Goal: Communication & Community: Answer question/provide support

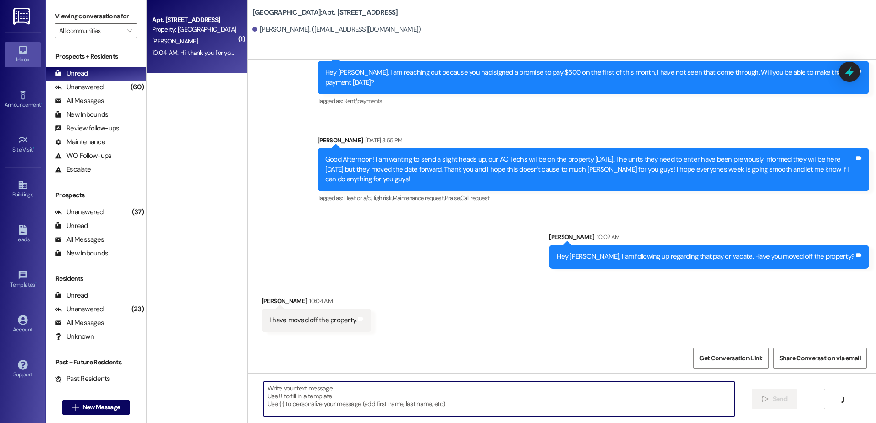
scroll to position [4485, 0]
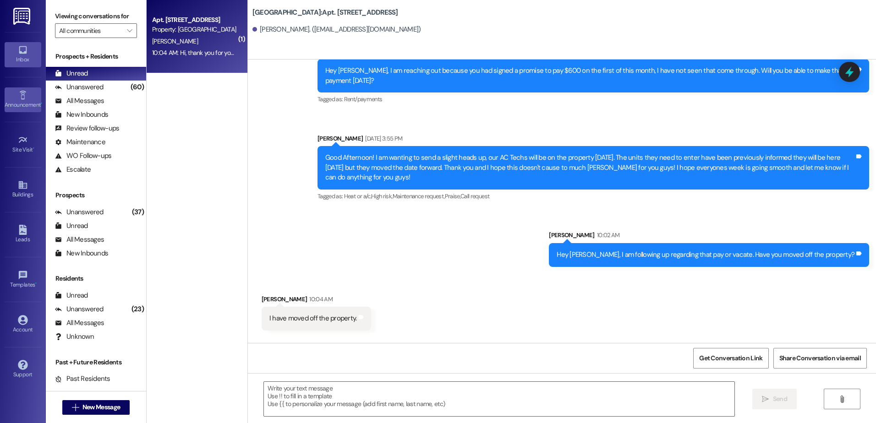
click at [25, 106] on div "Announcement •" at bounding box center [23, 104] width 46 height 9
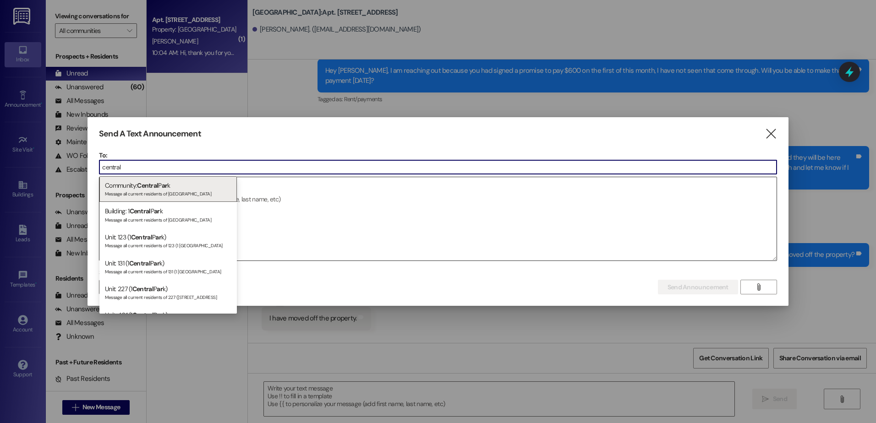
type input "central"
click at [135, 189] on div "Community: Central P ar k Message all current residents of [GEOGRAPHIC_DATA]" at bounding box center [167, 189] width 137 height 26
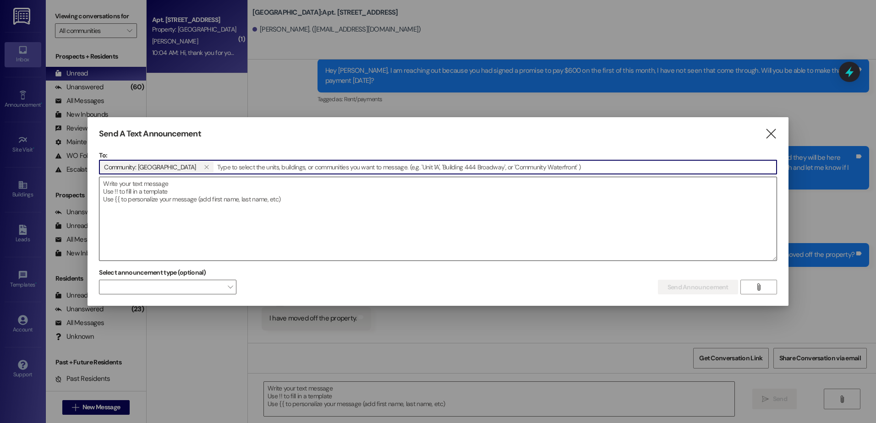
click at [236, 206] on textarea at bounding box center [437, 218] width 677 height 83
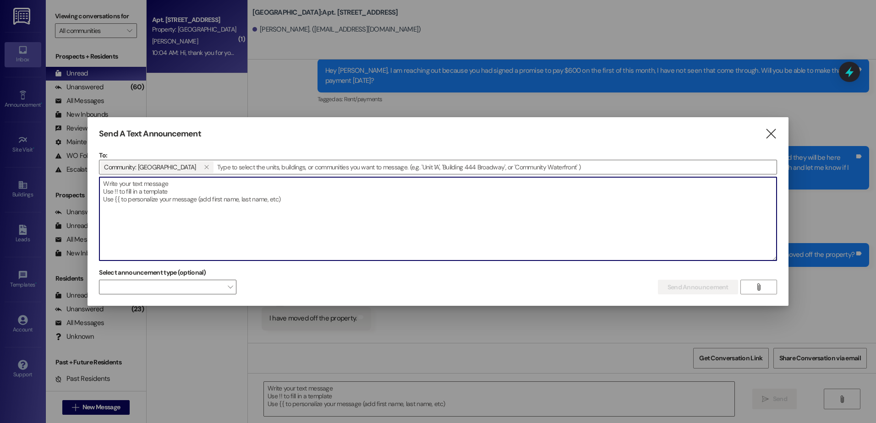
type textarea "M"
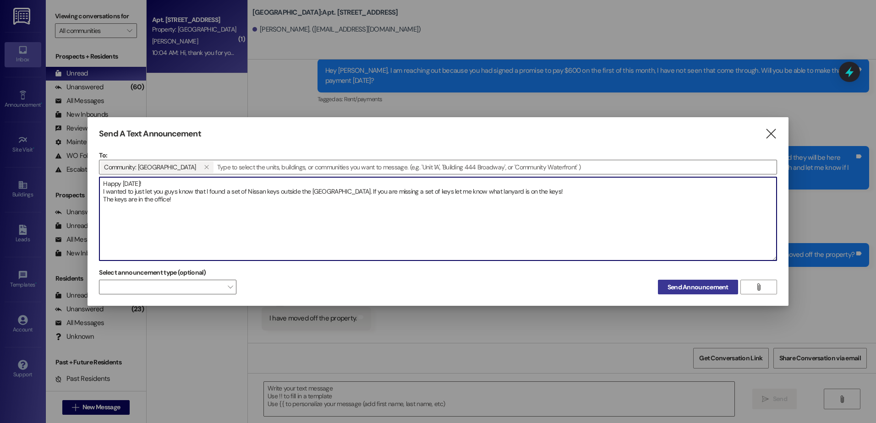
type textarea "Happy [DATE]! I wanted to just let you guys know that I found a set of Nissan k…"
click at [691, 290] on span "Send Announcement" at bounding box center [698, 288] width 61 height 10
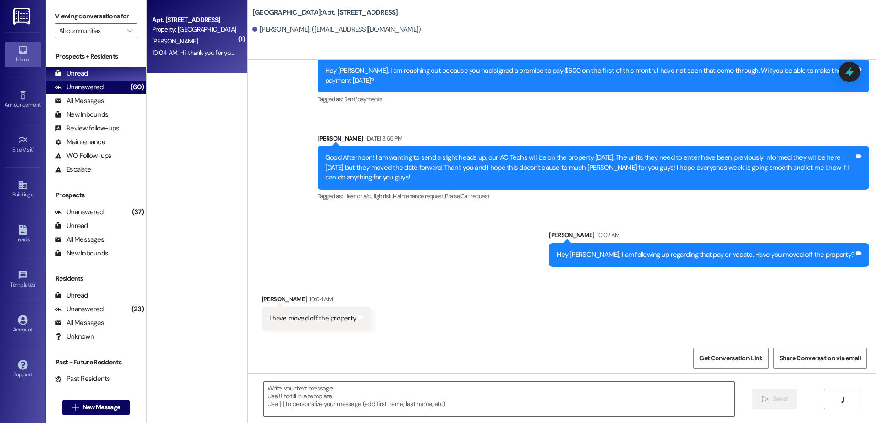
click at [90, 87] on div "Unanswered" at bounding box center [79, 87] width 49 height 10
click at [86, 73] on div "Unread" at bounding box center [71, 74] width 33 height 10
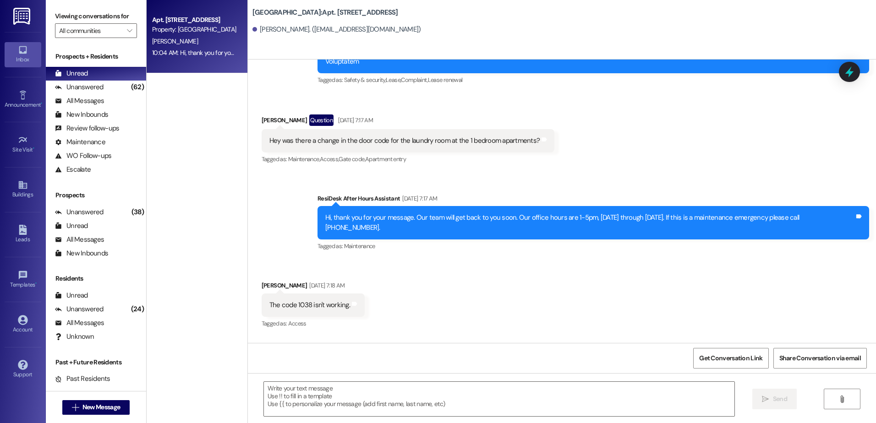
scroll to position [4434, 0]
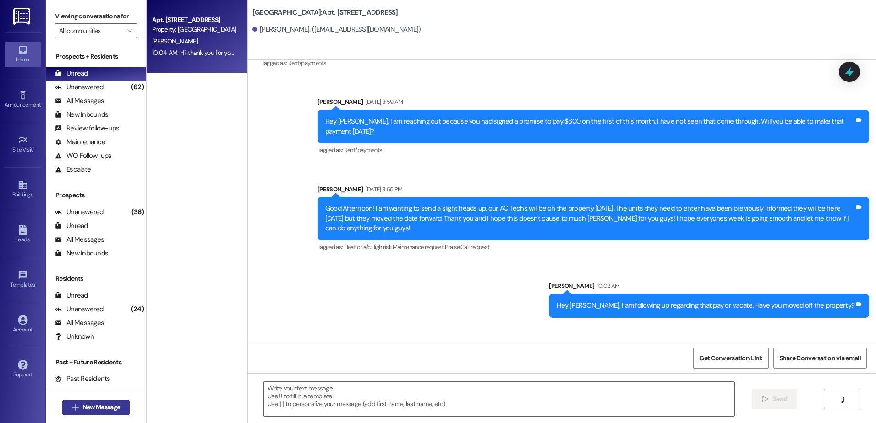
click at [89, 407] on span "New Message" at bounding box center [101, 408] width 38 height 10
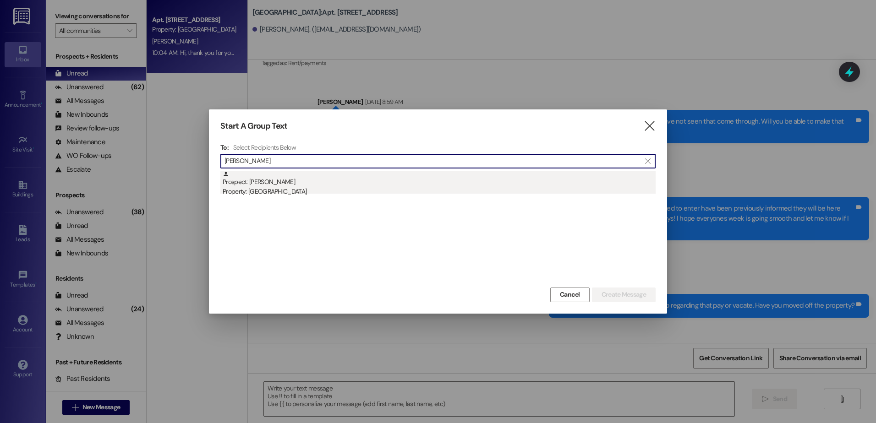
type input "[PERSON_NAME]"
click at [319, 187] on div "Prospect: [PERSON_NAME] Property: [GEOGRAPHIC_DATA]" at bounding box center [439, 184] width 433 height 26
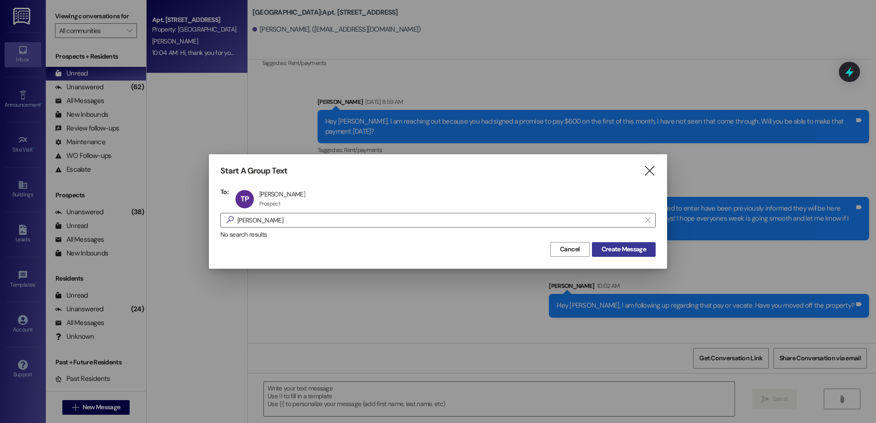
click at [637, 253] on span "Create Message" at bounding box center [624, 250] width 44 height 10
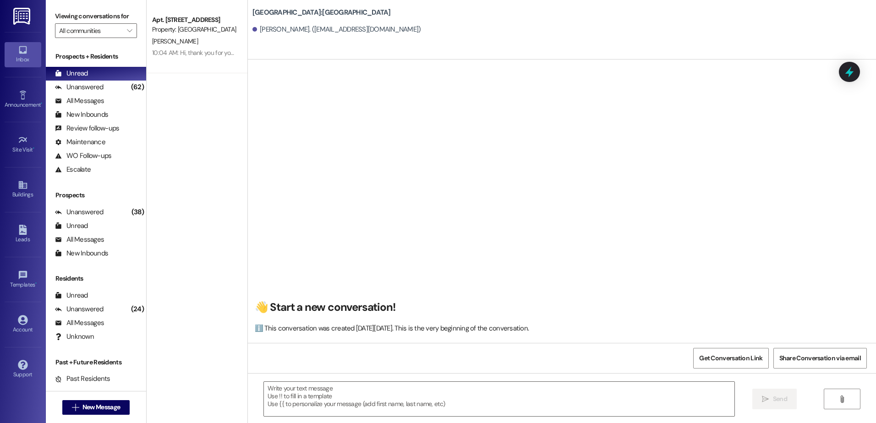
scroll to position [0, 0]
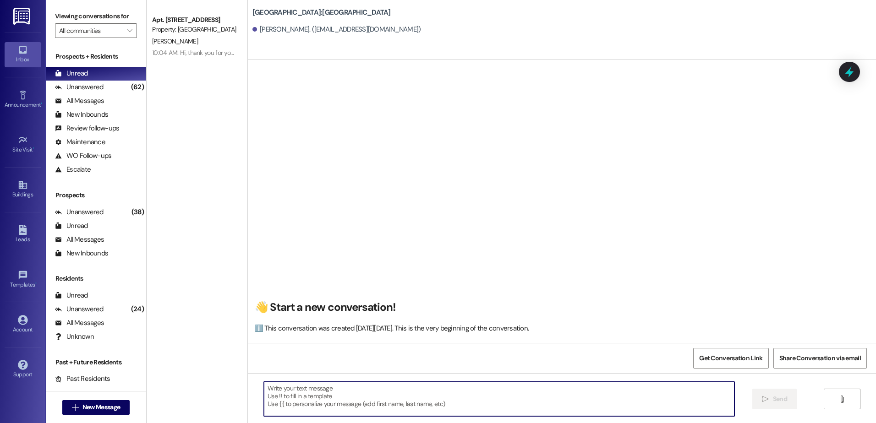
click at [281, 385] on textarea at bounding box center [499, 399] width 470 height 34
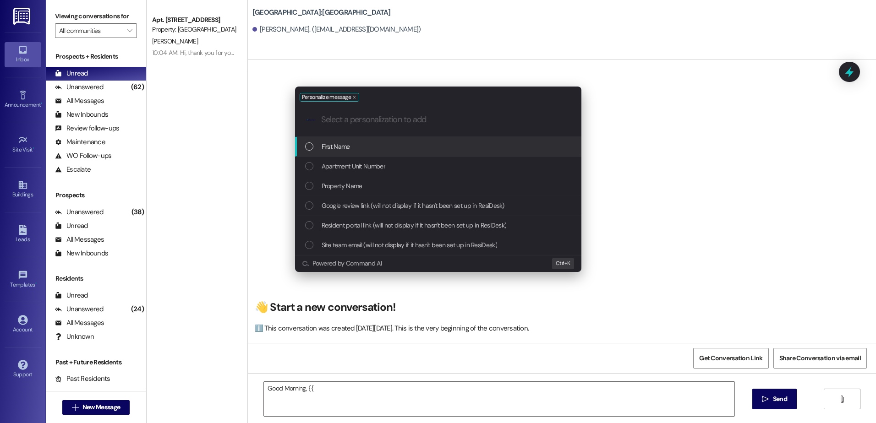
click at [312, 146] on div "List of options" at bounding box center [309, 147] width 8 height 8
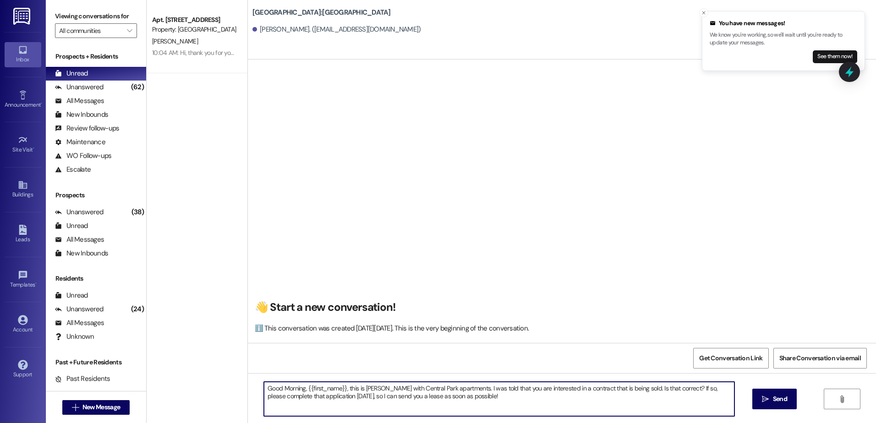
type textarea "Good Morning, {{first_name}}, this is [PERSON_NAME] with Central Park apartment…"
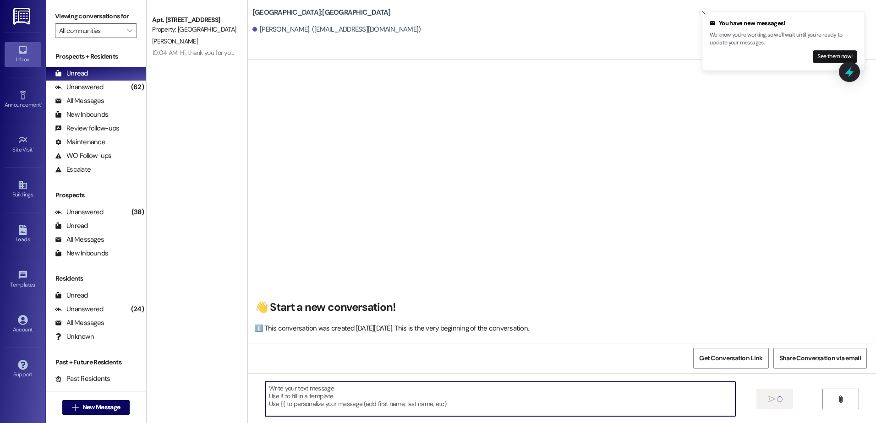
scroll to position [0, 0]
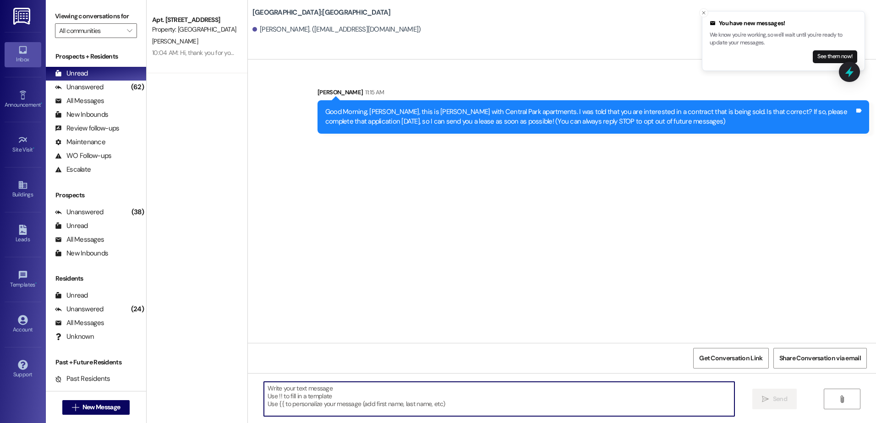
click at [415, 128] on div "Good Morning, [PERSON_NAME], this is [PERSON_NAME] with Central Park apartments…" at bounding box center [594, 116] width 552 height 33
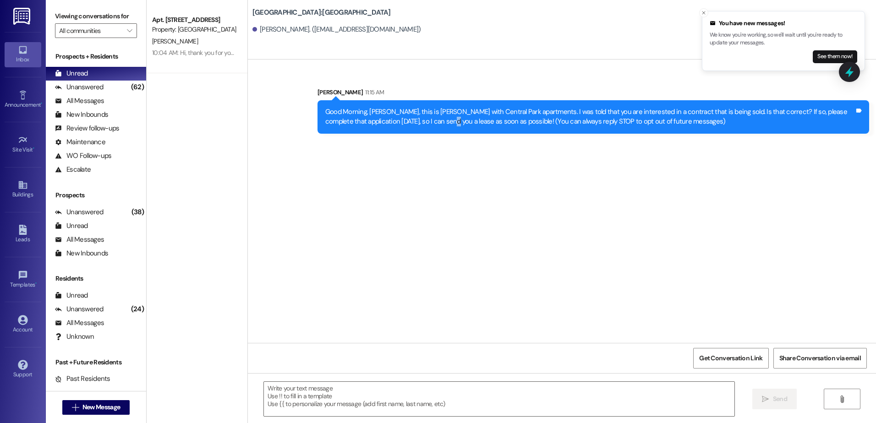
click at [415, 128] on div "Good Morning, [PERSON_NAME], this is [PERSON_NAME] with Central Park apartments…" at bounding box center [594, 116] width 552 height 33
click at [415, 124] on div "Good Morning, [PERSON_NAME], this is [PERSON_NAME] with Central Park apartments…" at bounding box center [589, 117] width 529 height 20
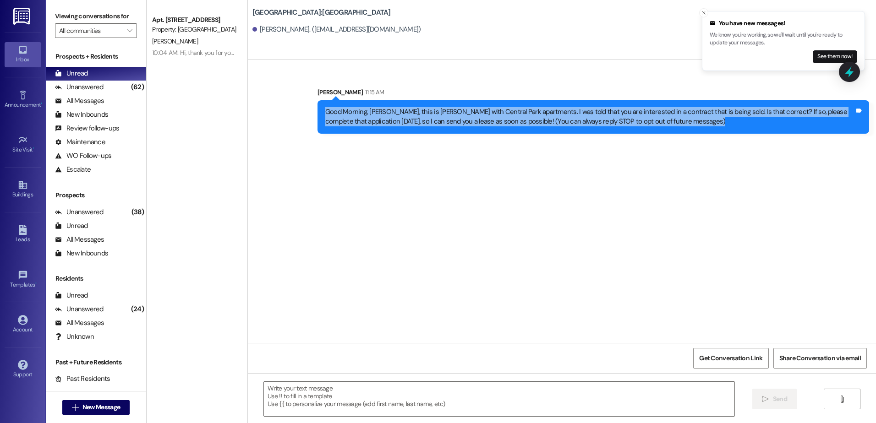
click at [415, 124] on div "Good Morning, [PERSON_NAME], this is [PERSON_NAME] with Central Park apartments…" at bounding box center [589, 117] width 529 height 20
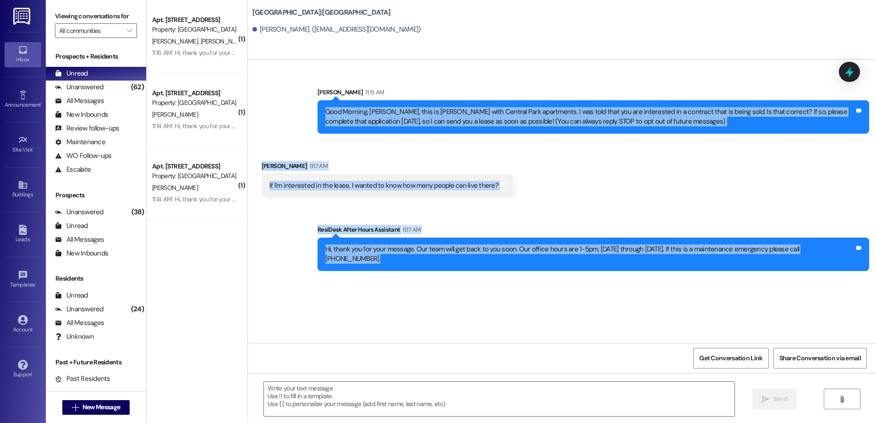
click at [309, 307] on div "Sent via SMS [PERSON_NAME] 11:15 AM Good Morning, [PERSON_NAME], this is [PERSO…" at bounding box center [562, 202] width 628 height 284
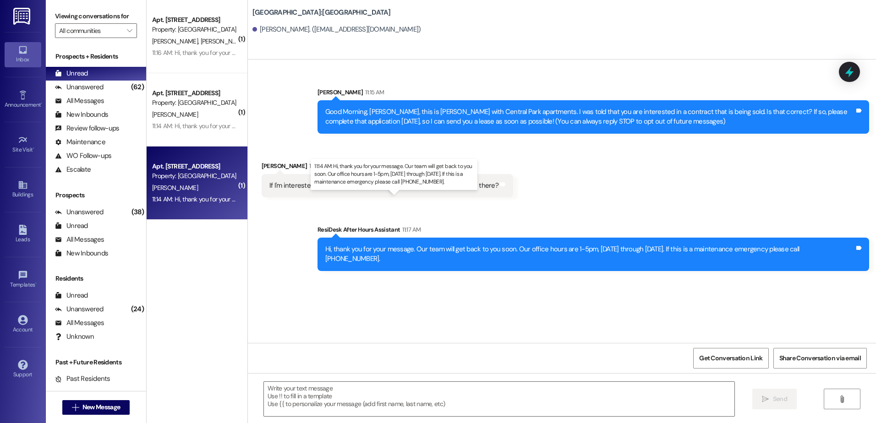
click at [192, 201] on div "11:14 AM: Hi, thank you for your message. Our team will get back to you soon. O…" at bounding box center [407, 199] width 511 height 8
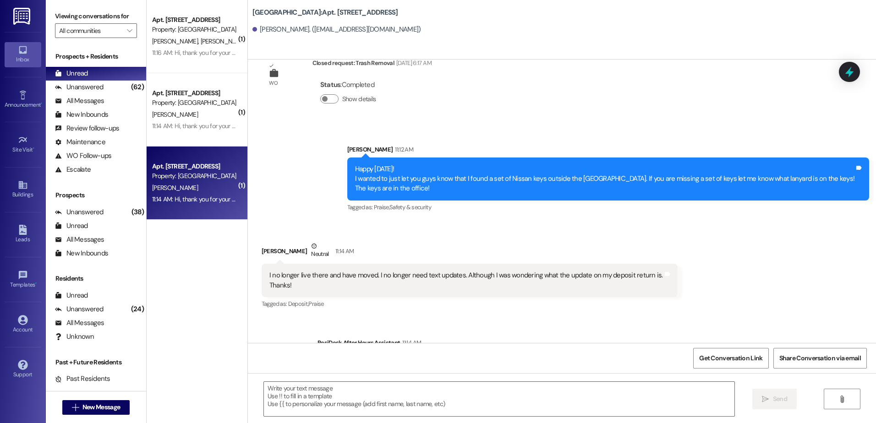
scroll to position [4471, 0]
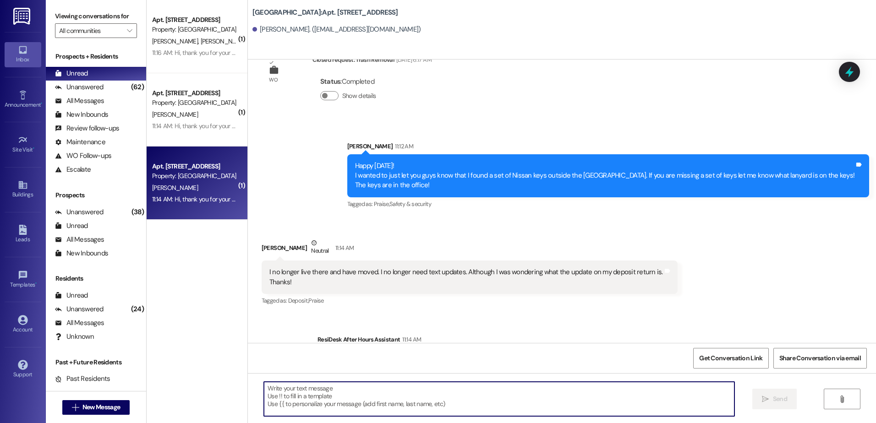
click at [306, 390] on textarea at bounding box center [499, 399] width 470 height 34
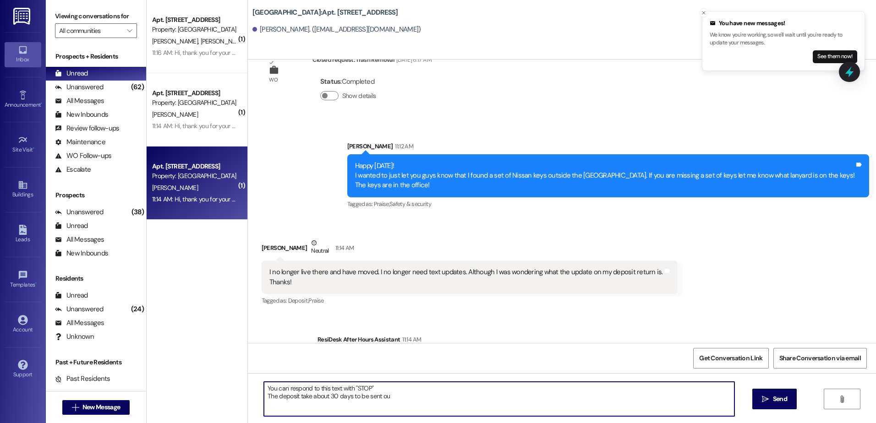
type textarea "You can respond to this text with "STOP" The deposit take about 30 days to be s…"
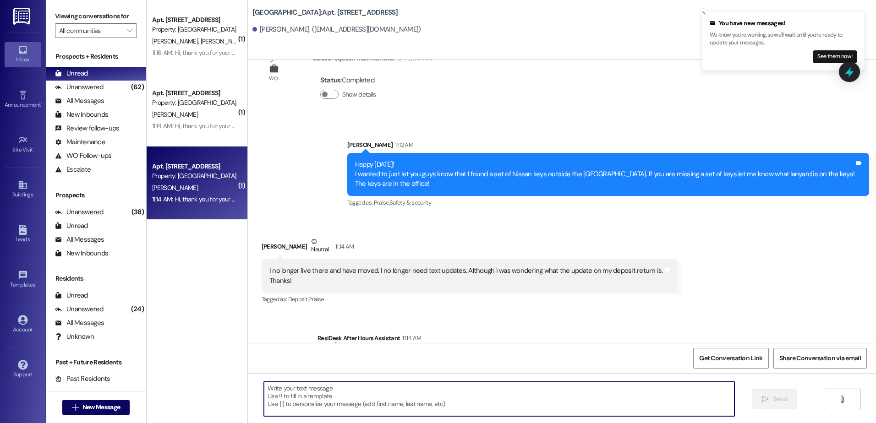
scroll to position [4545, 0]
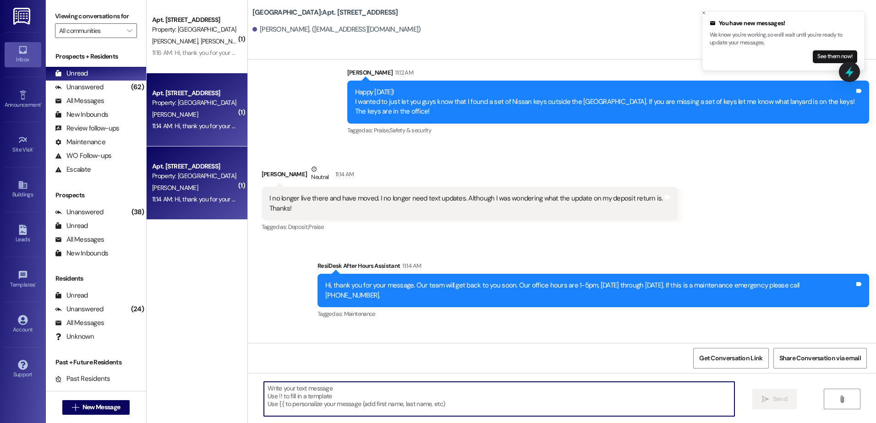
click at [171, 112] on span "[PERSON_NAME]" at bounding box center [175, 114] width 46 height 8
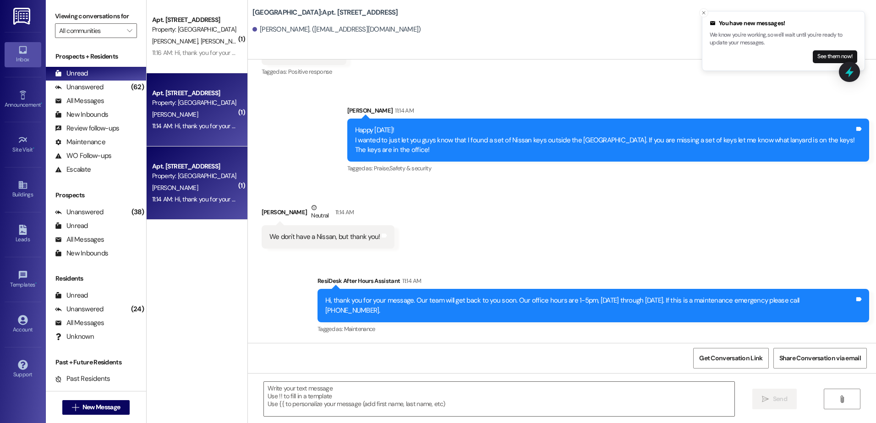
scroll to position [200, 0]
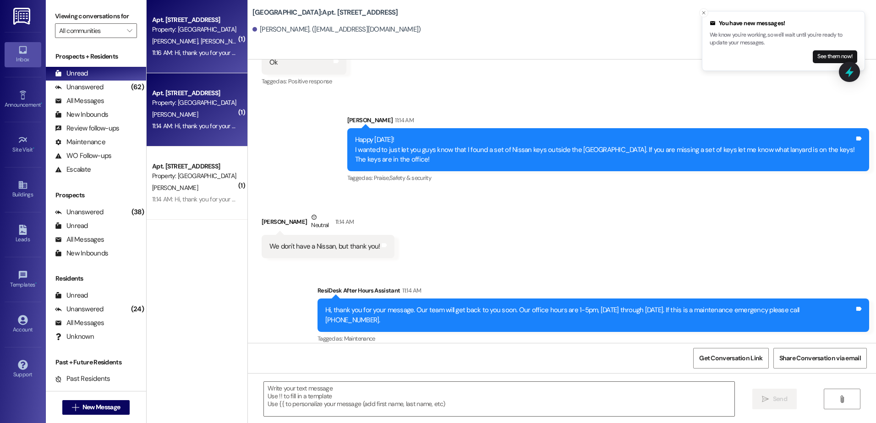
click at [193, 60] on div "Apt. 128, [GEOGRAPHIC_DATA] Property: [GEOGRAPHIC_DATA] [PERSON_NAME] [PERSON_N…" at bounding box center [197, 36] width 101 height 73
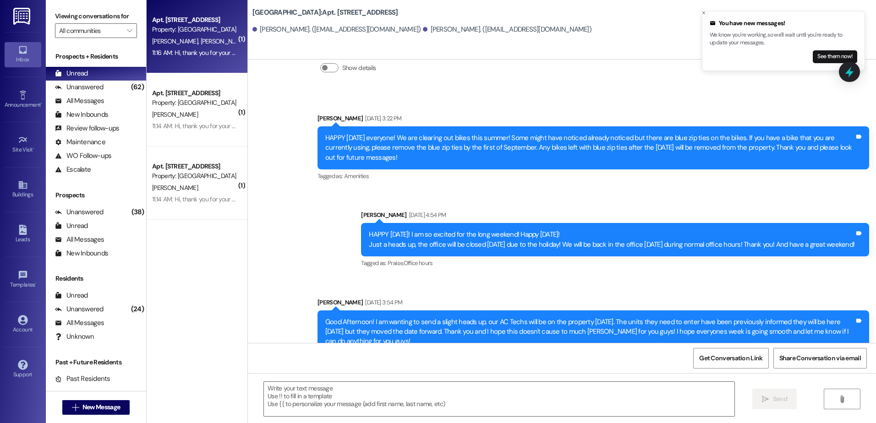
scroll to position [716, 0]
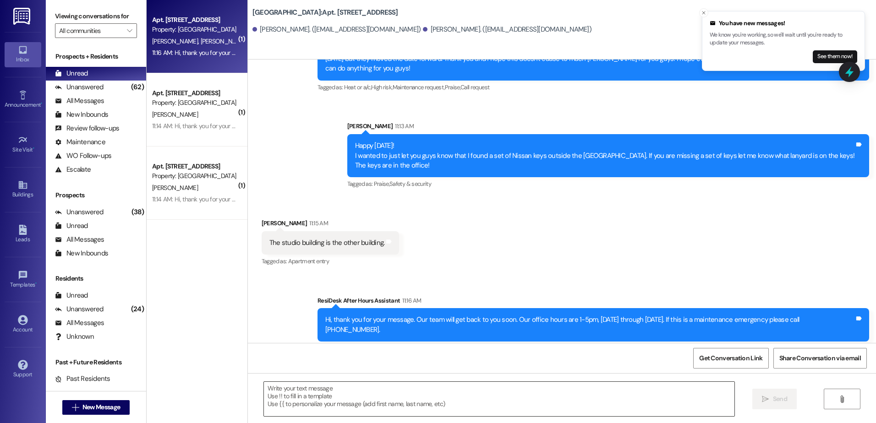
click at [357, 410] on textarea at bounding box center [499, 399] width 470 height 34
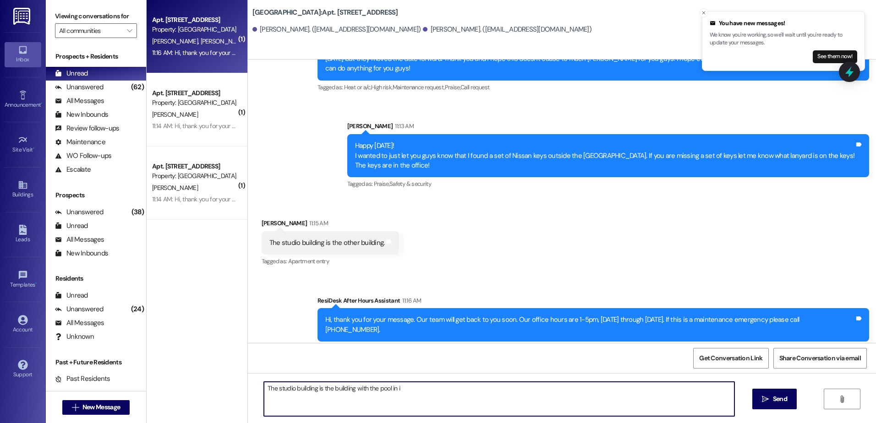
type textarea "The studio building is the building with the pool in it"
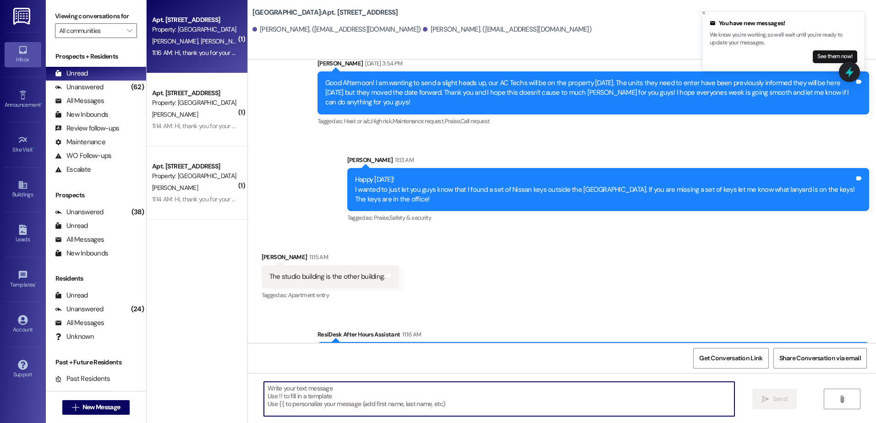
scroll to position [780, 0]
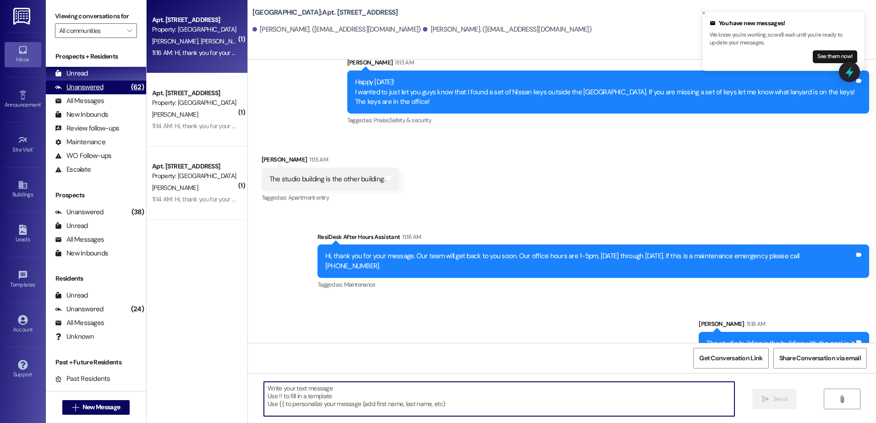
click at [96, 93] on div "Unanswered (62)" at bounding box center [96, 88] width 100 height 14
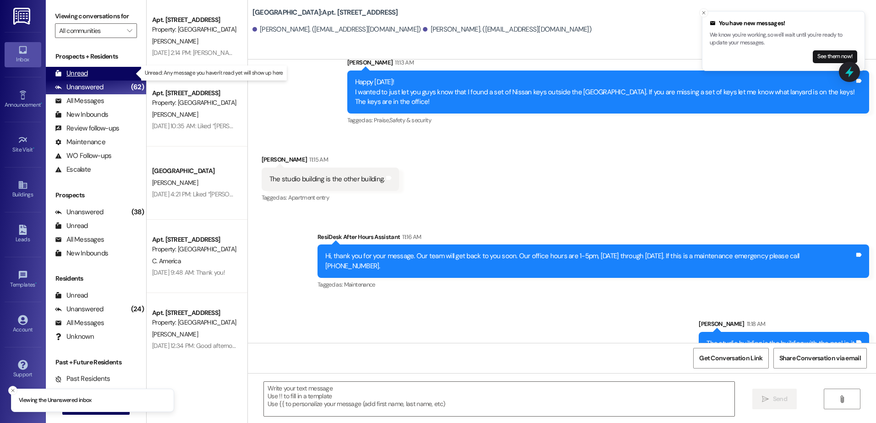
click at [82, 76] on div "Unread" at bounding box center [71, 74] width 33 height 10
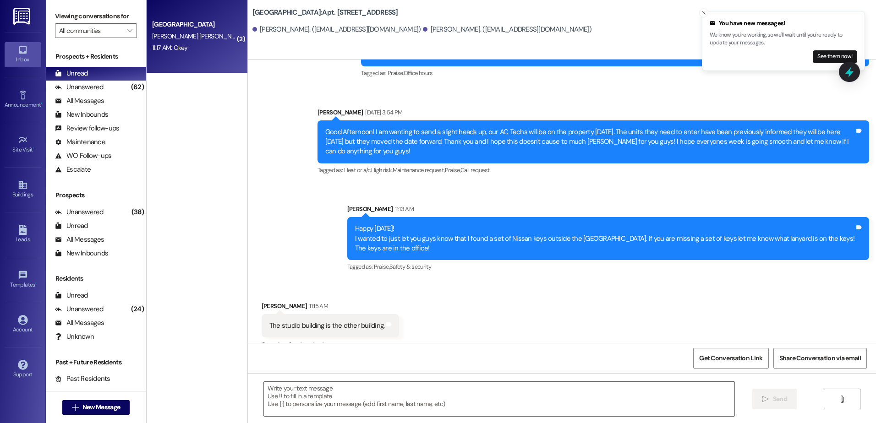
scroll to position [638, 0]
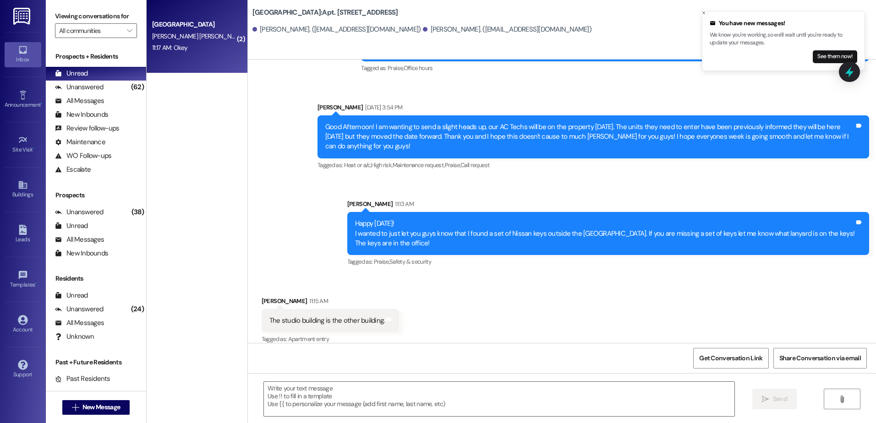
click at [180, 55] on div "[GEOGRAPHIC_DATA] [PERSON_NAME] [PERSON_NAME] 11:17 AM: Okey 11:17 AM: Okey" at bounding box center [197, 36] width 101 height 73
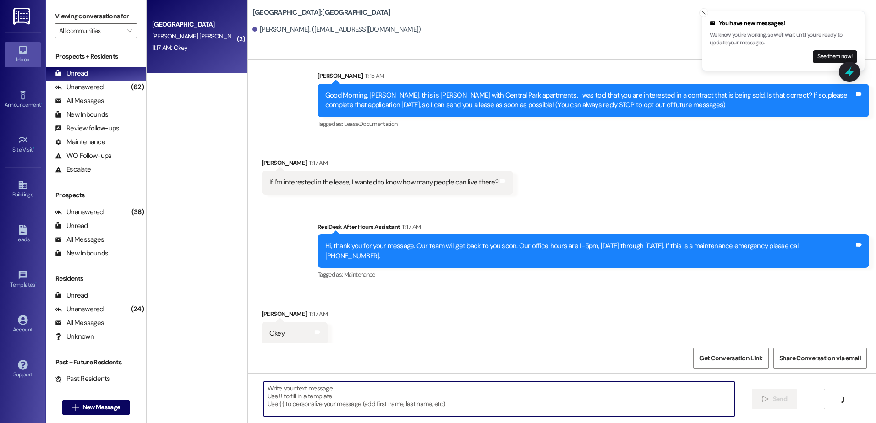
click at [337, 405] on textarea at bounding box center [499, 399] width 470 height 34
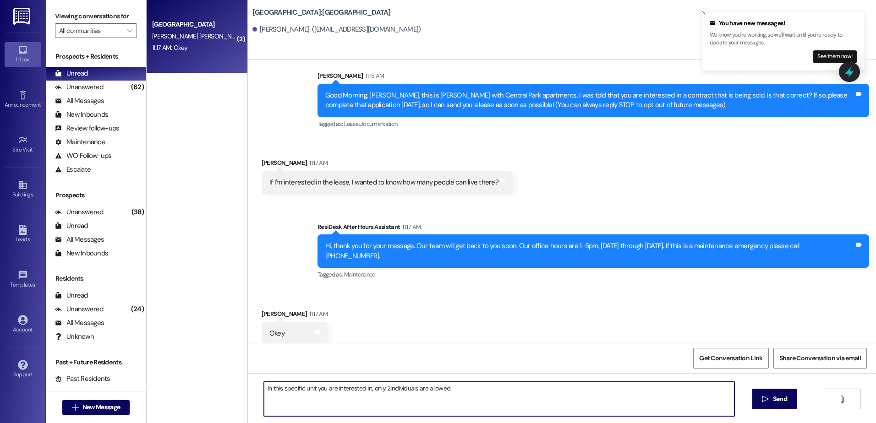
click at [394, 387] on textarea "In this specific unit you are interested in, only 2individuals are allowed." at bounding box center [499, 399] width 470 height 34
click at [387, 387] on textarea "In this specific unit you are interested in, only 2individuals are allowed." at bounding box center [499, 399] width 470 height 34
click at [479, 389] on textarea "In this specific unit you are interested in, only 2 individuals are allowed." at bounding box center [499, 399] width 470 height 34
type textarea "In this specific unit you are interested in, only 2 individuals are allowed."
click at [772, 391] on button " Send" at bounding box center [774, 399] width 44 height 21
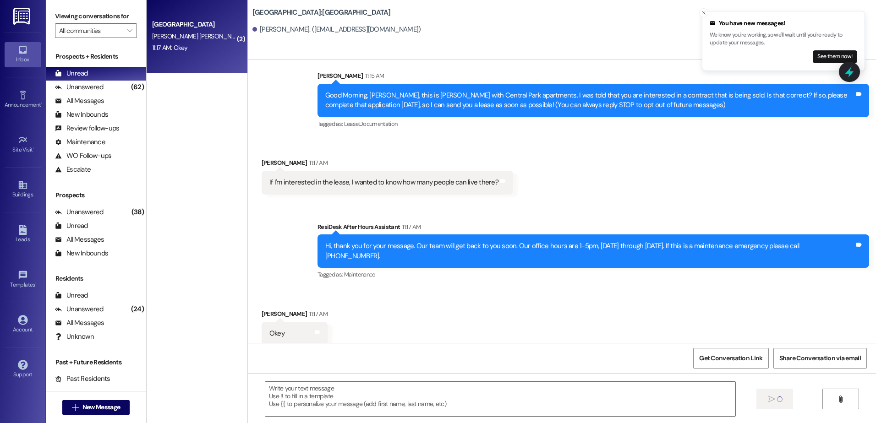
scroll to position [80, 0]
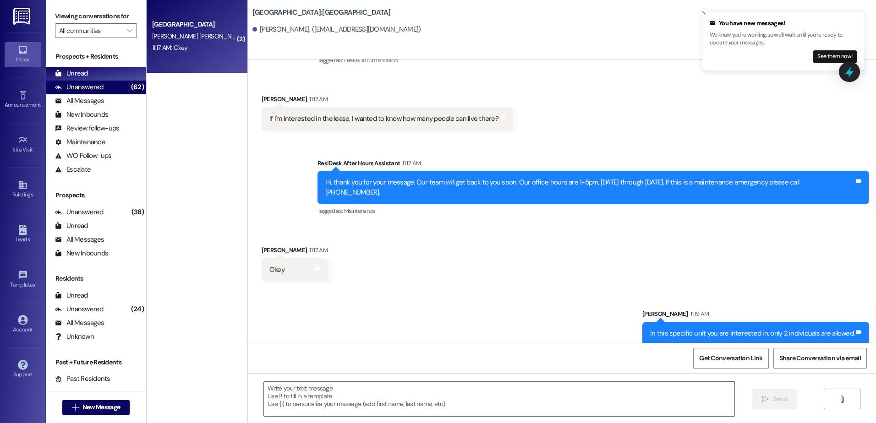
click at [96, 90] on div "Unanswered" at bounding box center [79, 87] width 49 height 10
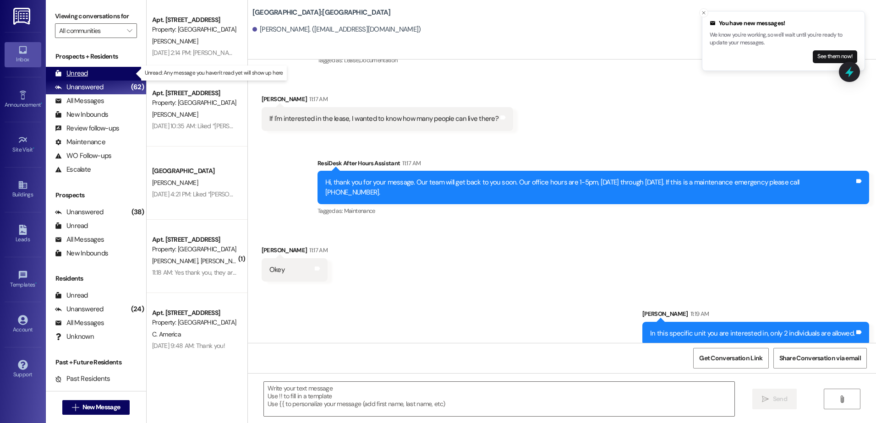
click at [86, 74] on div "Unread" at bounding box center [71, 74] width 33 height 10
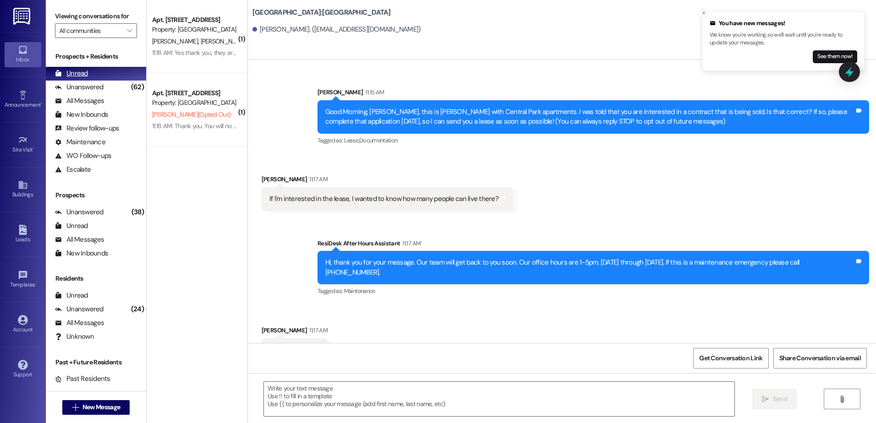
scroll to position [16, 0]
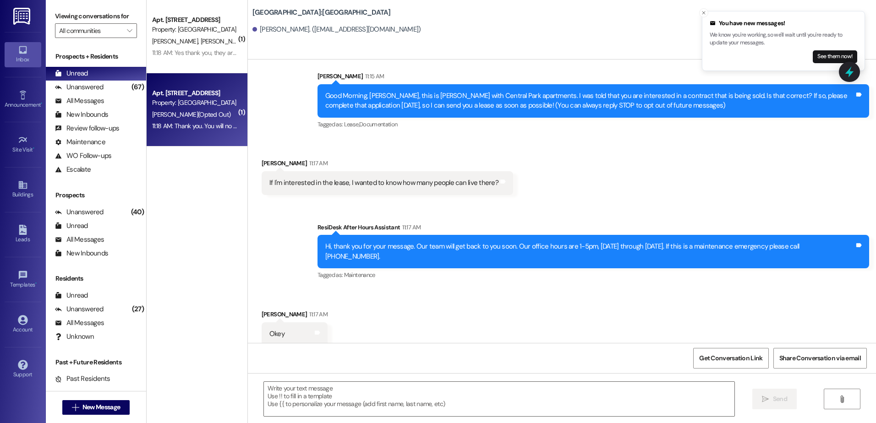
click at [190, 110] on span "[PERSON_NAME] (Opted Out)" at bounding box center [191, 114] width 78 height 8
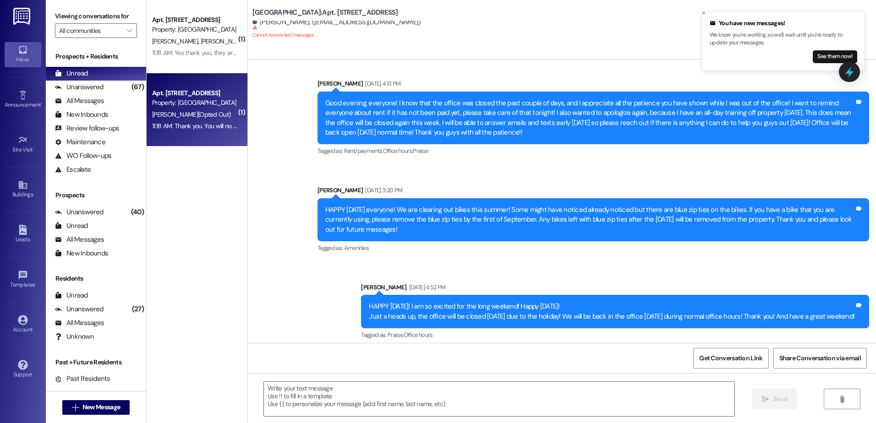
scroll to position [4618, 0]
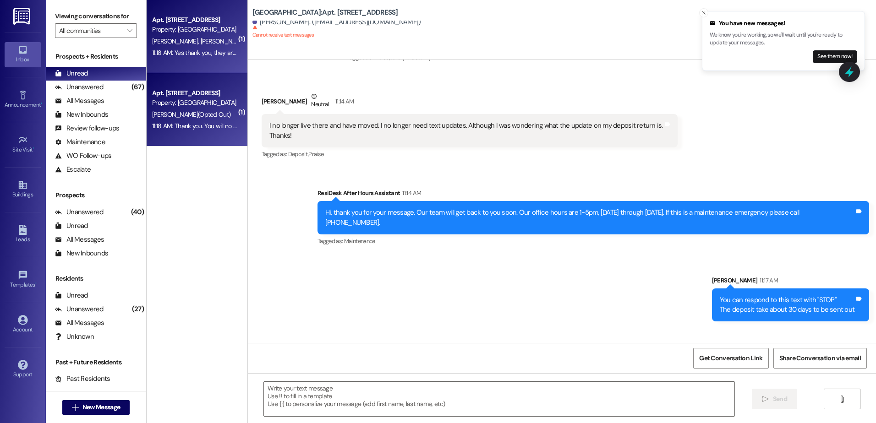
click at [200, 43] on div "[PERSON_NAME] [PERSON_NAME]" at bounding box center [194, 41] width 87 height 11
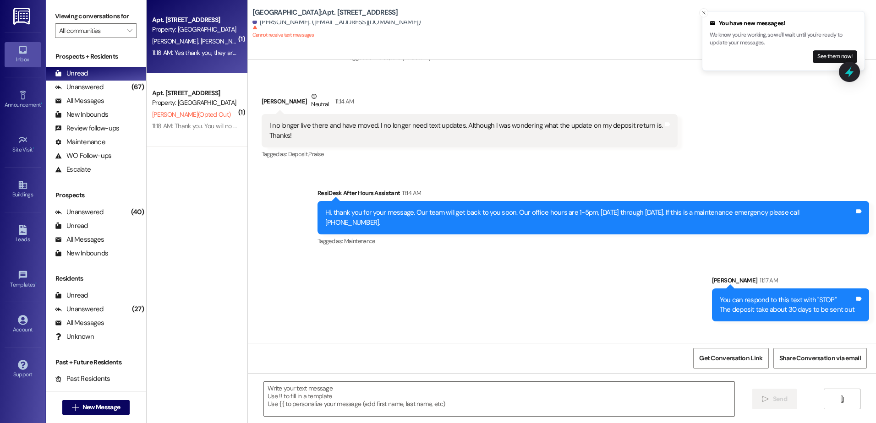
scroll to position [870, 0]
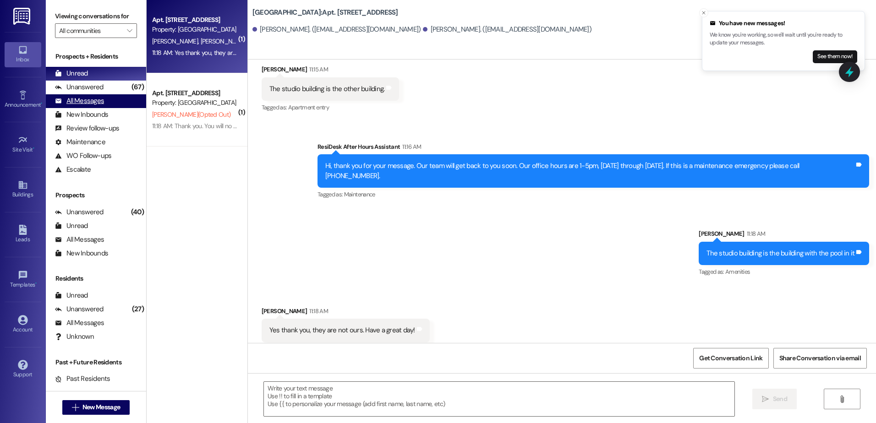
click at [94, 95] on div "All Messages (undefined)" at bounding box center [96, 101] width 100 height 14
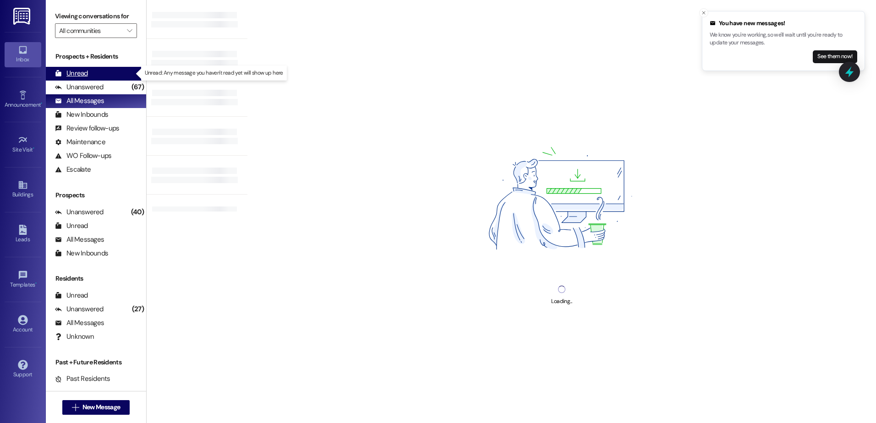
click at [91, 72] on div "Unread (0)" at bounding box center [96, 74] width 100 height 14
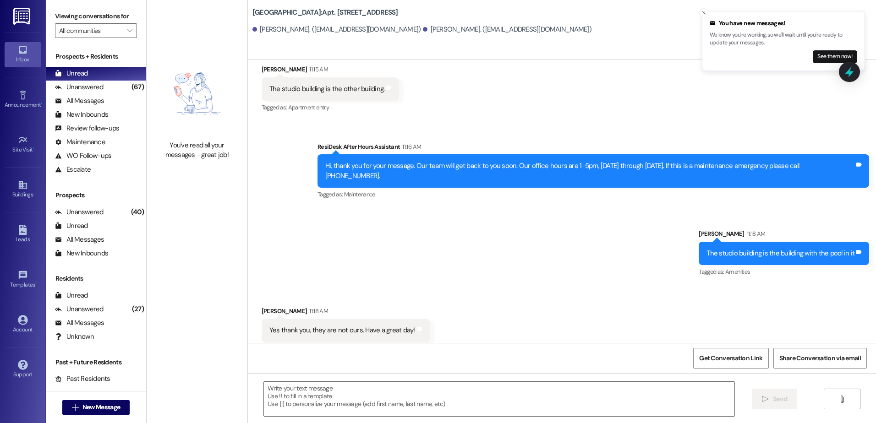
scroll to position [871, 0]
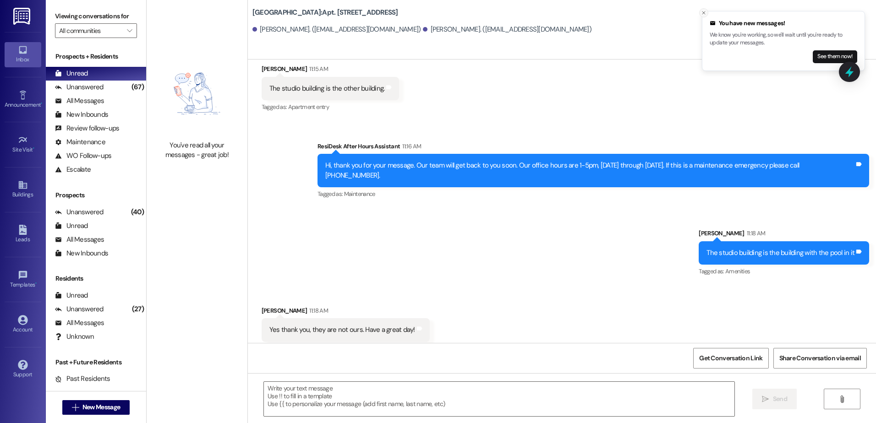
click at [702, 11] on line "Close toast" at bounding box center [703, 12] width 3 height 3
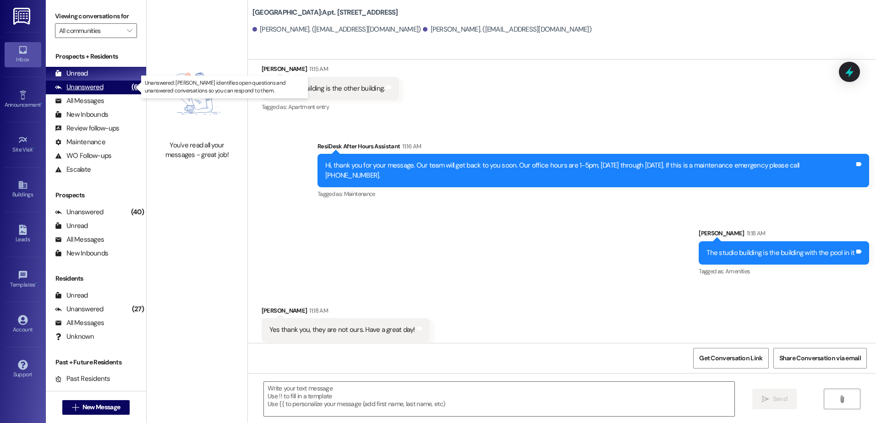
click at [94, 83] on div "Unanswered" at bounding box center [79, 87] width 49 height 10
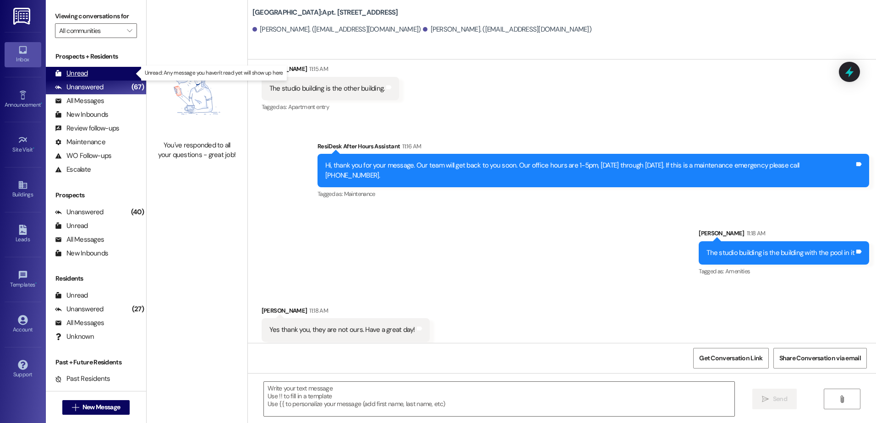
click at [90, 70] on div "Unread (0)" at bounding box center [96, 74] width 100 height 14
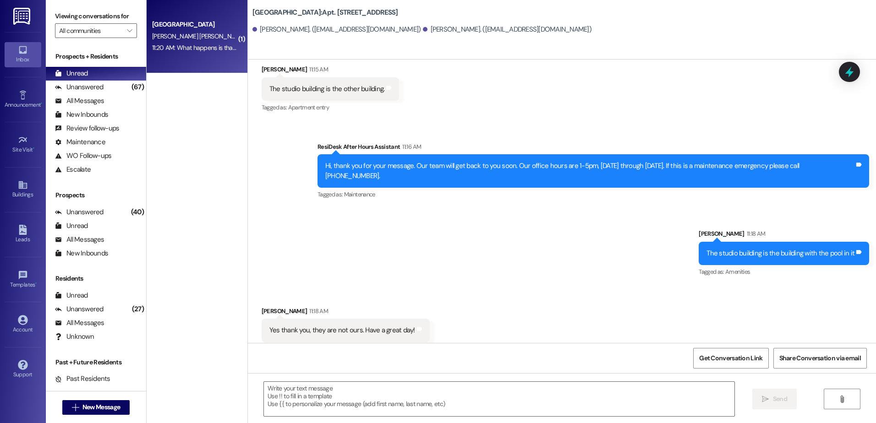
click at [203, 56] on div "[GEOGRAPHIC_DATA] [PERSON_NAME] [PERSON_NAME] 11:20 AM: What happens is that I …" at bounding box center [197, 36] width 101 height 73
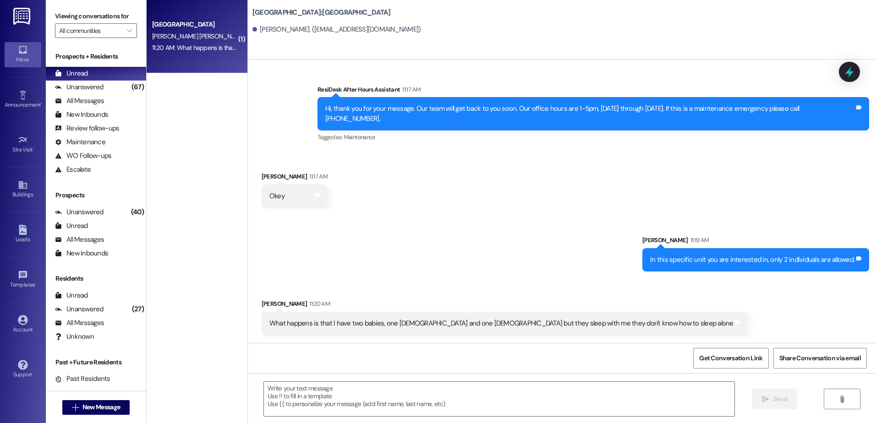
scroll to position [144, 0]
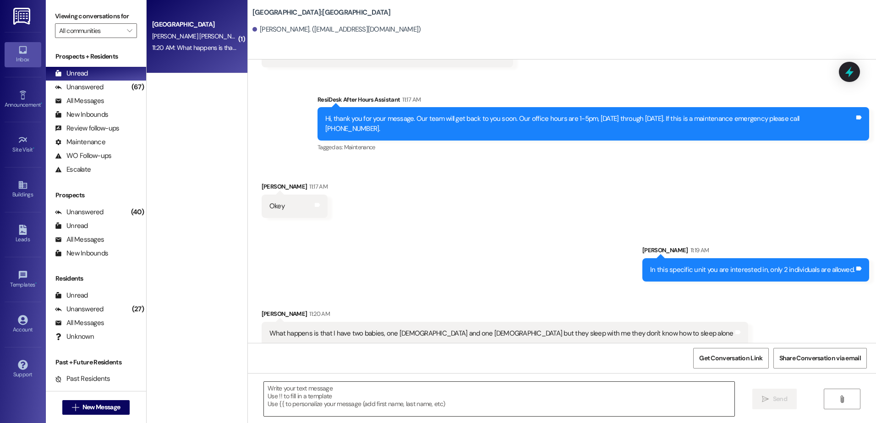
click at [318, 409] on textarea at bounding box center [499, 399] width 470 height 34
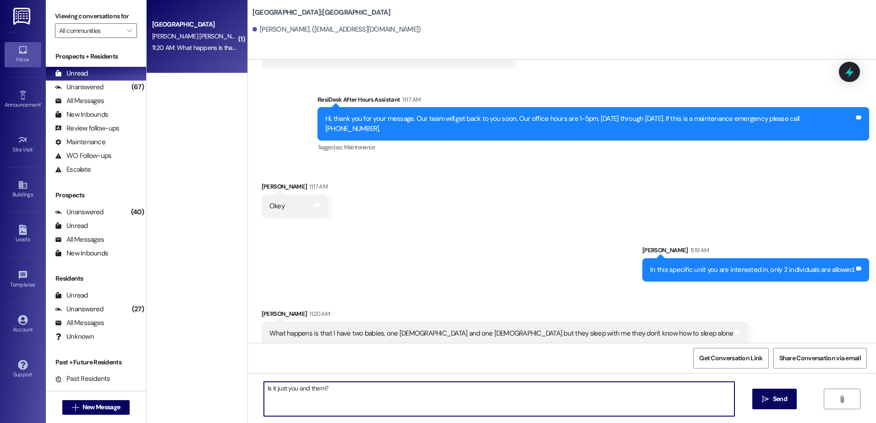
type textarea "Is it just you and them?"
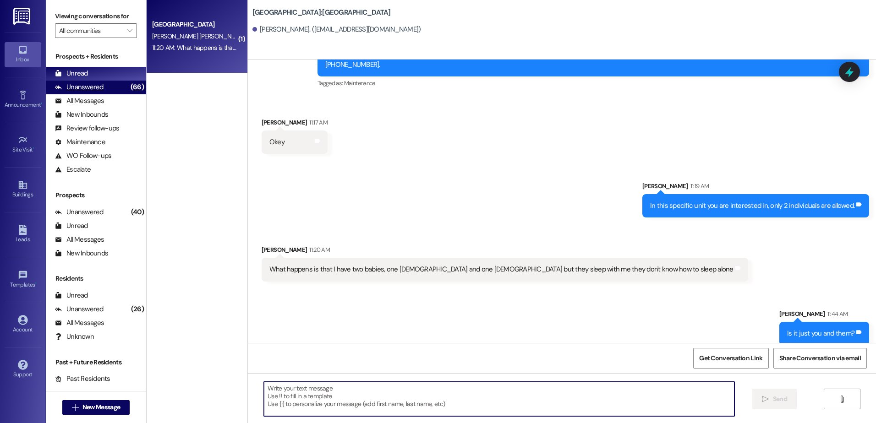
click at [107, 88] on div "Unanswered (66)" at bounding box center [96, 88] width 100 height 14
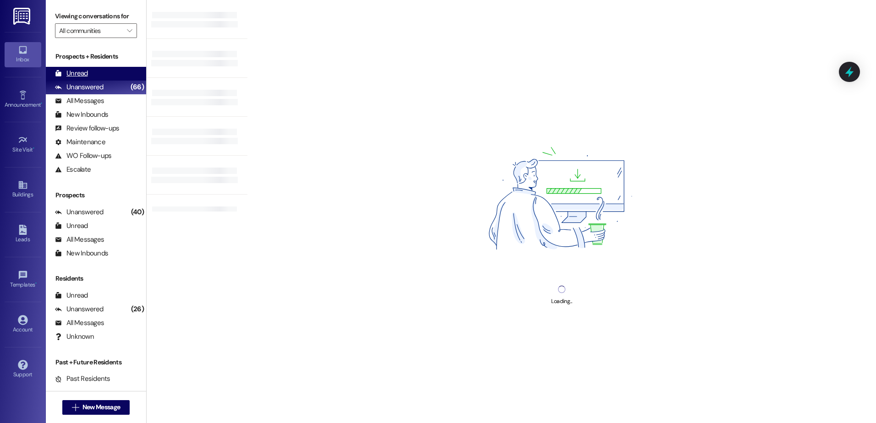
click at [80, 71] on div "Unread" at bounding box center [71, 74] width 33 height 10
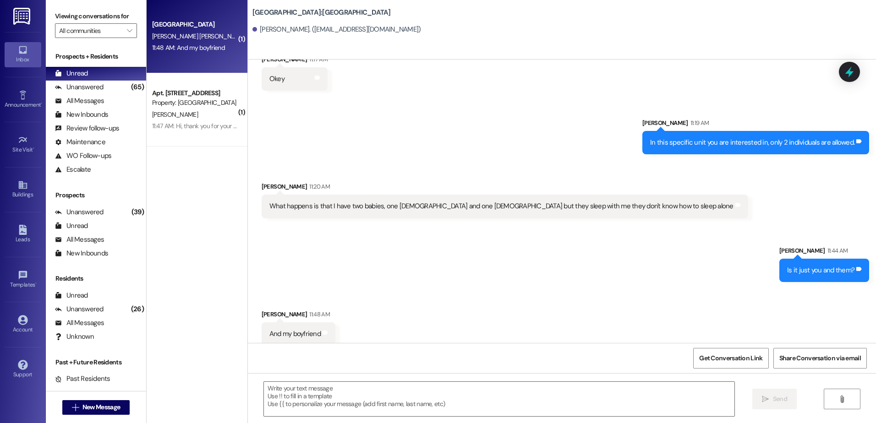
scroll to position [272, 0]
click at [306, 408] on textarea at bounding box center [499, 399] width 470 height 34
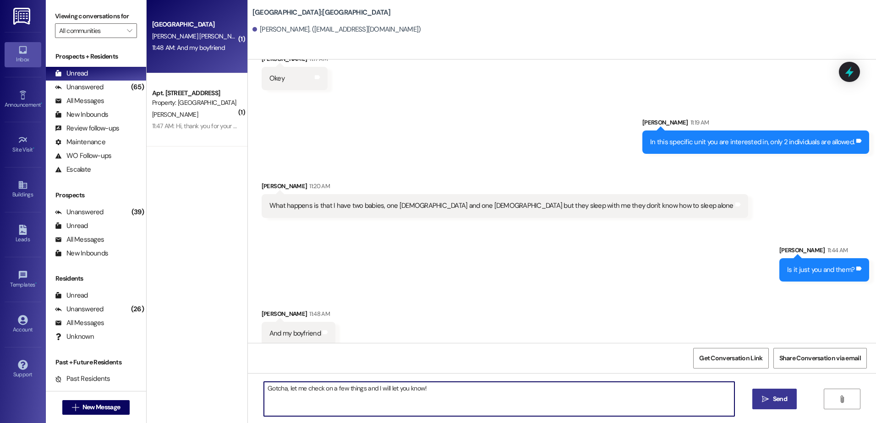
type textarea "Gotcha, let me check on a few things and I will let you know!"
click at [768, 399] on icon "" at bounding box center [765, 399] width 7 height 7
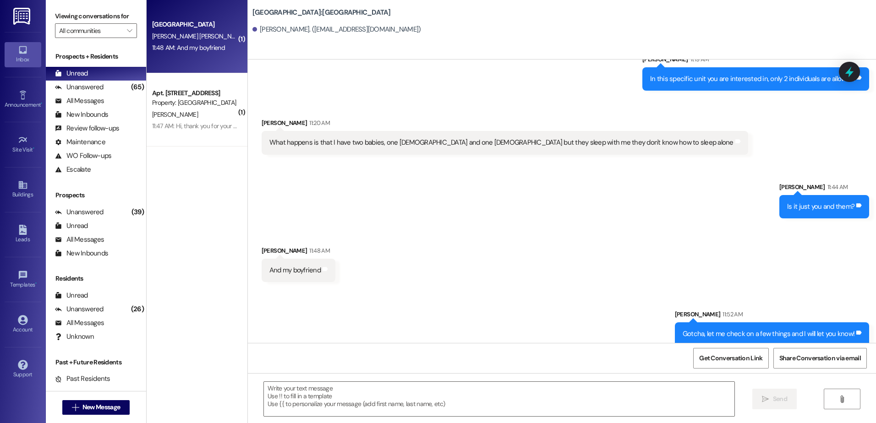
scroll to position [335, 0]
click at [320, 399] on textarea at bounding box center [499, 399] width 470 height 34
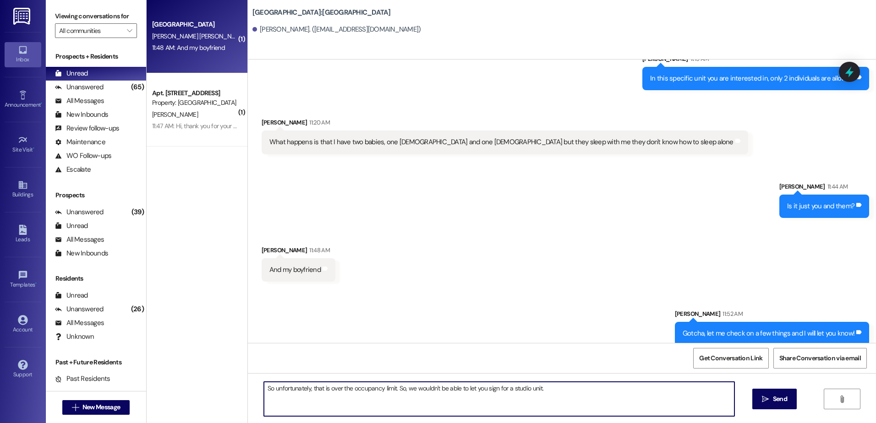
click at [560, 389] on textarea "So unfortunately, that is over the occupancy limit. So, we wouldn't be able to …" at bounding box center [499, 399] width 470 height 34
type textarea "So unfortunately, that is over the occupancy limit. So, we wouldn't be able to …"
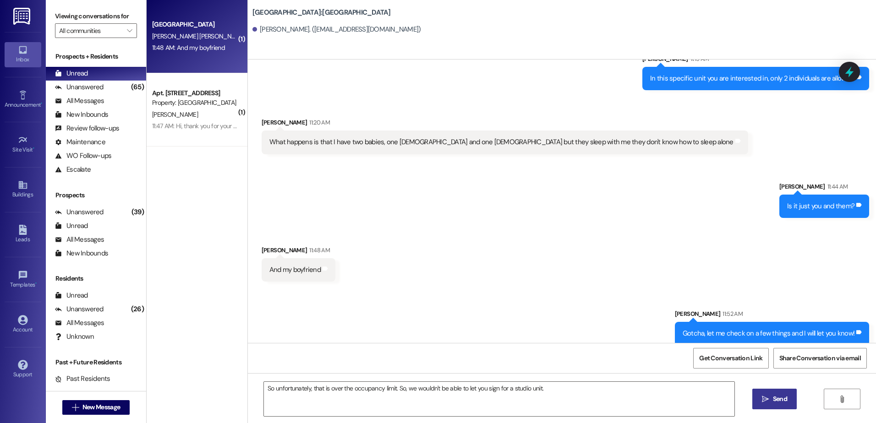
click at [783, 403] on span "Send" at bounding box center [780, 400] width 14 height 10
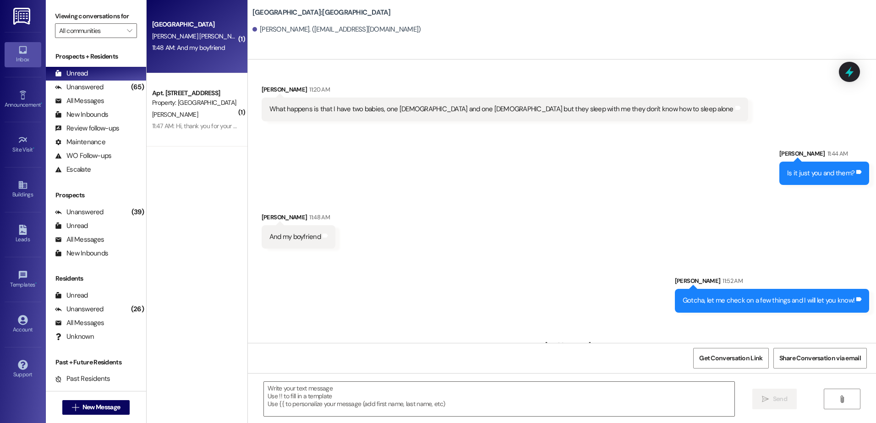
scroll to position [400, 0]
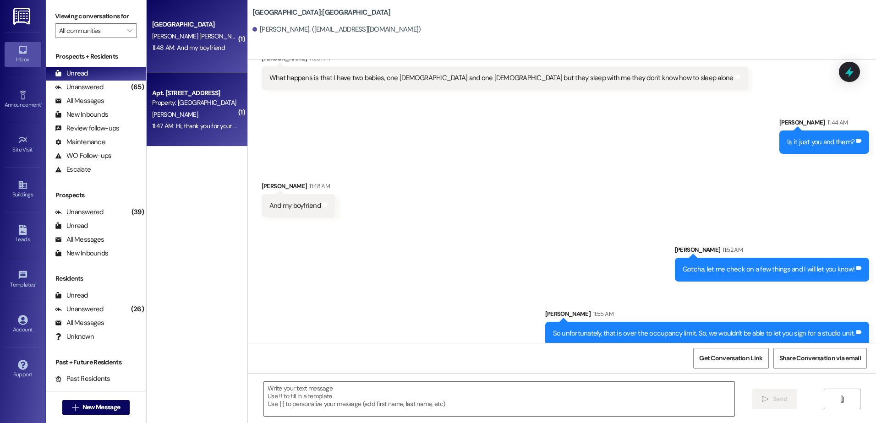
click at [203, 128] on div "11:47 AM: Hi, thank you for your message. Our team will get back to you soon. O…" at bounding box center [408, 126] width 512 height 8
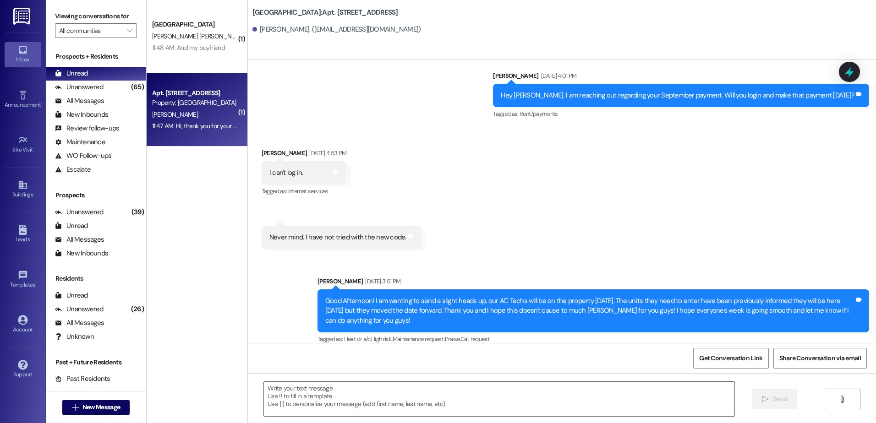
scroll to position [8860, 0]
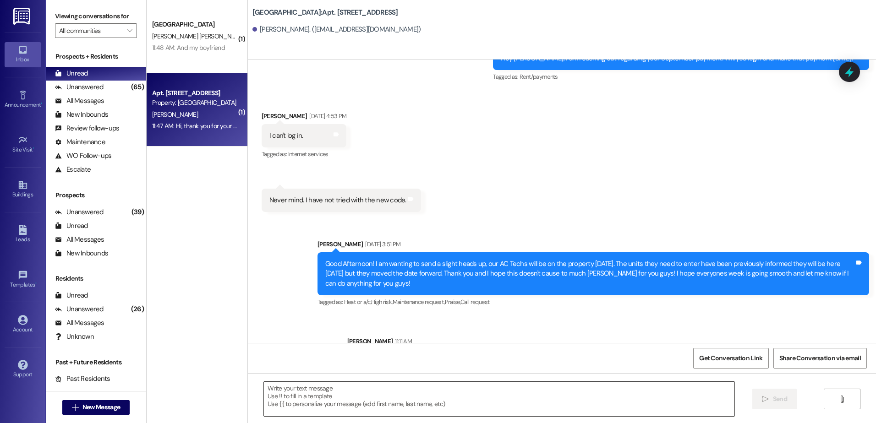
click at [314, 414] on textarea at bounding box center [499, 399] width 470 height 34
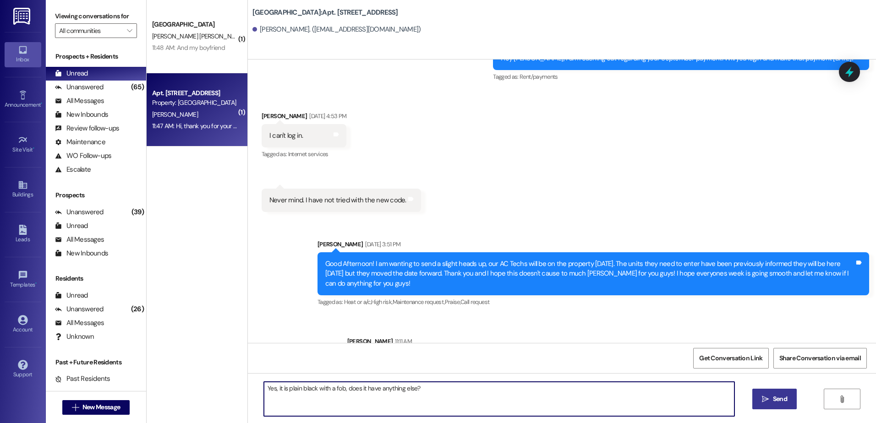
type textarea "Yes, it is plain black with a fob, does it have anything else?"
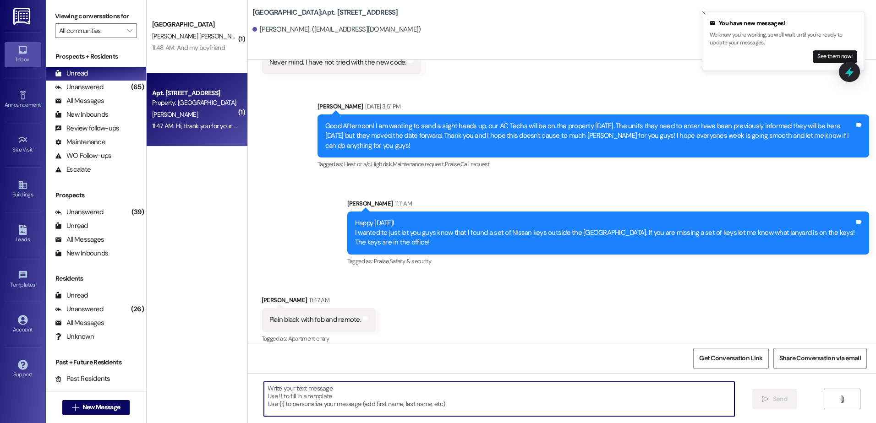
scroll to position [9002, 0]
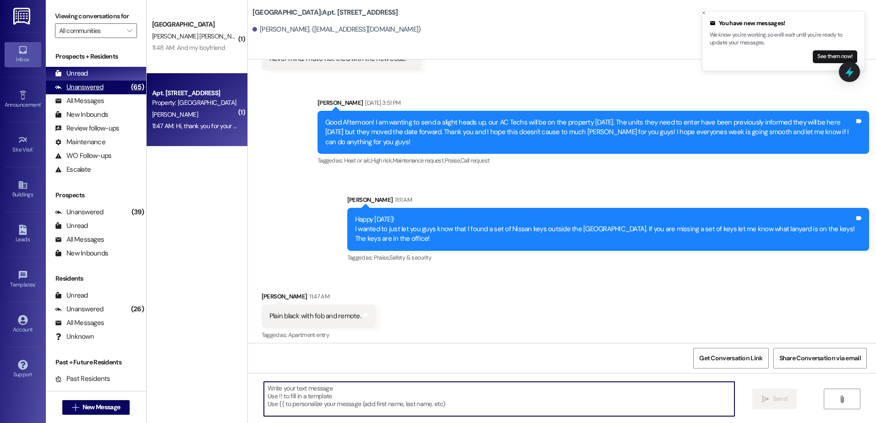
click at [94, 83] on div "Unanswered" at bounding box center [79, 87] width 49 height 10
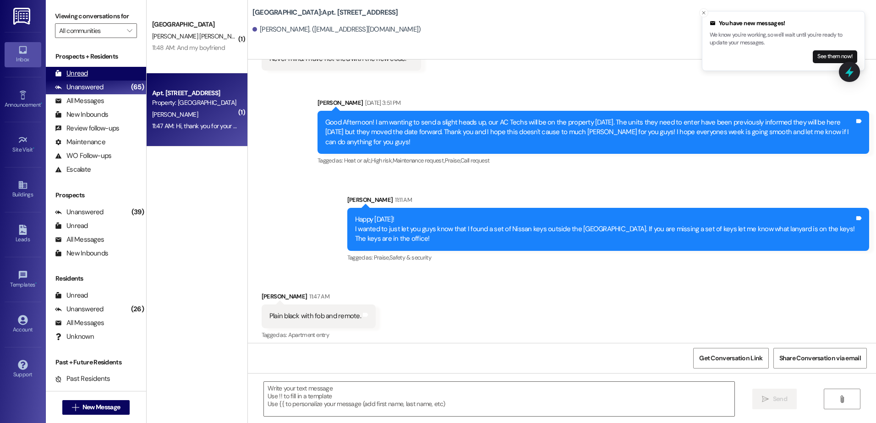
click at [93, 77] on div "Unread (0)" at bounding box center [96, 74] width 100 height 14
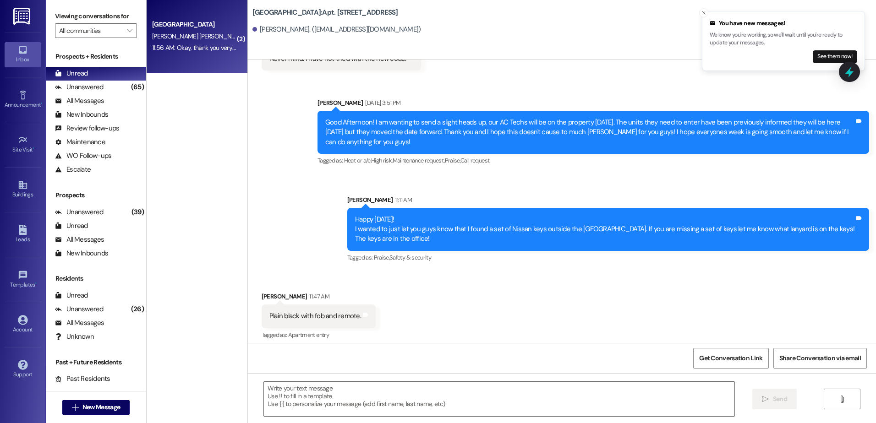
click at [213, 54] on div "11:56 AM: Okay, thank you very much, I appreciate you very much for the time an…" at bounding box center [194, 47] width 87 height 11
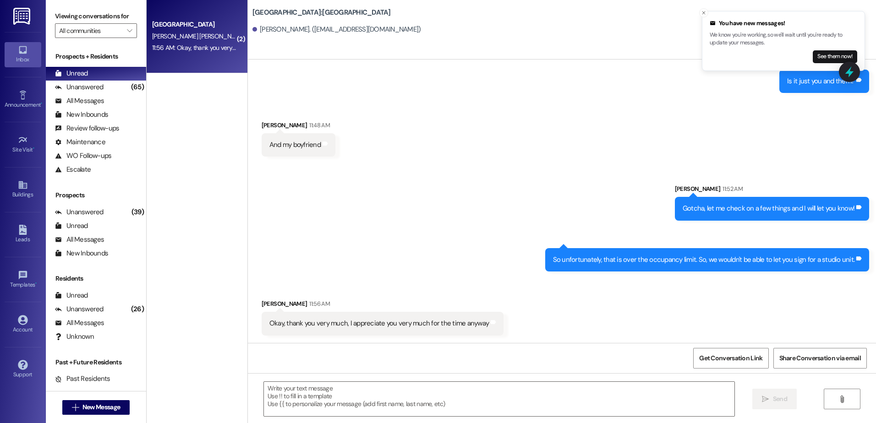
scroll to position [450, 0]
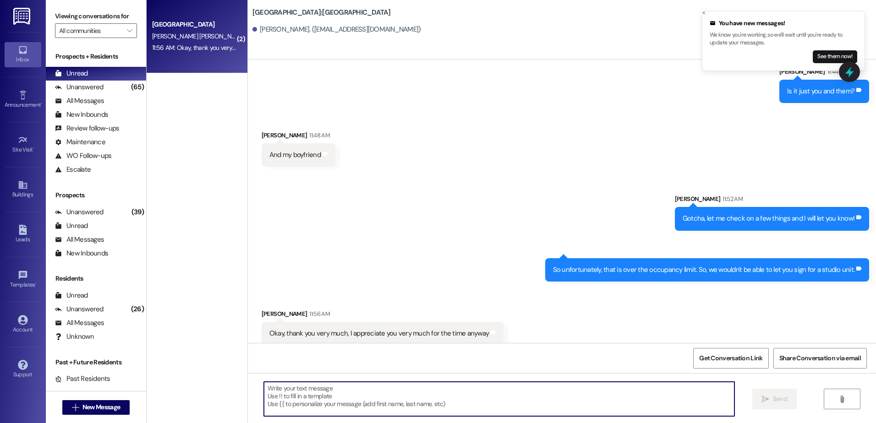
click at [382, 401] on textarea at bounding box center [499, 399] width 470 height 34
type textarea "No worries, I hope you can find something!"
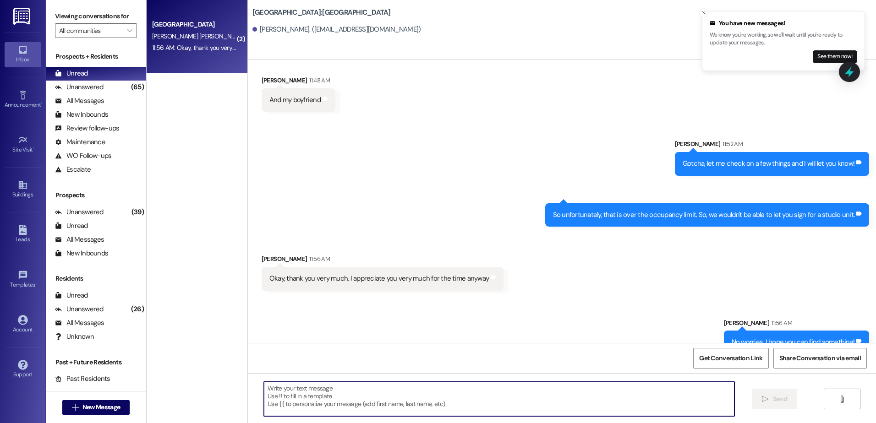
scroll to position [514, 0]
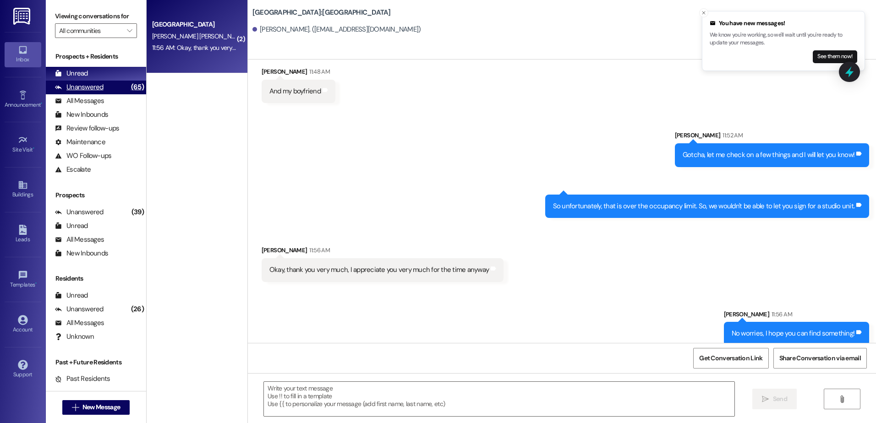
click at [92, 85] on div "Unanswered" at bounding box center [79, 87] width 49 height 10
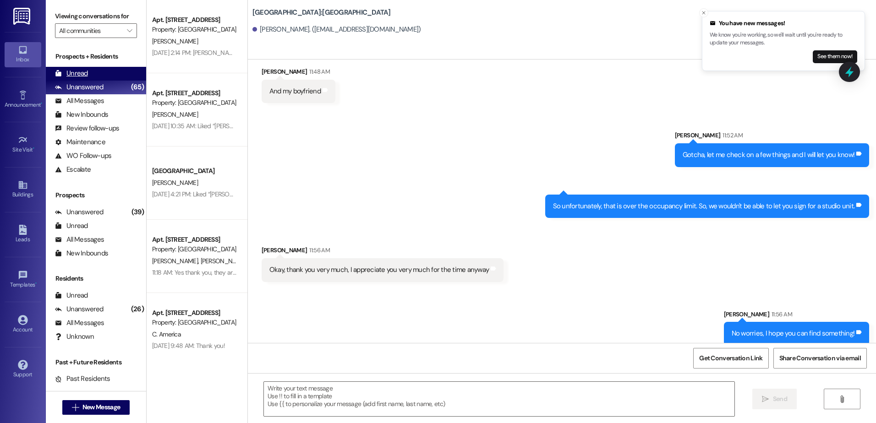
click at [88, 76] on div "Unread (0)" at bounding box center [96, 74] width 100 height 14
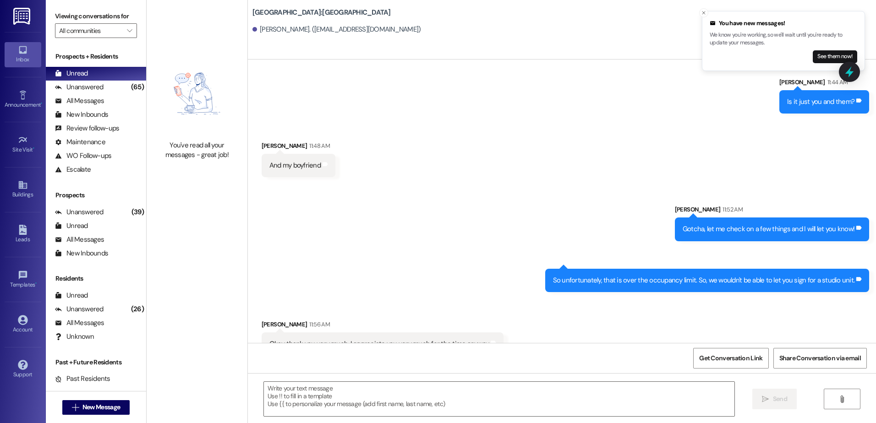
scroll to position [450, 0]
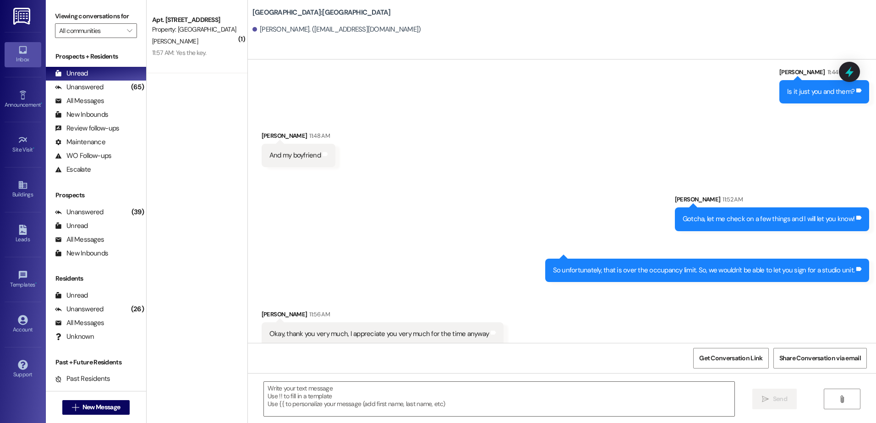
click at [177, 56] on div "11:57 AM: Yes the key. 11:57 AM: Yes the key." at bounding box center [179, 53] width 55 height 8
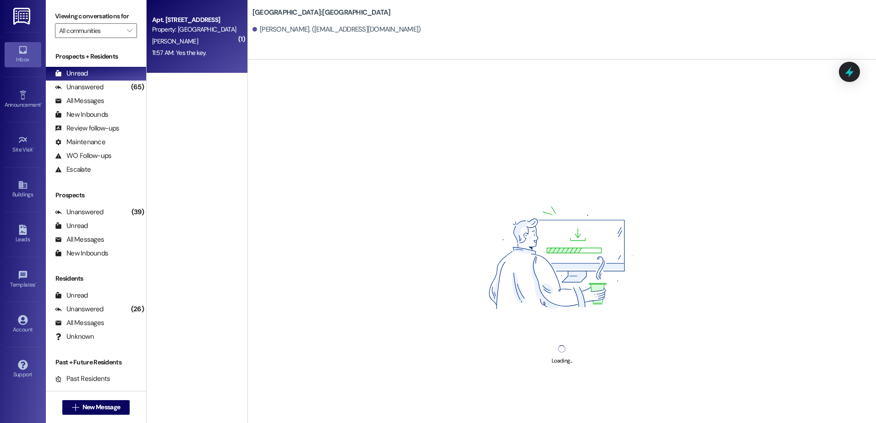
click at [196, 46] on div "[PERSON_NAME]" at bounding box center [194, 41] width 87 height 11
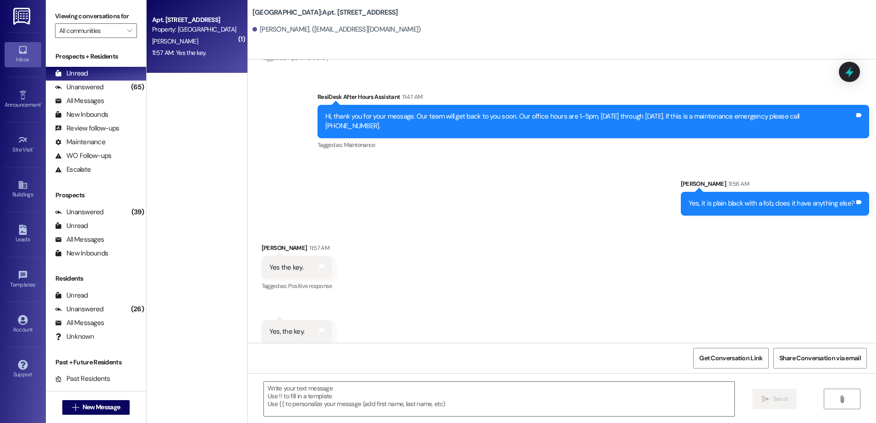
scroll to position [9367, 0]
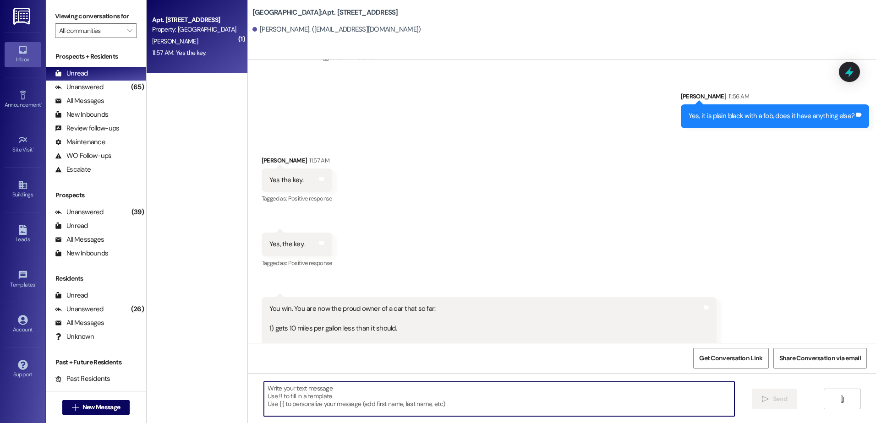
click at [284, 406] on textarea at bounding box center [499, 399] width 470 height 34
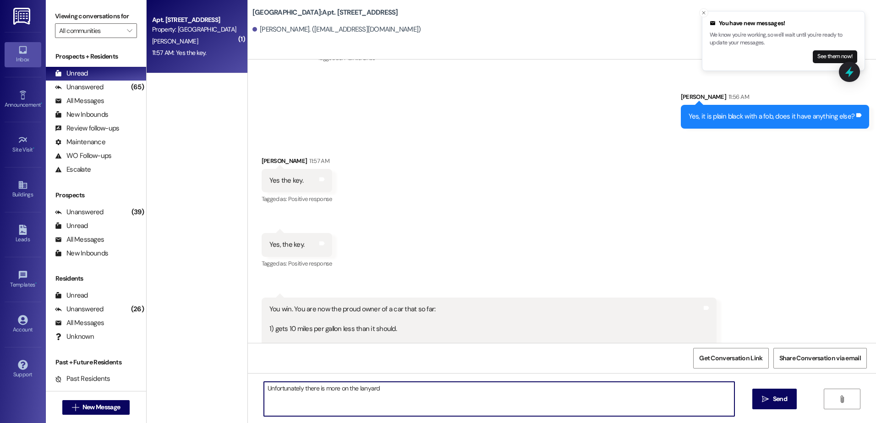
click at [390, 388] on textarea "Unfortunately there is more on the lanyard" at bounding box center [499, 399] width 470 height 34
click at [389, 389] on textarea "Unfortunately, there is more on the lanyard" at bounding box center [499, 399] width 470 height 34
type textarea "Unfortunately, there is more on the lanyard, and I can't hand them over until s…"
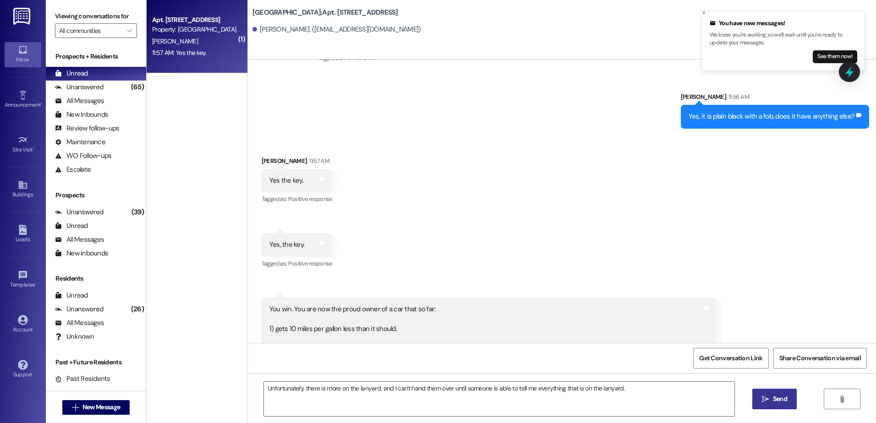
click at [761, 406] on button " Send" at bounding box center [774, 399] width 44 height 21
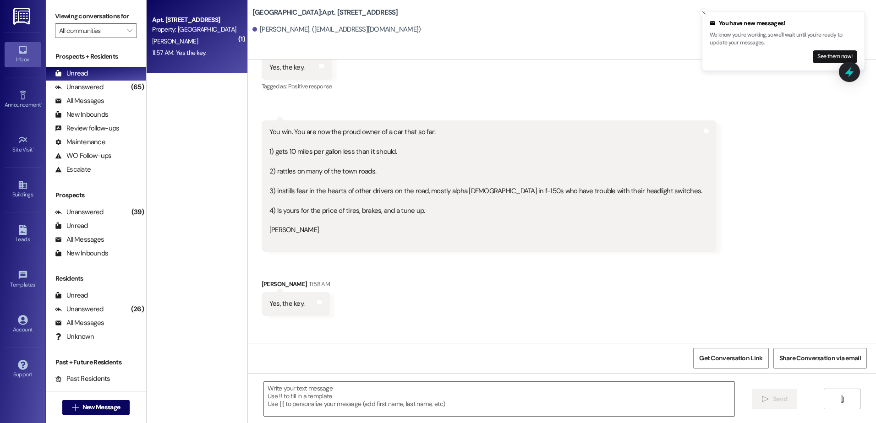
scroll to position [9602, 0]
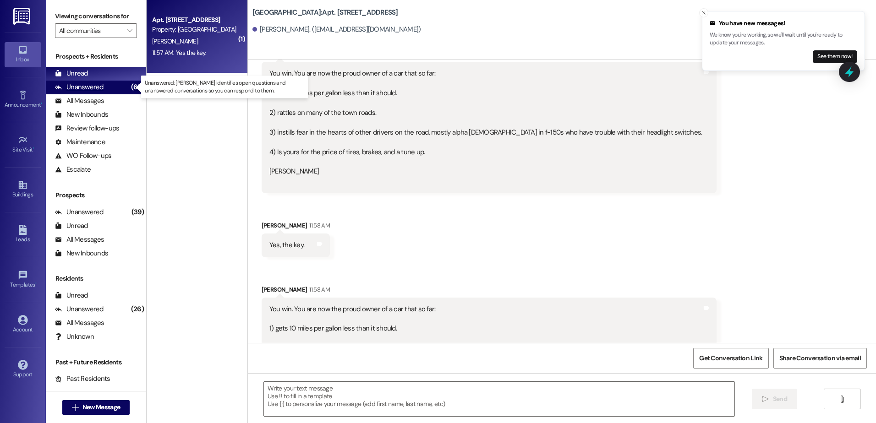
click at [76, 81] on div "Unanswered (65)" at bounding box center [96, 88] width 100 height 14
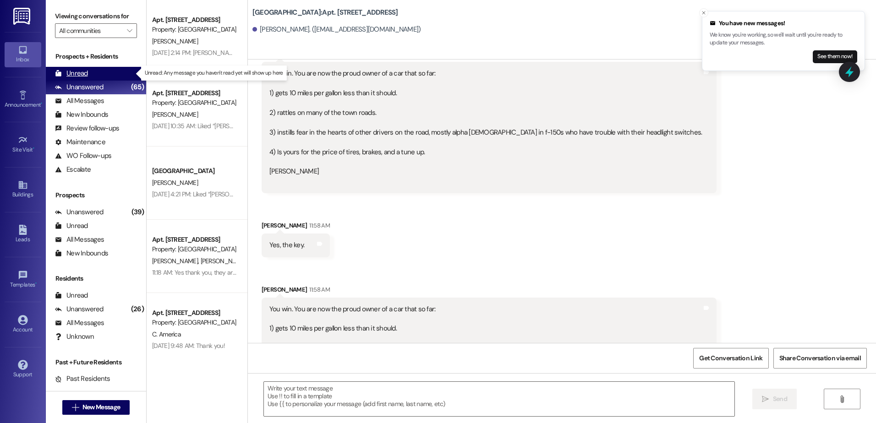
click at [77, 71] on div "Unread" at bounding box center [71, 74] width 33 height 10
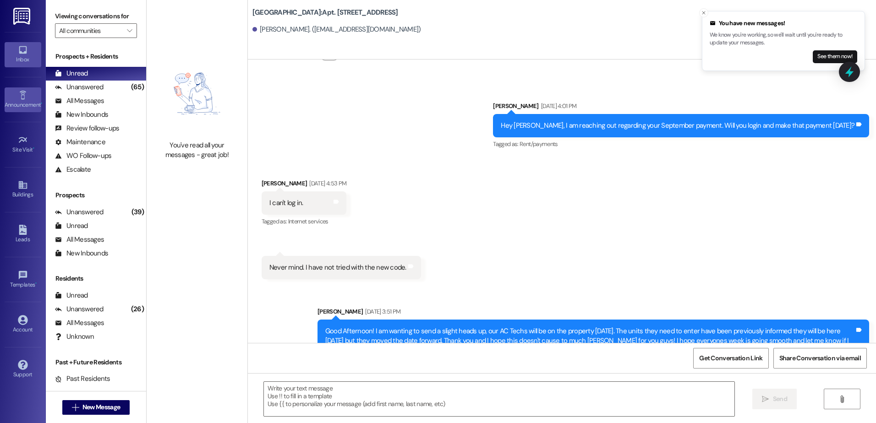
scroll to position [9316, 0]
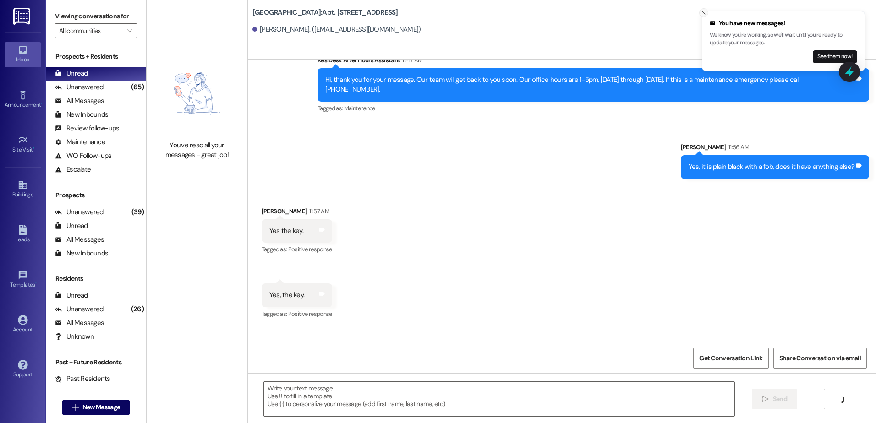
click at [705, 14] on line "Close toast" at bounding box center [703, 12] width 3 height 3
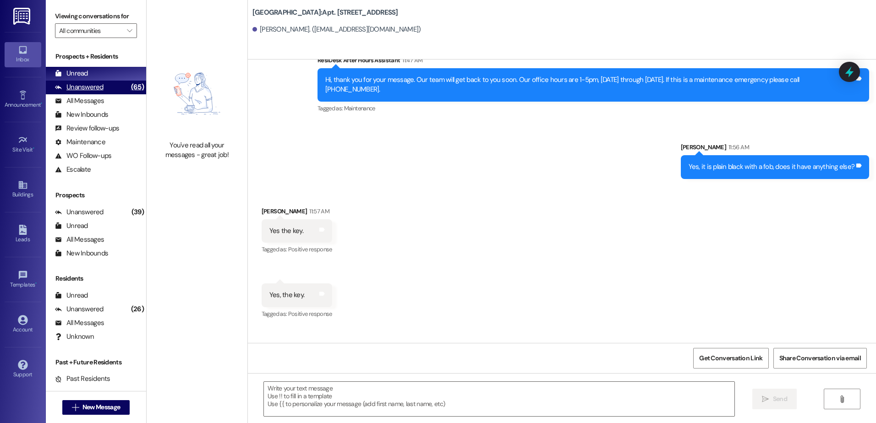
click at [78, 86] on div "Unanswered" at bounding box center [79, 87] width 49 height 10
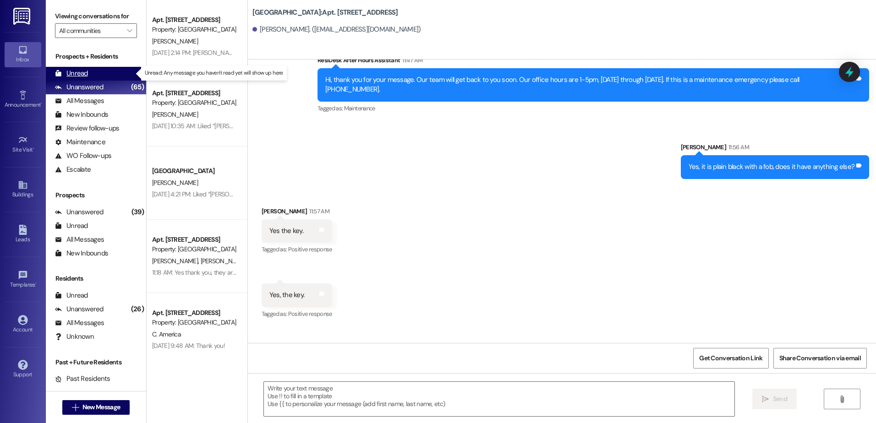
click at [82, 75] on div "Unread" at bounding box center [71, 74] width 33 height 10
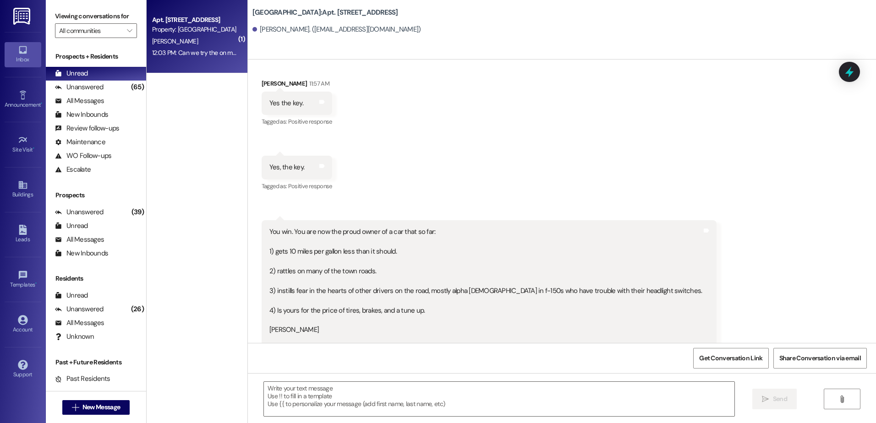
scroll to position [9444, 0]
click at [296, 408] on textarea at bounding box center [499, 399] width 470 height 34
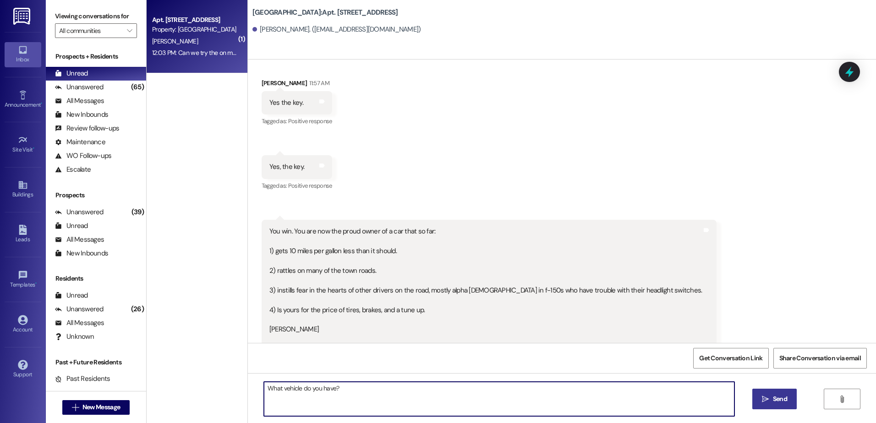
type textarea "What vehicle do you have?"
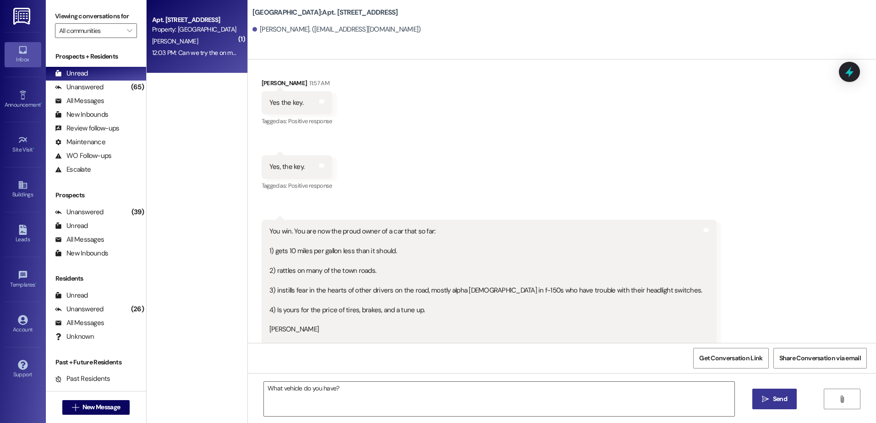
click at [778, 393] on button " Send" at bounding box center [774, 399] width 44 height 21
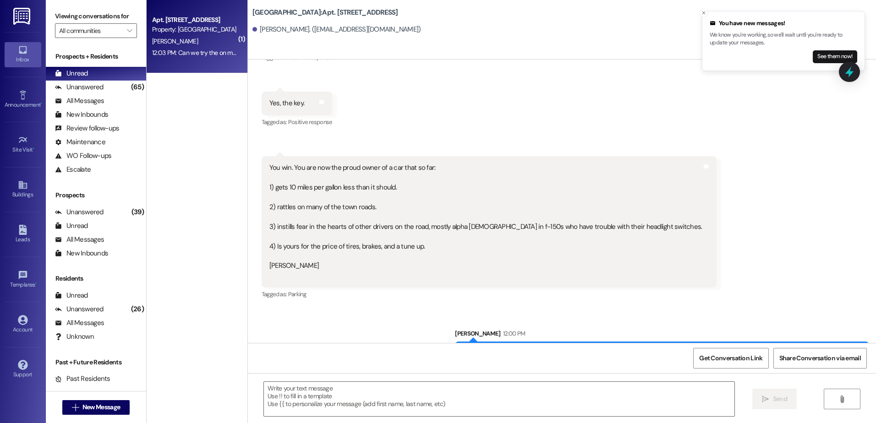
scroll to position [9571, 0]
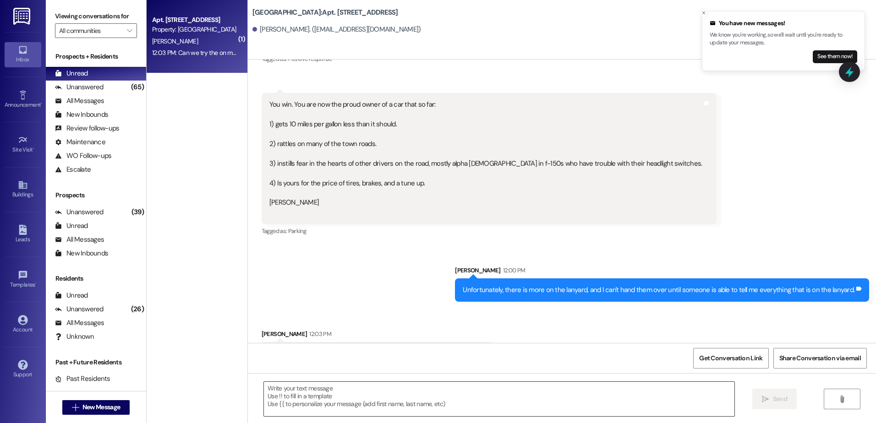
drag, startPoint x: 353, startPoint y: 387, endPoint x: 357, endPoint y: 386, distance: 4.8
click at [353, 387] on textarea at bounding box center [499, 399] width 470 height 34
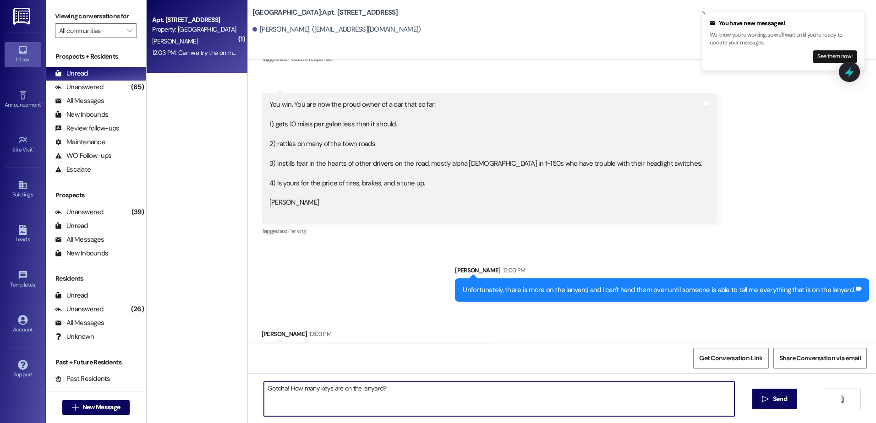
type textarea "Gotcha! How many keys are on the lanyard?"
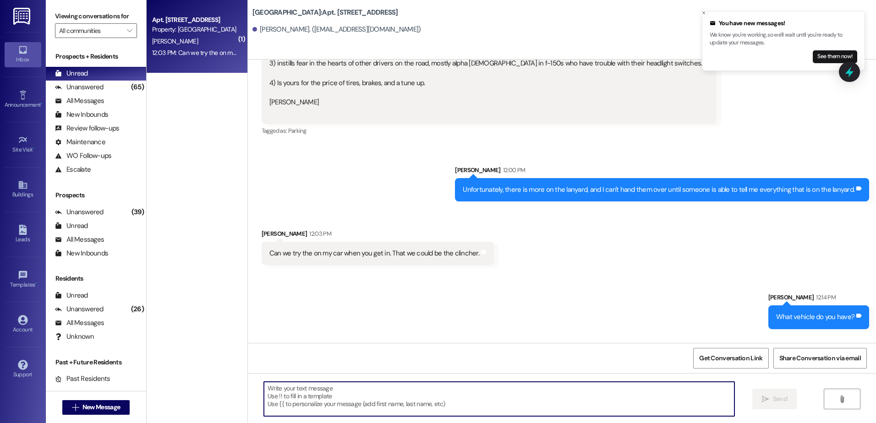
scroll to position [9699, 0]
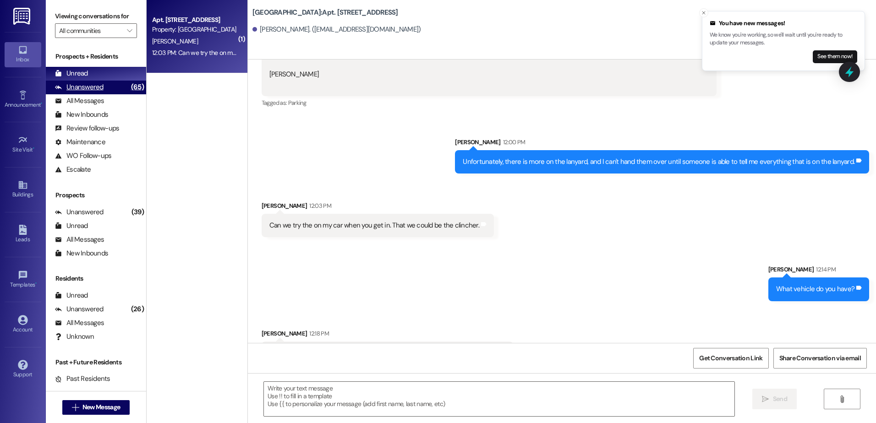
click at [81, 90] on div "Unanswered" at bounding box center [79, 87] width 49 height 10
click at [120, 75] on div "Unread (0)" at bounding box center [96, 74] width 100 height 14
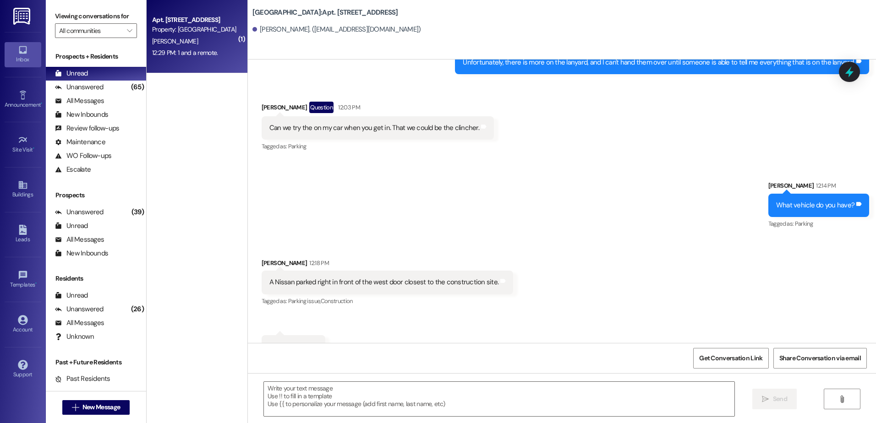
scroll to position [9805, 0]
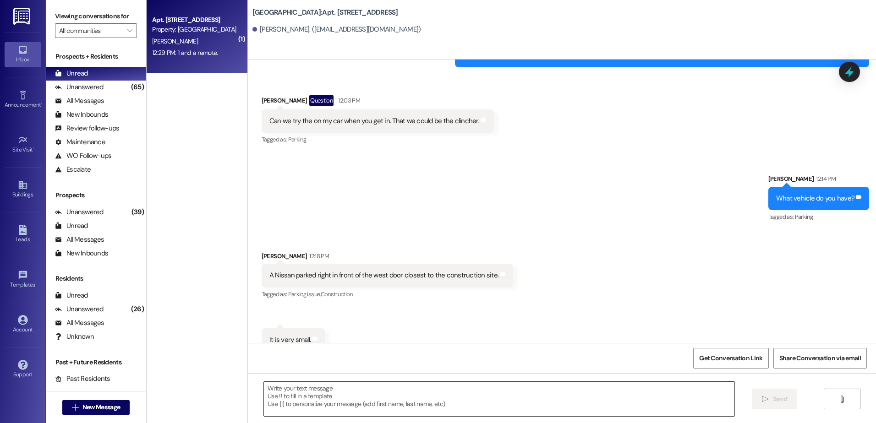
click at [302, 406] on textarea at bounding box center [499, 399] width 470 height 34
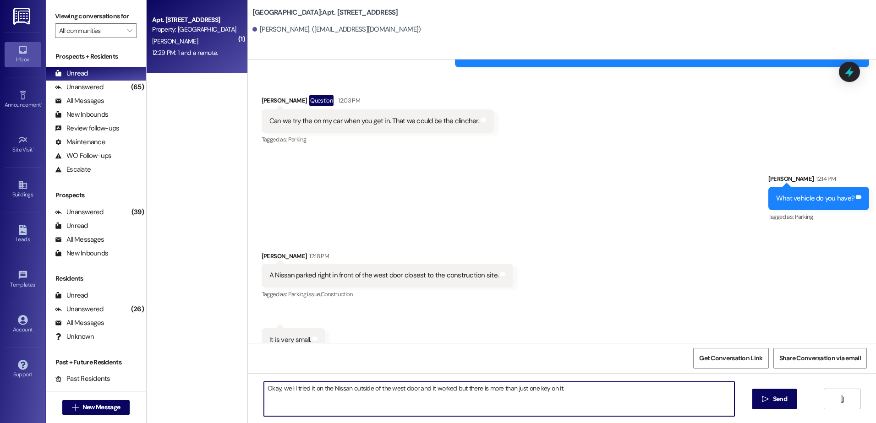
click at [617, 393] on textarea "Okay, well I tried it on the Nissan outside of the west door and it worked but …" at bounding box center [499, 399] width 470 height 34
type textarea "Okay, well I tried it on the Nissan outside of the west door and it worked but …"
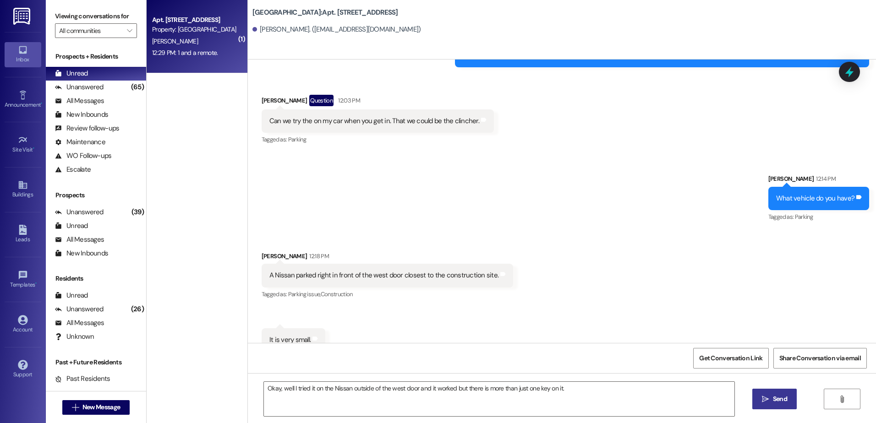
click at [763, 397] on icon "" at bounding box center [765, 399] width 7 height 7
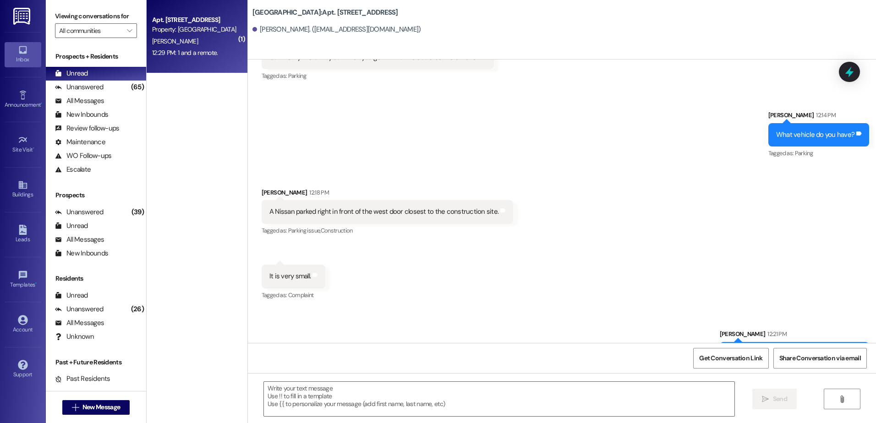
scroll to position [9934, 0]
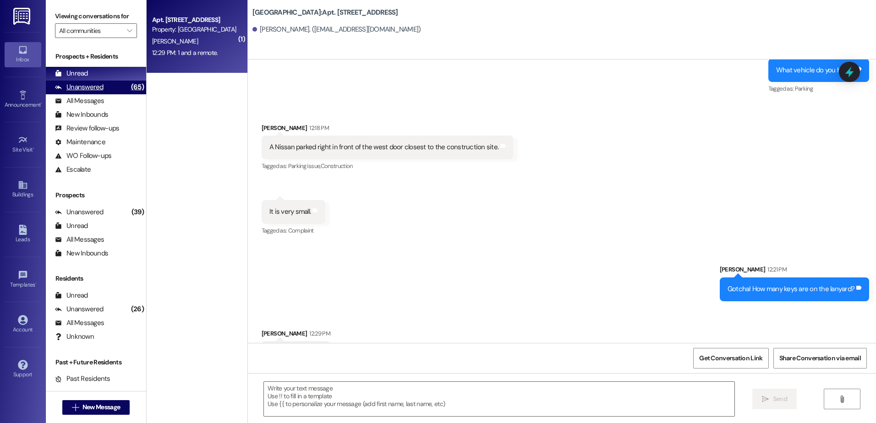
click at [102, 87] on div "Unanswered" at bounding box center [79, 87] width 49 height 10
click at [101, 72] on div "Unread (0)" at bounding box center [96, 74] width 100 height 14
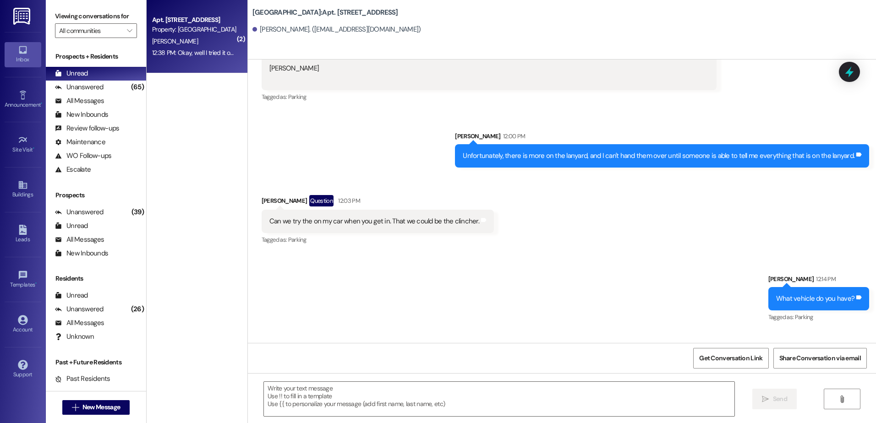
scroll to position [9522, 0]
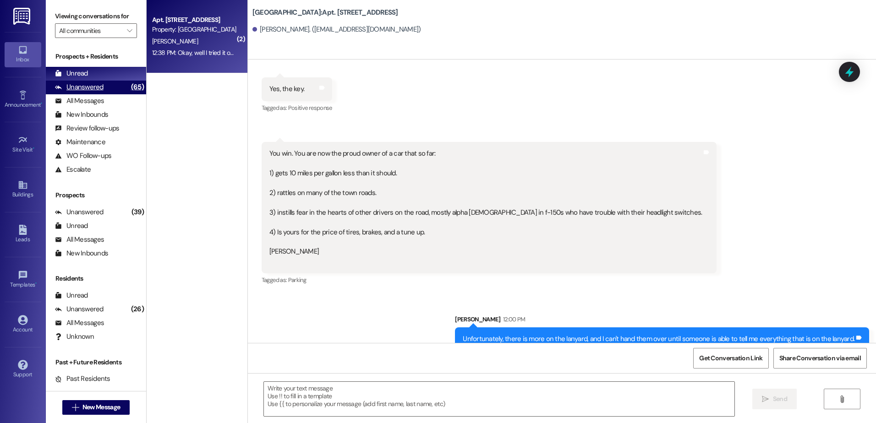
click at [111, 93] on div "Unanswered (65)" at bounding box center [96, 88] width 100 height 14
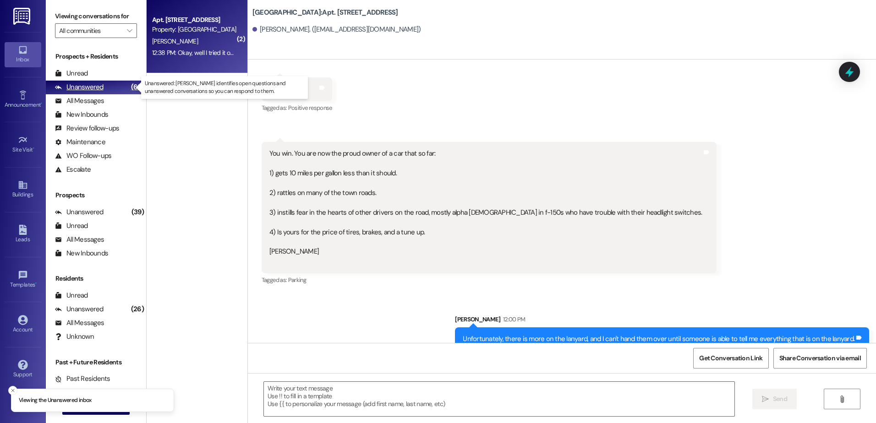
click at [105, 81] on div "Unanswered (65)" at bounding box center [96, 88] width 100 height 14
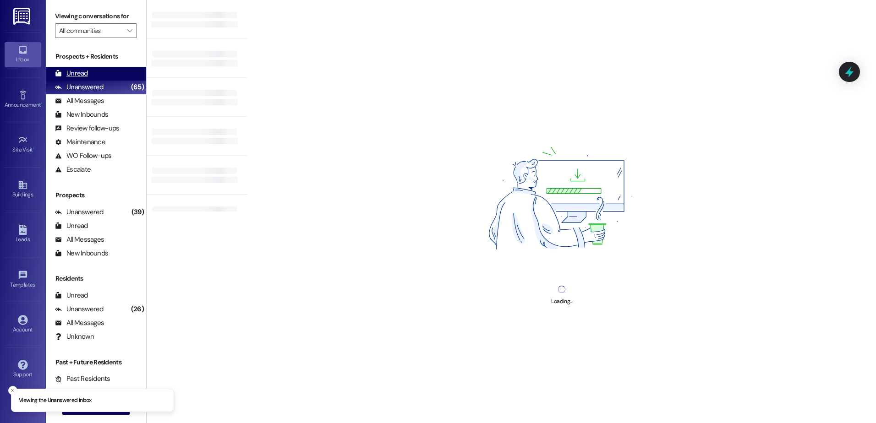
click at [105, 78] on div "Unread (0)" at bounding box center [96, 74] width 100 height 14
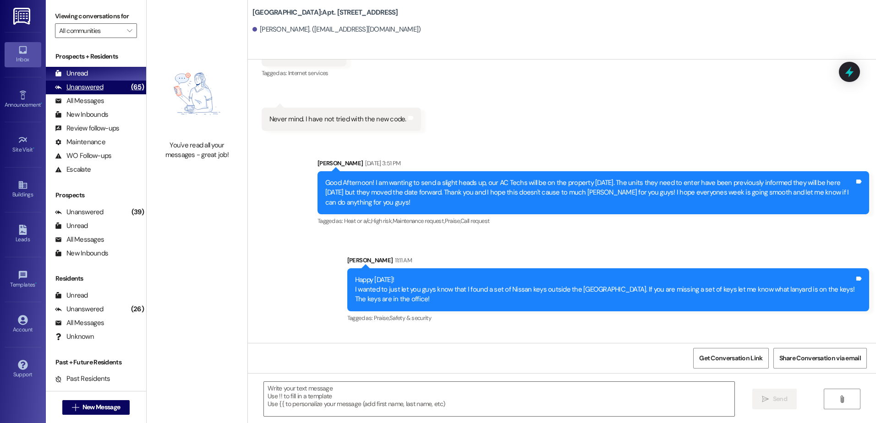
scroll to position [9870, 0]
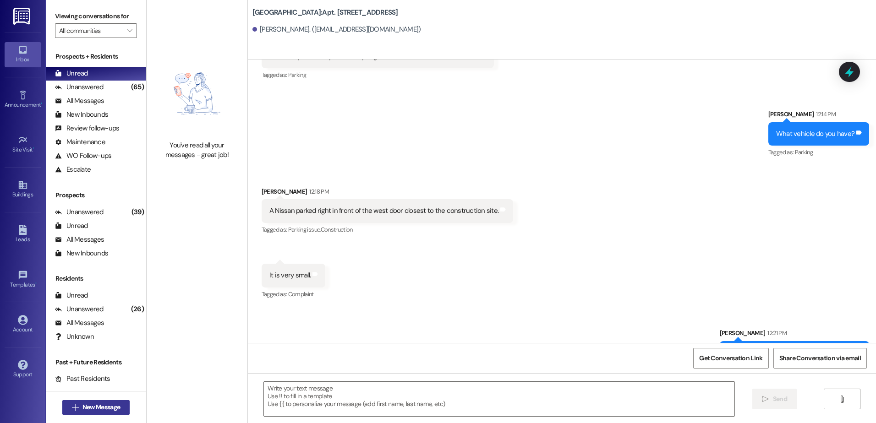
click at [114, 406] on span "New Message" at bounding box center [101, 408] width 38 height 10
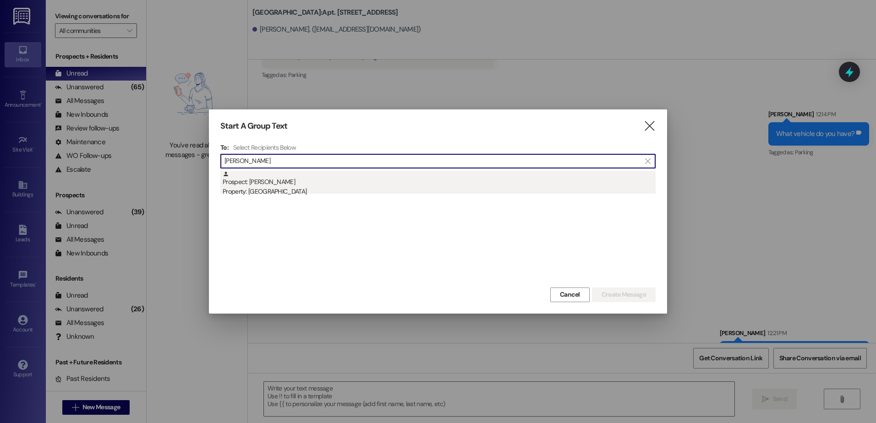
type input "[PERSON_NAME]"
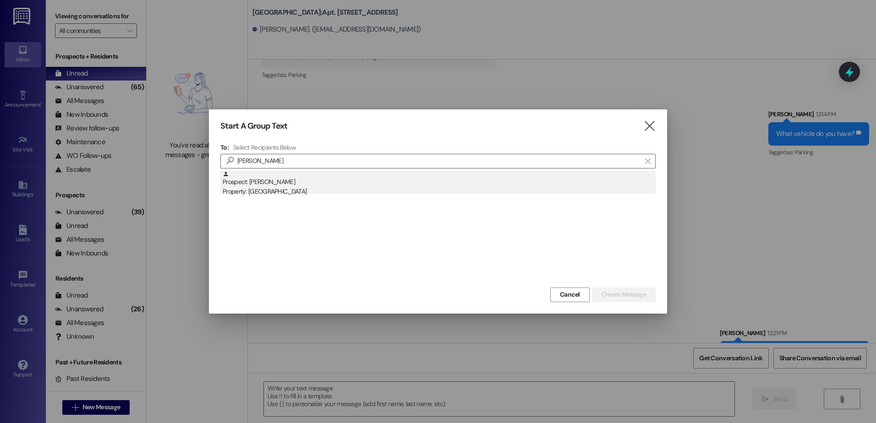
drag, startPoint x: 392, startPoint y: 183, endPoint x: 401, endPoint y: 191, distance: 11.7
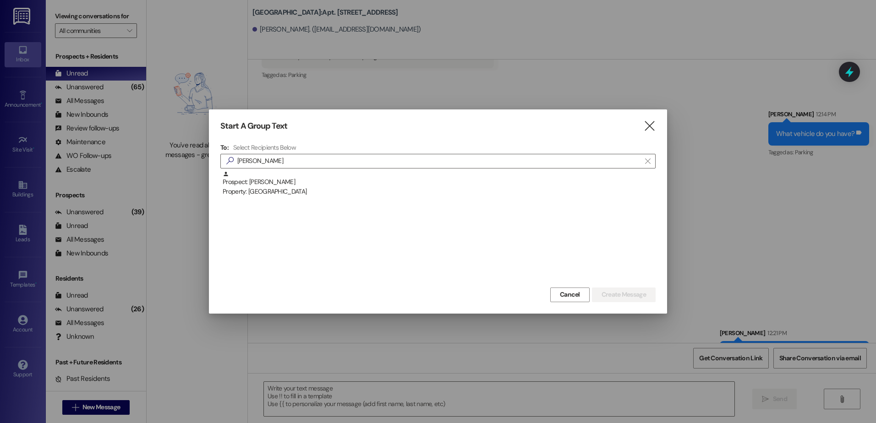
click at [392, 184] on div "Prospect: [PERSON_NAME] Property: [GEOGRAPHIC_DATA]" at bounding box center [439, 184] width 433 height 26
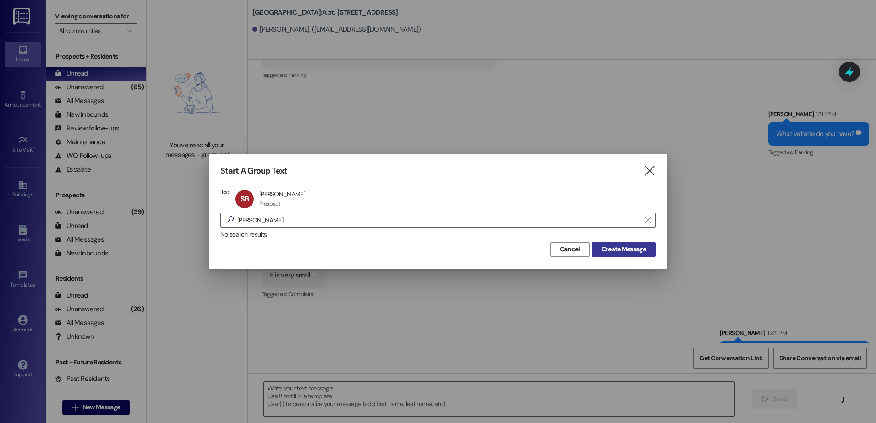
click at [608, 249] on span "Create Message" at bounding box center [624, 250] width 44 height 10
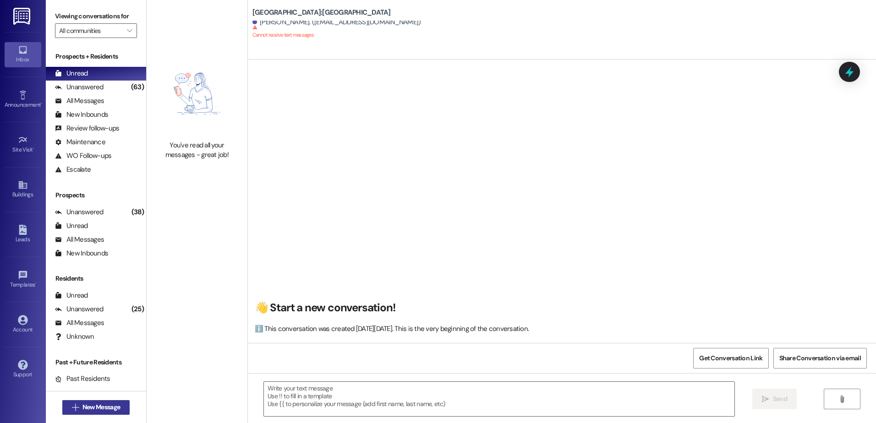
click at [123, 406] on button " New Message" at bounding box center [96, 408] width 68 height 15
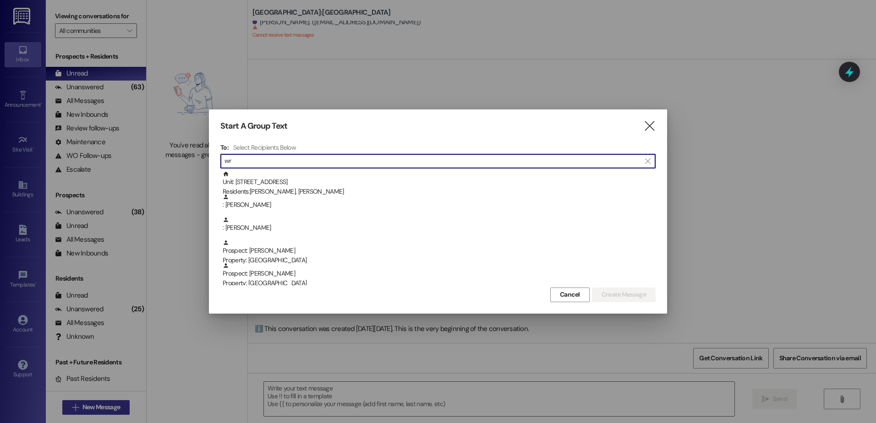
type input "w"
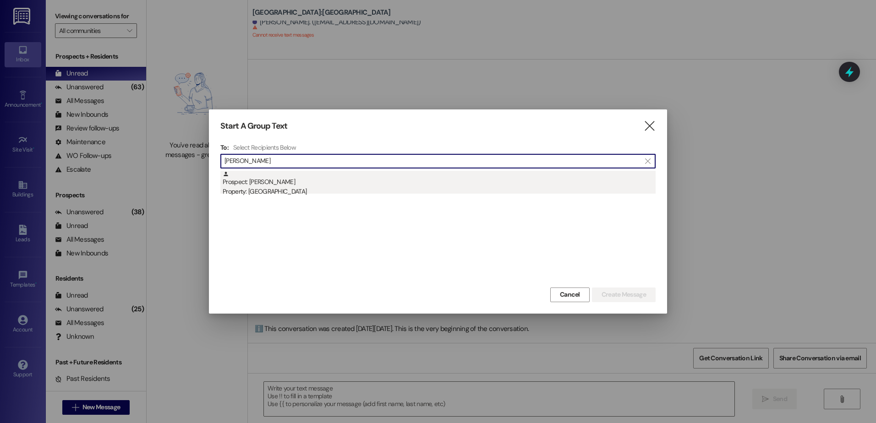
type input "[PERSON_NAME]"
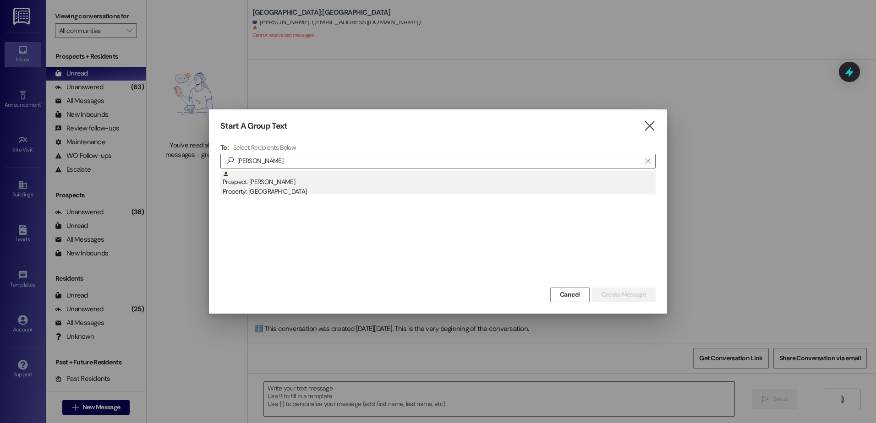
click at [299, 194] on div "Property: [GEOGRAPHIC_DATA]" at bounding box center [439, 192] width 433 height 10
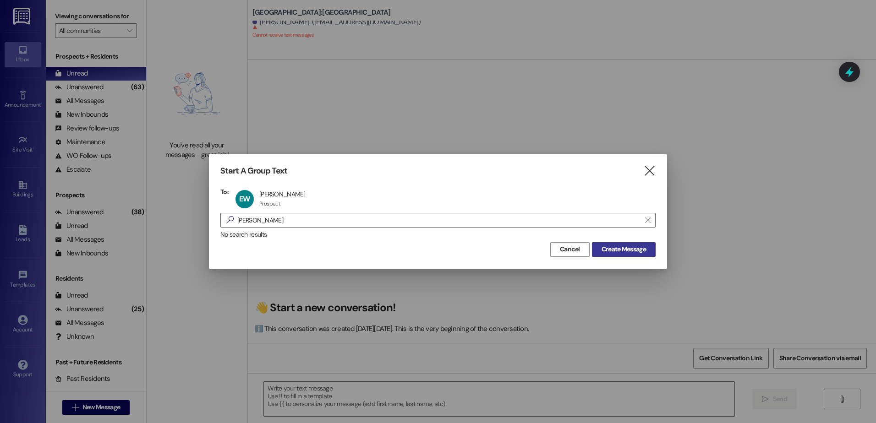
click at [610, 245] on span "Create Message" at bounding box center [624, 250] width 44 height 10
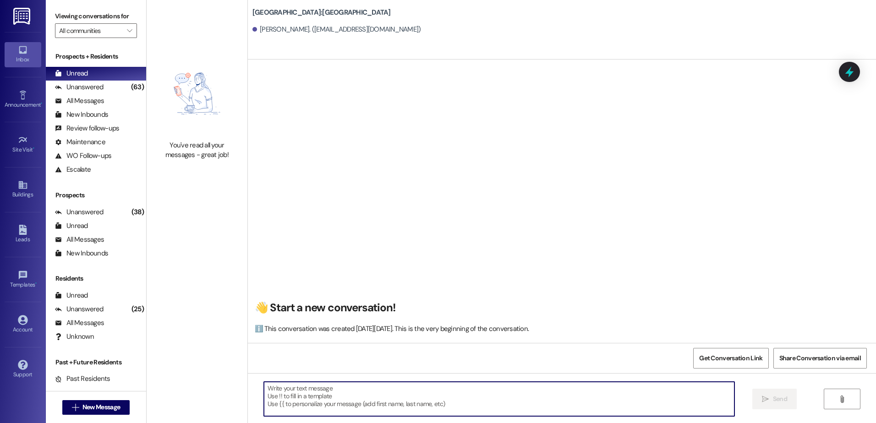
click at [349, 407] on textarea at bounding box center [499, 399] width 470 height 34
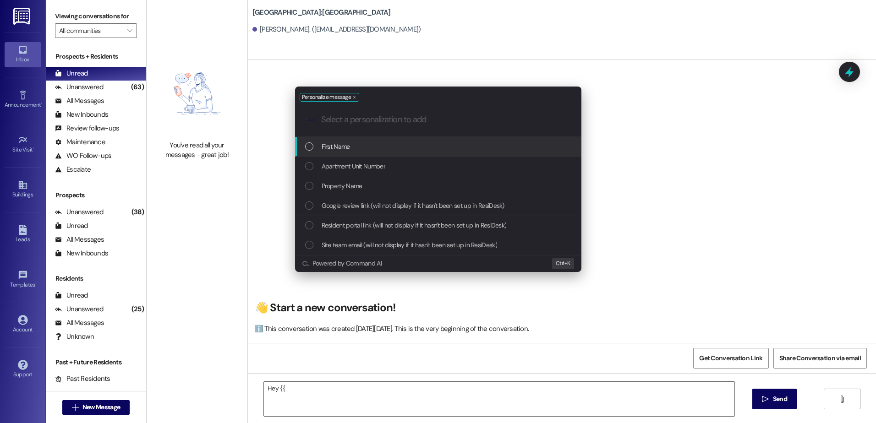
click at [340, 149] on span "First Name" at bounding box center [336, 147] width 28 height 10
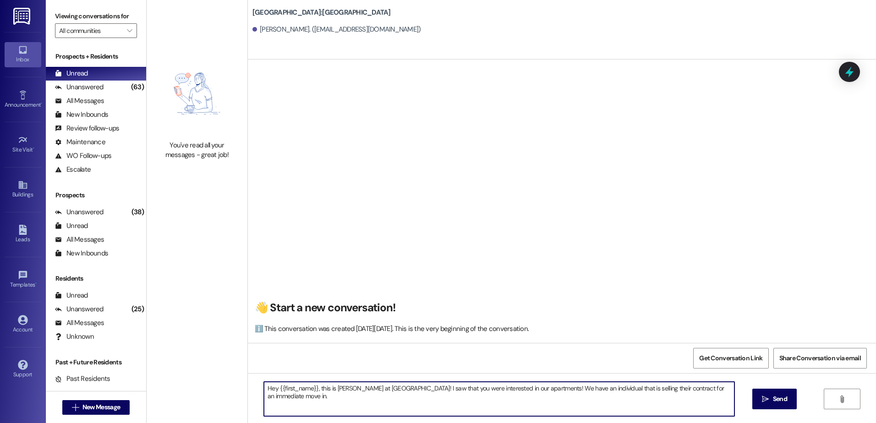
click at [324, 395] on textarea "Hey {{first_name}}, this is [PERSON_NAME] at [GEOGRAPHIC_DATA]! I saw that you …" at bounding box center [499, 399] width 470 height 34
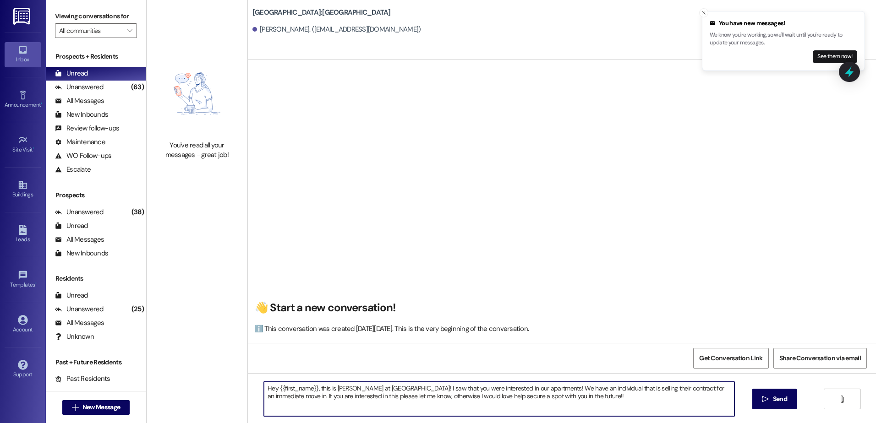
click at [338, 399] on textarea "Hey {{first_name}}, this is [PERSON_NAME] at [GEOGRAPHIC_DATA]! I saw that you …" at bounding box center [499, 399] width 470 height 34
click at [338, 396] on textarea "Hey {{first_name}}, this is [PERSON_NAME] at [GEOGRAPHIC_DATA]! I saw that you …" at bounding box center [499, 399] width 470 height 34
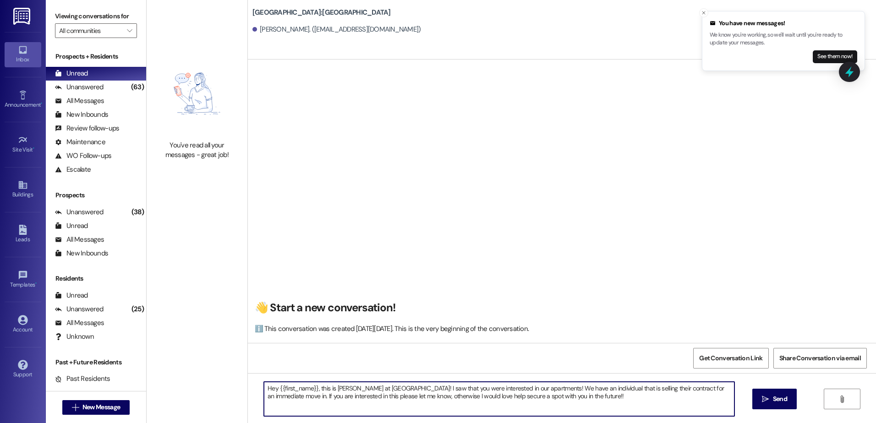
click at [338, 396] on textarea "Hey {{first_name}}, this is [PERSON_NAME] at [GEOGRAPHIC_DATA]! I saw that you …" at bounding box center [499, 399] width 470 height 34
type textarea "Hey {{first_name}}, this is [PERSON_NAME] at [GEOGRAPHIC_DATA]! I saw that you …"
click at [784, 398] on span "Send" at bounding box center [780, 400] width 14 height 10
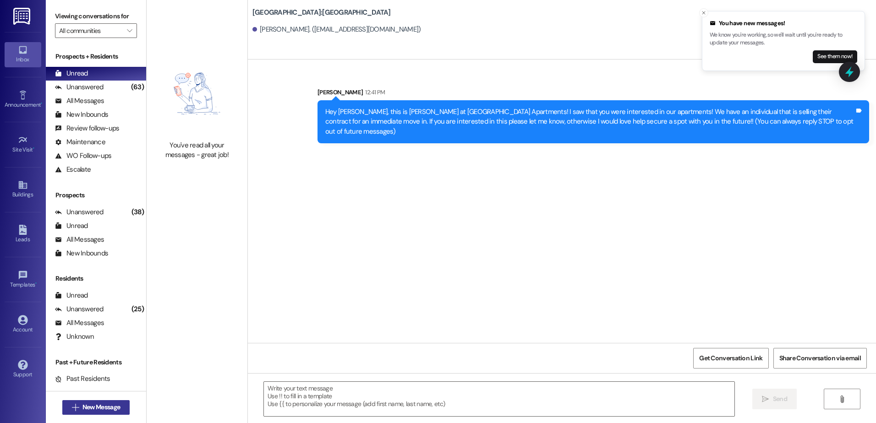
click at [70, 408] on span " New Message" at bounding box center [96, 408] width 52 height 10
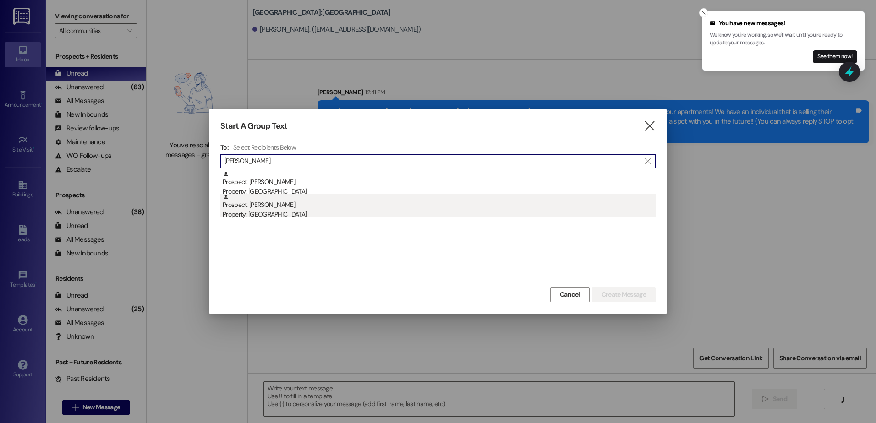
type input "[PERSON_NAME]"
click at [325, 209] on div "Prospect: [PERSON_NAME] Property: [GEOGRAPHIC_DATA]" at bounding box center [439, 207] width 433 height 26
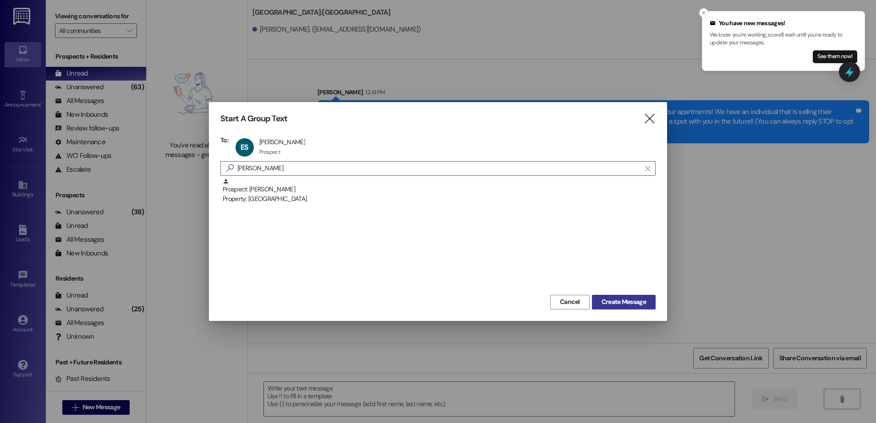
click at [615, 301] on span "Create Message" at bounding box center [624, 302] width 44 height 10
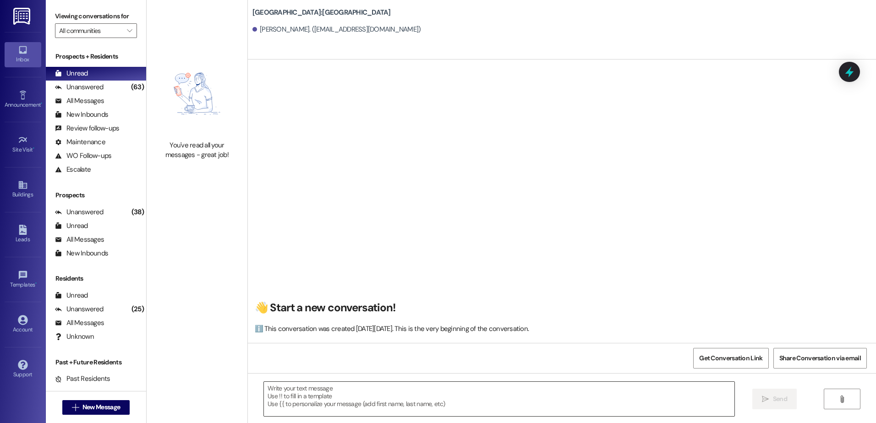
click at [341, 403] on textarea at bounding box center [499, 399] width 470 height 34
paste textarea "Hey {{first_name}}, this is [PERSON_NAME] at [GEOGRAPHIC_DATA]! I saw that you …"
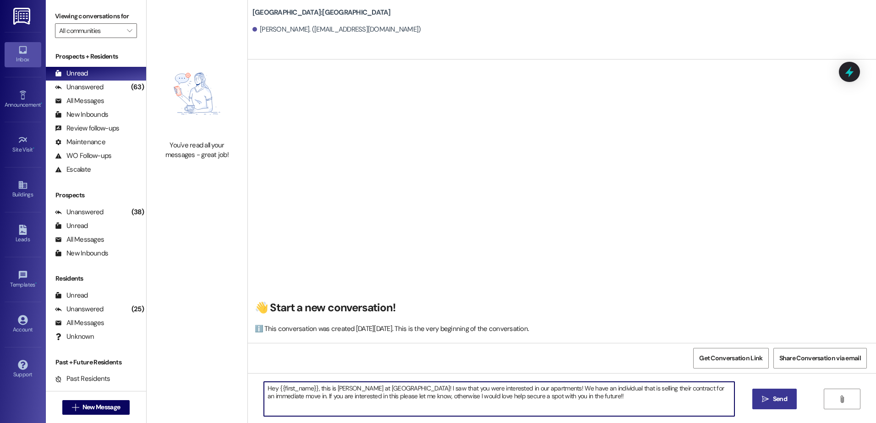
type textarea "Hey {{first_name}}, this is [PERSON_NAME] at [GEOGRAPHIC_DATA]! I saw that you …"
click at [769, 399] on span " Send" at bounding box center [774, 400] width 29 height 10
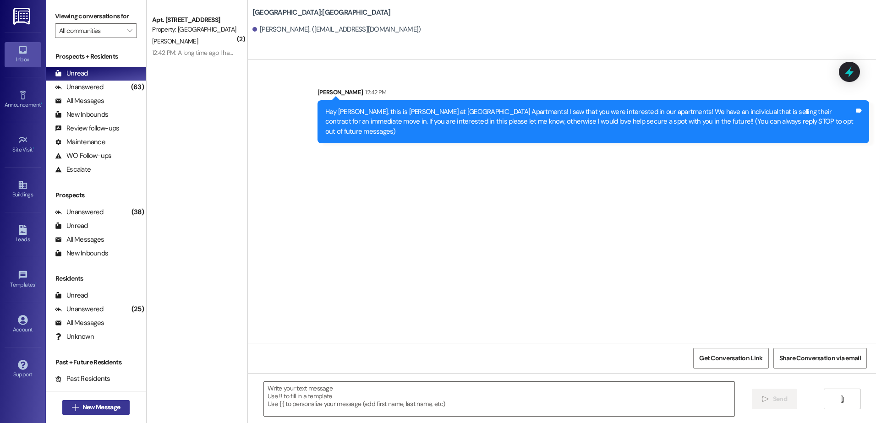
click at [72, 406] on icon "" at bounding box center [75, 407] width 7 height 7
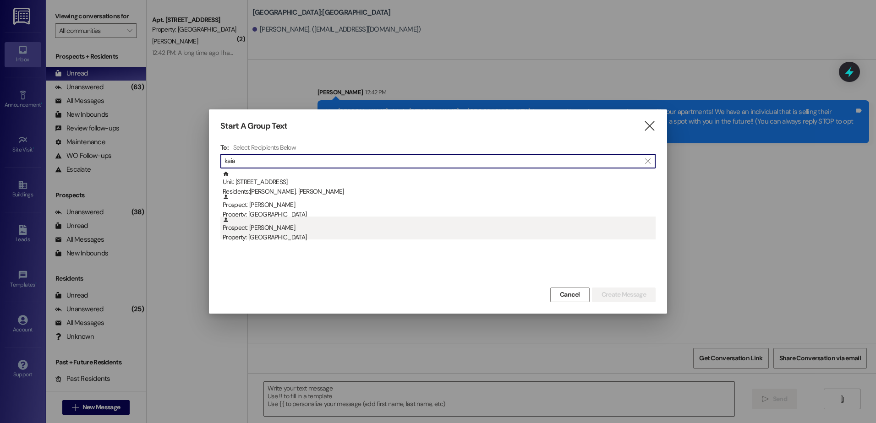
type input "kaia"
click at [276, 232] on div "Prospect: [PERSON_NAME] Property: [GEOGRAPHIC_DATA]" at bounding box center [439, 230] width 433 height 26
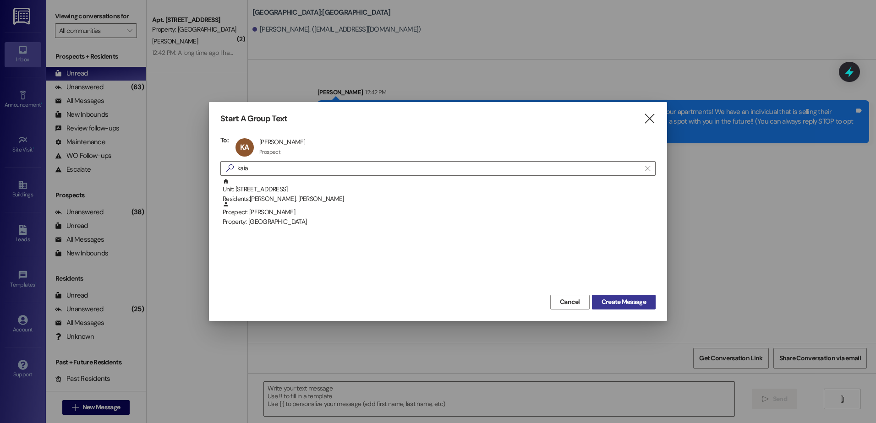
click at [647, 301] on span "Create Message" at bounding box center [624, 302] width 48 height 10
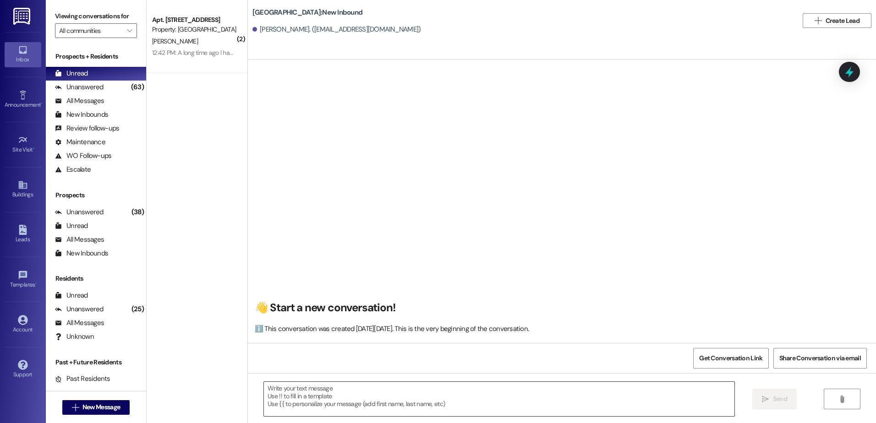
click at [313, 404] on textarea at bounding box center [499, 399] width 470 height 34
paste textarea "Hey {{first_name}}, this is [PERSON_NAME] at [GEOGRAPHIC_DATA]! I saw that you …"
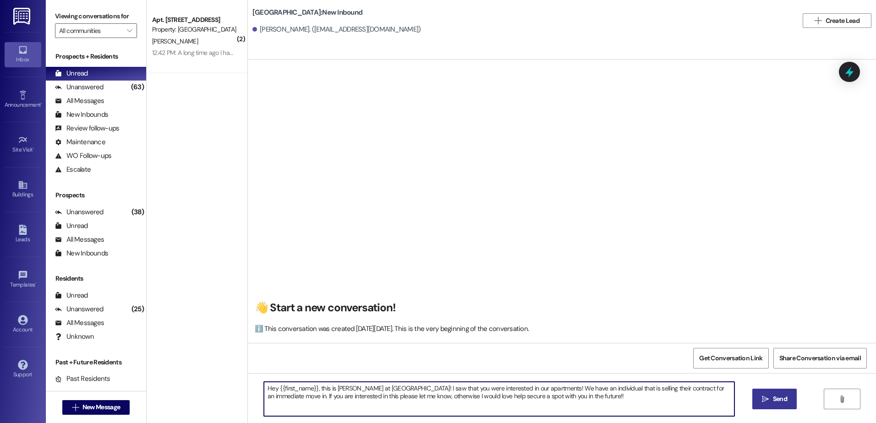
type textarea "Hey {{first_name}}, this is [PERSON_NAME] at [GEOGRAPHIC_DATA]! I saw that you …"
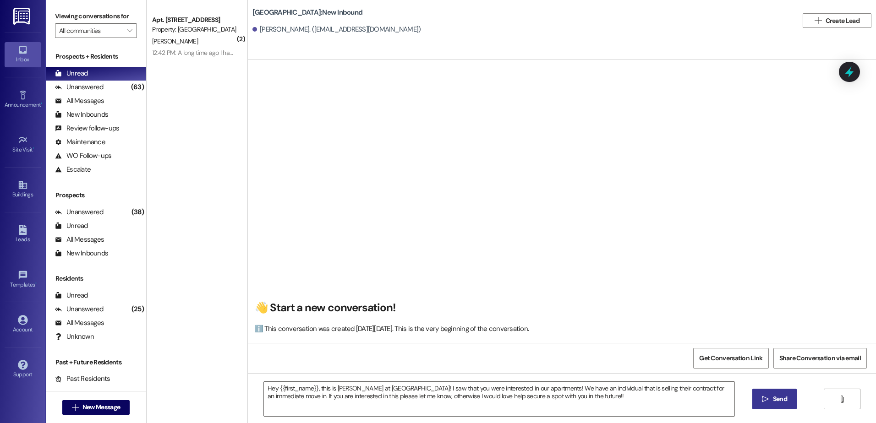
click at [777, 397] on span "Send" at bounding box center [780, 400] width 14 height 10
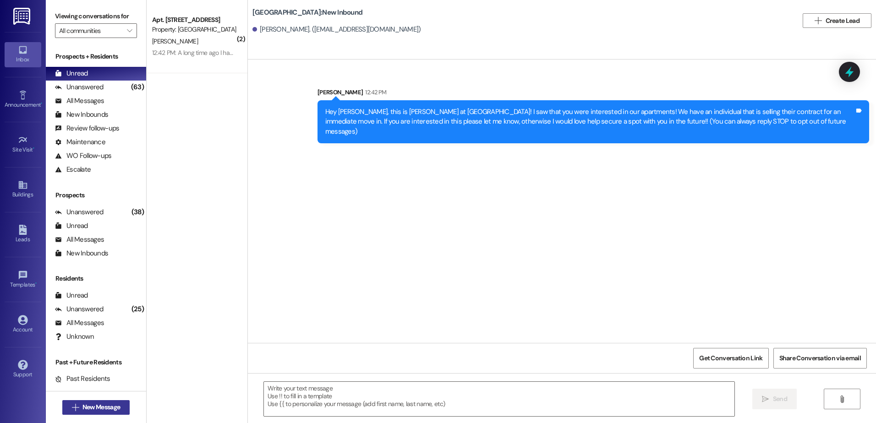
click at [72, 411] on icon "" at bounding box center [75, 407] width 7 height 7
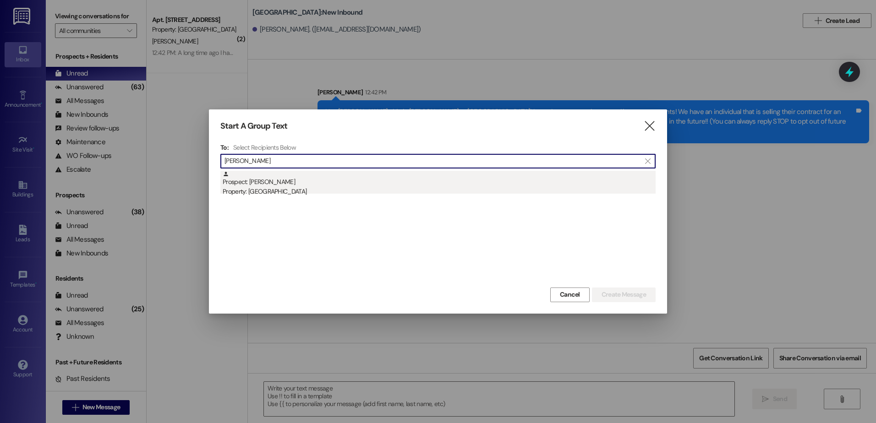
type input "[PERSON_NAME]"
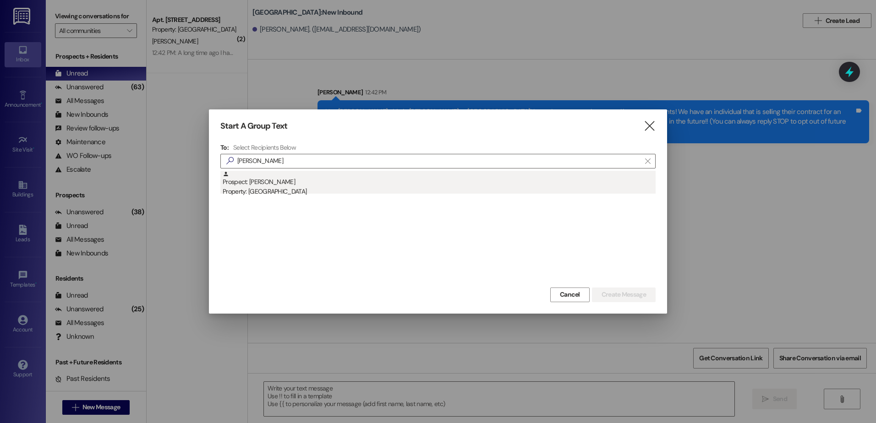
click at [277, 184] on div "Prospect: [PERSON_NAME] Property: [GEOGRAPHIC_DATA]" at bounding box center [439, 184] width 433 height 26
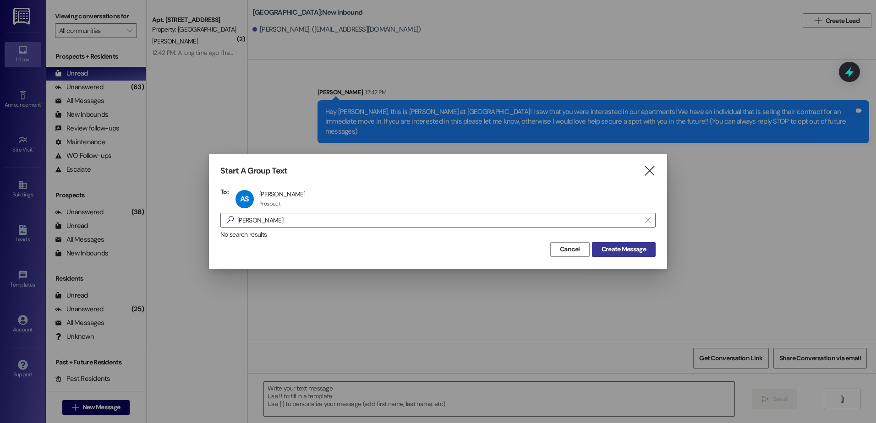
click at [628, 252] on span "Create Message" at bounding box center [624, 250] width 44 height 10
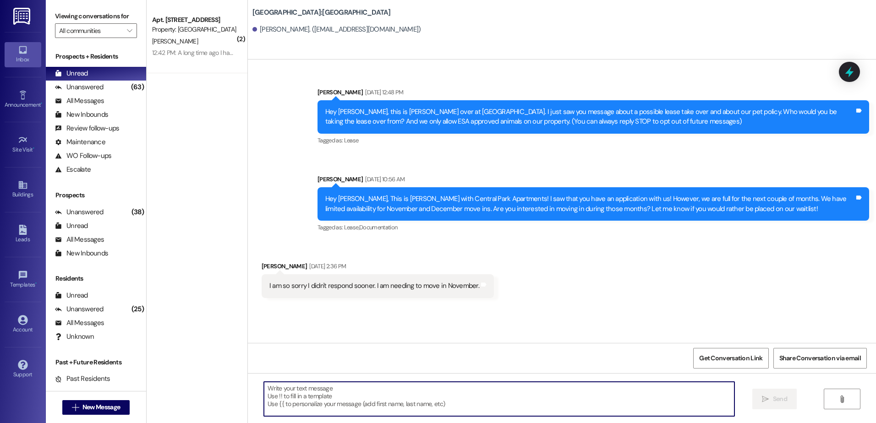
click at [332, 384] on textarea at bounding box center [499, 399] width 470 height 34
click at [305, 401] on textarea at bounding box center [499, 399] width 470 height 34
paste textarea "Hey {{first_name}}, this is [PERSON_NAME] at [GEOGRAPHIC_DATA]! I saw that you …"
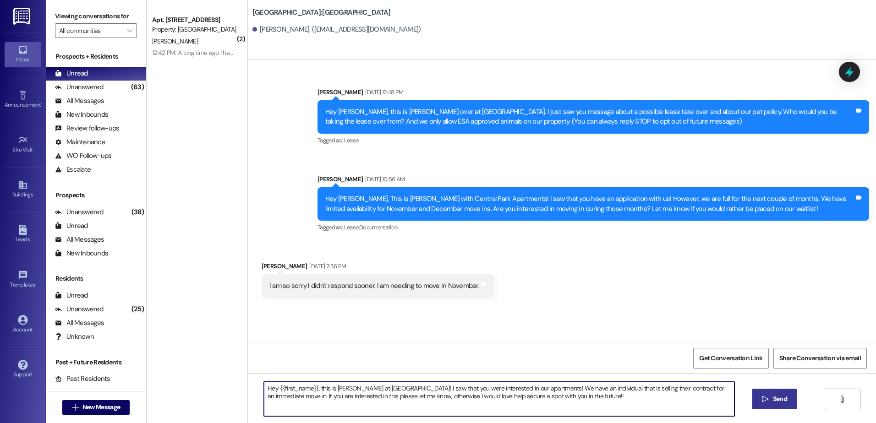
type textarea "Hey {{first_name}}, this is [PERSON_NAME] at [GEOGRAPHIC_DATA]! I saw that you …"
click at [787, 400] on span "Send" at bounding box center [780, 400] width 18 height 10
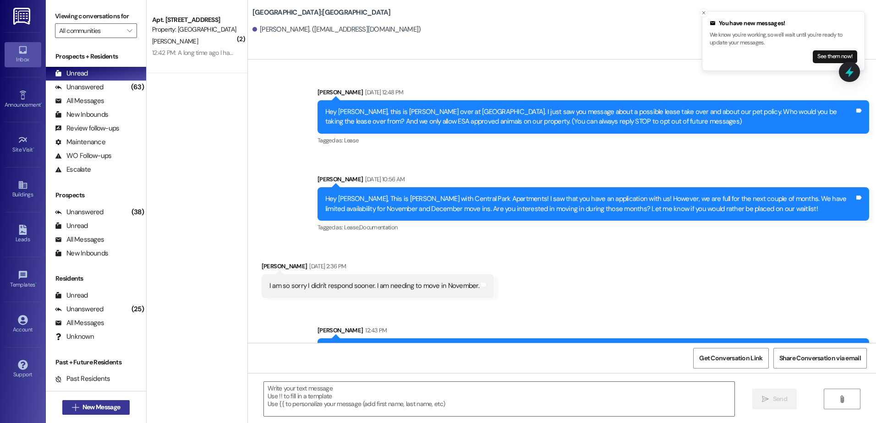
click at [86, 403] on span "New Message" at bounding box center [101, 408] width 38 height 10
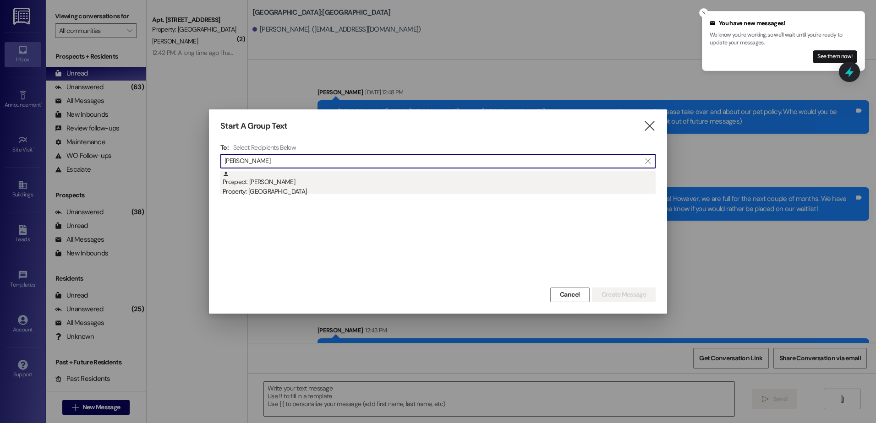
type input "[PERSON_NAME]"
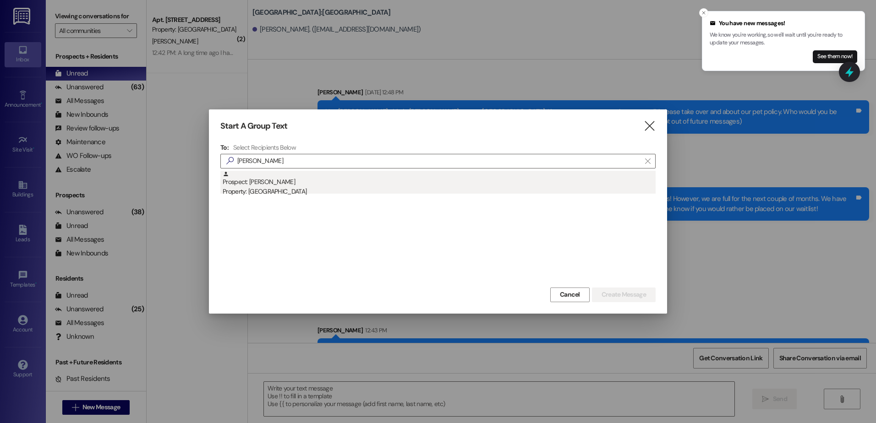
click at [351, 184] on div "Prospect: [PERSON_NAME] Property: [GEOGRAPHIC_DATA]" at bounding box center [439, 184] width 433 height 26
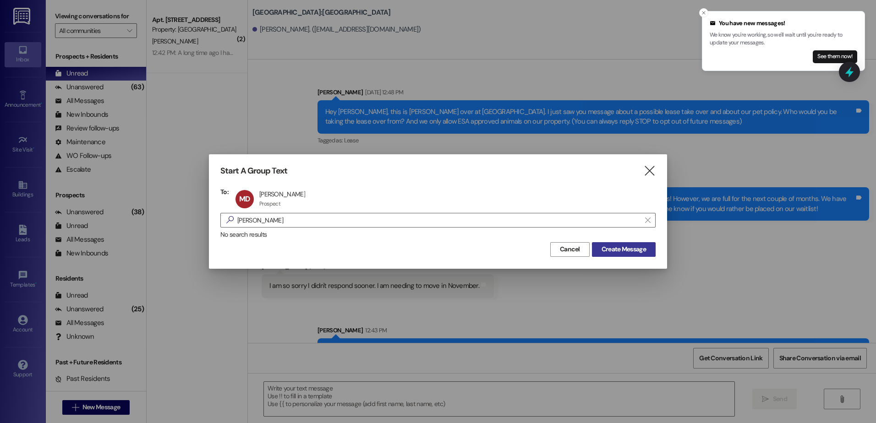
click at [637, 246] on span "Create Message" at bounding box center [624, 250] width 44 height 10
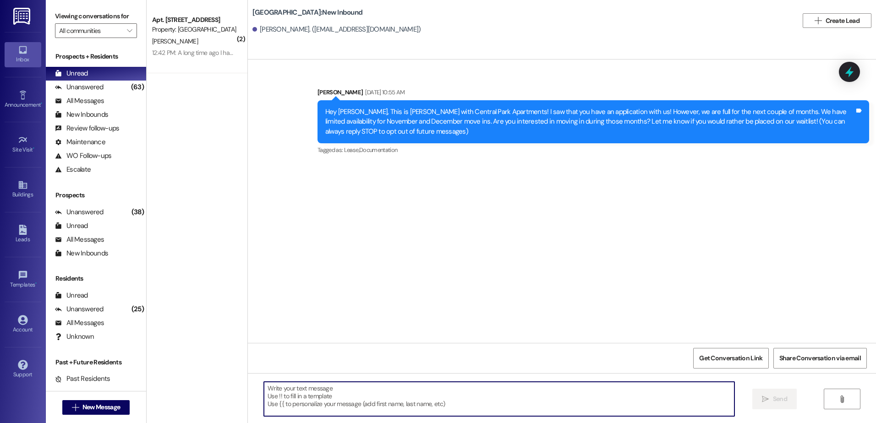
click at [321, 400] on textarea at bounding box center [499, 399] width 470 height 34
paste textarea "Hey {{first_name}}, this is [PERSON_NAME] at [GEOGRAPHIC_DATA]! I saw that you …"
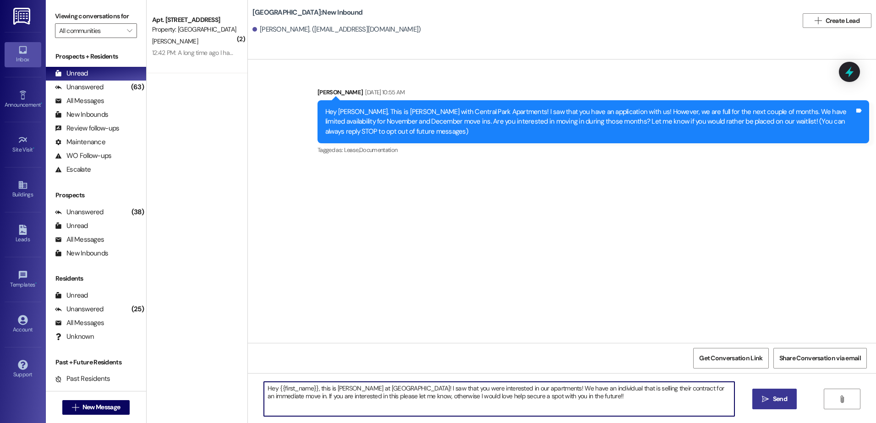
type textarea "Hey {{first_name}}, this is [PERSON_NAME] at [GEOGRAPHIC_DATA]! I saw that you …"
click at [768, 401] on span " Send" at bounding box center [774, 400] width 29 height 10
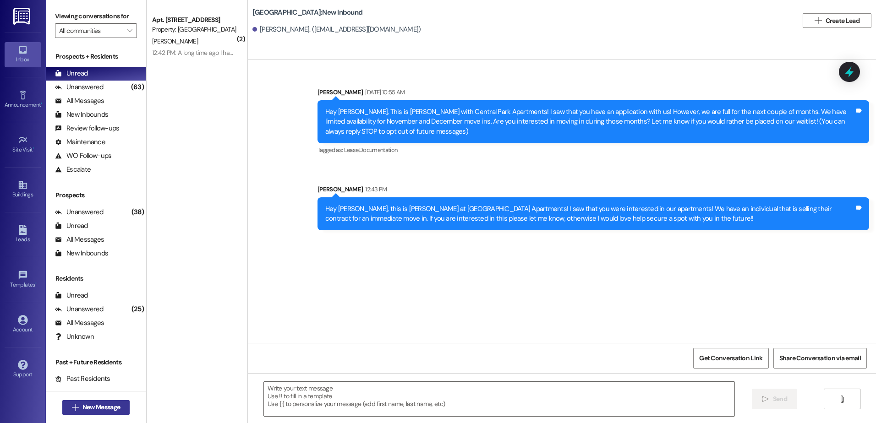
click at [73, 408] on icon "" at bounding box center [75, 407] width 7 height 7
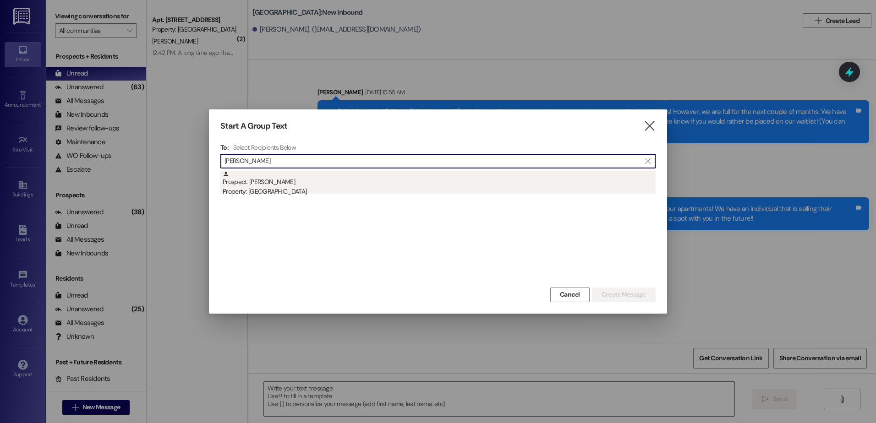
type input "[PERSON_NAME]"
click at [311, 192] on div "Property: [GEOGRAPHIC_DATA]" at bounding box center [439, 192] width 433 height 10
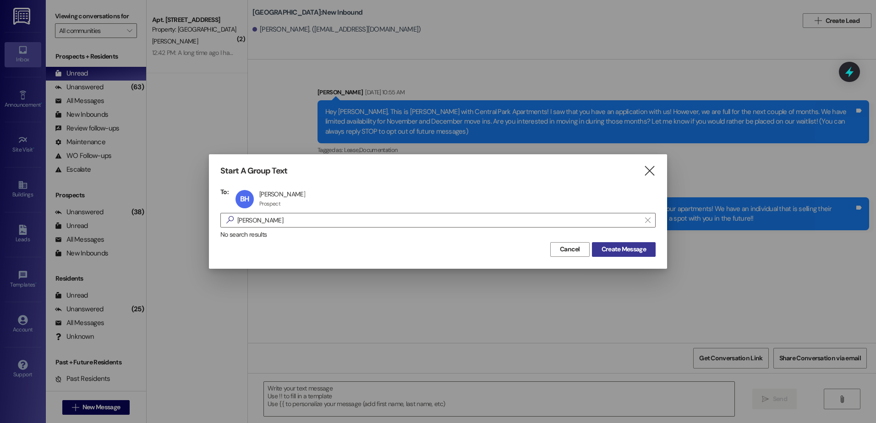
click at [615, 252] on span "Create Message" at bounding box center [624, 250] width 44 height 10
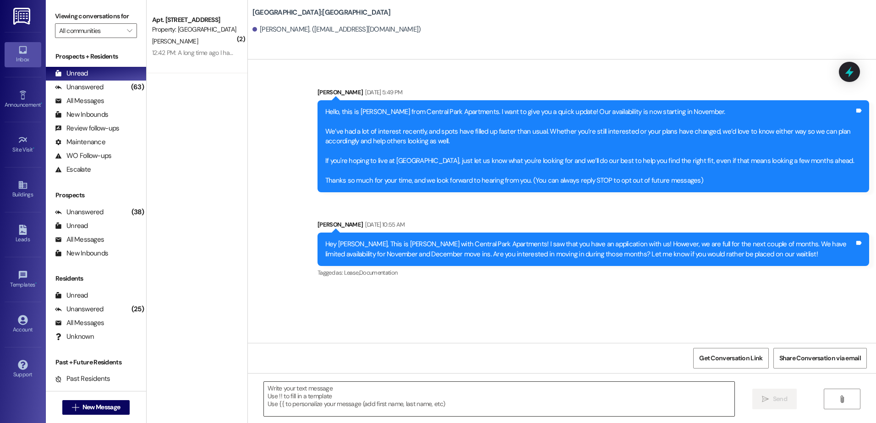
click at [339, 408] on textarea at bounding box center [499, 399] width 470 height 34
paste textarea "Hey {{first_name}}, this is [PERSON_NAME] at [GEOGRAPHIC_DATA]! I saw that you …"
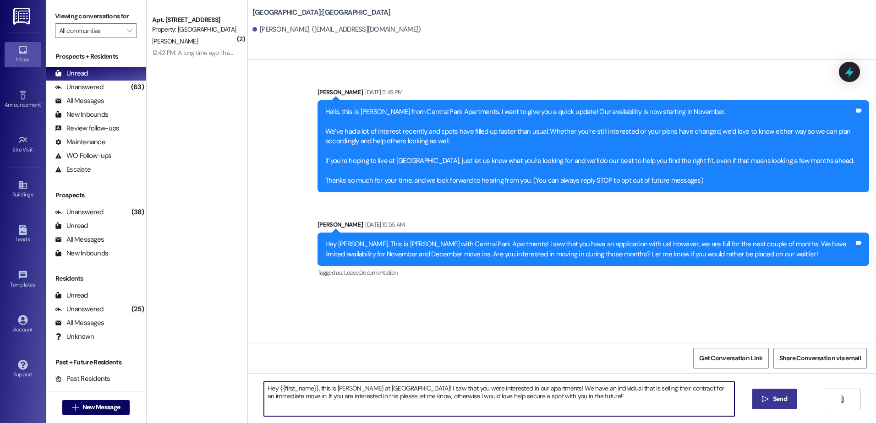
type textarea "Hey {{first_name}}, this is [PERSON_NAME] at [GEOGRAPHIC_DATA]! I saw that you …"
click at [765, 397] on icon "" at bounding box center [765, 399] width 7 height 7
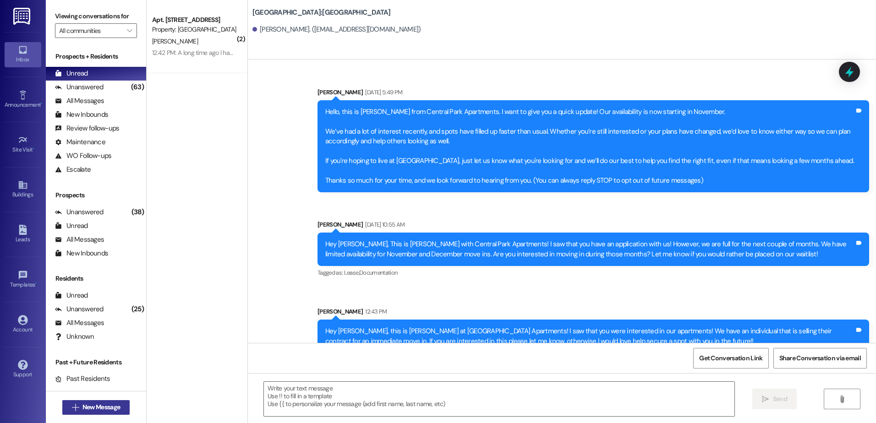
click at [63, 406] on button " New Message" at bounding box center [96, 408] width 68 height 15
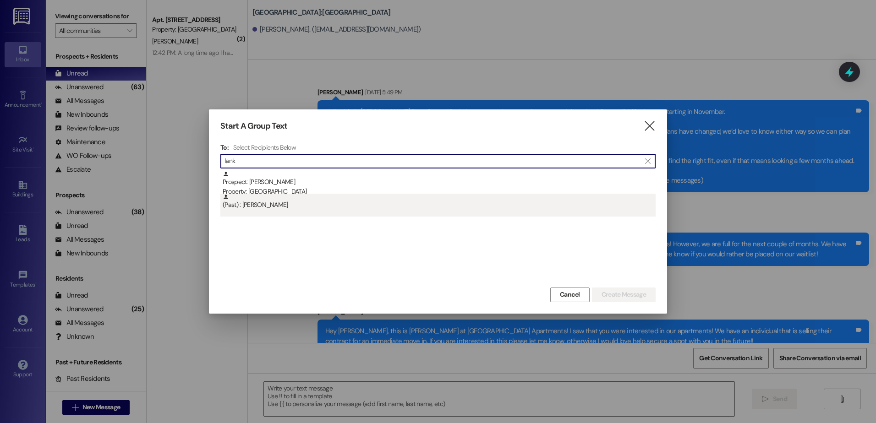
type input "lank"
click at [289, 194] on div "(Past) : [PERSON_NAME]" at bounding box center [439, 202] width 433 height 16
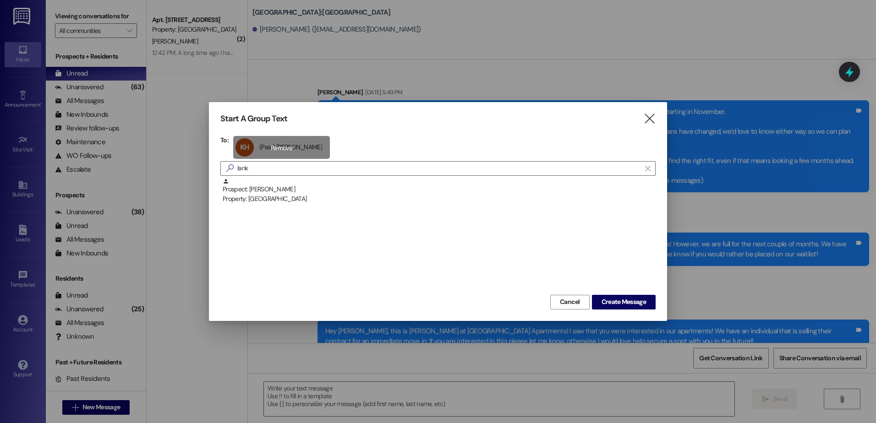
click at [288, 150] on div "KH (Past) [PERSON_NAME] (Past) [PERSON_NAME] click to remove" at bounding box center [281, 147] width 97 height 23
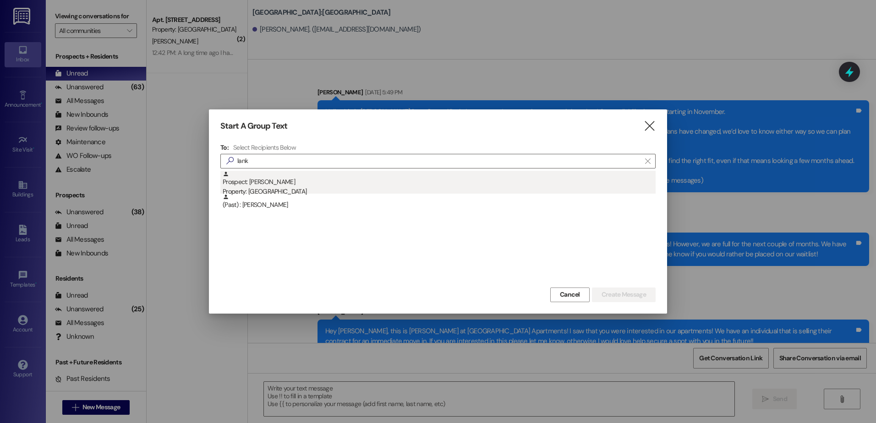
click at [269, 188] on div "Property: [GEOGRAPHIC_DATA]" at bounding box center [439, 192] width 433 height 10
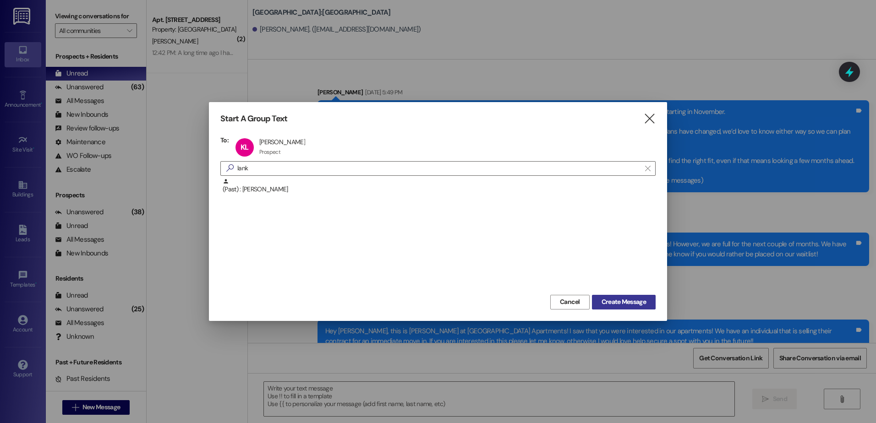
click at [626, 307] on span "Create Message" at bounding box center [624, 302] width 44 height 10
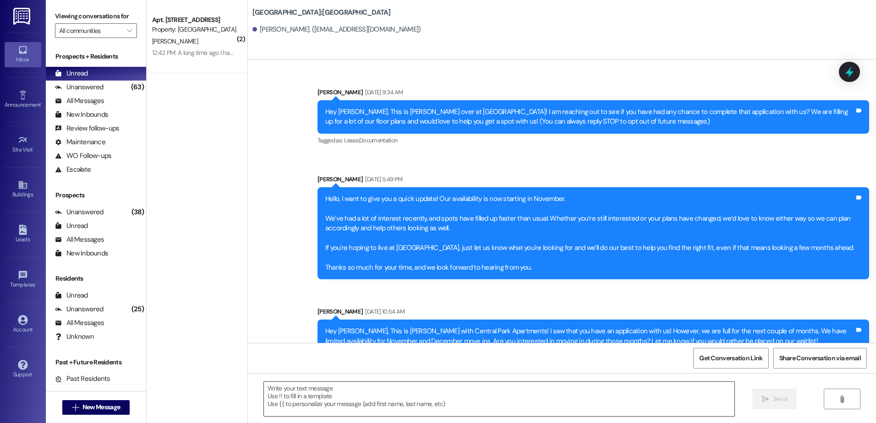
click at [322, 401] on textarea at bounding box center [499, 399] width 470 height 34
paste textarea "Hey {{first_name}}, this is [PERSON_NAME] at [GEOGRAPHIC_DATA]! I saw that you …"
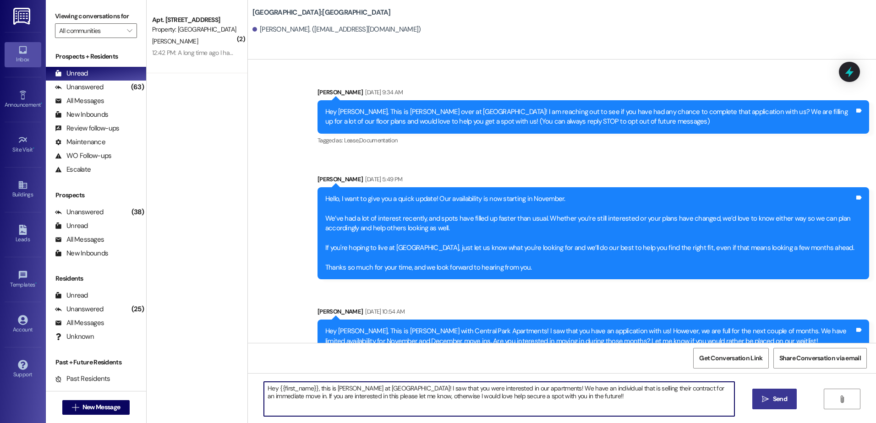
type textarea "Hey {{first_name}}, this is [PERSON_NAME] at [GEOGRAPHIC_DATA]! I saw that you …"
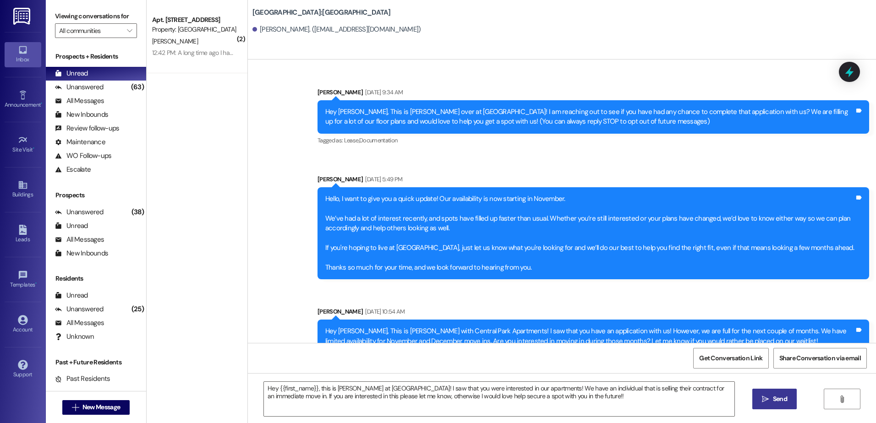
click at [782, 397] on span "Send" at bounding box center [780, 400] width 14 height 10
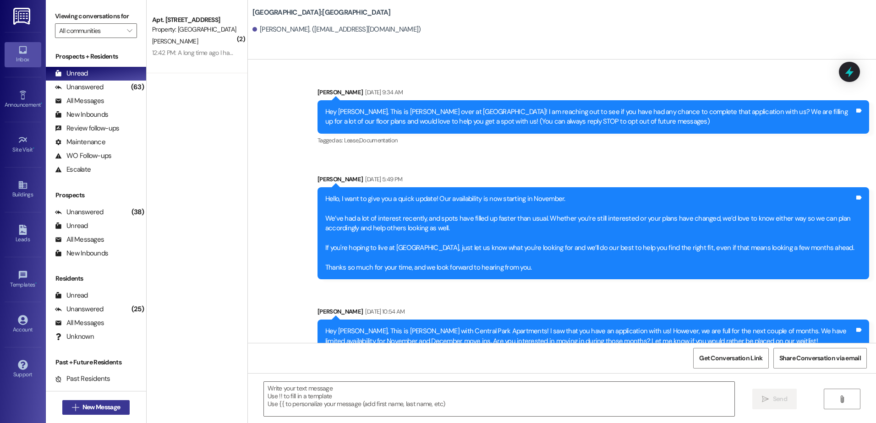
click at [81, 407] on span "New Message" at bounding box center [101, 408] width 41 height 10
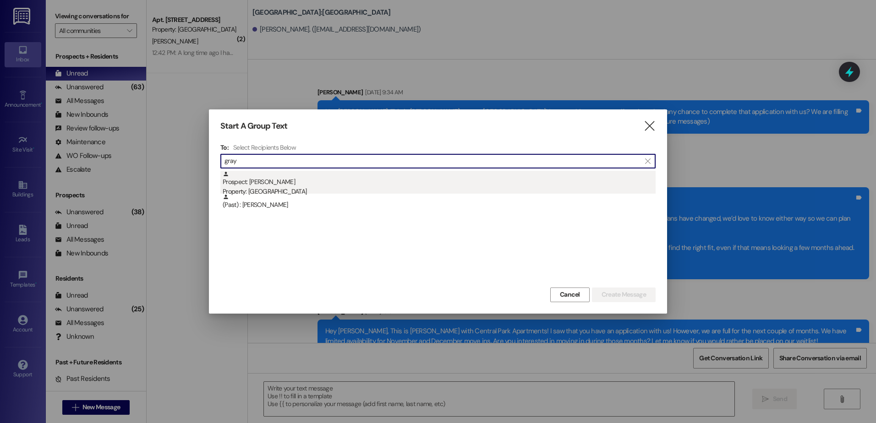
type input "gray"
click at [283, 189] on div "Property: [GEOGRAPHIC_DATA]" at bounding box center [439, 192] width 433 height 10
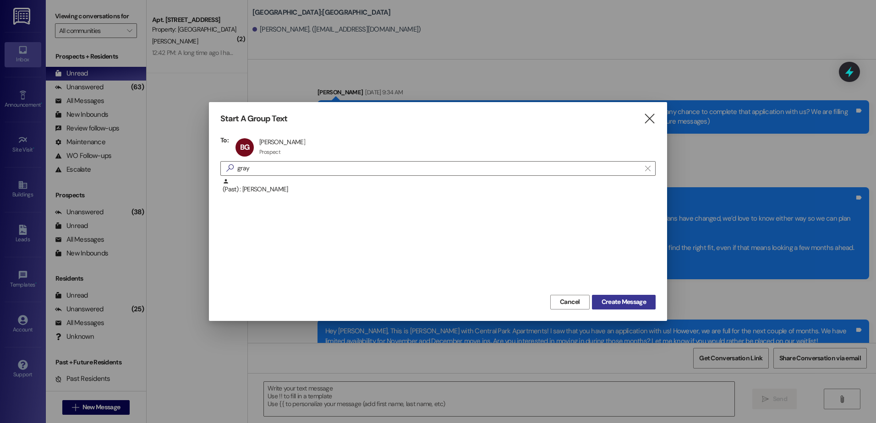
click at [612, 299] on span "Create Message" at bounding box center [624, 302] width 44 height 10
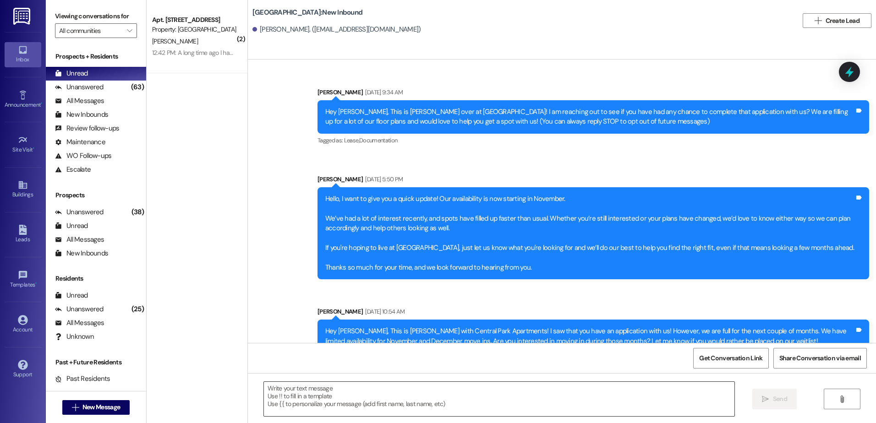
click at [333, 395] on textarea at bounding box center [499, 399] width 470 height 34
paste textarea "Hey {{first_name}}, this is [PERSON_NAME] at [GEOGRAPHIC_DATA]! I saw that you …"
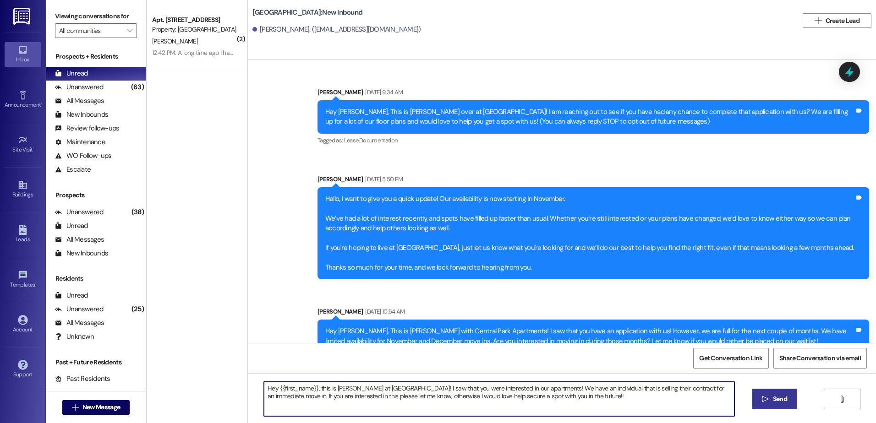
type textarea "Hey {{first_name}}, this is [PERSON_NAME] at [GEOGRAPHIC_DATA]! I saw that you …"
click at [770, 392] on button " Send" at bounding box center [774, 399] width 44 height 21
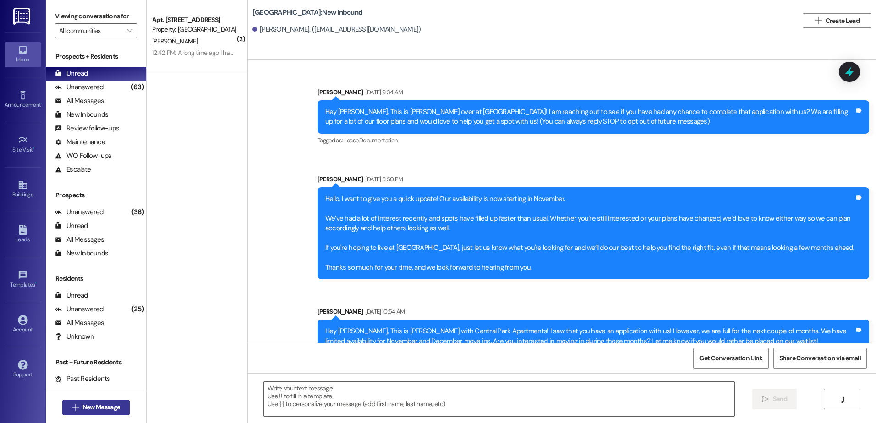
click at [63, 409] on button " New Message" at bounding box center [96, 408] width 68 height 15
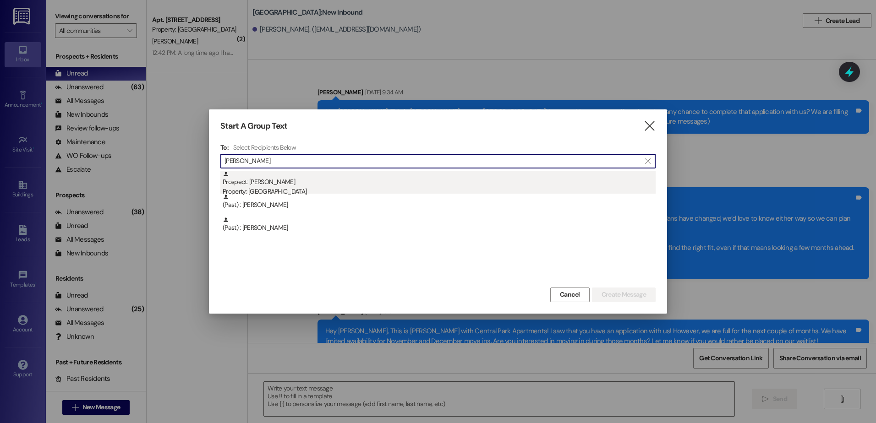
type input "[PERSON_NAME]"
click at [401, 178] on div "Prospect: [PERSON_NAME] Property: [GEOGRAPHIC_DATA]" at bounding box center [439, 184] width 433 height 26
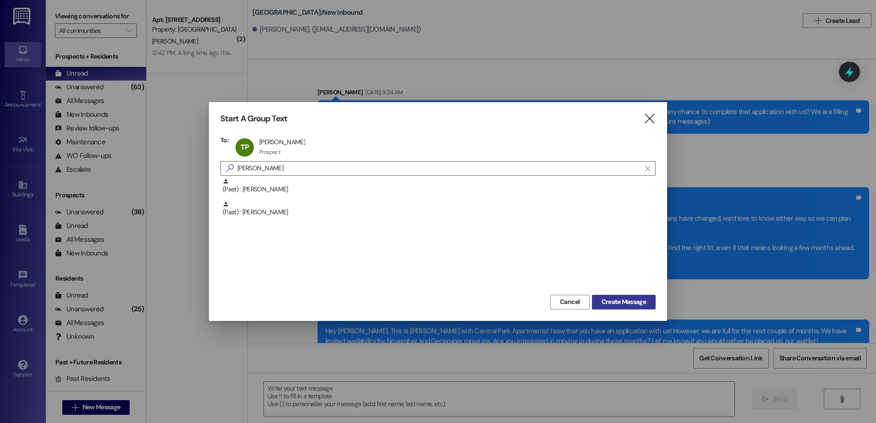
click at [617, 297] on span "Create Message" at bounding box center [624, 302] width 44 height 10
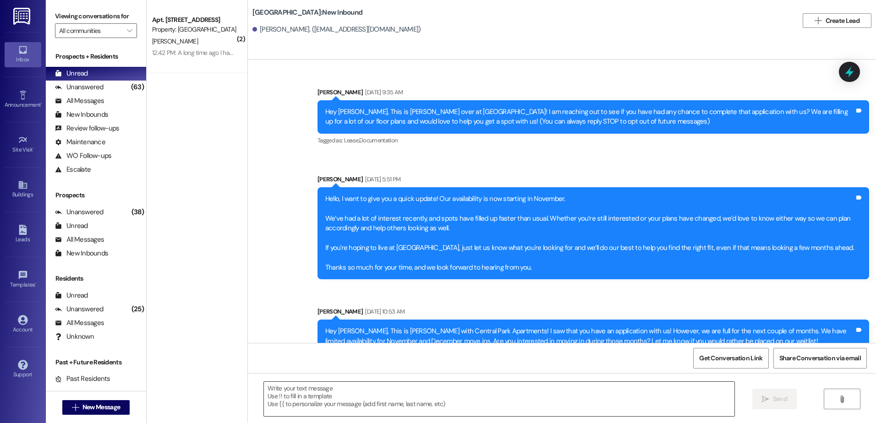
click at [313, 400] on textarea at bounding box center [499, 399] width 470 height 34
paste textarea "Hey {{first_name}}, this is [PERSON_NAME] at [GEOGRAPHIC_DATA]! I saw that you …"
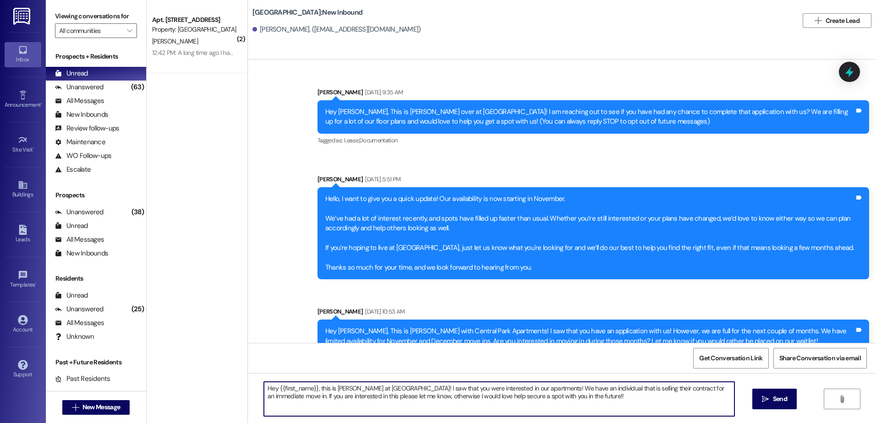
type textarea "Hey {{first_name}}, this is [PERSON_NAME] at [GEOGRAPHIC_DATA]! I saw that you …"
click at [786, 398] on span "Send" at bounding box center [780, 400] width 14 height 10
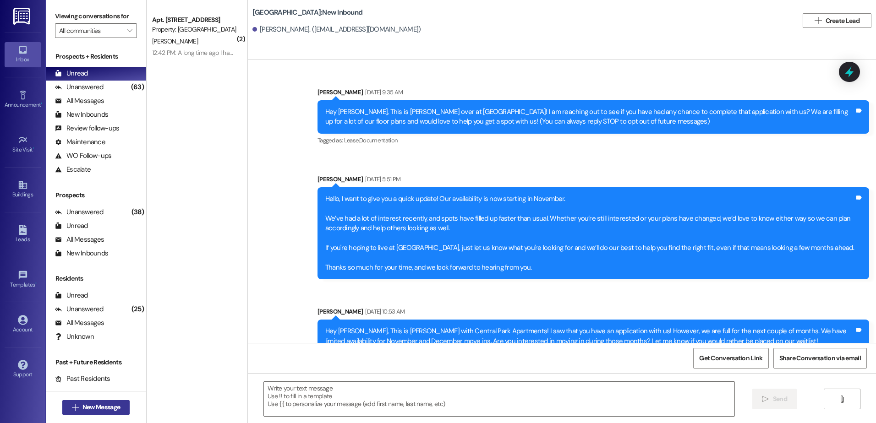
click at [81, 406] on span "New Message" at bounding box center [101, 408] width 41 height 10
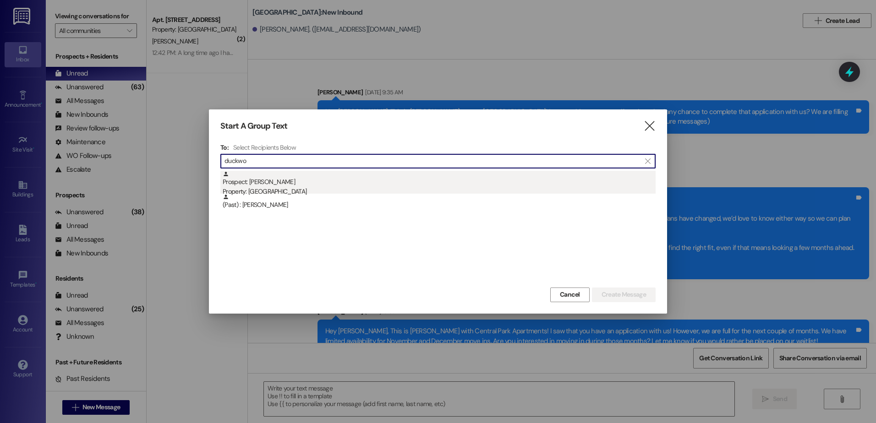
type input "duckwo"
click at [370, 184] on div "Prospect: [PERSON_NAME] Property: [GEOGRAPHIC_DATA]" at bounding box center [439, 184] width 433 height 26
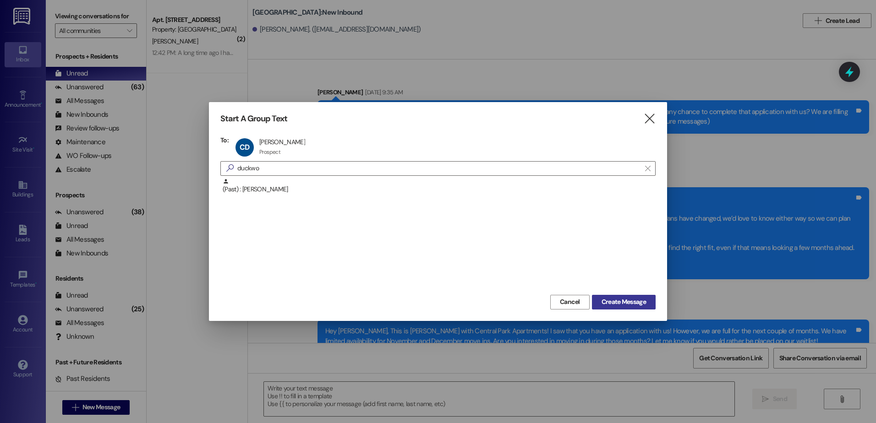
click at [609, 295] on button "Create Message" at bounding box center [624, 302] width 64 height 15
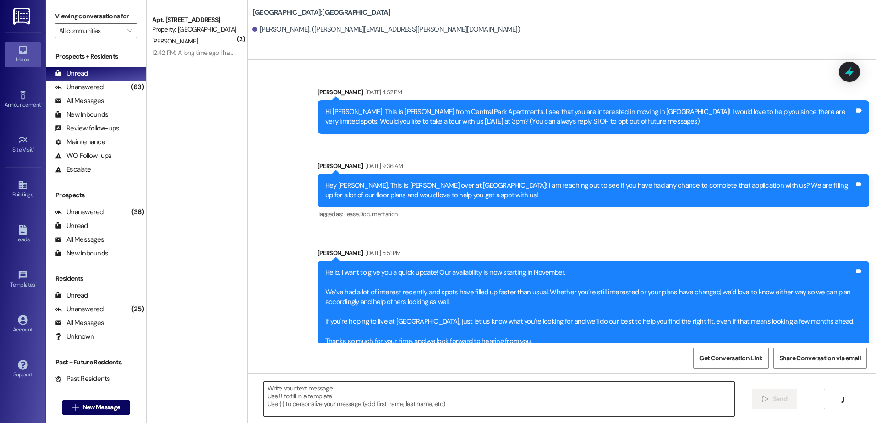
click at [351, 408] on textarea at bounding box center [499, 399] width 470 height 34
paste textarea "Hey {{first_name}}, this is [PERSON_NAME] at [GEOGRAPHIC_DATA]! I saw that you …"
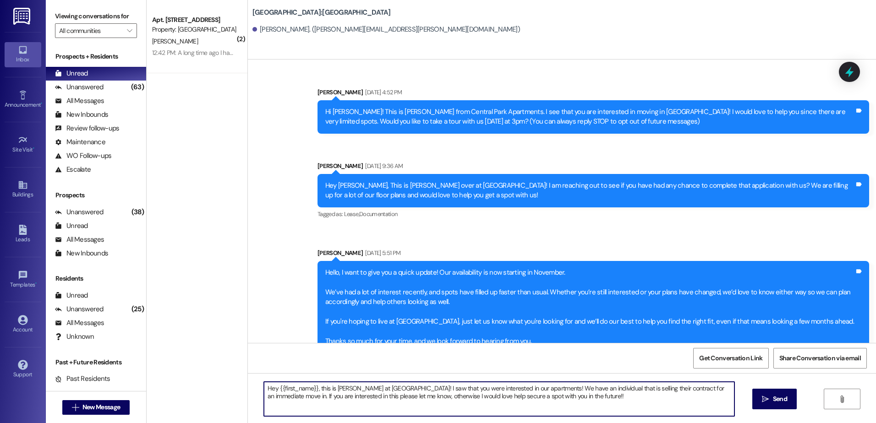
type textarea "Hey {{first_name}}, this is [PERSON_NAME] at [GEOGRAPHIC_DATA]! I saw that you …"
click at [769, 401] on span " Send" at bounding box center [774, 400] width 29 height 10
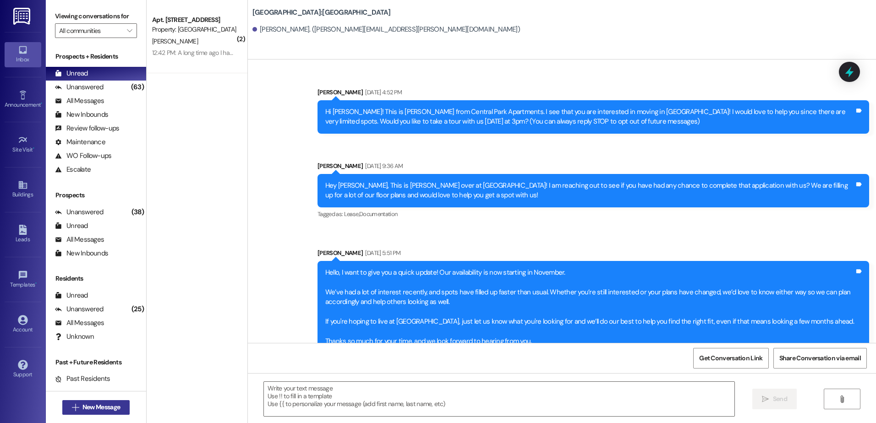
click at [82, 411] on span "New Message" at bounding box center [101, 408] width 38 height 10
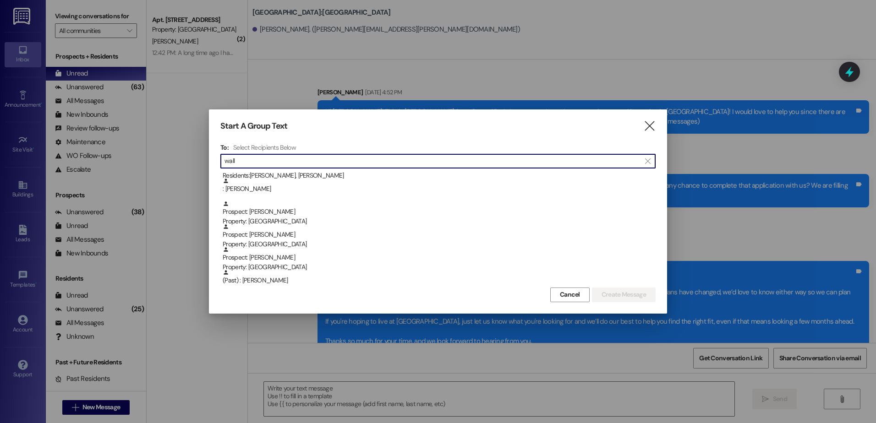
scroll to position [23, 0]
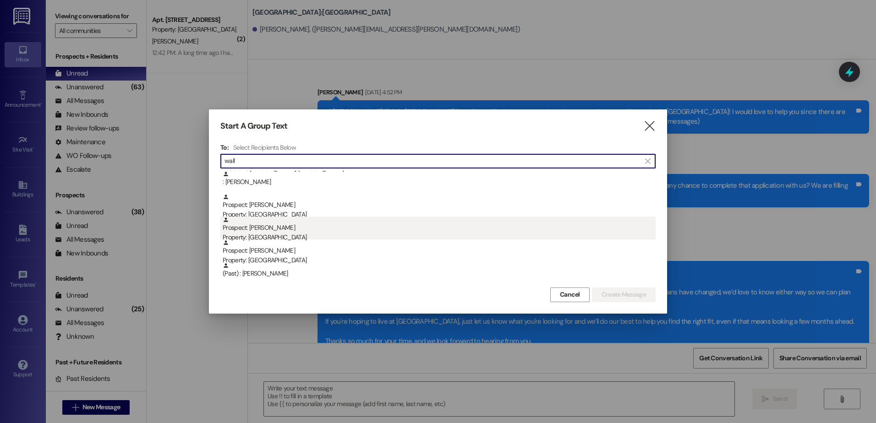
type input "wall"
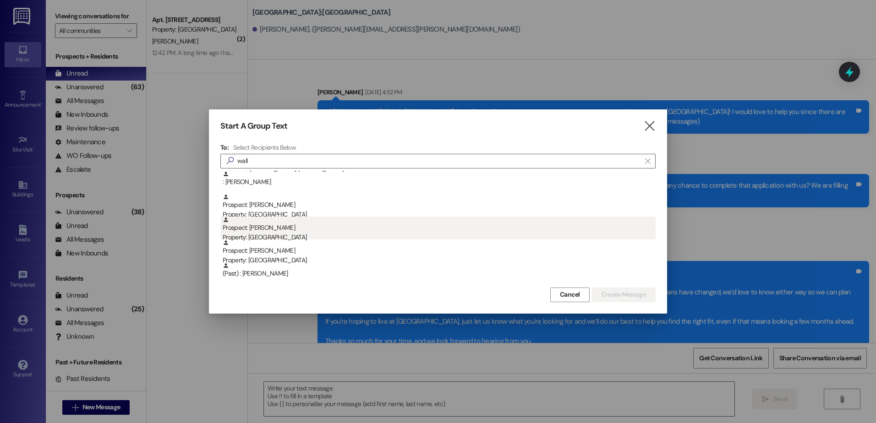
click at [274, 228] on div "Prospect: [PERSON_NAME] Property: [GEOGRAPHIC_DATA]" at bounding box center [439, 230] width 433 height 26
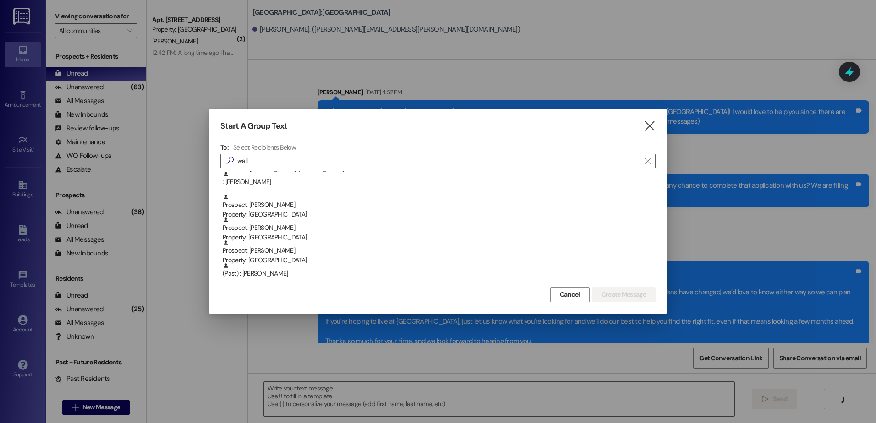
scroll to position [0, 0]
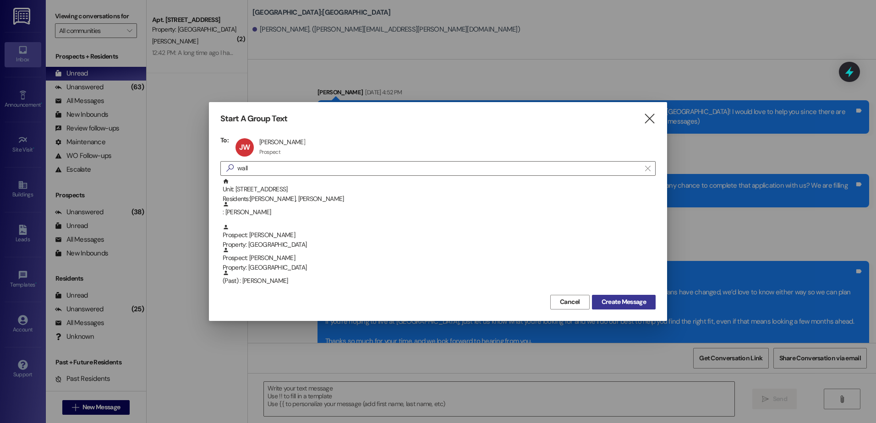
click at [609, 309] on button "Create Message" at bounding box center [624, 302] width 64 height 15
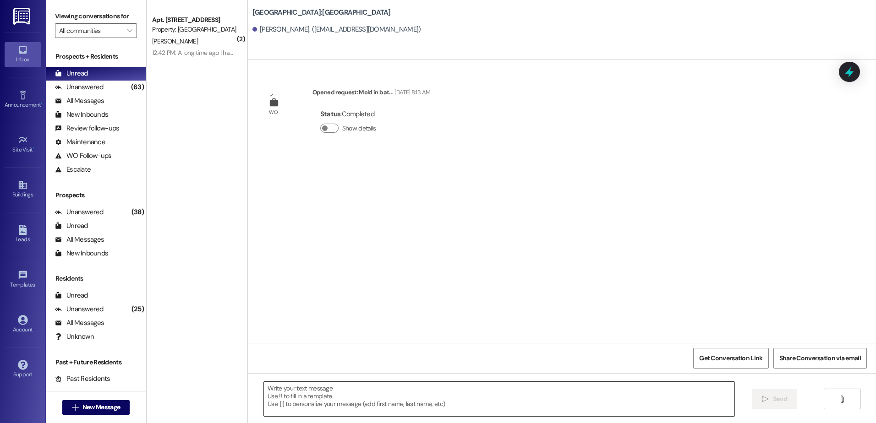
click at [307, 390] on textarea at bounding box center [499, 399] width 470 height 34
paste textarea "Hey {{first_name}}, this is [PERSON_NAME] at [GEOGRAPHIC_DATA]! I saw that you …"
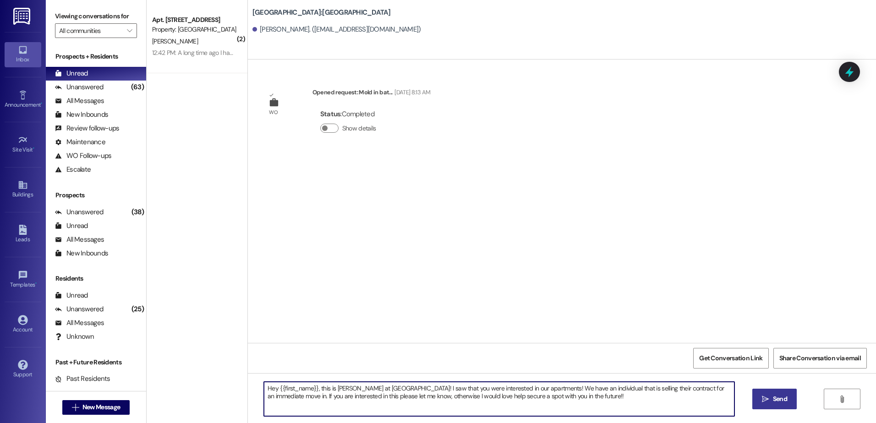
type textarea "Hey {{first_name}}, this is [PERSON_NAME] at [GEOGRAPHIC_DATA]! I saw that you …"
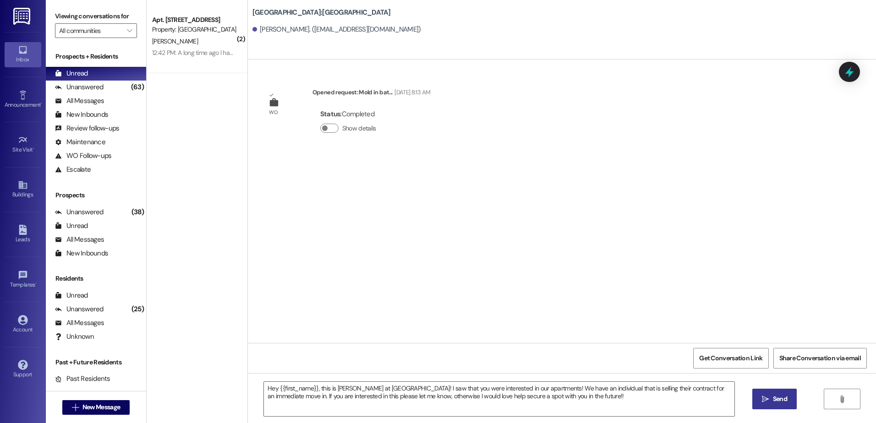
click at [779, 399] on span "Send" at bounding box center [780, 400] width 14 height 10
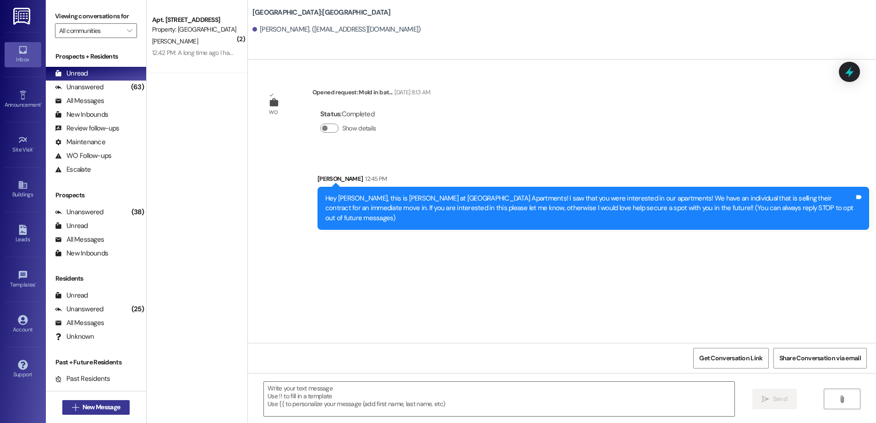
click at [70, 411] on span " New Message" at bounding box center [96, 408] width 52 height 10
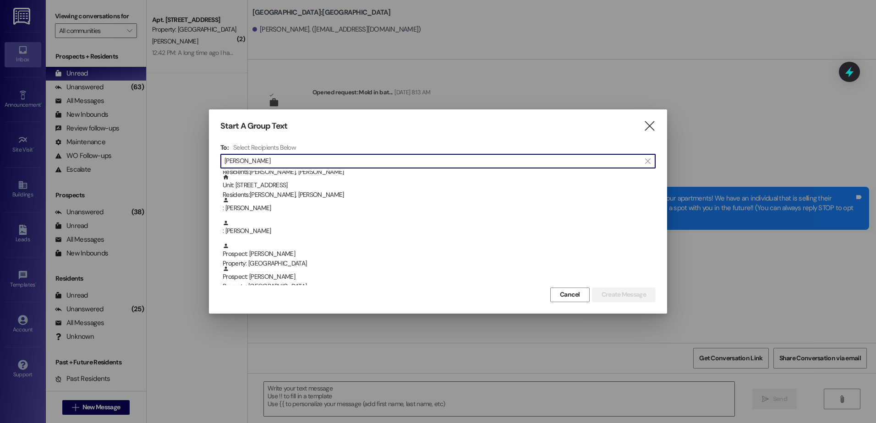
scroll to position [137, 0]
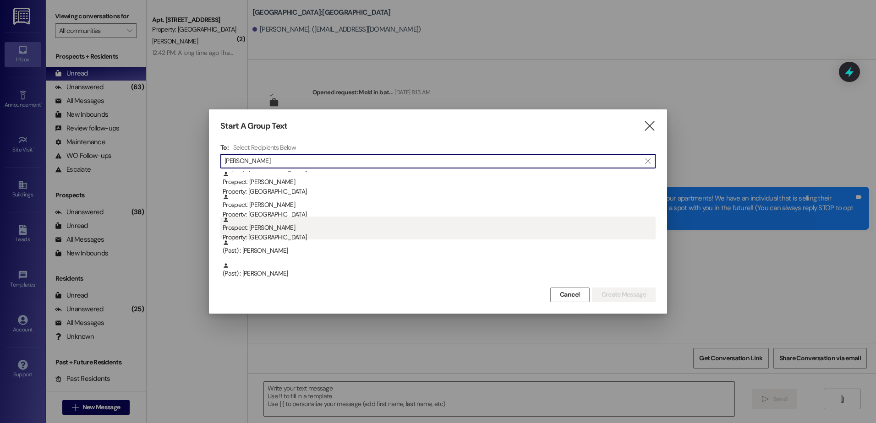
type input "[PERSON_NAME]"
click at [315, 236] on div "Property: [GEOGRAPHIC_DATA]" at bounding box center [439, 238] width 433 height 10
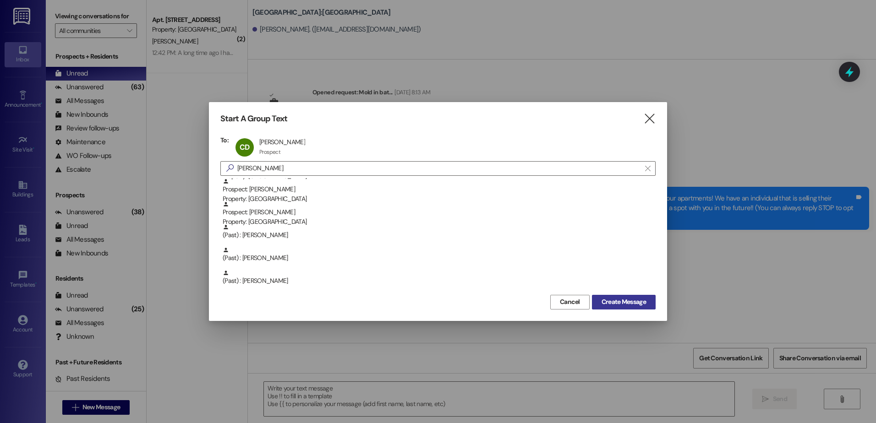
click at [618, 306] on span "Create Message" at bounding box center [624, 302] width 44 height 10
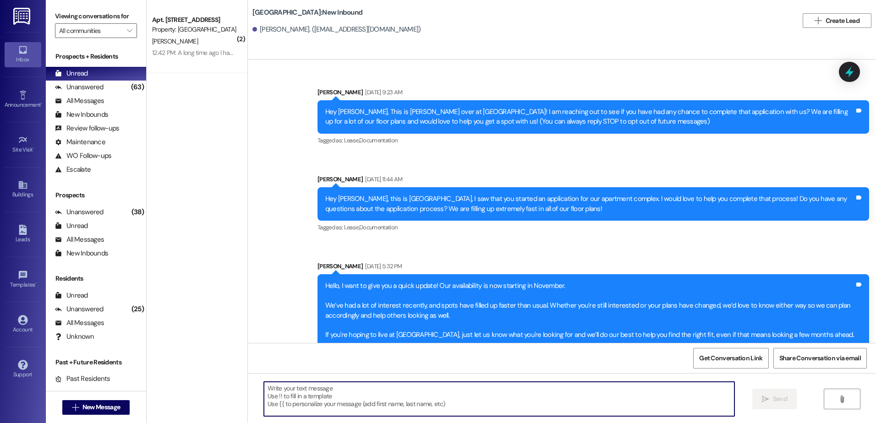
click at [359, 407] on textarea at bounding box center [499, 399] width 470 height 34
paste textarea "Hey {{first_name}}, this is [PERSON_NAME] at [GEOGRAPHIC_DATA]! I saw that you …"
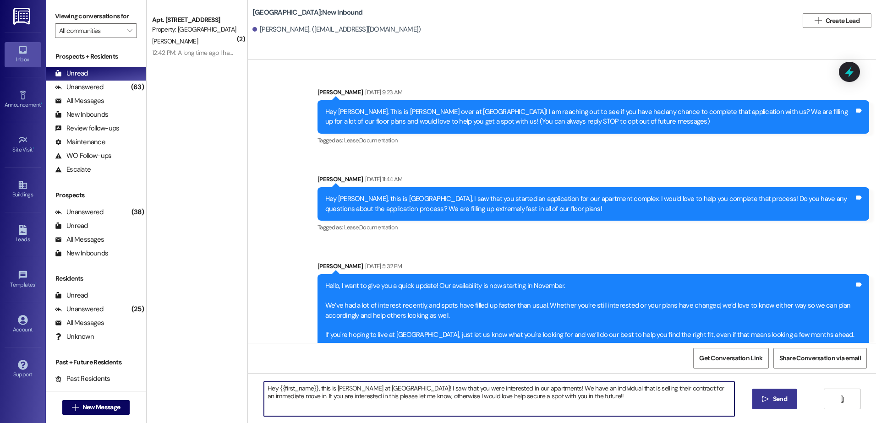
type textarea "Hey {{first_name}}, this is [PERSON_NAME] at [GEOGRAPHIC_DATA]! I saw that you …"
click at [768, 394] on button " Send" at bounding box center [774, 399] width 44 height 21
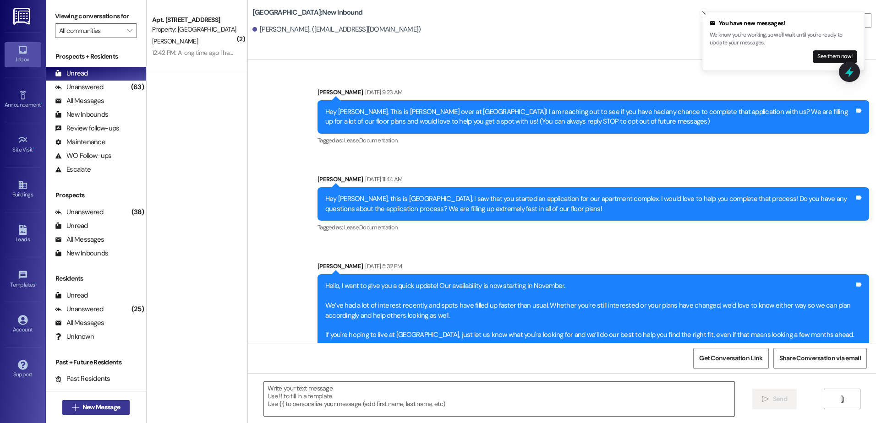
click at [99, 408] on span "New Message" at bounding box center [101, 408] width 38 height 10
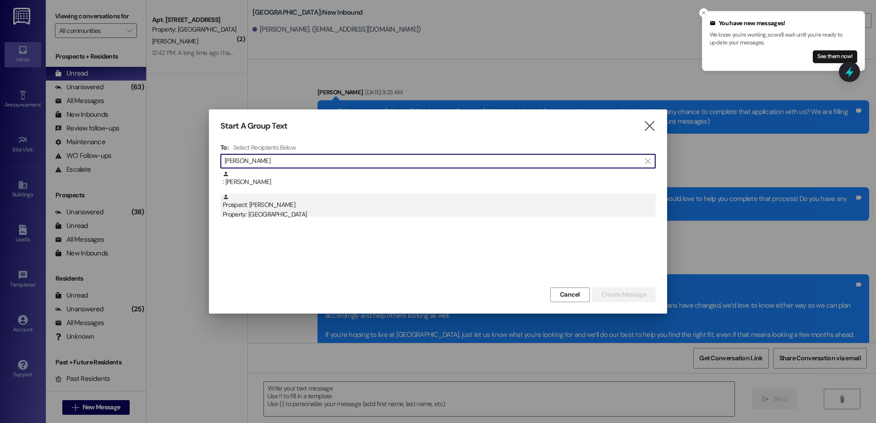
type input "[PERSON_NAME]"
click at [287, 215] on div "Property: [GEOGRAPHIC_DATA]" at bounding box center [439, 215] width 433 height 10
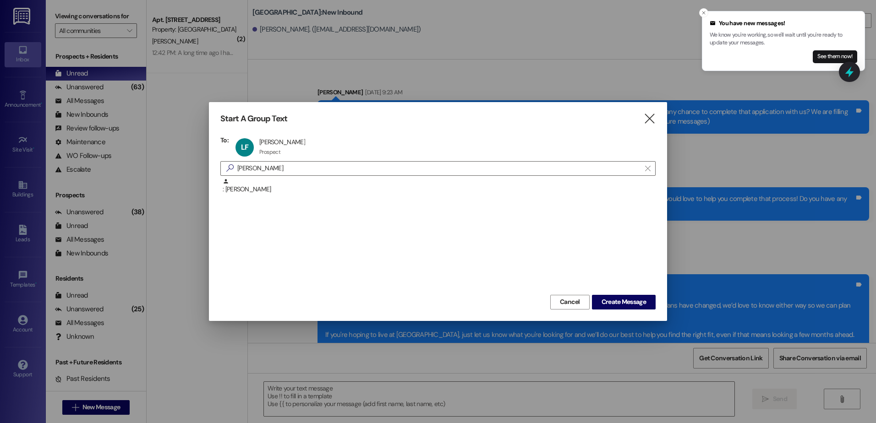
click at [632, 294] on div "Cancel Create Message" at bounding box center [437, 301] width 435 height 17
click at [632, 296] on button "Create Message" at bounding box center [624, 302] width 64 height 15
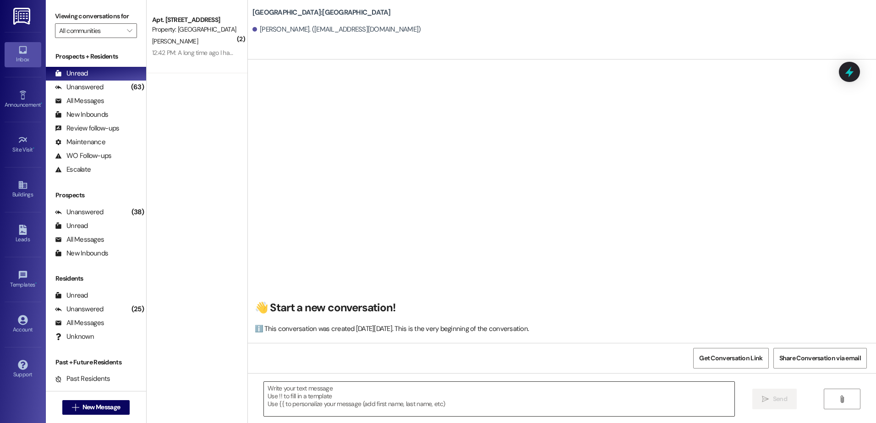
click at [351, 384] on textarea at bounding box center [499, 399] width 470 height 34
paste textarea "Hey {{first_name}}, this is [PERSON_NAME] at [GEOGRAPHIC_DATA]! I saw that you …"
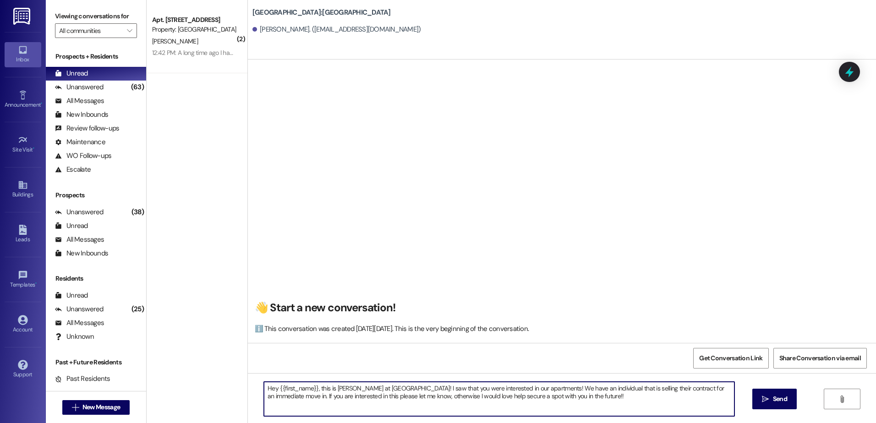
type textarea "Hey {{first_name}}, this is [PERSON_NAME] at [GEOGRAPHIC_DATA]! I saw that you …"
click at [779, 396] on span "Send" at bounding box center [780, 400] width 14 height 10
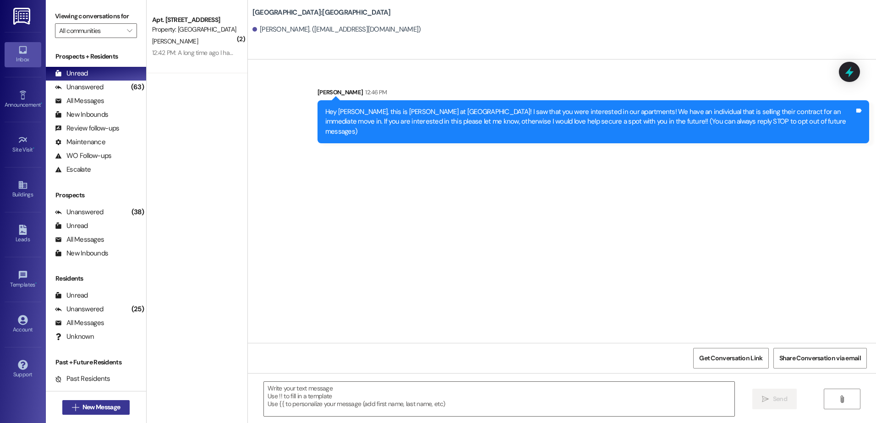
click at [74, 404] on icon "" at bounding box center [75, 407] width 7 height 7
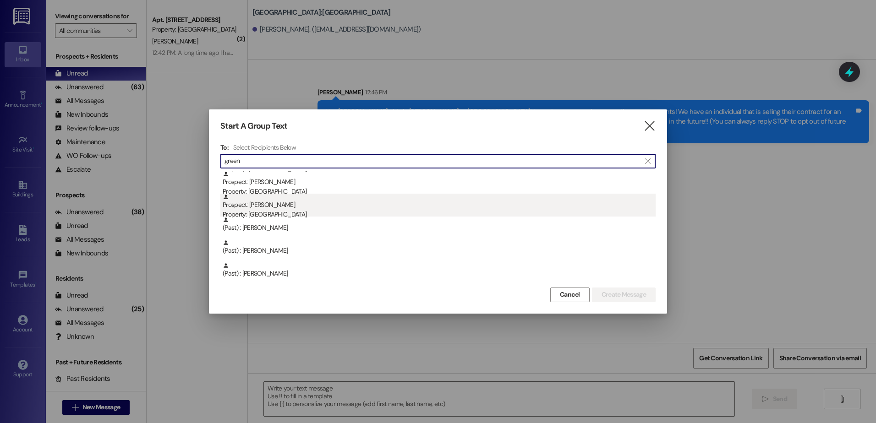
type input "green"
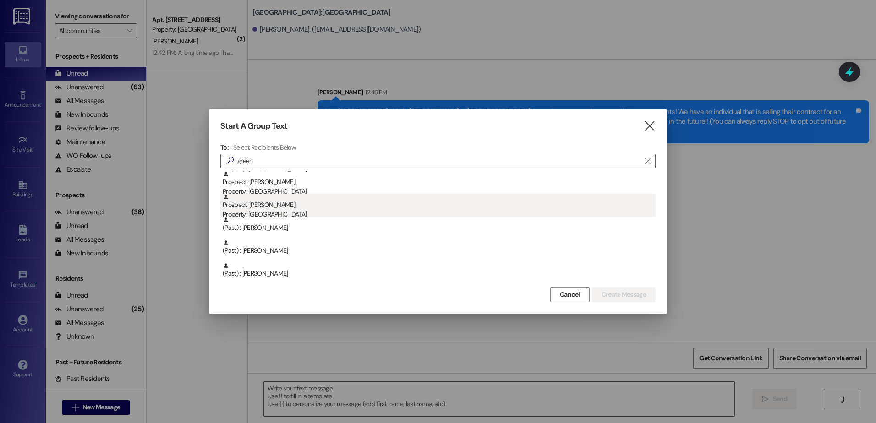
click at [290, 211] on div "Property: [GEOGRAPHIC_DATA]" at bounding box center [439, 215] width 433 height 10
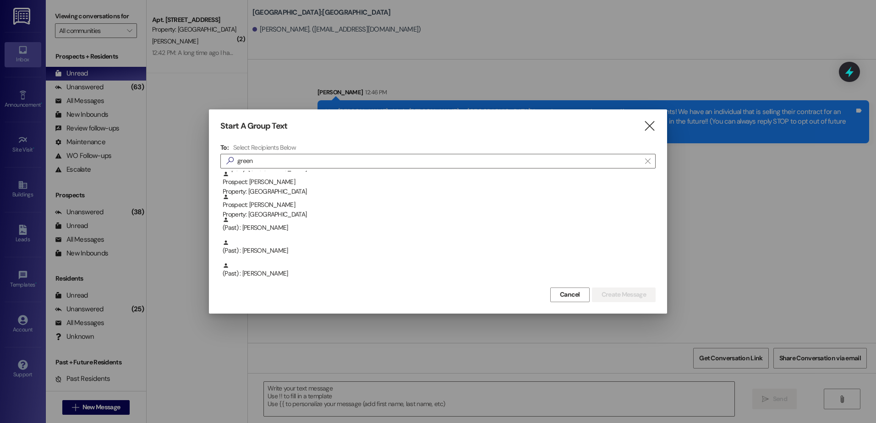
scroll to position [69, 0]
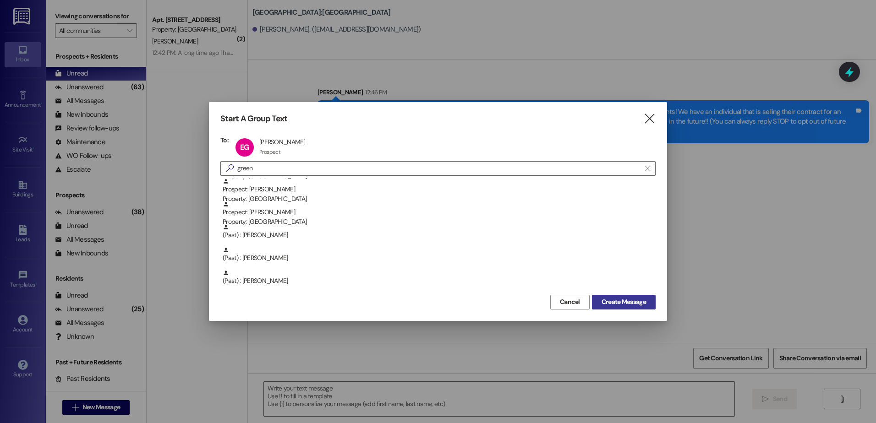
click at [624, 297] on span "Create Message" at bounding box center [624, 302] width 44 height 10
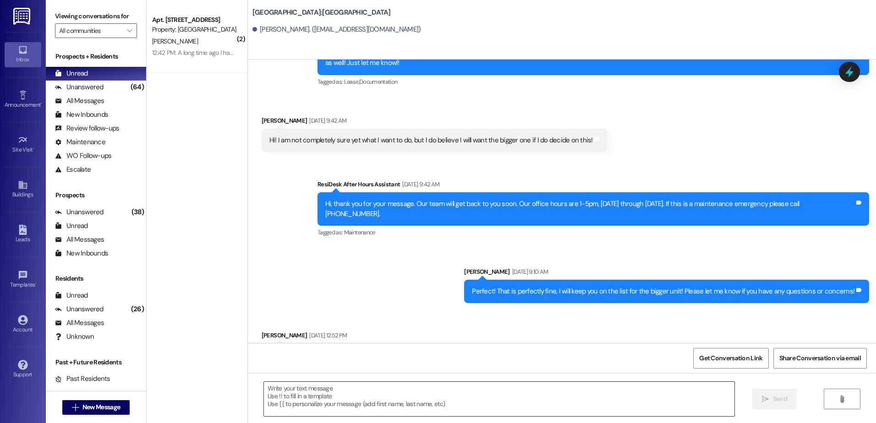
scroll to position [1274, 0]
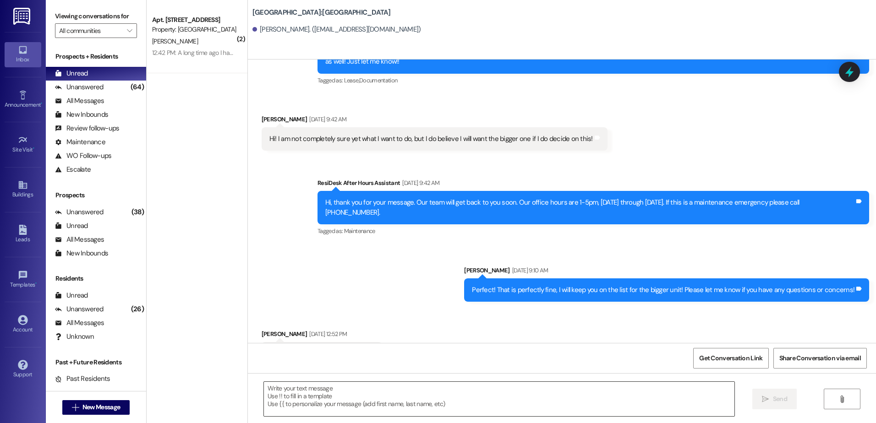
click at [302, 405] on textarea at bounding box center [499, 399] width 470 height 34
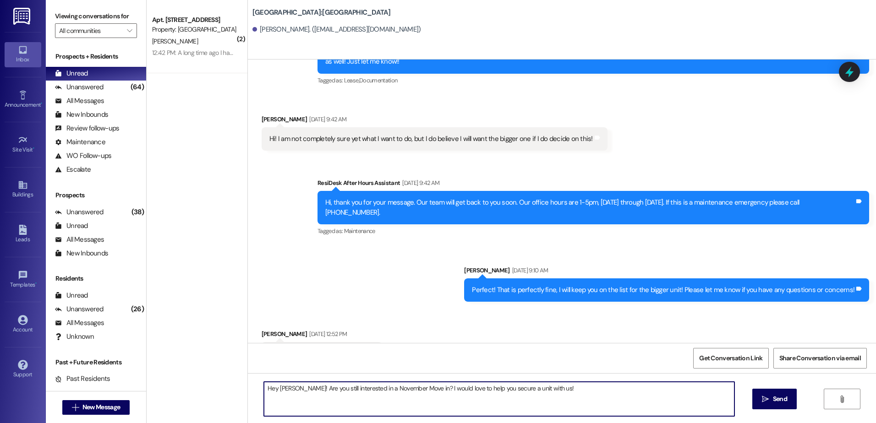
type textarea "Hey [PERSON_NAME]! Are you still interested in a November Move in? I would love…"
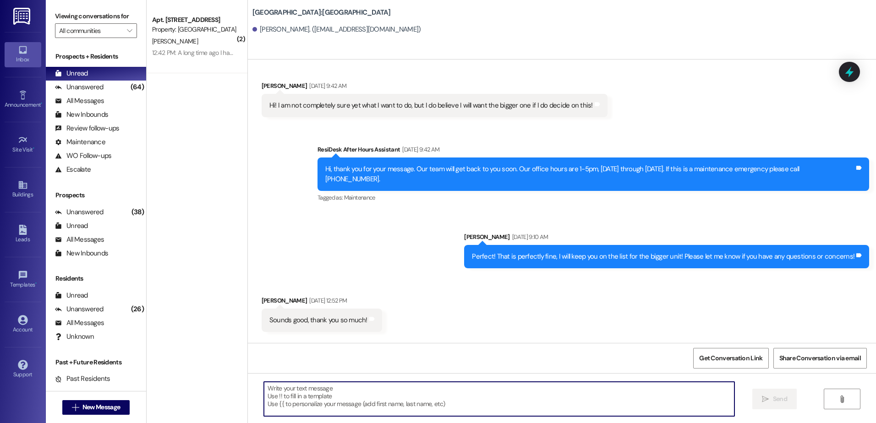
scroll to position [1339, 0]
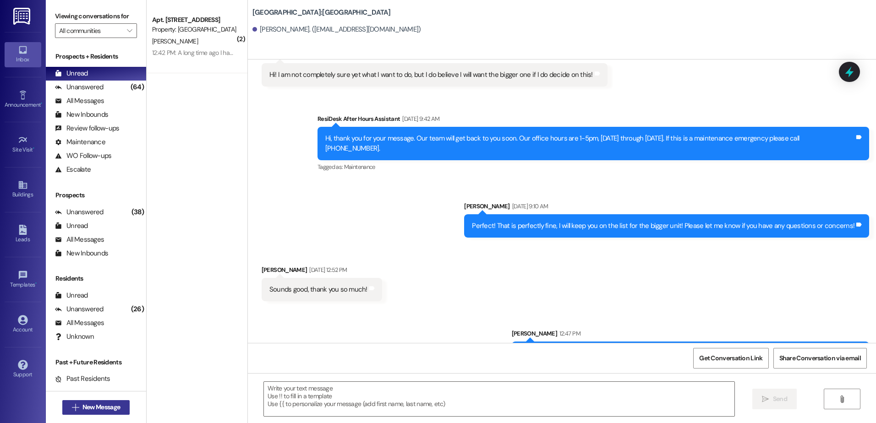
click at [89, 407] on span "New Message" at bounding box center [101, 408] width 38 height 10
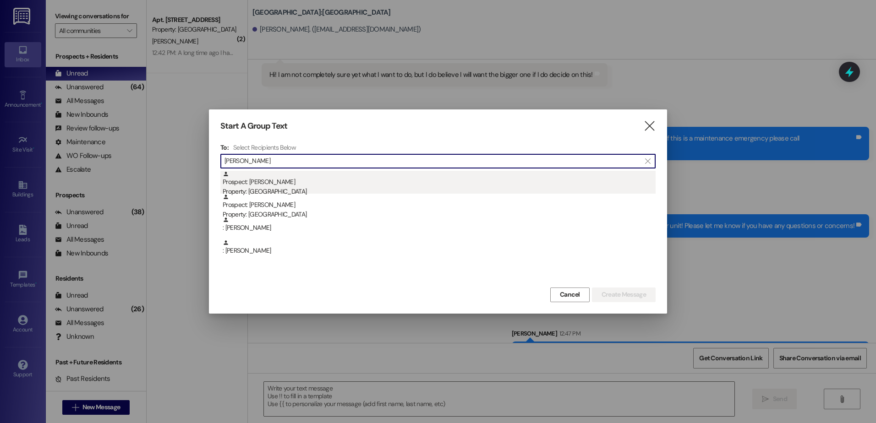
type input "[PERSON_NAME]"
click at [315, 183] on div "Prospect: [PERSON_NAME] Property: [GEOGRAPHIC_DATA]" at bounding box center [439, 184] width 433 height 26
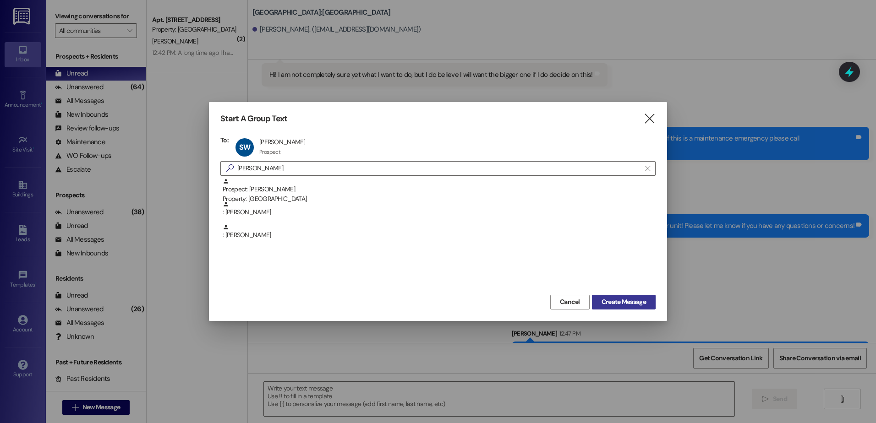
click at [621, 304] on span "Create Message" at bounding box center [624, 302] width 44 height 10
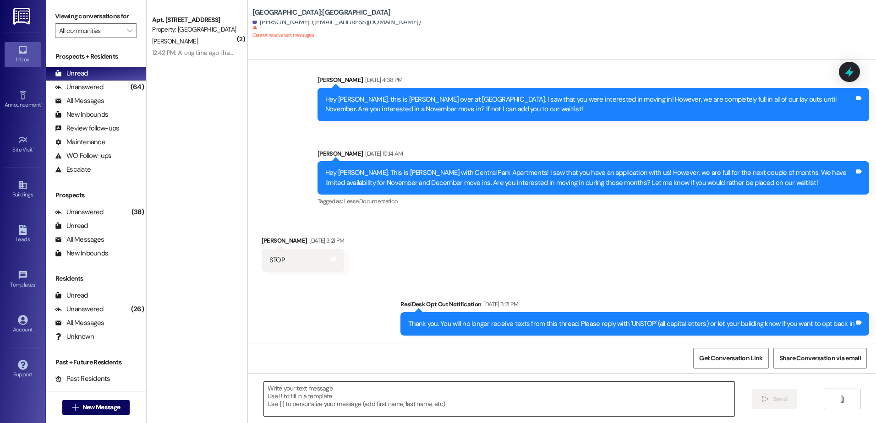
scroll to position [553, 0]
click at [400, 393] on textarea at bounding box center [499, 399] width 470 height 34
click at [105, 413] on button " New Message" at bounding box center [96, 408] width 68 height 15
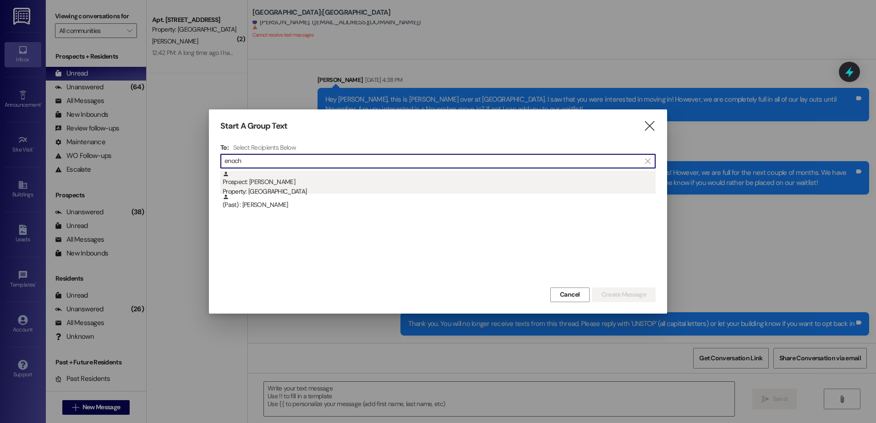
type input "enoch"
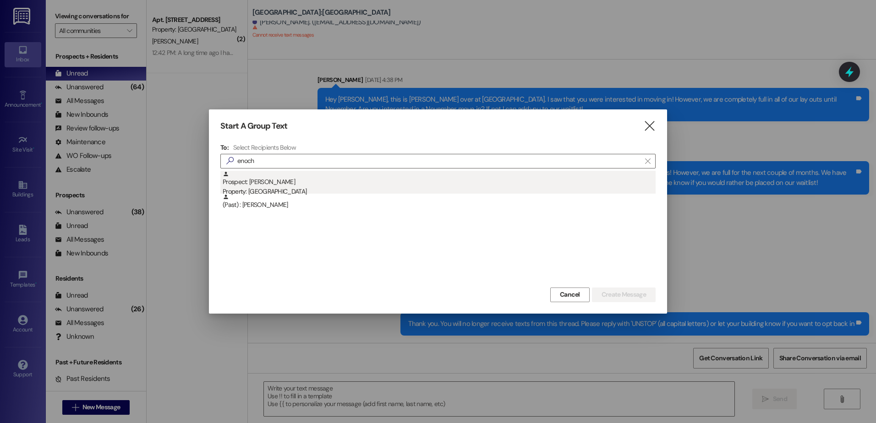
click at [285, 187] on div "Property: [GEOGRAPHIC_DATA]" at bounding box center [439, 192] width 433 height 10
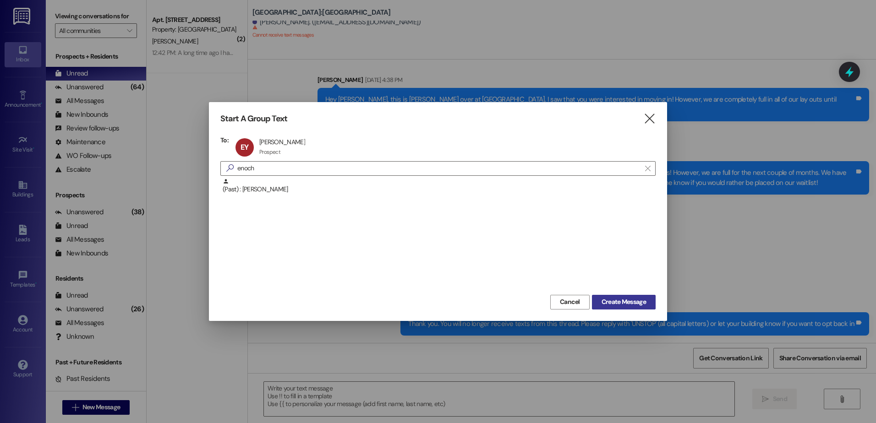
click at [631, 304] on span "Create Message" at bounding box center [624, 302] width 44 height 10
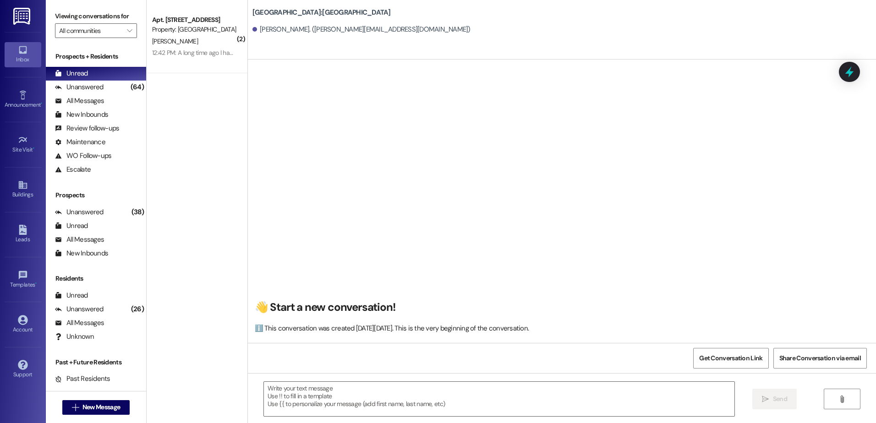
scroll to position [0, 0]
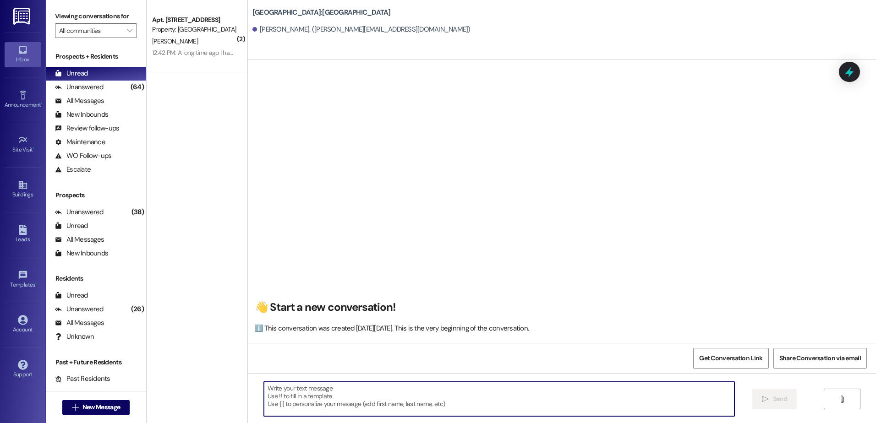
click at [287, 400] on textarea at bounding box center [499, 399] width 470 height 34
paste textarea "Hey {{first_name}}, this is [PERSON_NAME] at [GEOGRAPHIC_DATA]! I saw that you …"
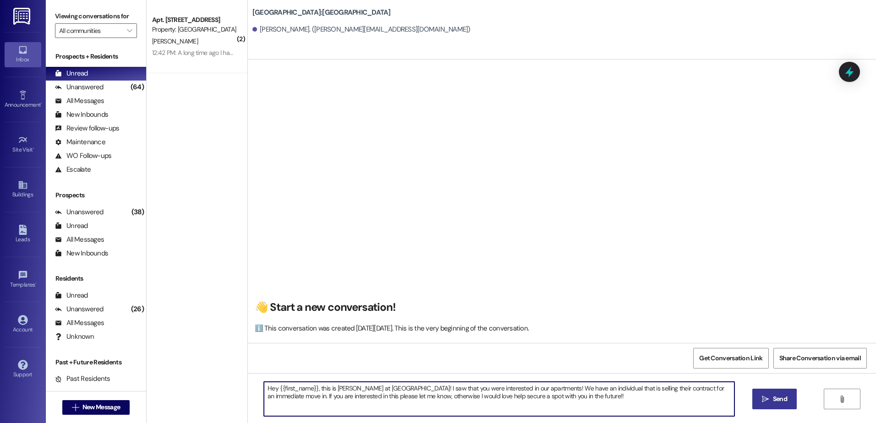
type textarea "Hey {{first_name}}, this is [PERSON_NAME] at [GEOGRAPHIC_DATA]! I saw that you …"
click at [796, 397] on button " Send" at bounding box center [774, 399] width 44 height 21
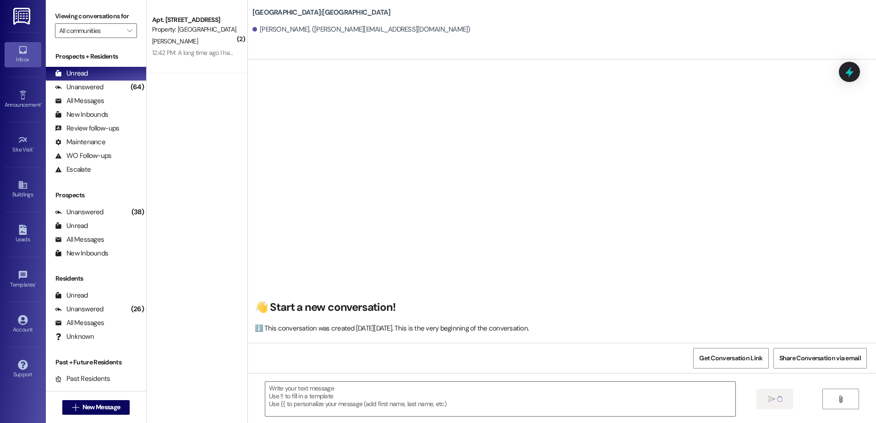
scroll to position [0, 0]
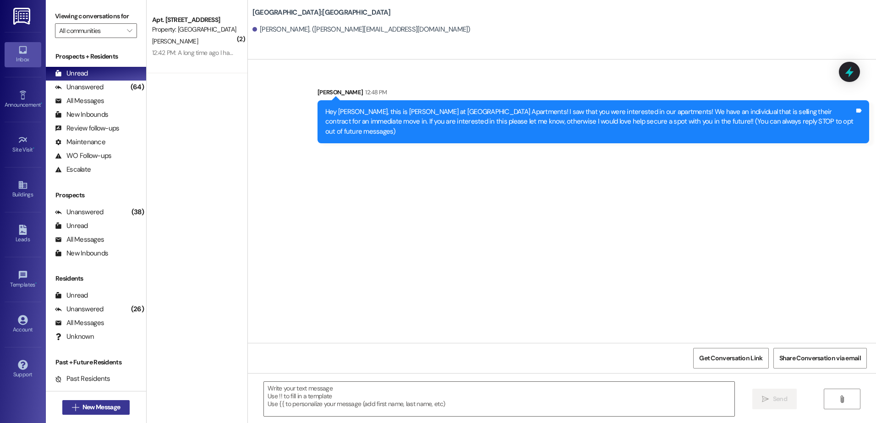
click at [99, 410] on span "New Message" at bounding box center [101, 408] width 38 height 10
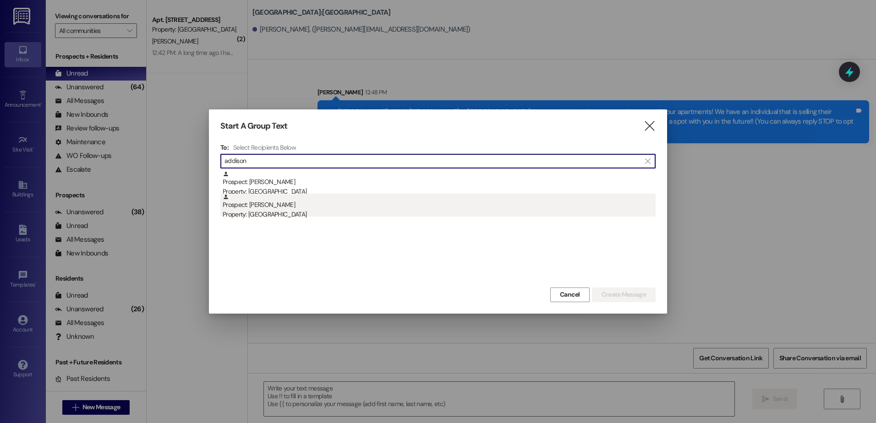
type input "addison"
click at [346, 218] on div "Property: [GEOGRAPHIC_DATA]" at bounding box center [439, 215] width 433 height 10
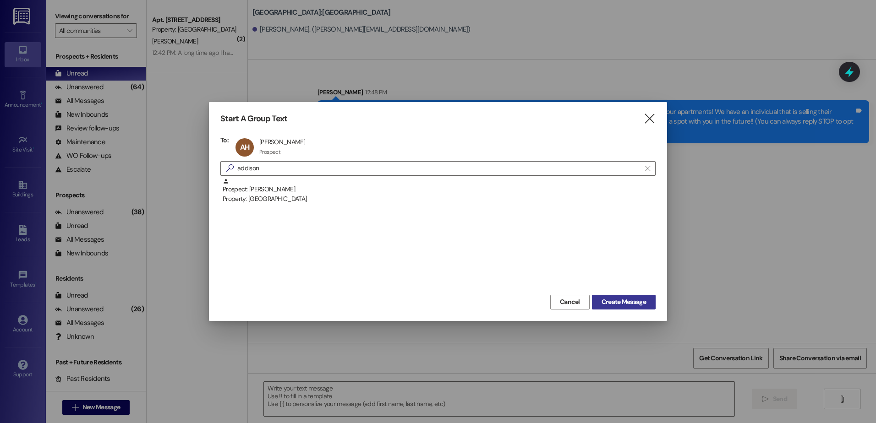
click at [620, 302] on span "Create Message" at bounding box center [624, 302] width 44 height 10
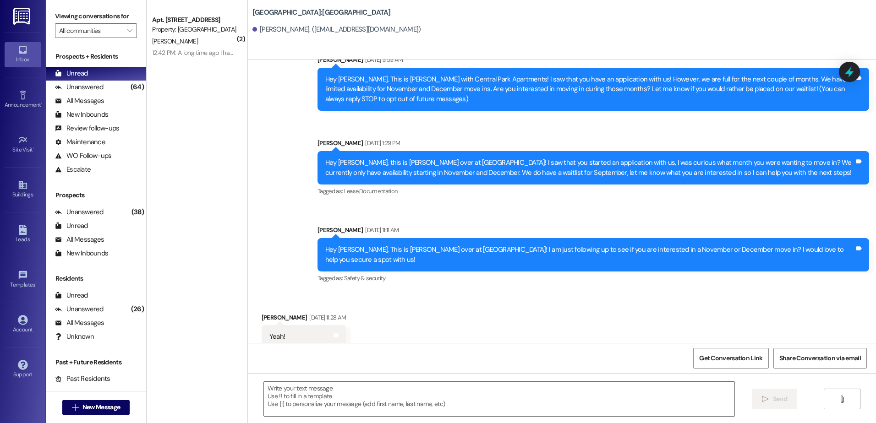
scroll to position [35, 0]
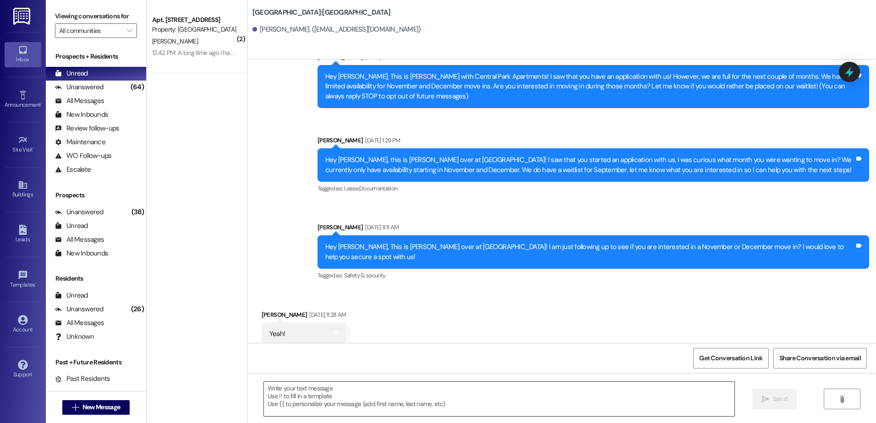
click at [295, 392] on textarea at bounding box center [499, 399] width 470 height 34
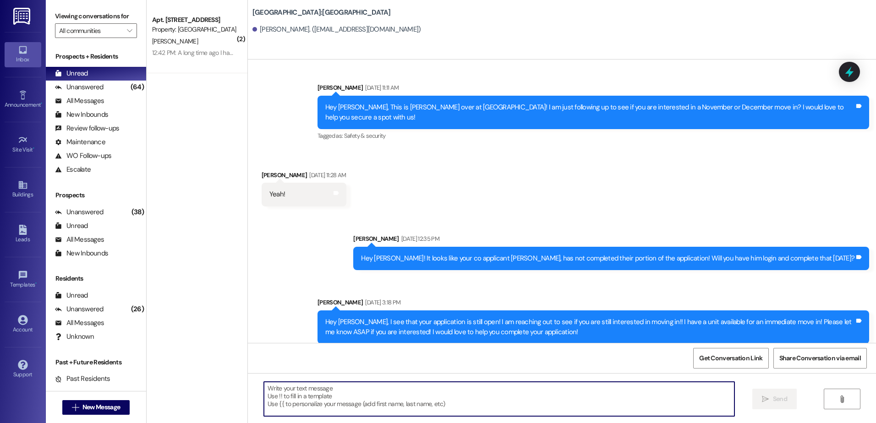
scroll to position [187, 0]
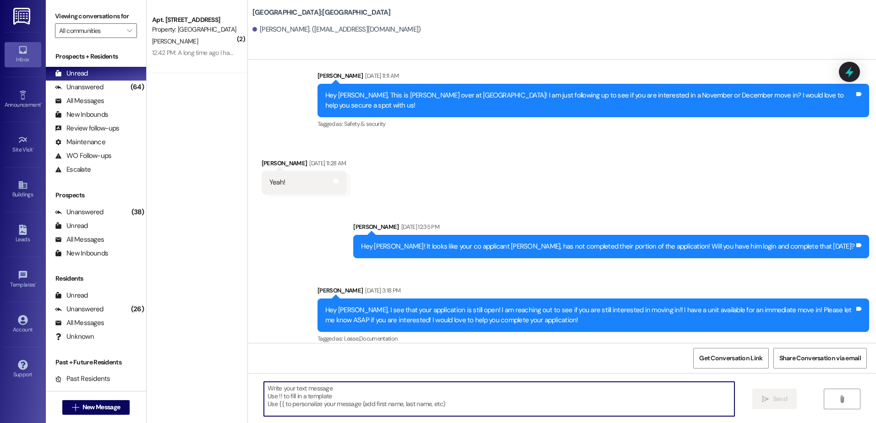
click at [287, 389] on textarea at bounding box center [499, 399] width 470 height 34
paste textarea "Hey {{first_name}}, this is [PERSON_NAME] at [GEOGRAPHIC_DATA]! I saw that you …"
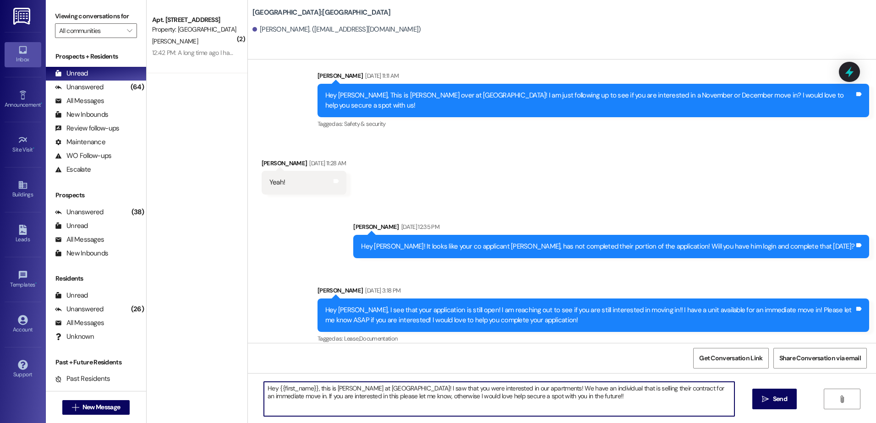
type textarea "Hey {{first_name}}, this is [PERSON_NAME] at [GEOGRAPHIC_DATA]! I saw that you …"
click at [768, 395] on span " Send" at bounding box center [774, 400] width 29 height 10
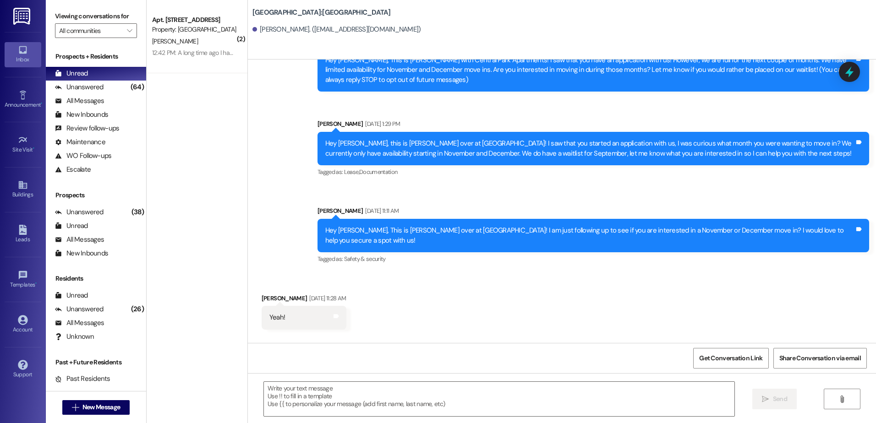
scroll to position [35, 0]
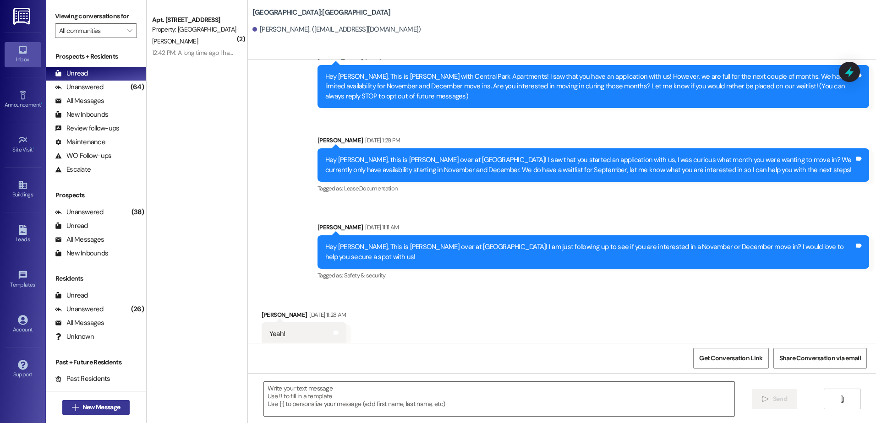
click at [88, 407] on span "New Message" at bounding box center [101, 408] width 38 height 10
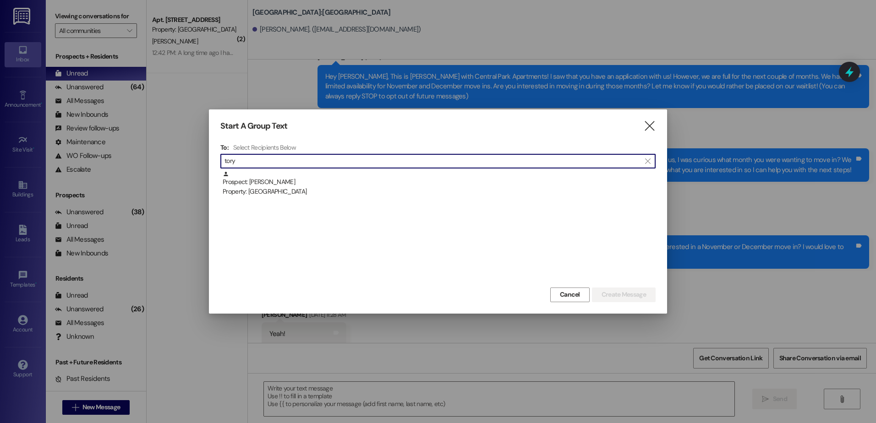
type input "tory"
click at [270, 169] on div "To: Select Recipients Below  tory  Prospect: [PERSON_NAME] Property: [GEOGRAP…" at bounding box center [437, 214] width 435 height 142
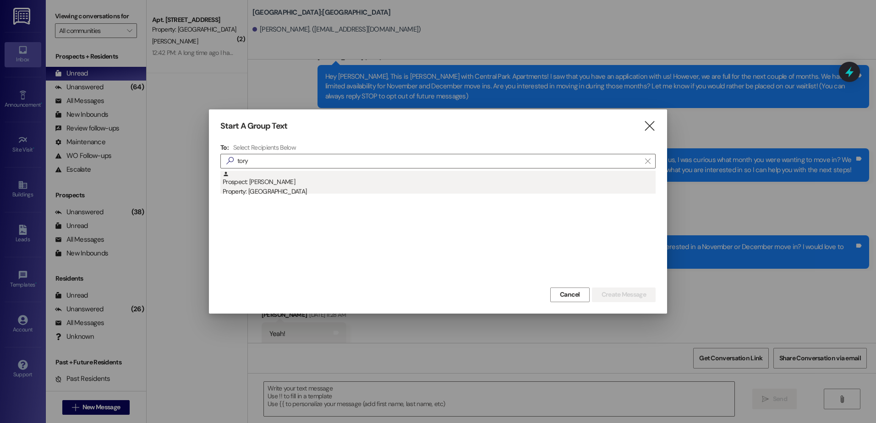
click at [271, 179] on div "Prospect: [PERSON_NAME] Property: [GEOGRAPHIC_DATA]" at bounding box center [439, 184] width 433 height 26
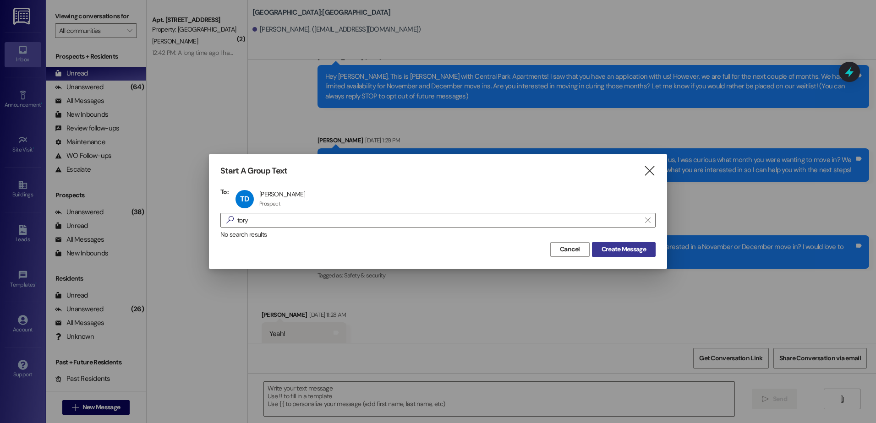
click at [607, 245] on span "Create Message" at bounding box center [624, 250] width 44 height 10
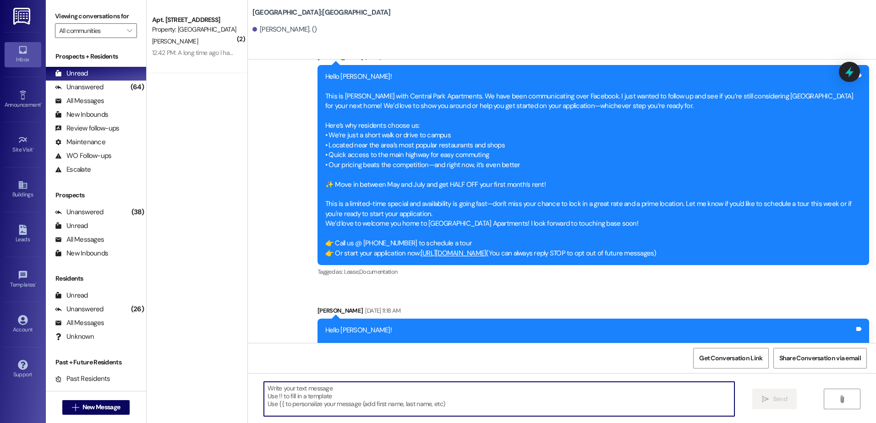
click at [282, 413] on textarea at bounding box center [499, 399] width 470 height 34
paste textarea "Hey {{first_name}}, this is [PERSON_NAME] at [GEOGRAPHIC_DATA]! I saw that you …"
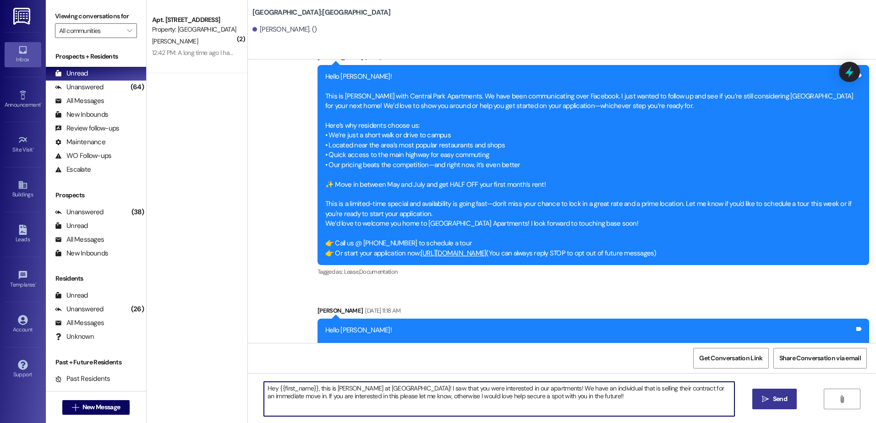
type textarea "Hey {{first_name}}, this is [PERSON_NAME] at [GEOGRAPHIC_DATA]! I saw that you …"
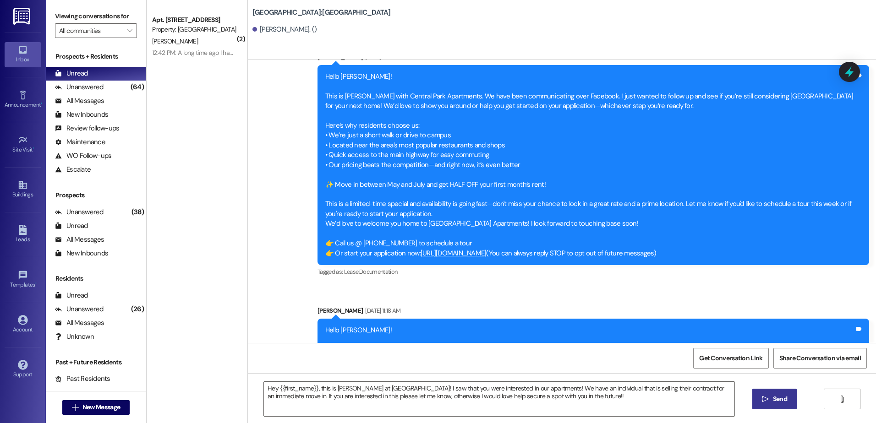
click at [779, 397] on span "Send" at bounding box center [780, 400] width 14 height 10
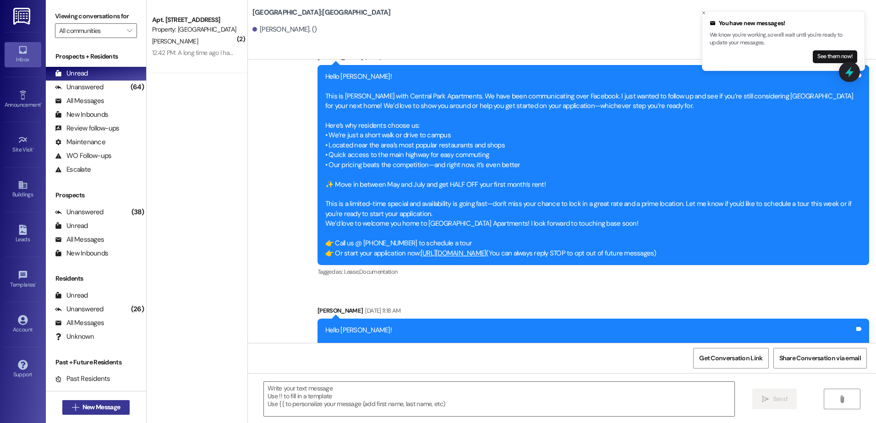
click at [72, 407] on icon "" at bounding box center [75, 407] width 7 height 7
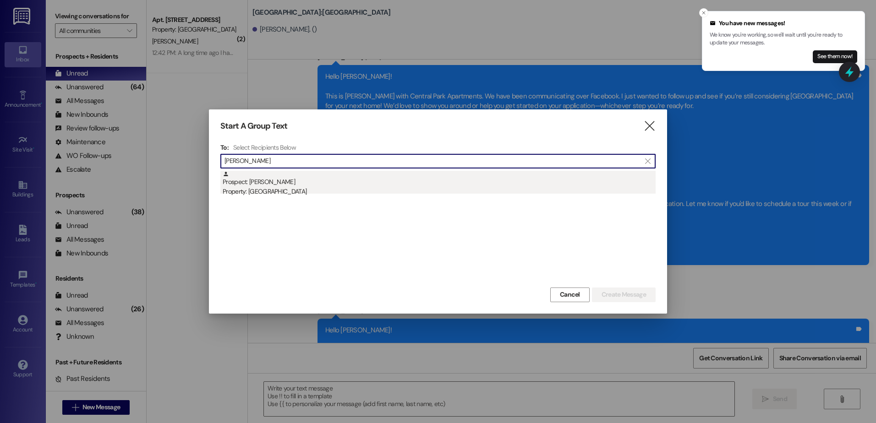
type input "[PERSON_NAME]"
click at [264, 186] on div "Prospect: [PERSON_NAME] Property: [GEOGRAPHIC_DATA]" at bounding box center [439, 184] width 433 height 26
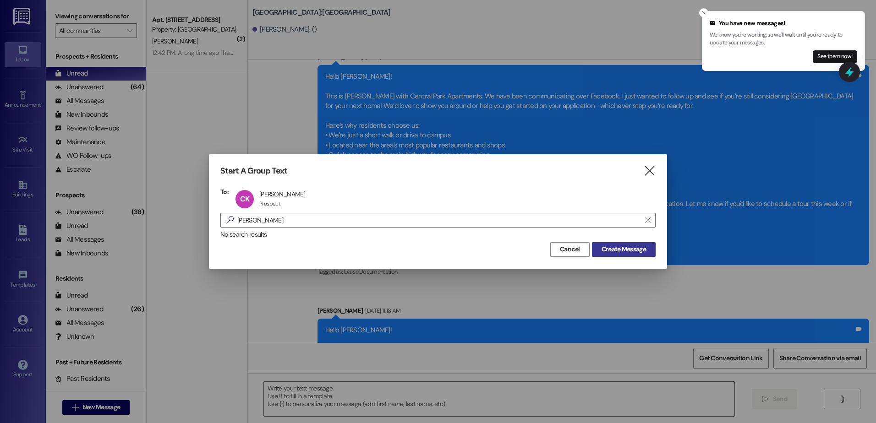
click at [637, 248] on span "Create Message" at bounding box center [624, 250] width 44 height 10
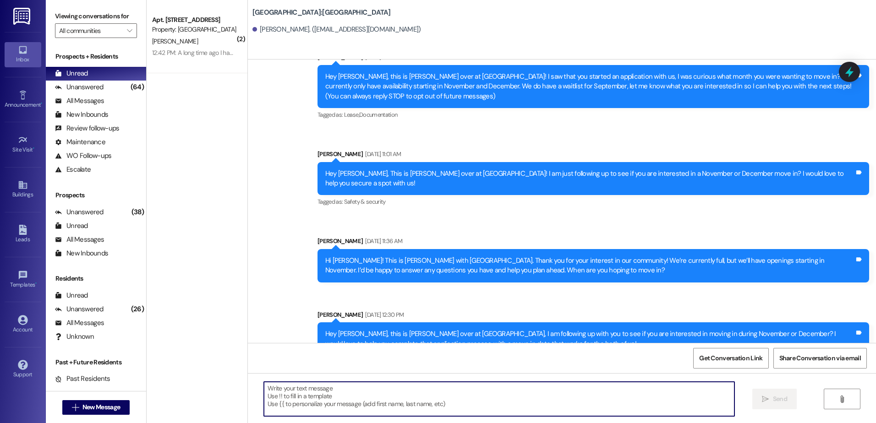
click at [328, 401] on textarea at bounding box center [499, 399] width 470 height 34
paste textarea "Hey {{first_name}}, this is [PERSON_NAME] at [GEOGRAPHIC_DATA]! I saw that you …"
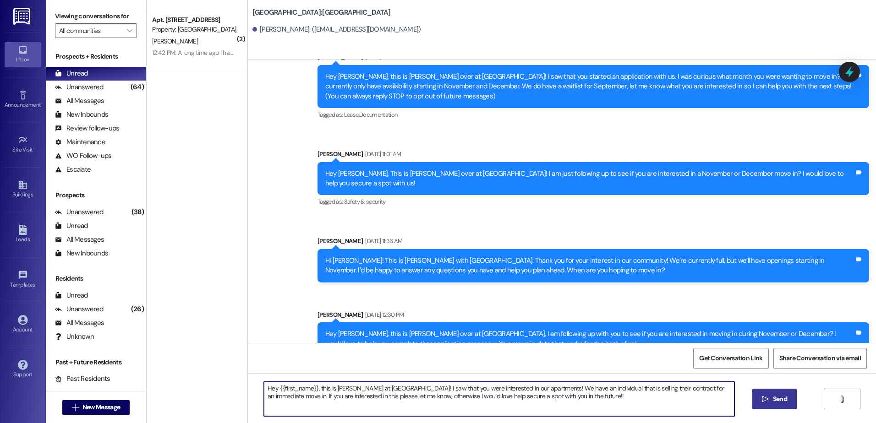
type textarea "Hey {{first_name}}, this is [PERSON_NAME] at [GEOGRAPHIC_DATA]! I saw that you …"
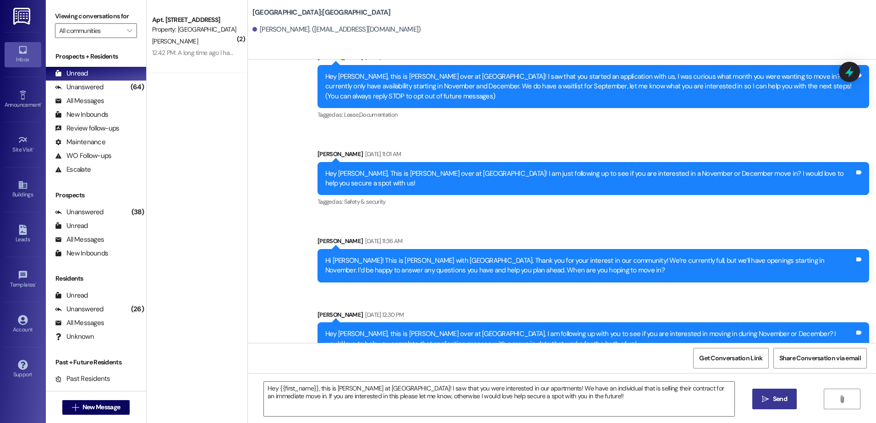
drag, startPoint x: 772, startPoint y: 398, endPoint x: 758, endPoint y: 398, distance: 14.2
click at [773, 398] on span "Send" at bounding box center [780, 400] width 14 height 10
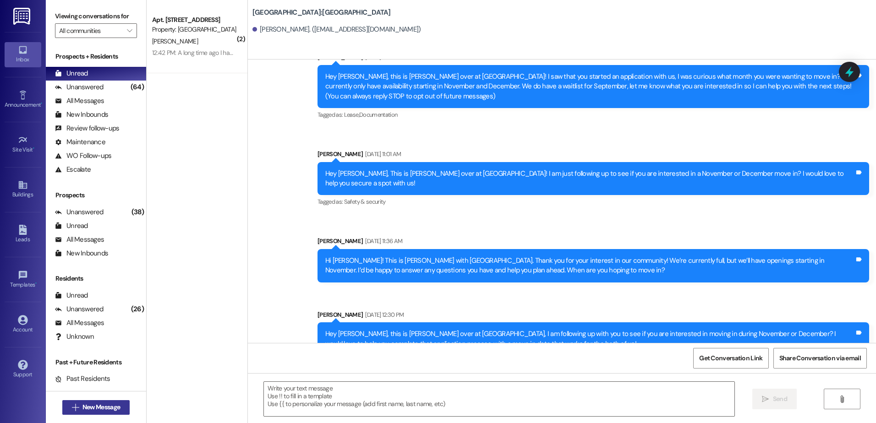
click at [86, 410] on span "New Message" at bounding box center [101, 408] width 38 height 10
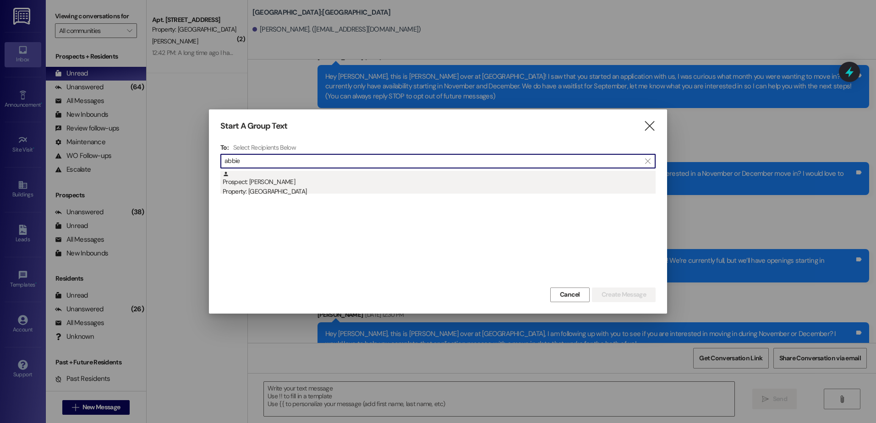
type input "abbie"
click at [345, 192] on div "Property: [GEOGRAPHIC_DATA]" at bounding box center [439, 192] width 433 height 10
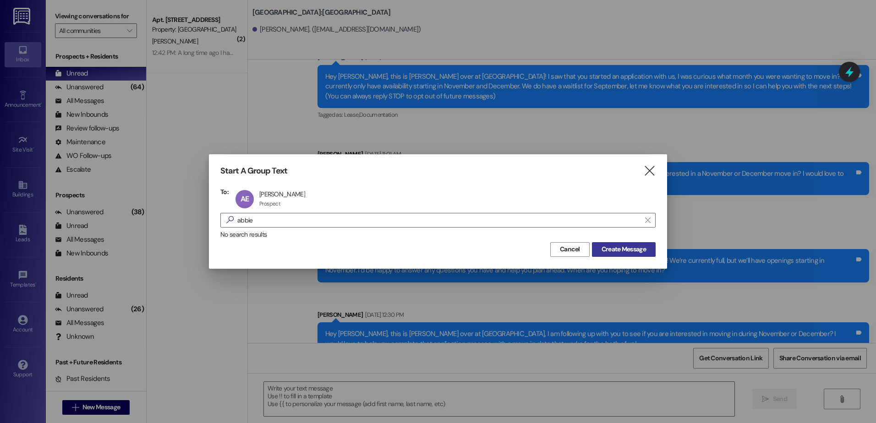
click at [609, 247] on span "Create Message" at bounding box center [624, 250] width 44 height 10
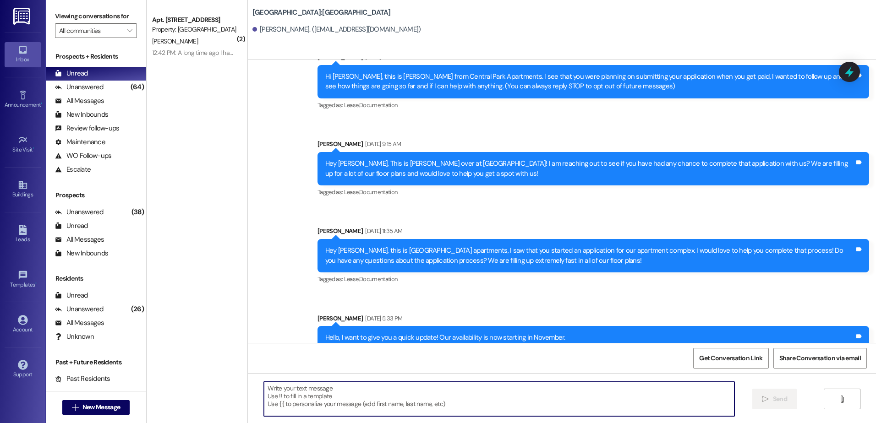
click at [365, 383] on textarea at bounding box center [499, 399] width 470 height 34
paste textarea "Hey {{first_name}}, this is [PERSON_NAME] at [GEOGRAPHIC_DATA]! I saw that you …"
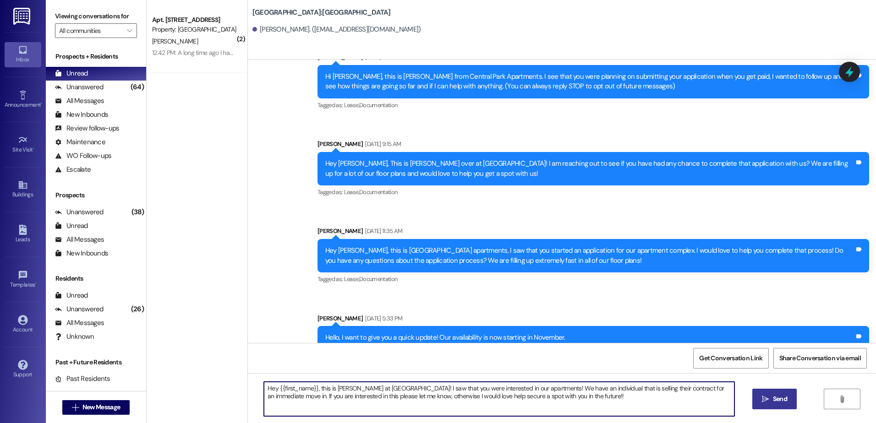
type textarea "Hey {{first_name}}, this is [PERSON_NAME] at [GEOGRAPHIC_DATA]! I saw that you …"
click at [772, 407] on button " Send" at bounding box center [774, 399] width 44 height 21
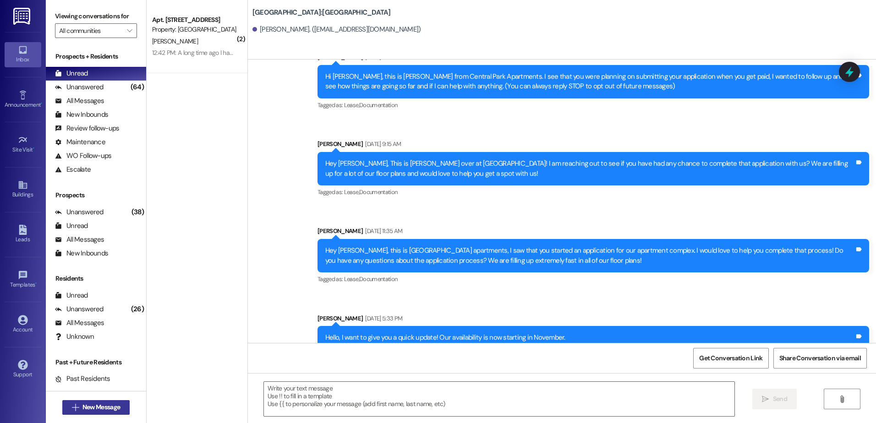
click at [95, 407] on span "New Message" at bounding box center [101, 408] width 38 height 10
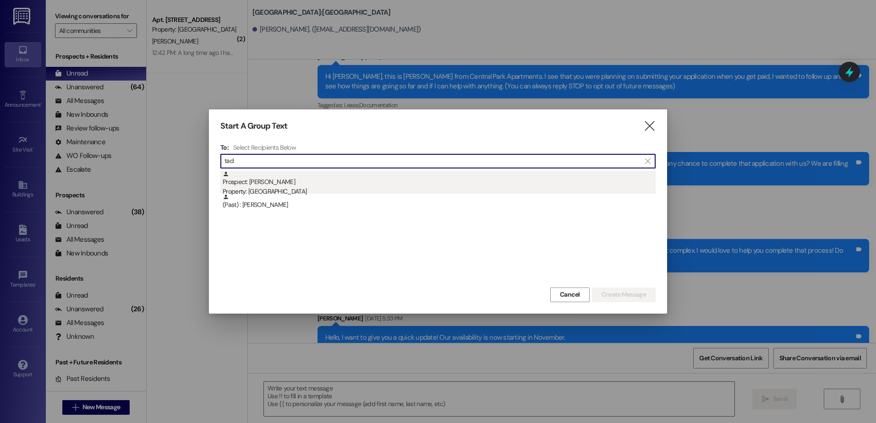
type input "tad"
click at [296, 181] on div "Prospect: [PERSON_NAME] Property: [GEOGRAPHIC_DATA]" at bounding box center [439, 184] width 433 height 26
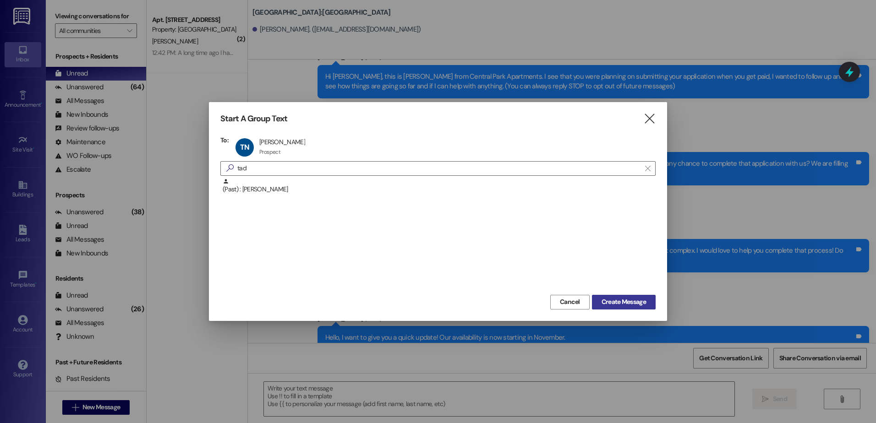
click at [625, 295] on button "Create Message" at bounding box center [624, 302] width 64 height 15
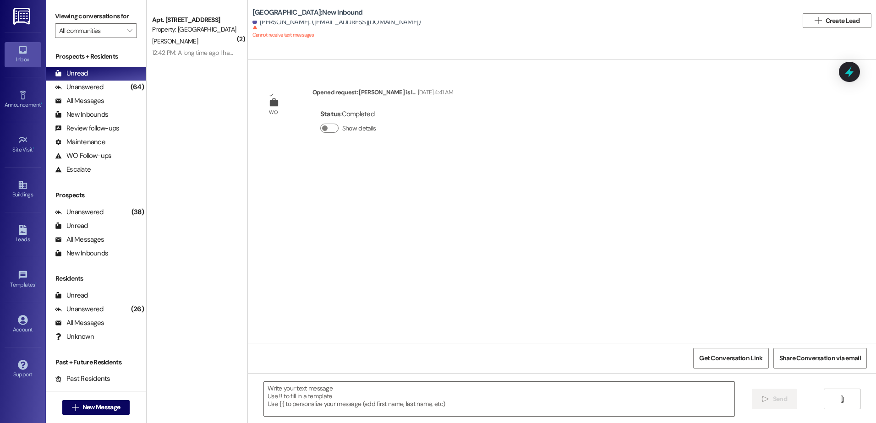
scroll to position [0, 0]
click at [82, 411] on span "New Message" at bounding box center [101, 408] width 38 height 10
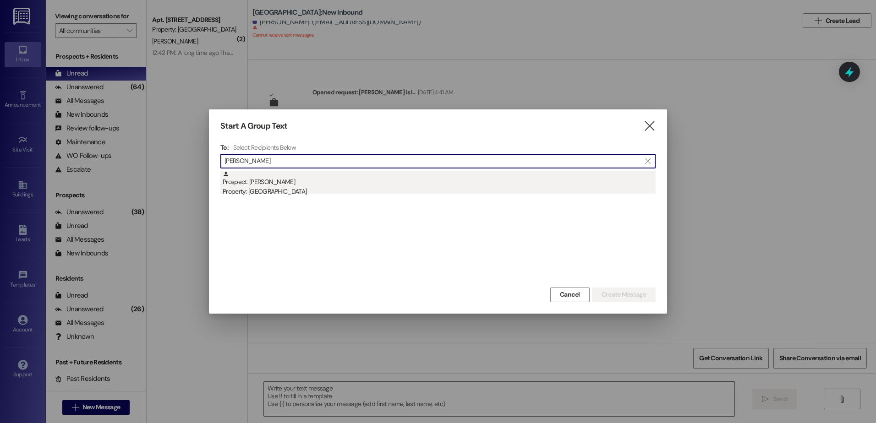
type input "[PERSON_NAME]"
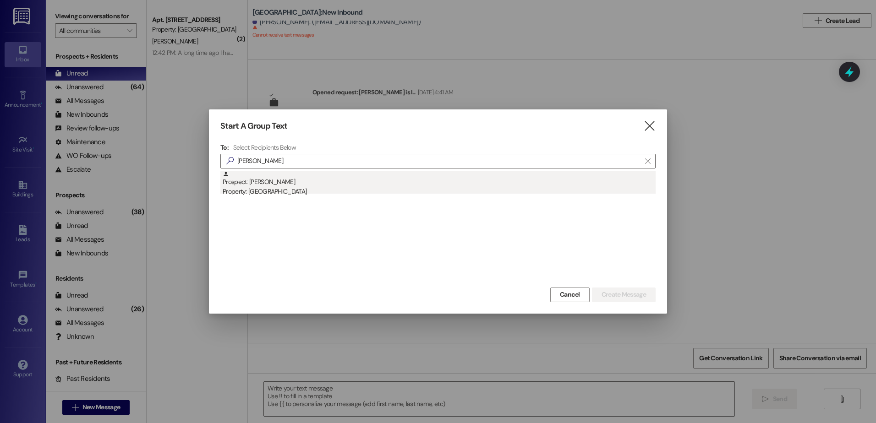
click at [313, 192] on div "Property: [GEOGRAPHIC_DATA]" at bounding box center [439, 192] width 433 height 10
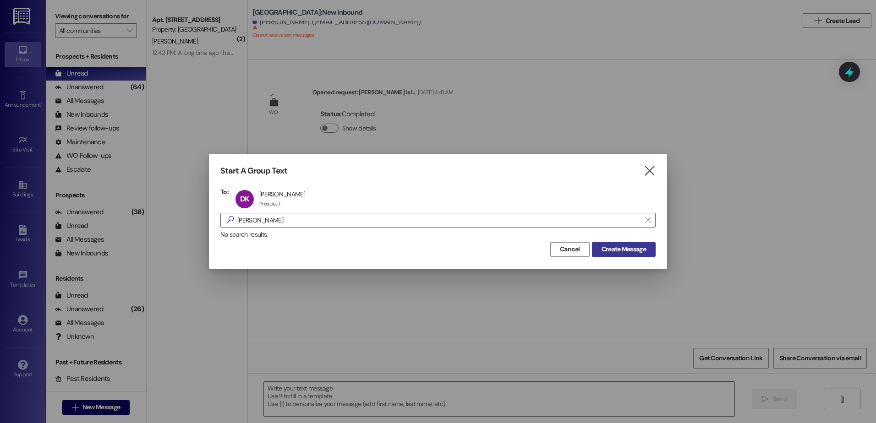
click at [647, 252] on span "Create Message" at bounding box center [624, 250] width 48 height 10
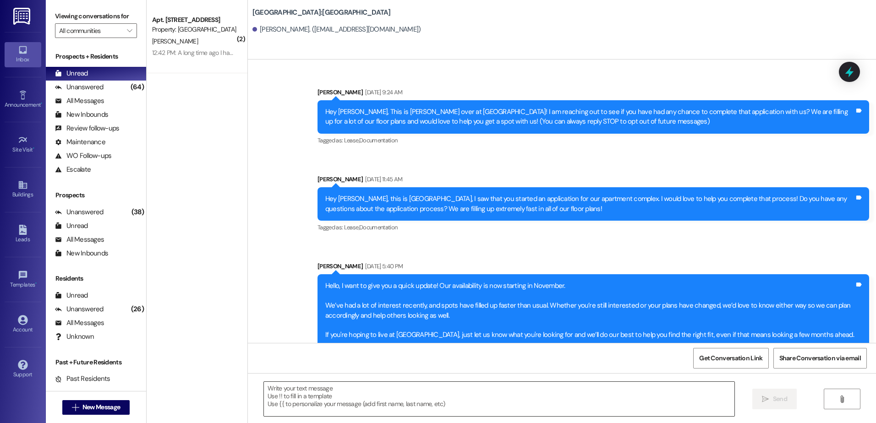
click at [304, 395] on textarea at bounding box center [499, 399] width 470 height 34
paste textarea "Hey {{first_name}}, this is [PERSON_NAME] at [GEOGRAPHIC_DATA]! I saw that you …"
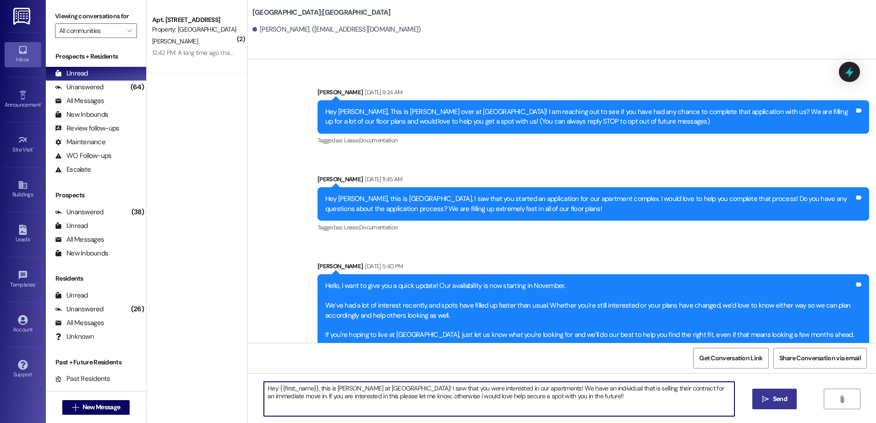
type textarea "Hey {{first_name}}, this is [PERSON_NAME] at [GEOGRAPHIC_DATA]! I saw that you …"
click at [785, 400] on span "Send" at bounding box center [780, 400] width 14 height 10
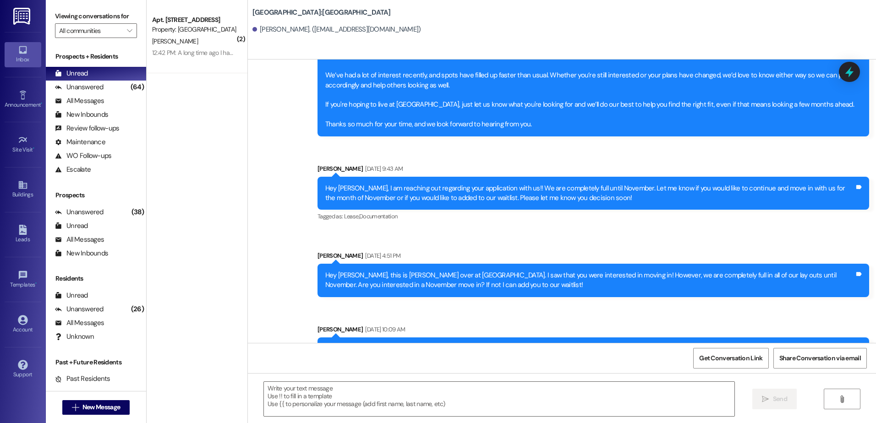
scroll to position [367, 0]
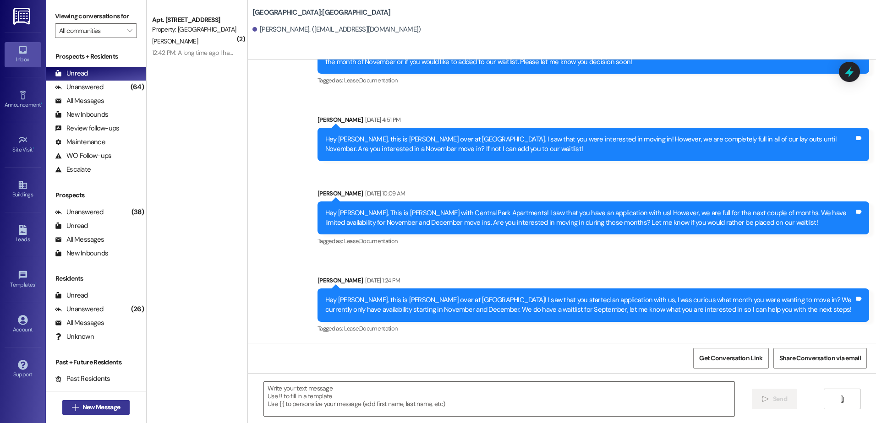
click at [96, 404] on span "New Message" at bounding box center [101, 408] width 38 height 10
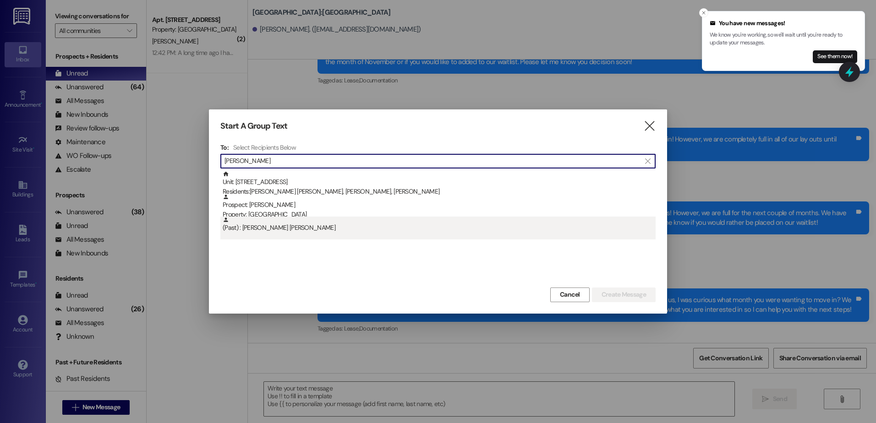
type input "[PERSON_NAME]"
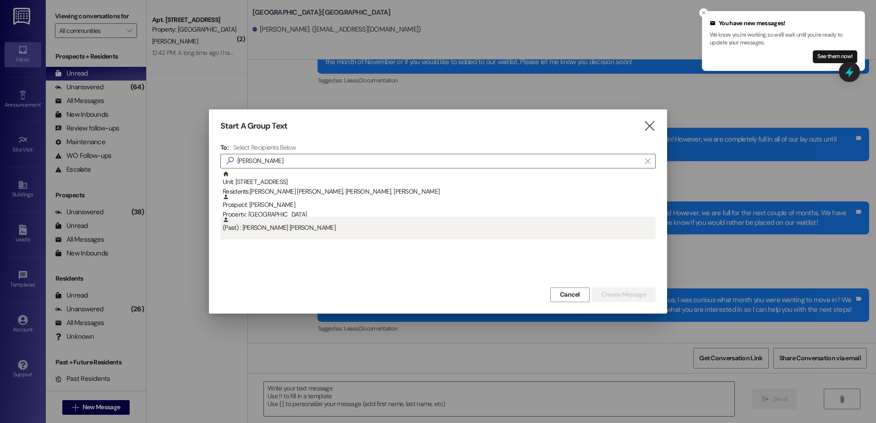
click at [298, 218] on div "(Past) : [PERSON_NAME] [PERSON_NAME]" at bounding box center [439, 225] width 433 height 16
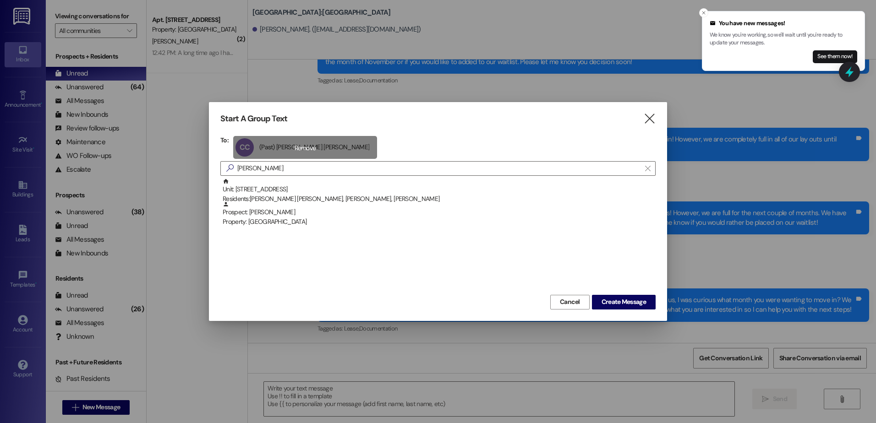
click at [292, 153] on div "CC (Past) [PERSON_NAME] [PERSON_NAME] (Past) [PERSON_NAME] [PERSON_NAME] click …" at bounding box center [305, 147] width 144 height 23
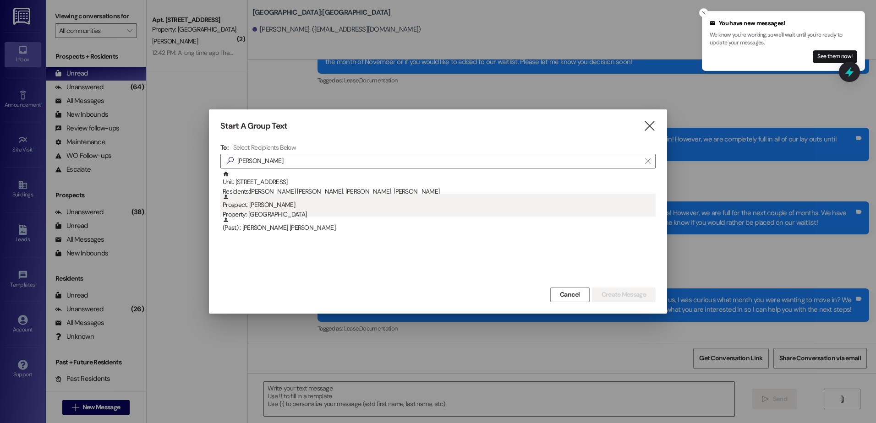
click at [274, 210] on div "Property: [GEOGRAPHIC_DATA]" at bounding box center [439, 215] width 433 height 10
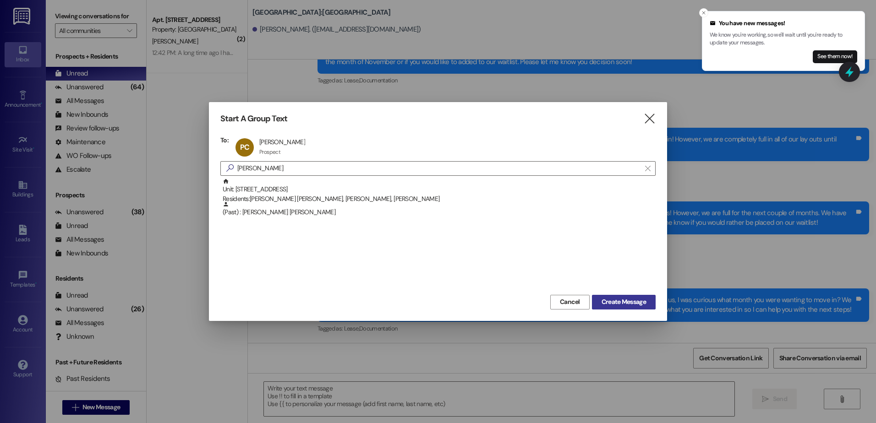
click at [631, 302] on span "Create Message" at bounding box center [624, 302] width 44 height 10
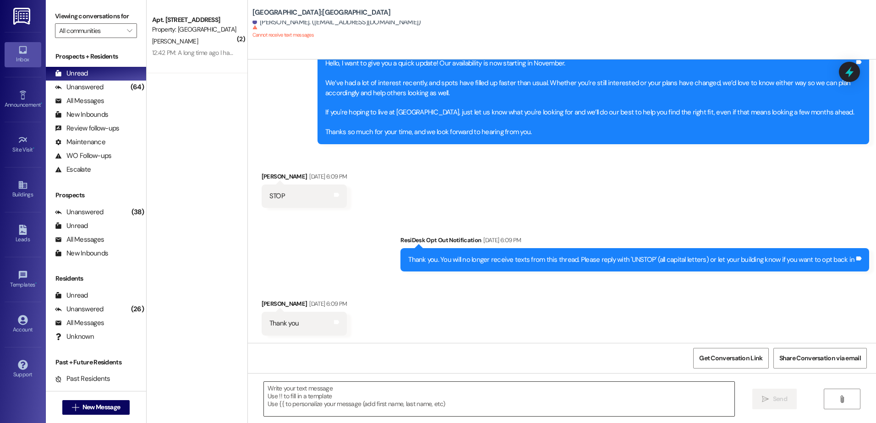
scroll to position [222, 0]
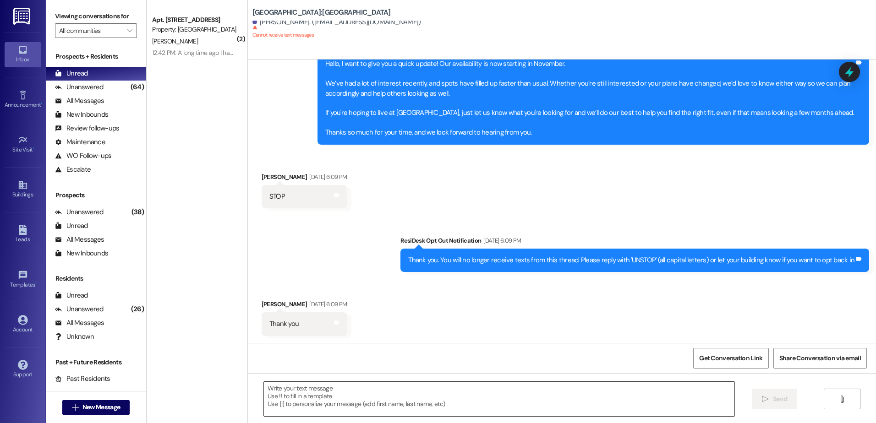
click at [355, 395] on textarea at bounding box center [499, 399] width 470 height 34
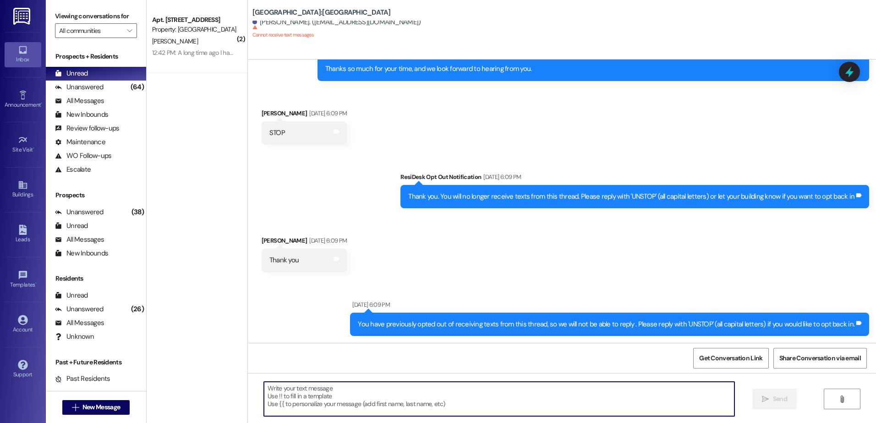
scroll to position [286, 0]
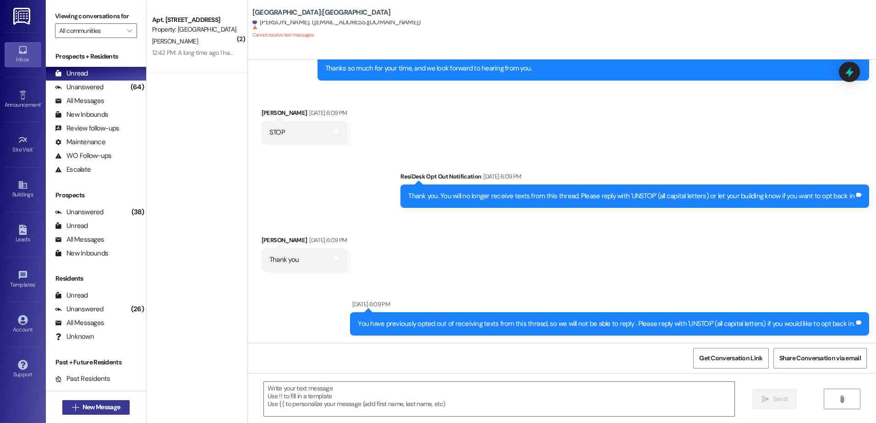
click at [74, 412] on button " New Message" at bounding box center [96, 408] width 68 height 15
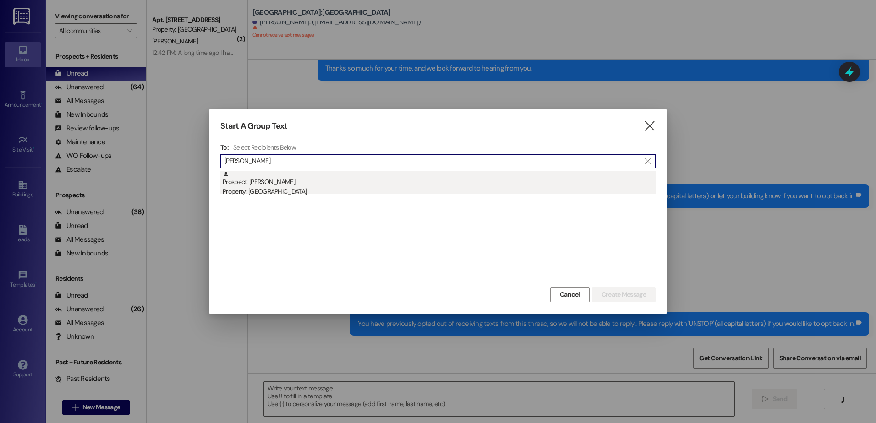
type input "[PERSON_NAME]"
click at [328, 185] on div "Prospect: [PERSON_NAME] Property: [GEOGRAPHIC_DATA]" at bounding box center [439, 184] width 433 height 26
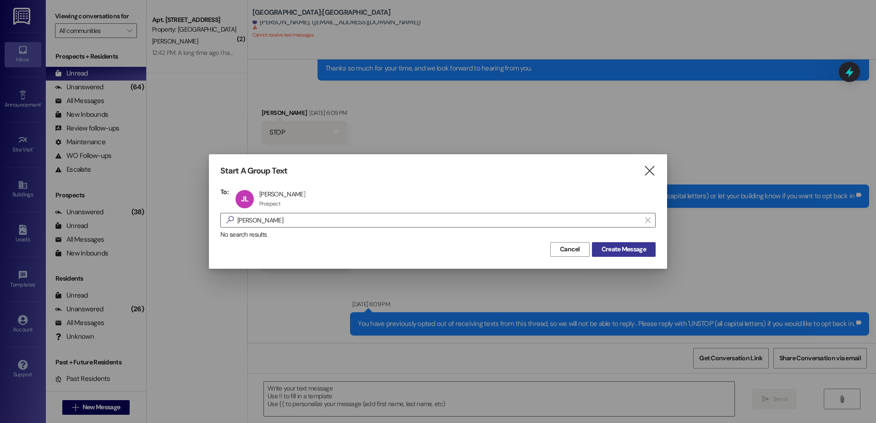
click at [615, 252] on span "Create Message" at bounding box center [624, 250] width 44 height 10
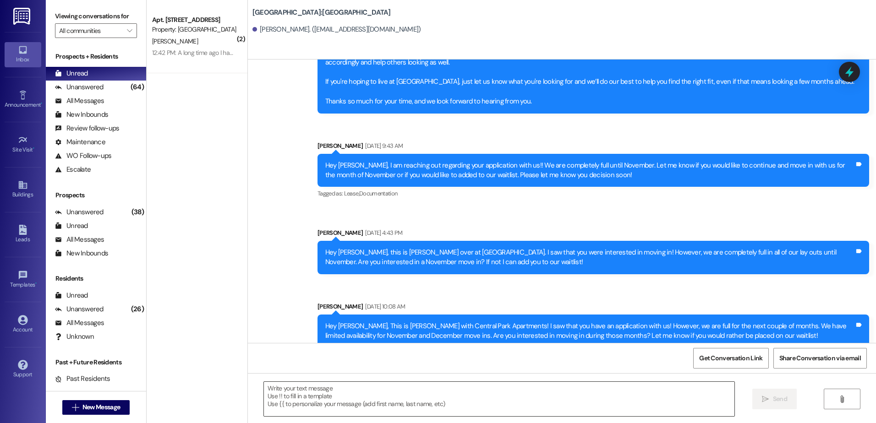
scroll to position [222, 0]
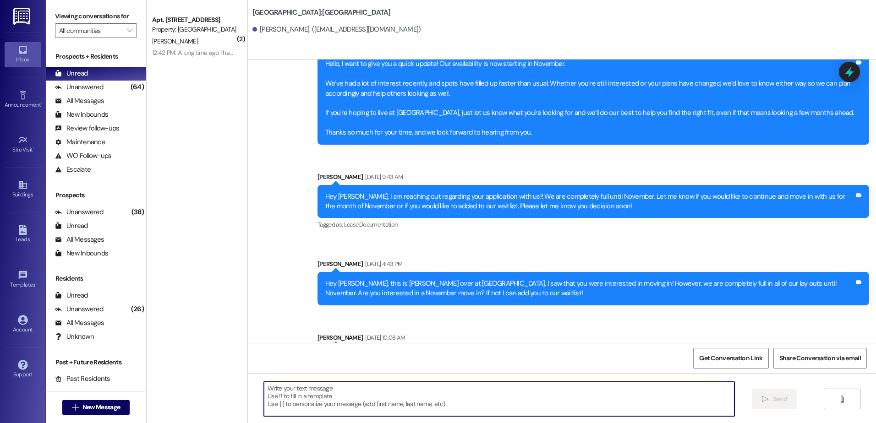
click at [363, 392] on textarea at bounding box center [499, 399] width 470 height 34
paste textarea "Hey {{first_name}}, this is [PERSON_NAME] at [GEOGRAPHIC_DATA]! I saw that you …"
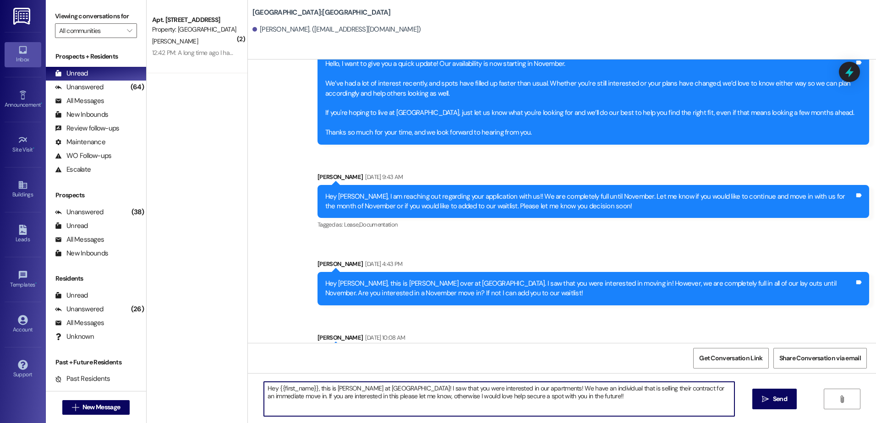
type textarea "Hey {{first_name}}, this is [PERSON_NAME] at [GEOGRAPHIC_DATA]! I saw that you …"
click at [775, 400] on span "Send" at bounding box center [780, 400] width 14 height 10
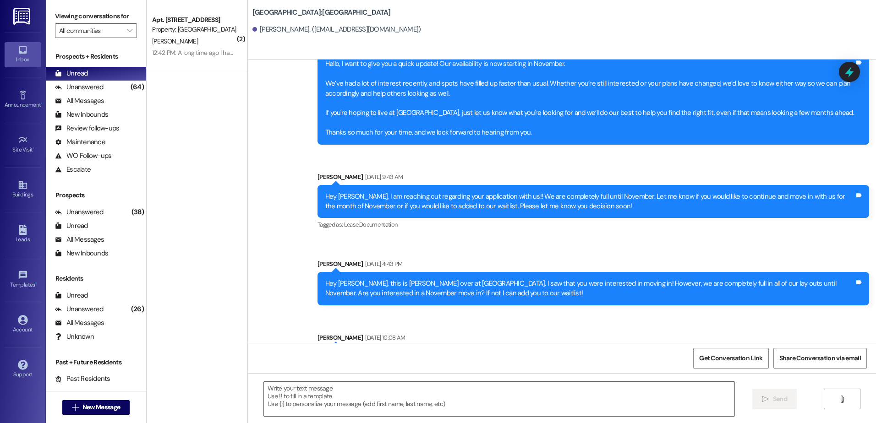
click at [73, 399] on div " New Message" at bounding box center [96, 407] width 68 height 23
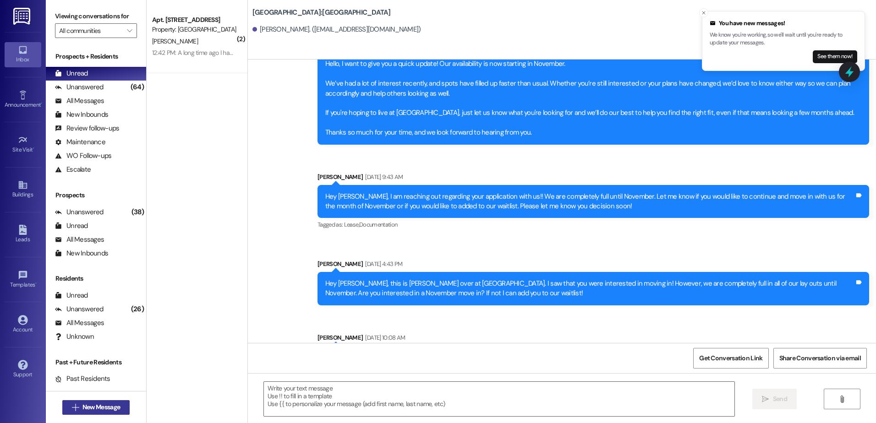
click at [81, 407] on span "New Message" at bounding box center [101, 408] width 41 height 10
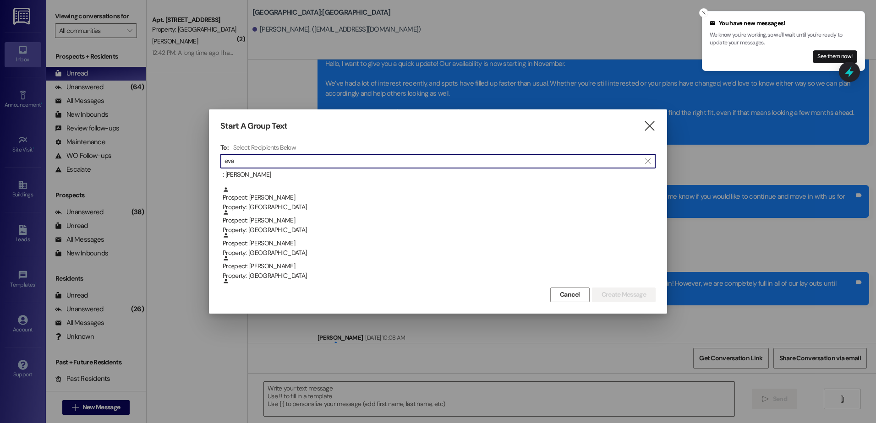
scroll to position [46, 0]
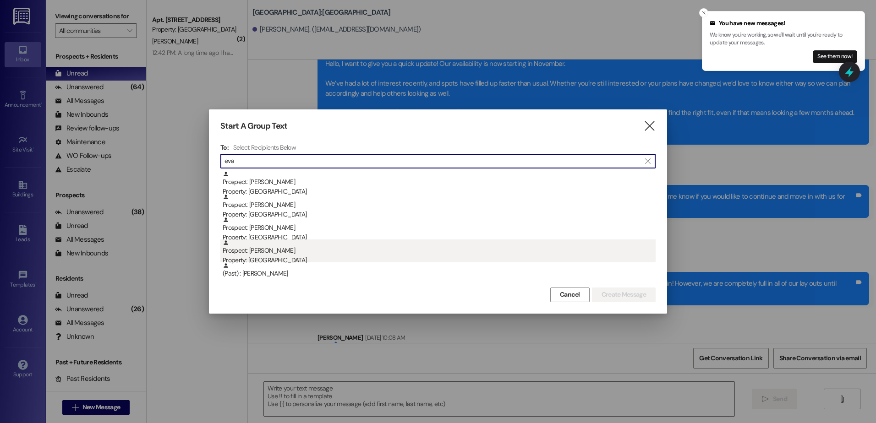
type input "eva"
click at [315, 253] on div "Prospect: [PERSON_NAME] Property: [GEOGRAPHIC_DATA]" at bounding box center [439, 253] width 433 height 26
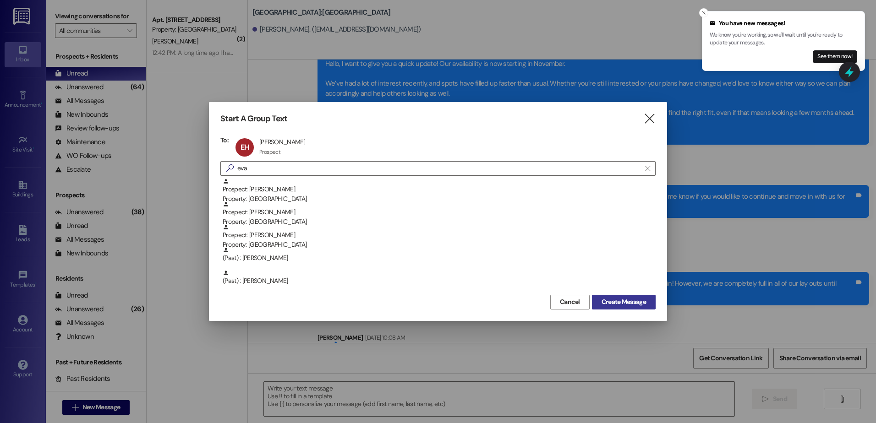
click at [625, 305] on span "Create Message" at bounding box center [624, 302] width 44 height 10
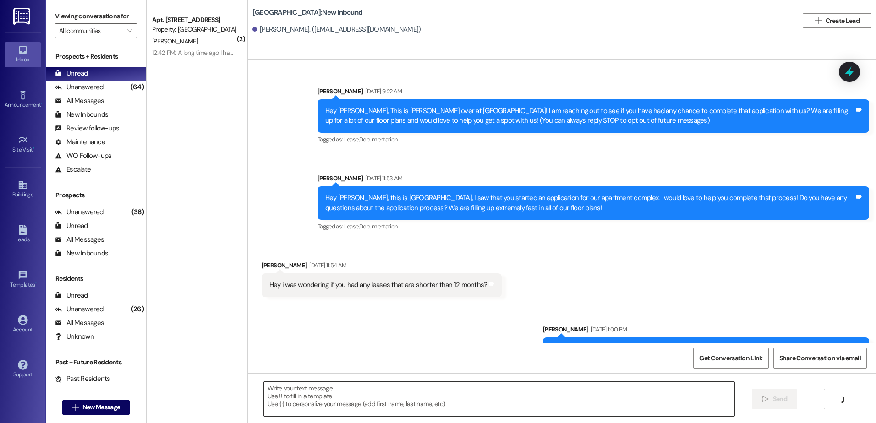
scroll to position [0, 0]
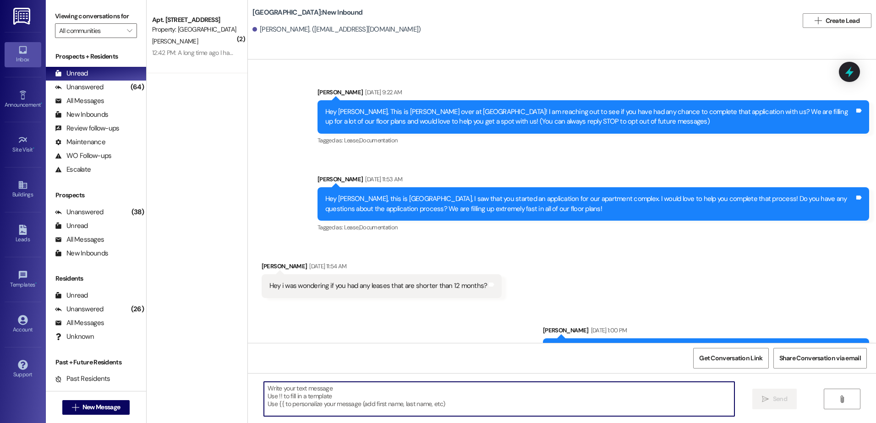
click at [345, 402] on textarea at bounding box center [499, 399] width 470 height 34
paste textarea "Hey {{first_name}}, this is [PERSON_NAME] at [GEOGRAPHIC_DATA]! I saw that you …"
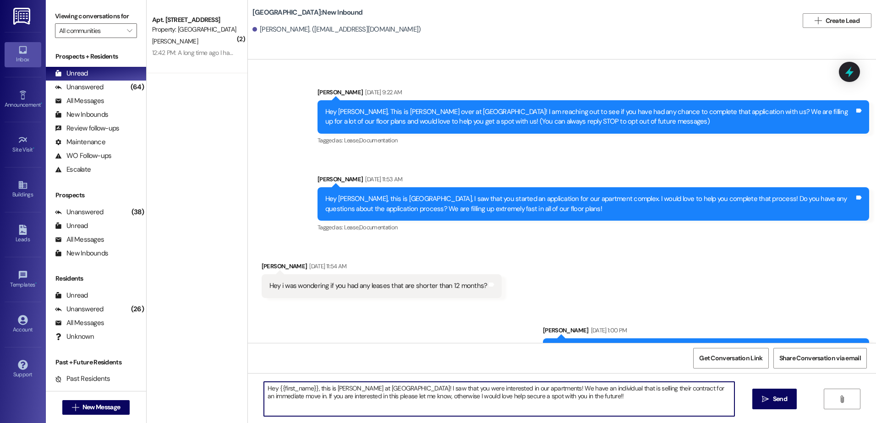
type textarea "Hey {{first_name}}, this is [PERSON_NAME] at [GEOGRAPHIC_DATA]! I saw that you …"
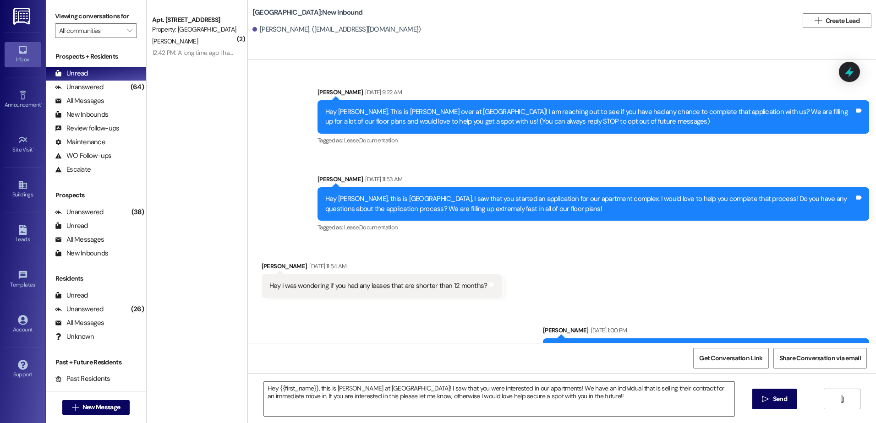
click at [771, 401] on span "Send" at bounding box center [780, 400] width 18 height 10
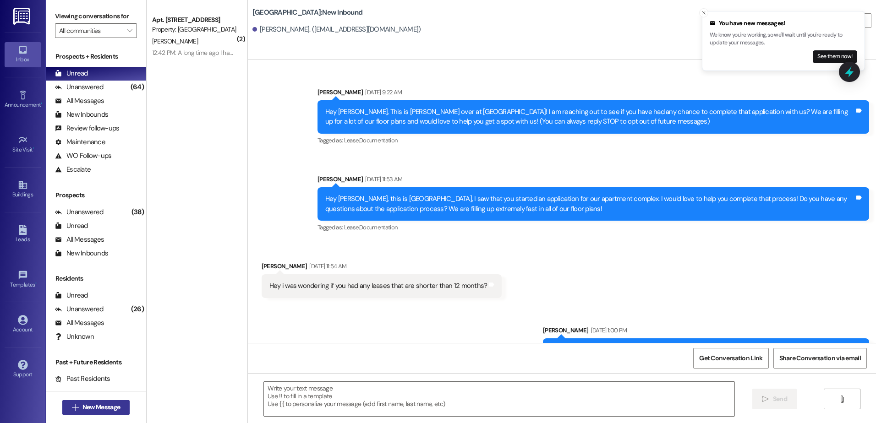
click at [90, 406] on span "New Message" at bounding box center [101, 408] width 38 height 10
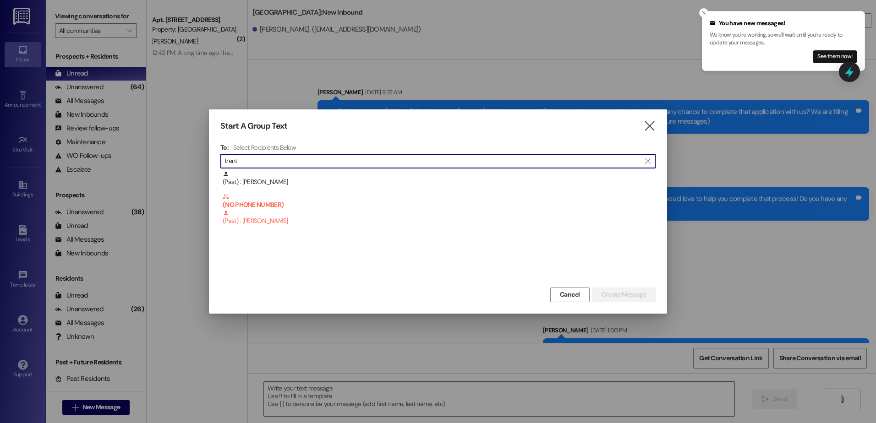
type input "trent"
click at [658, 124] on div "Start A Group Text  To: Select Recipients Below  trent  (Past) : [PERSON_NAM…" at bounding box center [438, 212] width 458 height 204
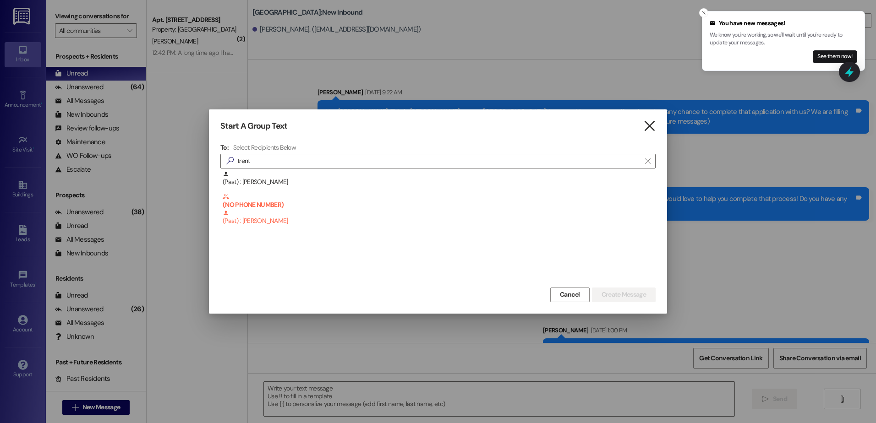
click at [651, 125] on icon "" at bounding box center [649, 126] width 12 height 10
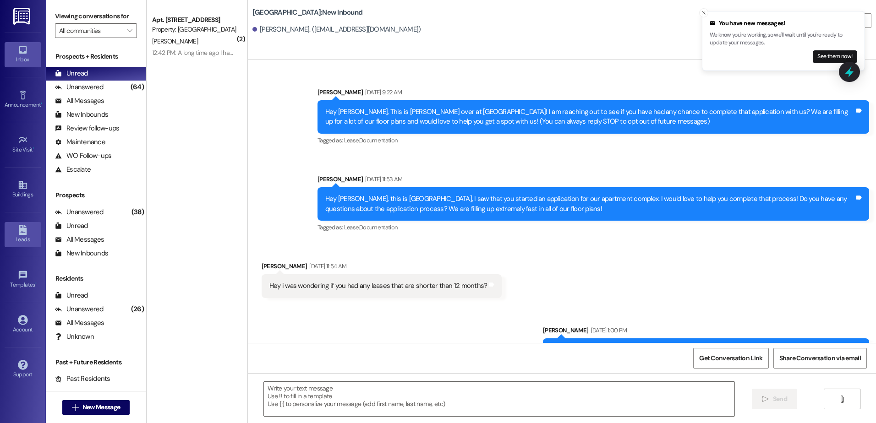
click at [17, 236] on div "Leads" at bounding box center [23, 239] width 46 height 9
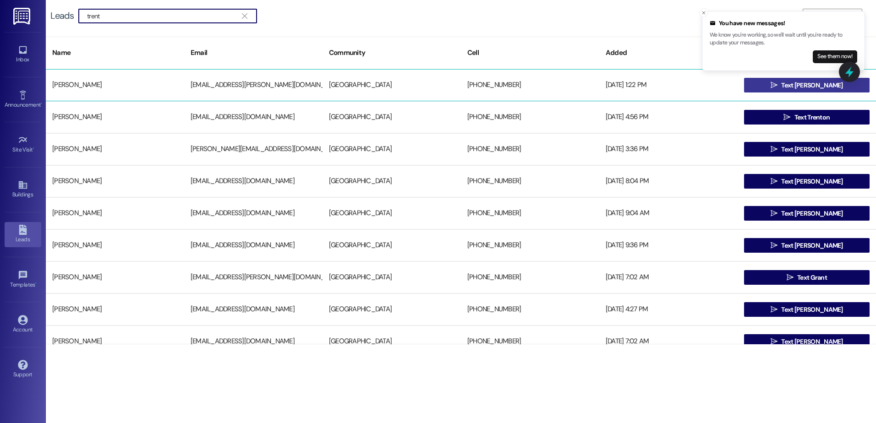
type input "trent"
click at [804, 86] on span "Text [PERSON_NAME]" at bounding box center [811, 86] width 61 height 10
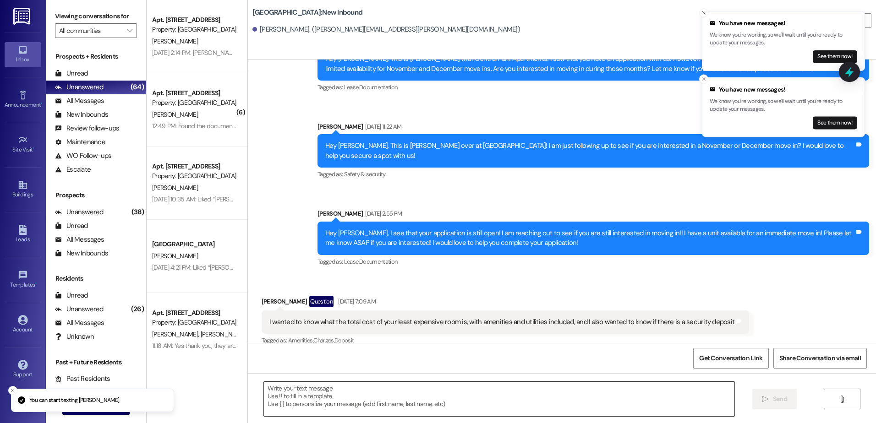
scroll to position [1099, 0]
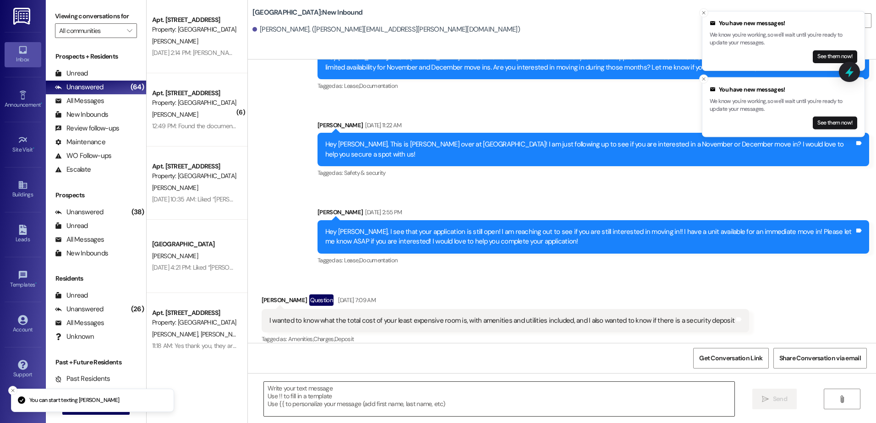
click at [368, 400] on textarea at bounding box center [499, 399] width 470 height 34
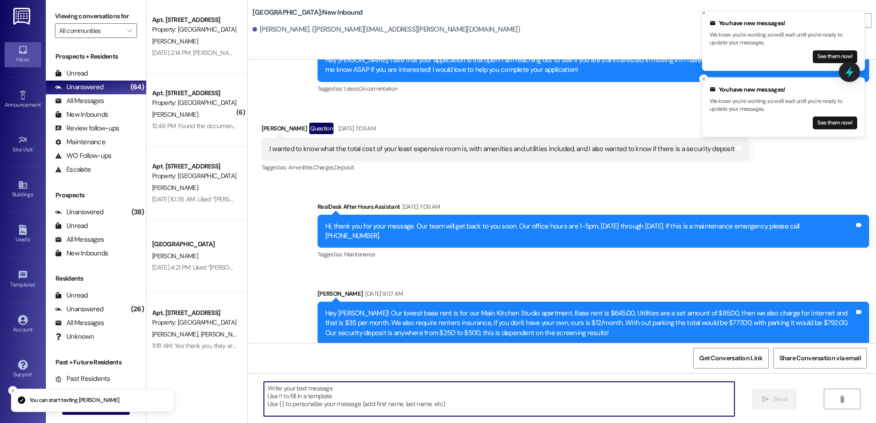
scroll to position [1274, 0]
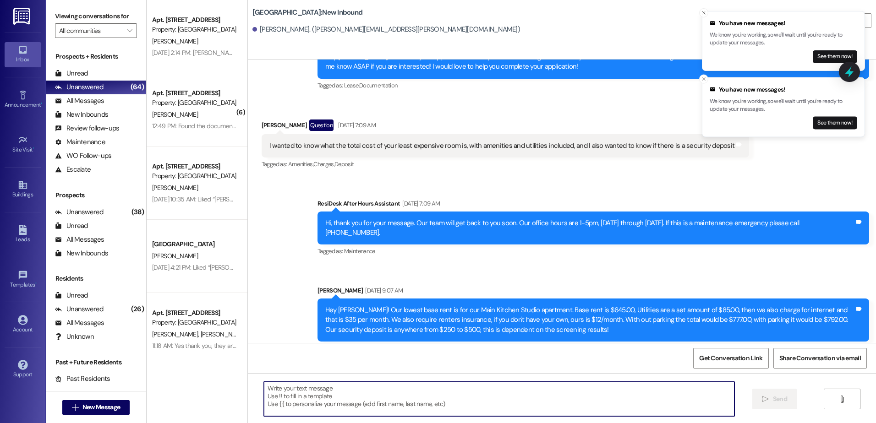
click at [361, 397] on textarea at bounding box center [499, 399] width 470 height 34
paste textarea "Hey {{first_name}}, this is [PERSON_NAME] at [GEOGRAPHIC_DATA]! I saw that you …"
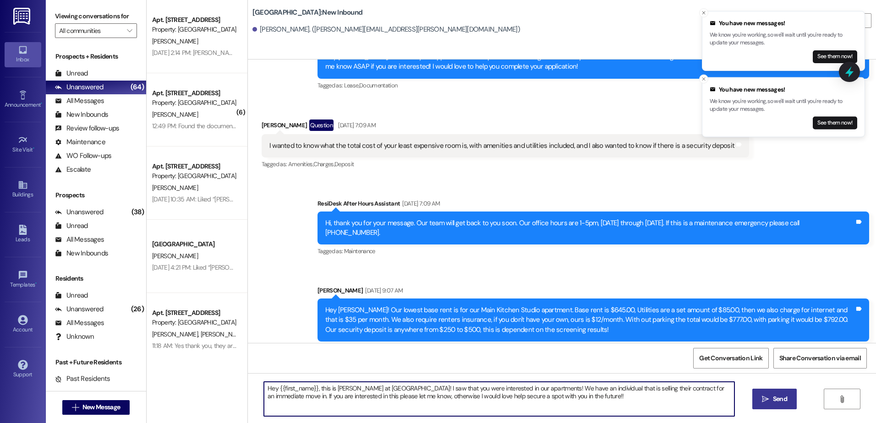
type textarea "Hey {{first_name}}, this is [PERSON_NAME] at [GEOGRAPHIC_DATA]! I saw that you …"
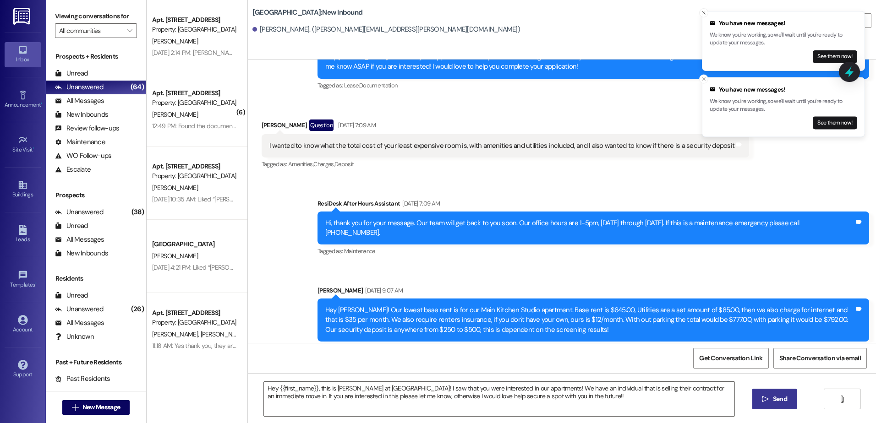
click at [782, 398] on span "Send" at bounding box center [780, 400] width 14 height 10
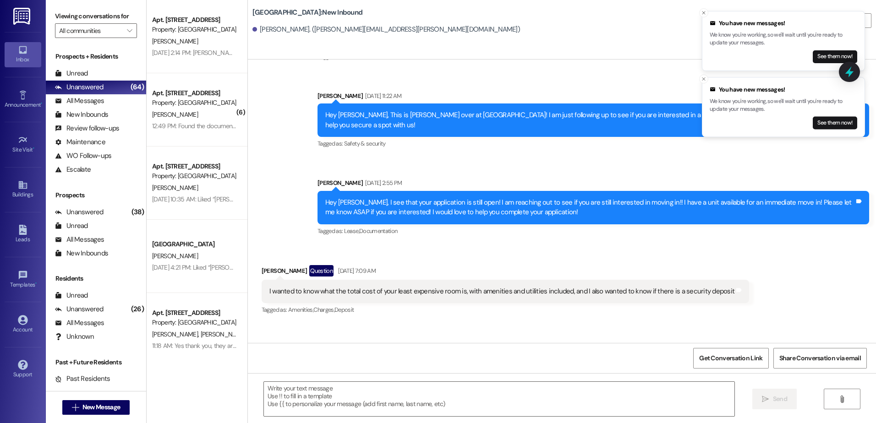
scroll to position [1099, 0]
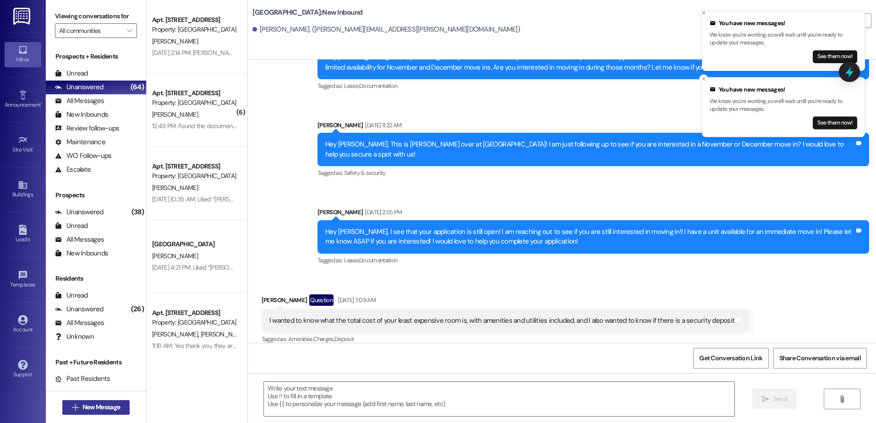
click at [83, 410] on span "New Message" at bounding box center [101, 408] width 38 height 10
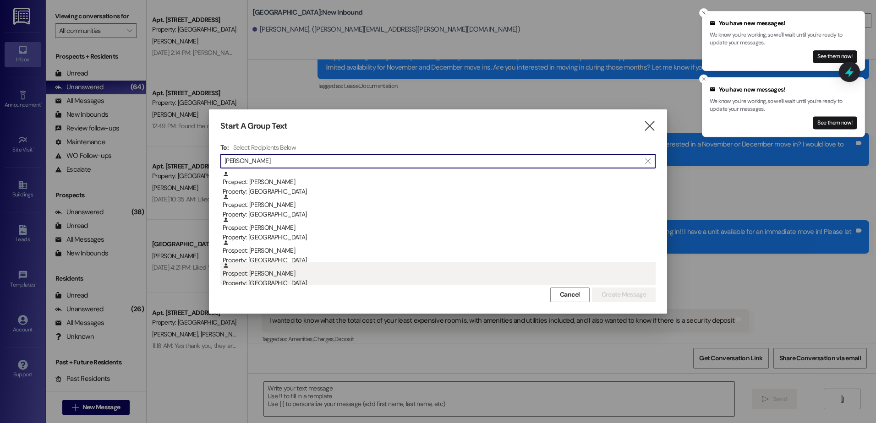
type input "[PERSON_NAME]"
click at [311, 269] on div "Prospect: [PERSON_NAME] Property: [GEOGRAPHIC_DATA]" at bounding box center [439, 276] width 433 height 26
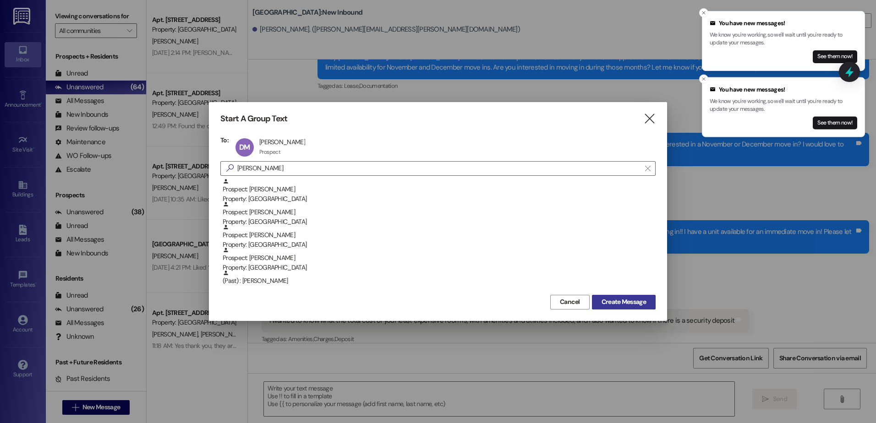
click at [629, 306] on span "Create Message" at bounding box center [624, 302] width 44 height 10
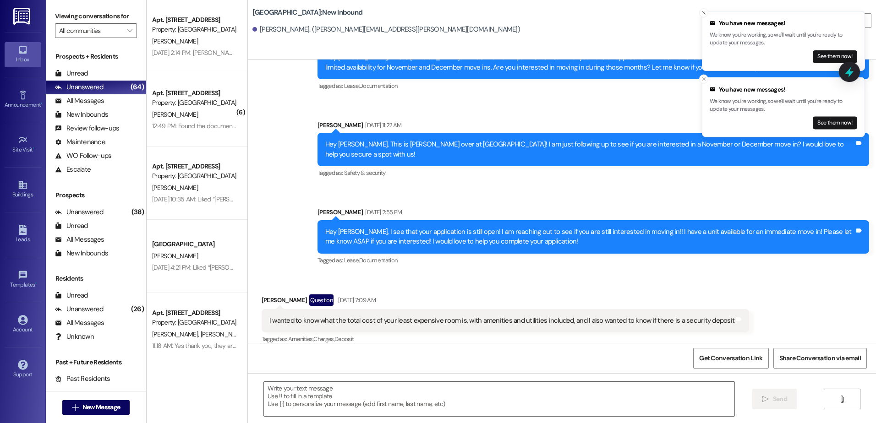
click at [628, 309] on div "I wanted to know what the total cost of your least expensive room is, with amen…" at bounding box center [506, 320] width 488 height 23
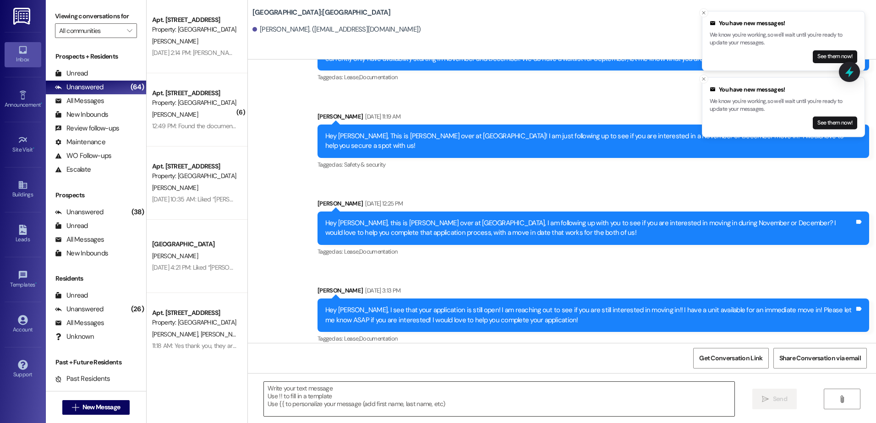
click at [400, 387] on textarea at bounding box center [499, 399] width 470 height 34
paste textarea "Hey {{first_name}}, this is [PERSON_NAME] at [GEOGRAPHIC_DATA]! I saw that you …"
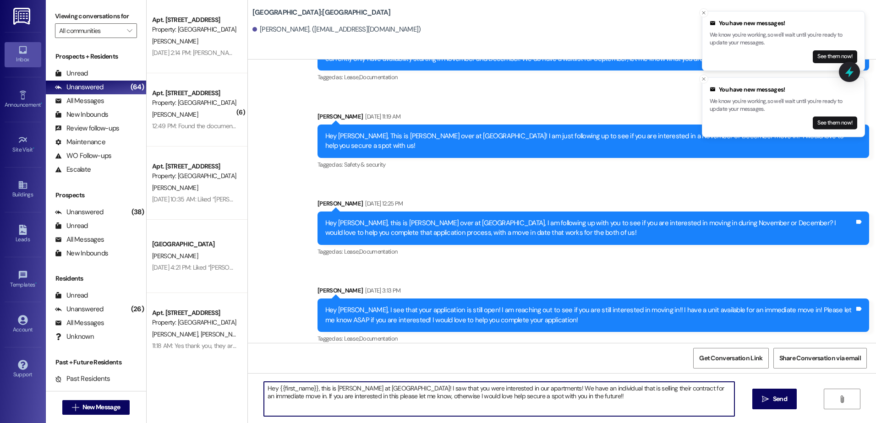
type textarea "Hey {{first_name}}, this is [PERSON_NAME] at [GEOGRAPHIC_DATA]! I saw that you …"
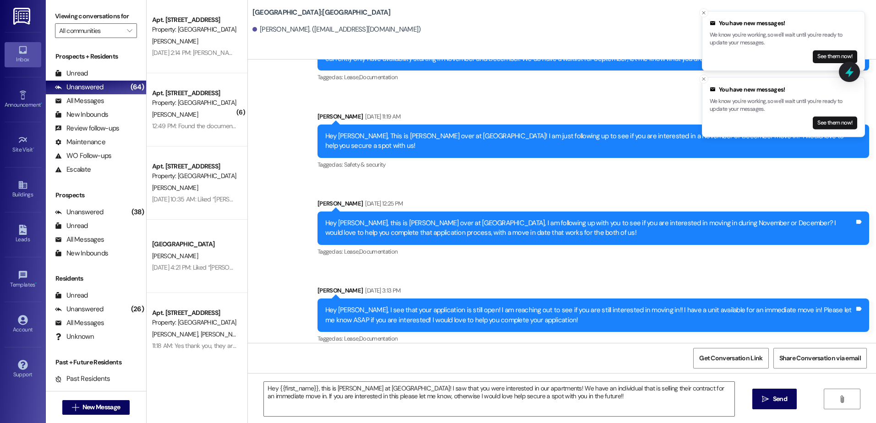
click at [774, 397] on span "Send" at bounding box center [780, 400] width 14 height 10
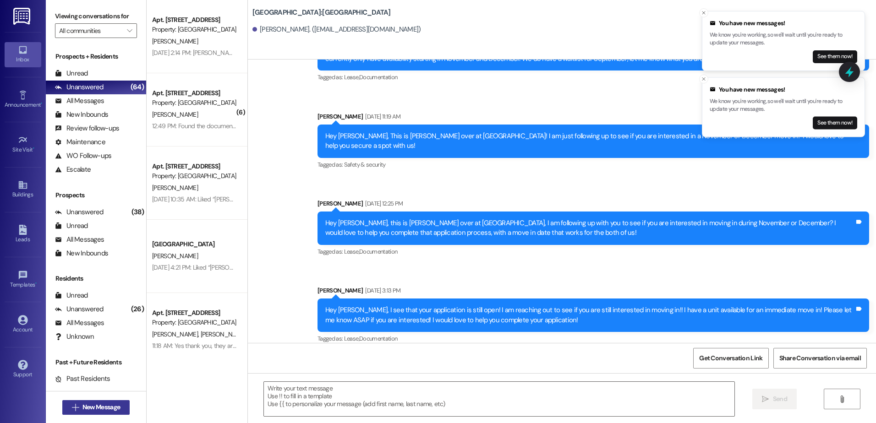
click at [82, 408] on span "New Message" at bounding box center [101, 408] width 38 height 10
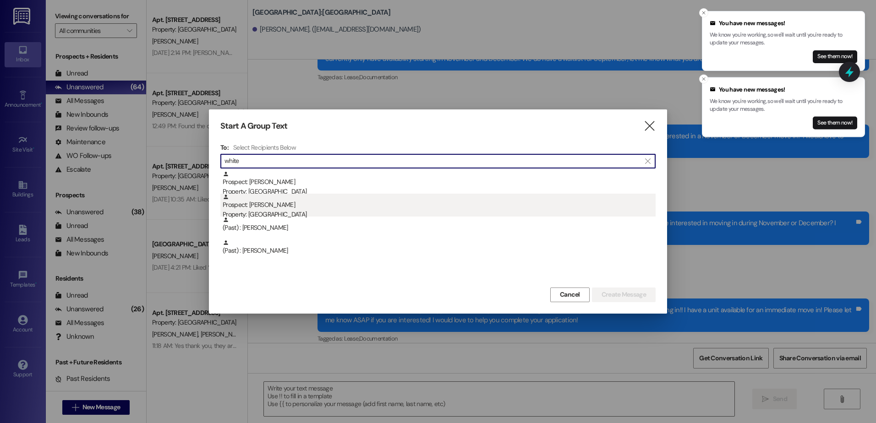
type input "white"
click at [394, 210] on div "Property: [GEOGRAPHIC_DATA]" at bounding box center [439, 215] width 433 height 10
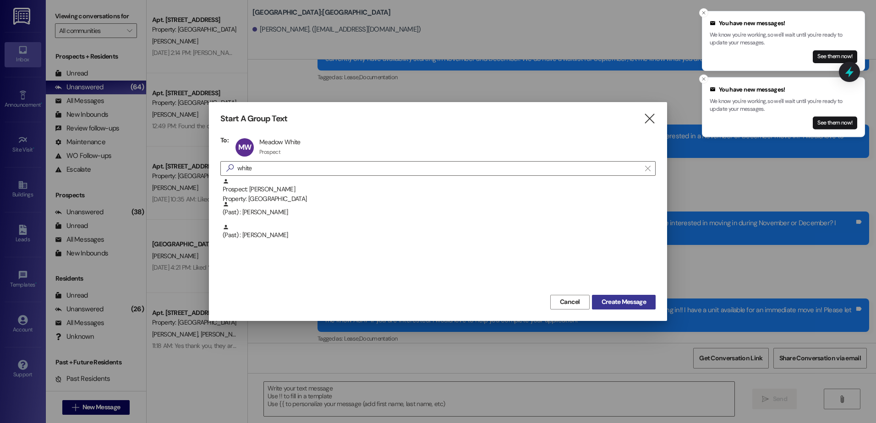
click at [644, 298] on span "Create Message" at bounding box center [624, 302] width 44 height 10
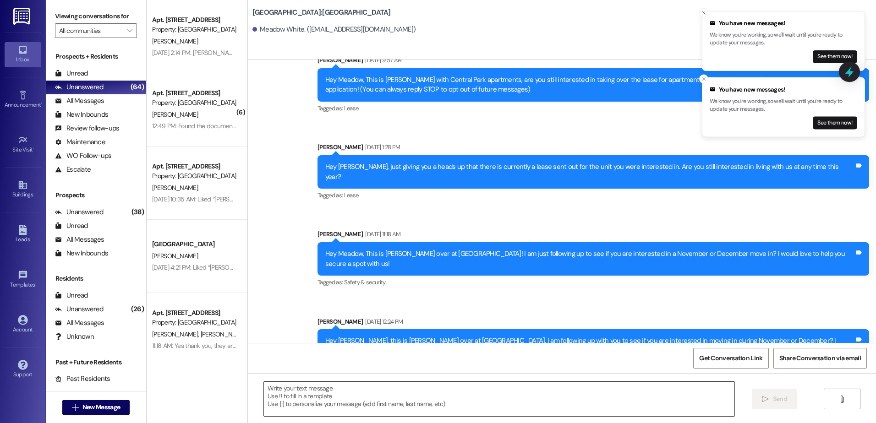
scroll to position [2, 0]
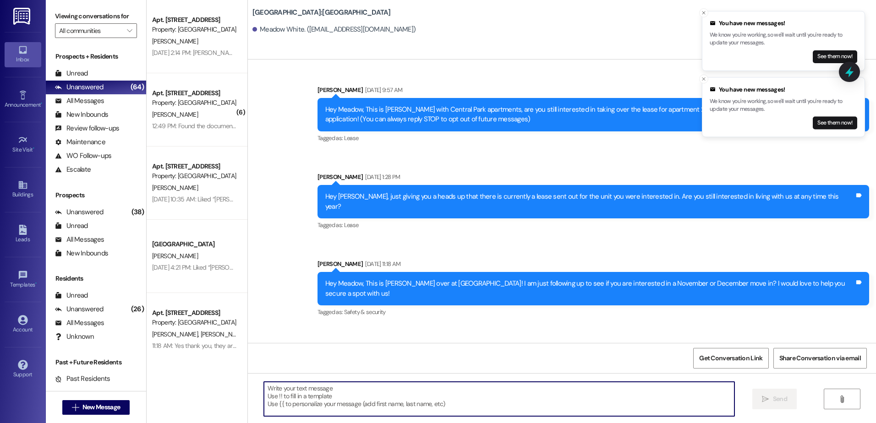
click at [335, 408] on textarea at bounding box center [499, 399] width 470 height 34
paste textarea "Hey {{first_name}}, this is [PERSON_NAME] at [GEOGRAPHIC_DATA]! I saw that you …"
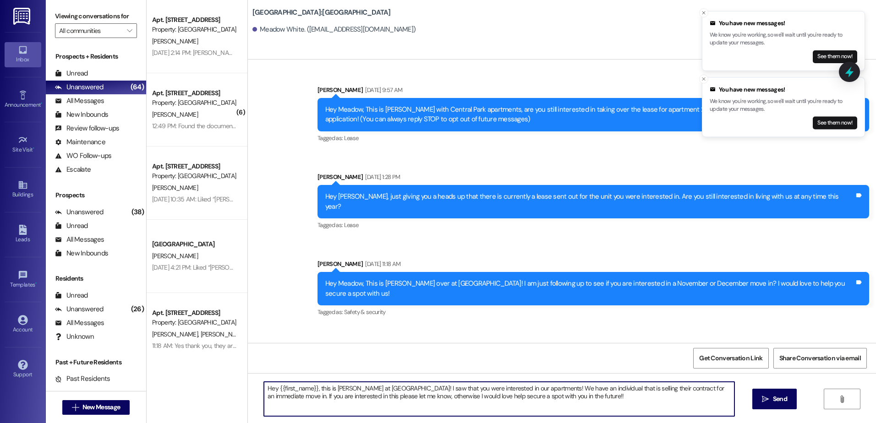
type textarea "Hey {{first_name}}, this is [PERSON_NAME] at [GEOGRAPHIC_DATA]! I saw that you …"
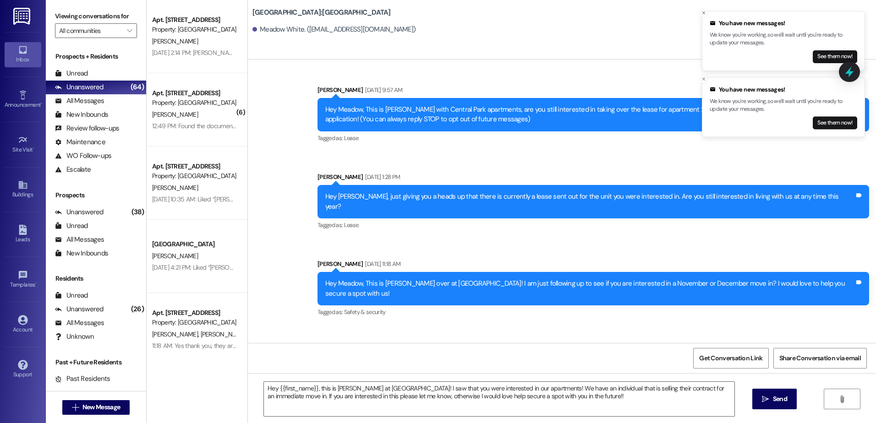
click at [775, 397] on span "Send" at bounding box center [780, 400] width 14 height 10
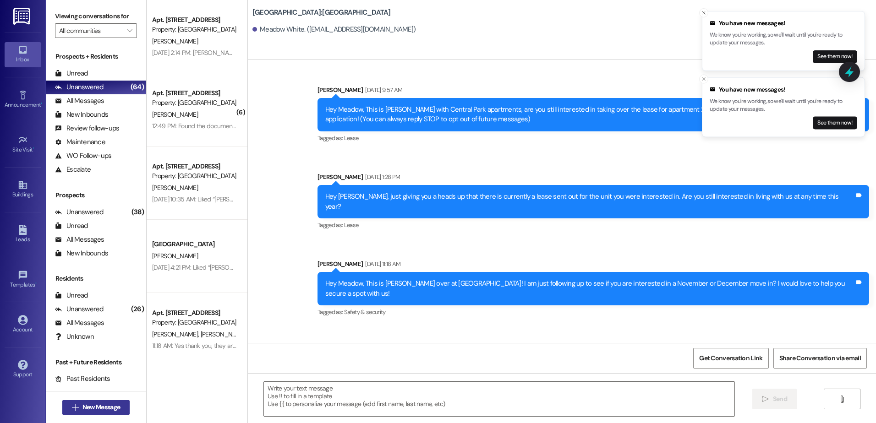
click at [81, 410] on span "New Message" at bounding box center [101, 408] width 41 height 10
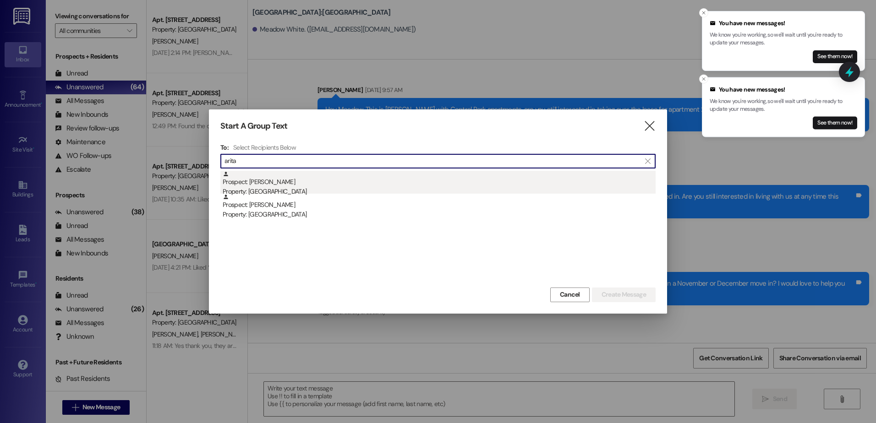
type input "arita"
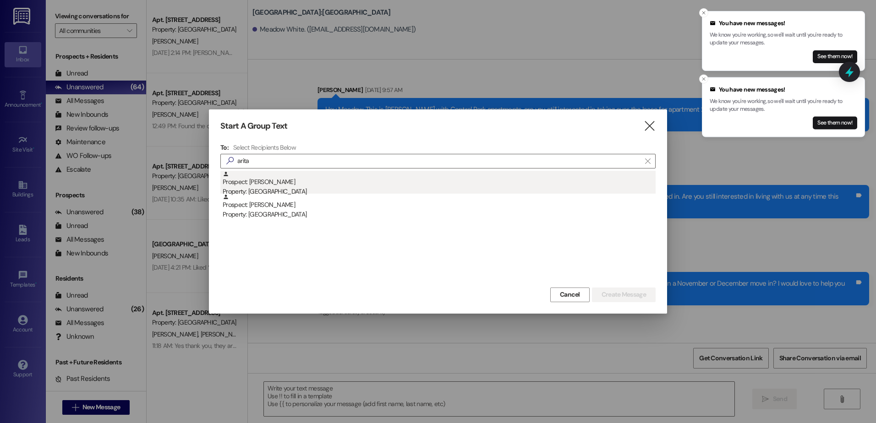
click at [291, 187] on div "Property: [GEOGRAPHIC_DATA]" at bounding box center [439, 192] width 433 height 10
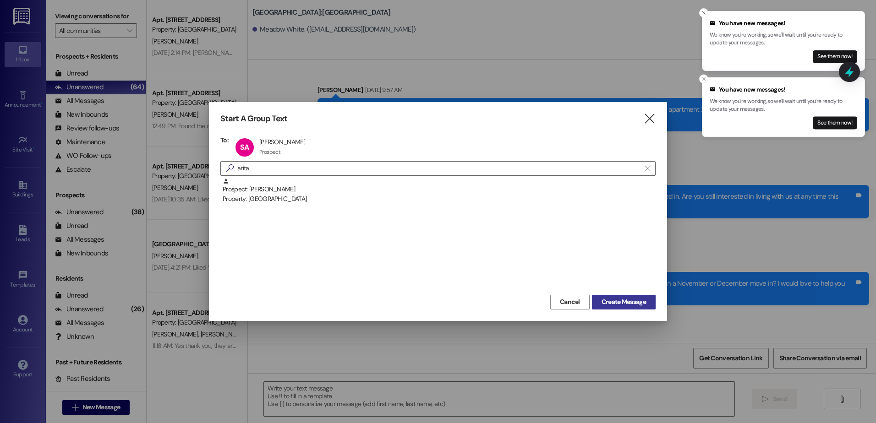
click at [633, 305] on span "Create Message" at bounding box center [624, 302] width 44 height 10
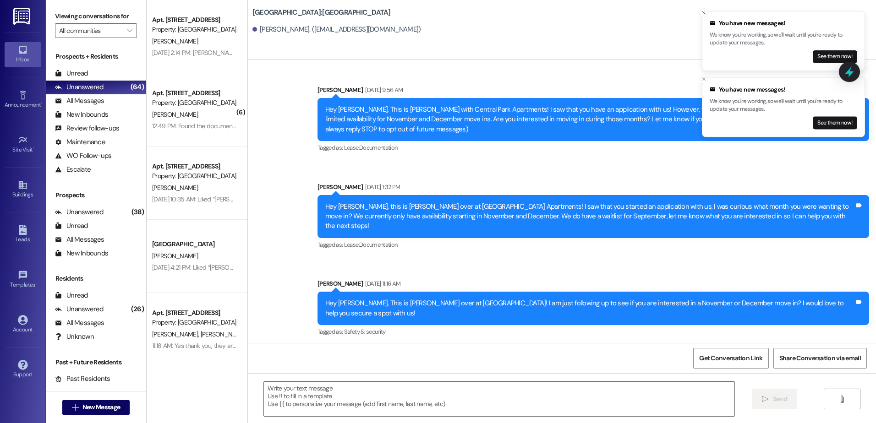
click at [367, 417] on div " Send " at bounding box center [562, 407] width 628 height 69
click at [356, 403] on textarea at bounding box center [499, 399] width 470 height 34
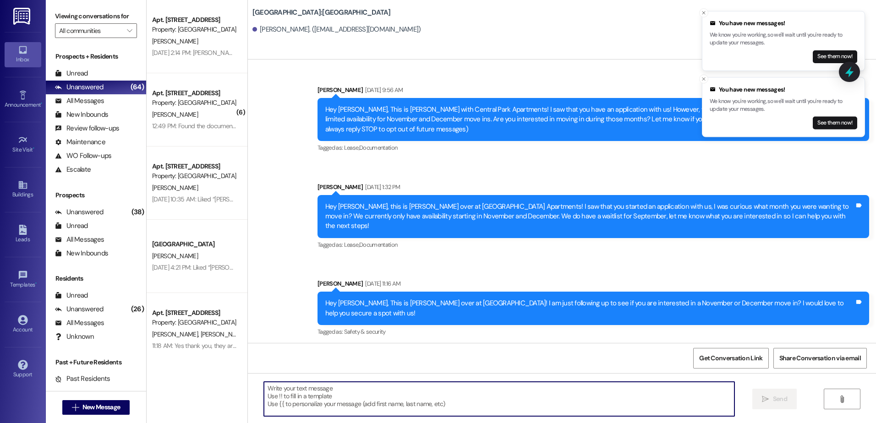
paste textarea "Hey {{first_name}}, this is [PERSON_NAME] at [GEOGRAPHIC_DATA]! I saw that you …"
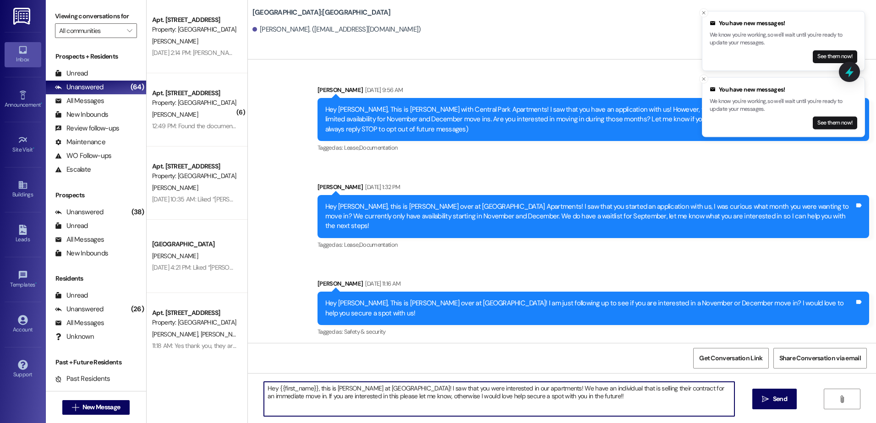
type textarea "Hey {{first_name}}, this is [PERSON_NAME] at [GEOGRAPHIC_DATA]! I saw that you …"
click at [775, 396] on span "Send" at bounding box center [780, 400] width 14 height 10
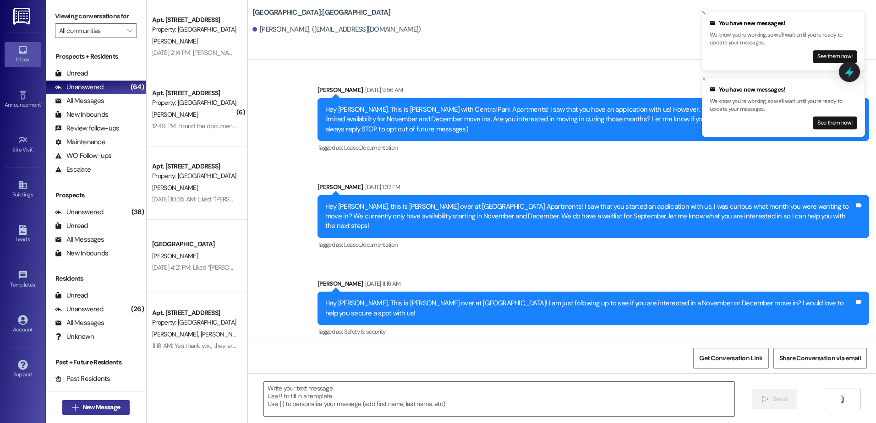
click at [82, 403] on span "New Message" at bounding box center [101, 408] width 38 height 10
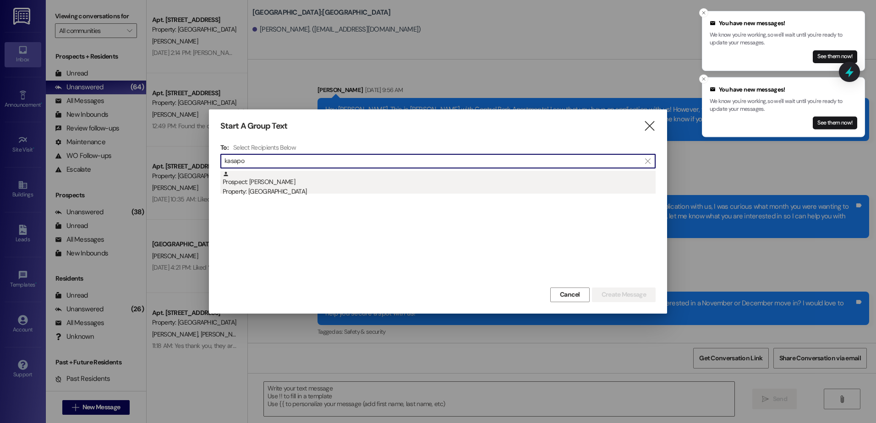
type input "kasapo"
click at [339, 188] on div "Property: [GEOGRAPHIC_DATA]" at bounding box center [439, 192] width 433 height 10
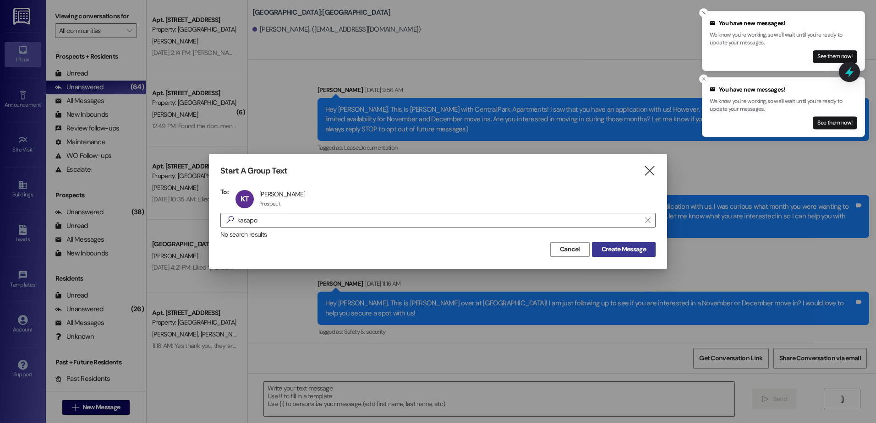
click at [631, 242] on button "Create Message" at bounding box center [624, 249] width 64 height 15
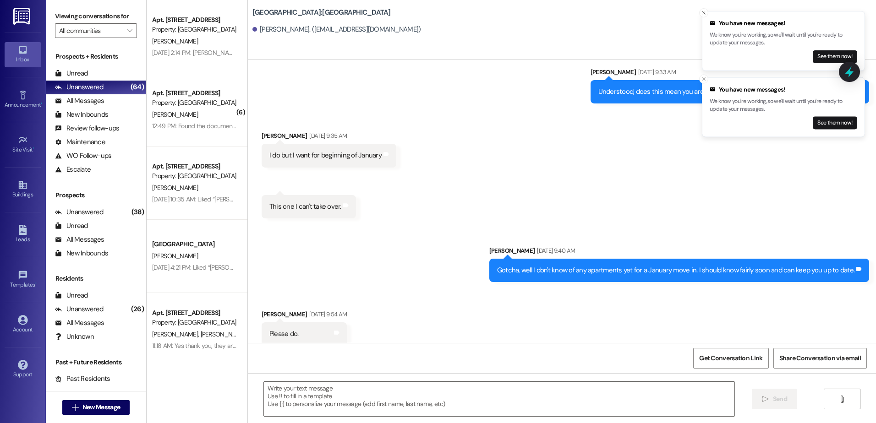
scroll to position [944, 0]
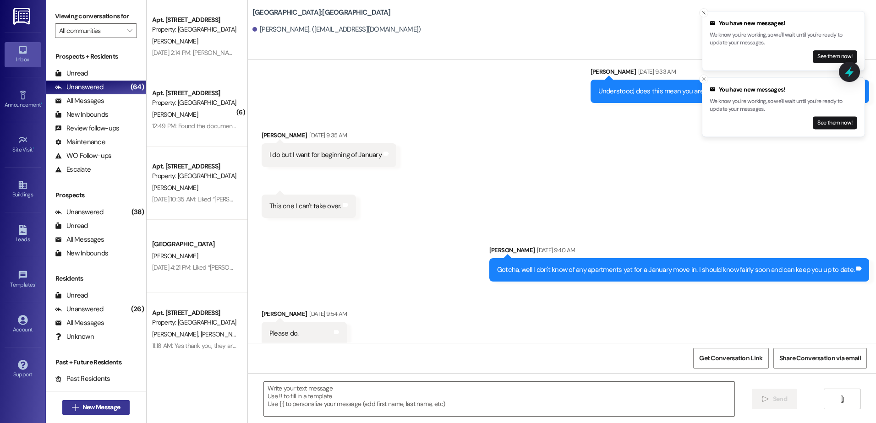
click at [107, 412] on span "New Message" at bounding box center [101, 408] width 38 height 10
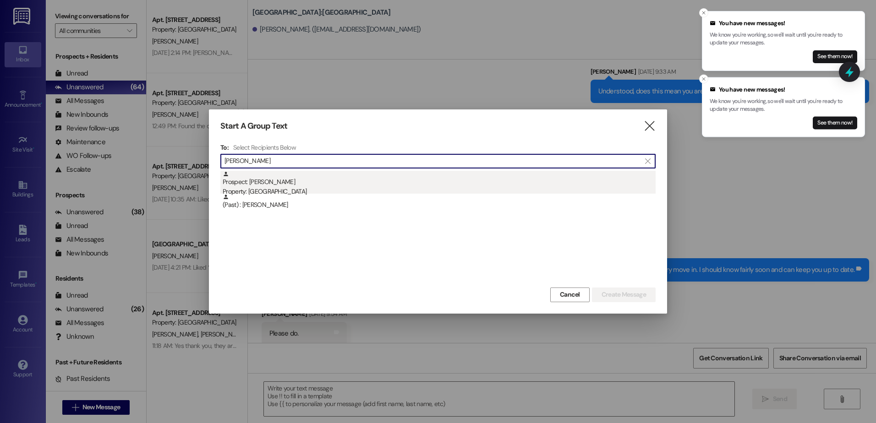
type input "[PERSON_NAME]"
click at [311, 184] on div "Prospect: [PERSON_NAME] Property: [GEOGRAPHIC_DATA]" at bounding box center [439, 184] width 433 height 26
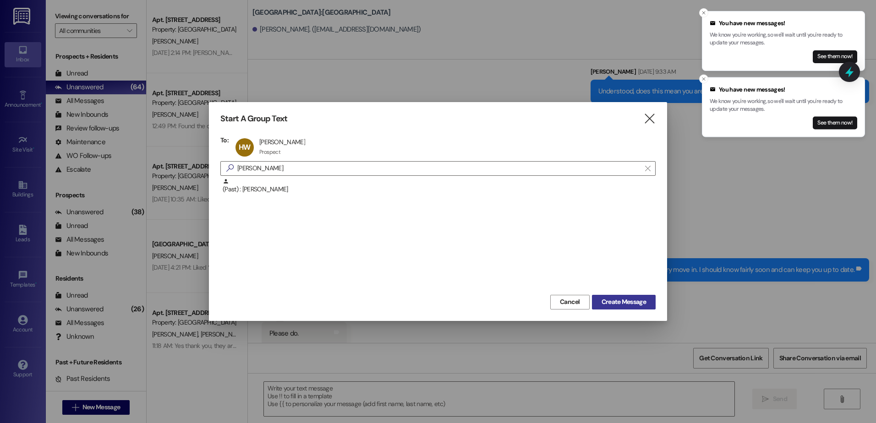
click at [626, 298] on span "Create Message" at bounding box center [624, 302] width 44 height 10
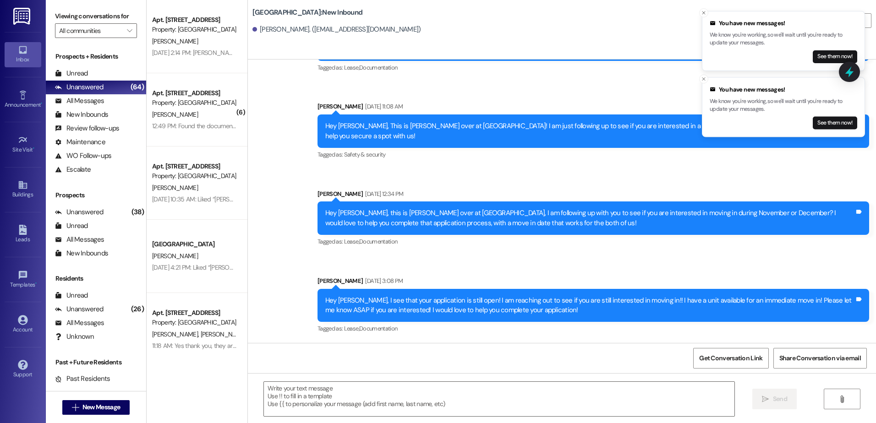
scroll to position [557, 0]
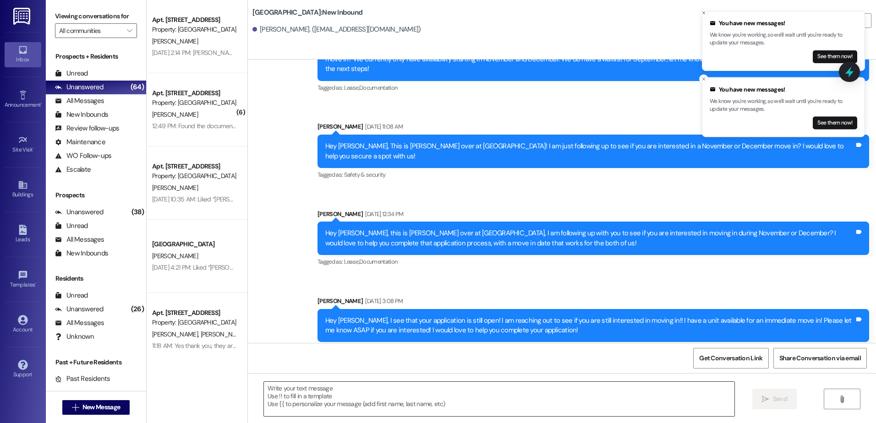
click at [335, 401] on textarea at bounding box center [499, 399] width 470 height 34
paste textarea "Hey {{first_name}}, this is [PERSON_NAME] at [GEOGRAPHIC_DATA]! I saw that you …"
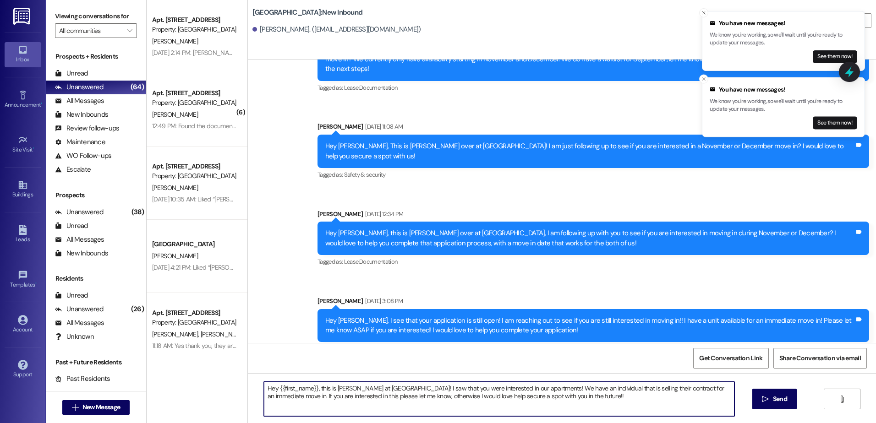
type textarea "Hey {{first_name}}, this is [PERSON_NAME] at [GEOGRAPHIC_DATA]! I saw that you …"
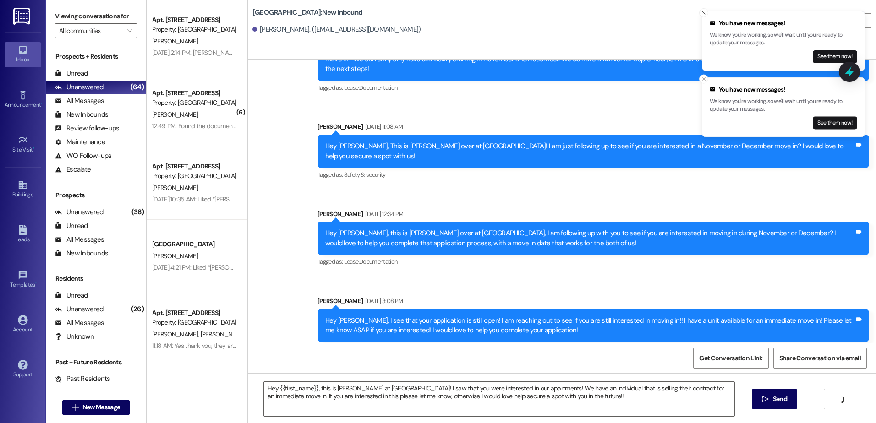
click at [788, 404] on span "Send" at bounding box center [780, 400] width 18 height 10
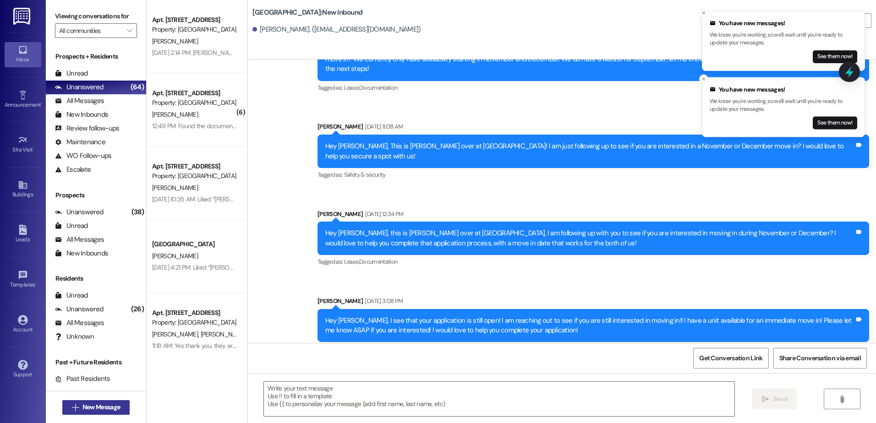
click at [112, 412] on span "New Message" at bounding box center [101, 408] width 38 height 10
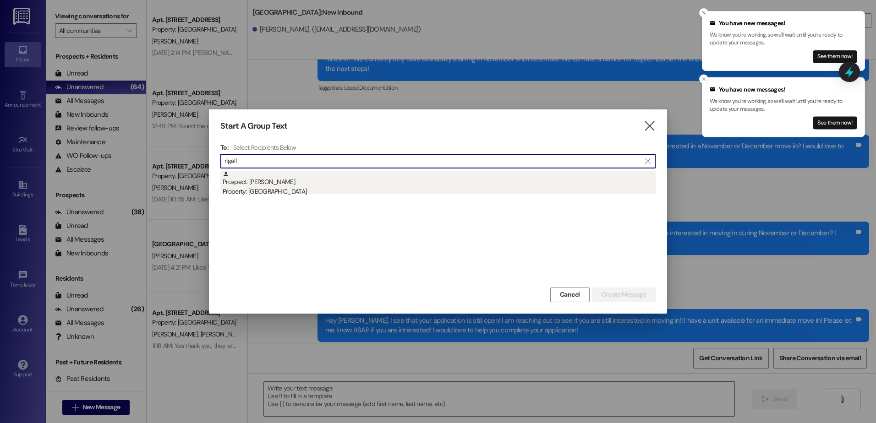
type input "rigall"
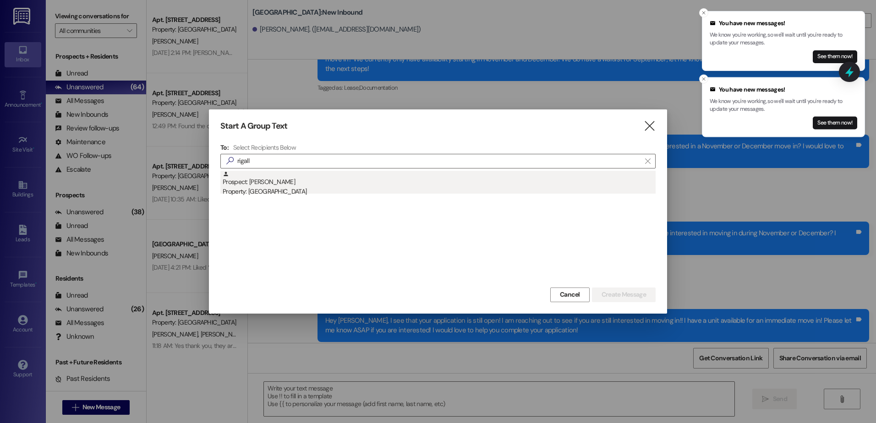
click at [331, 189] on div "Property: [GEOGRAPHIC_DATA]" at bounding box center [439, 192] width 433 height 10
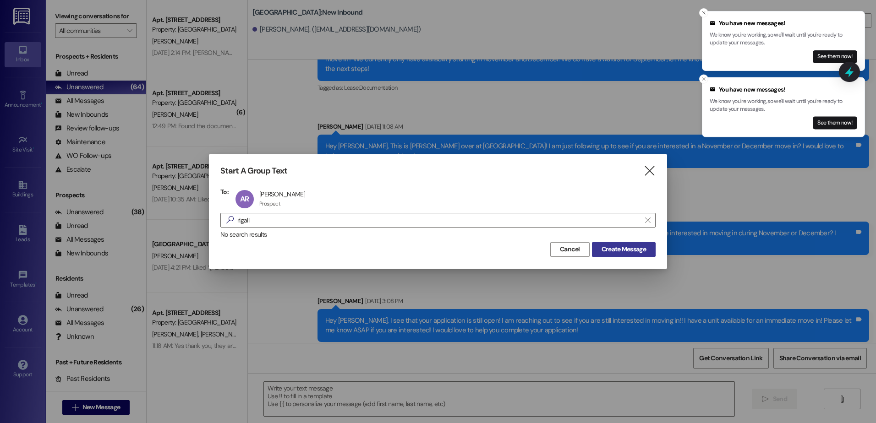
click at [615, 247] on span "Create Message" at bounding box center [624, 250] width 44 height 10
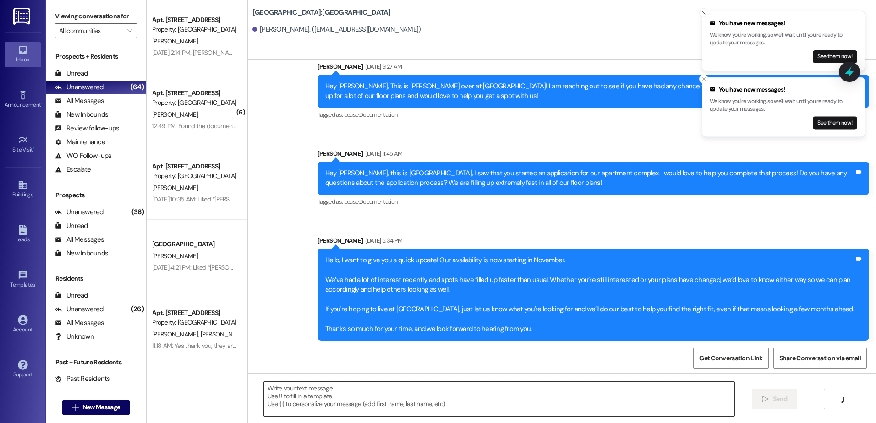
scroll to position [154, 0]
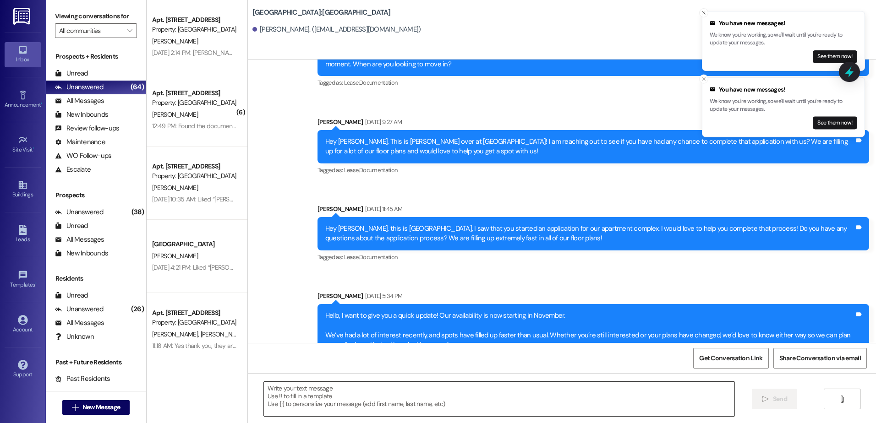
click at [374, 396] on textarea at bounding box center [499, 399] width 470 height 34
paste textarea "Hey {{first_name}}, this is [PERSON_NAME] at [GEOGRAPHIC_DATA]! I saw that you …"
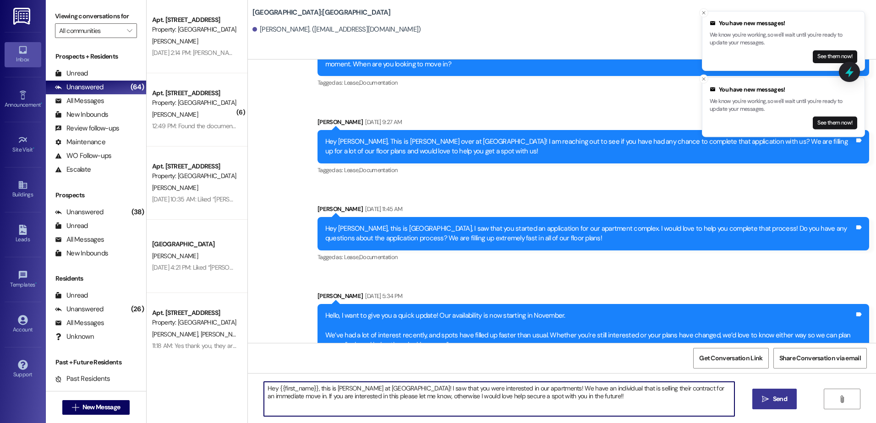
type textarea "Hey {{first_name}}, this is [PERSON_NAME] at [GEOGRAPHIC_DATA]! I saw that you …"
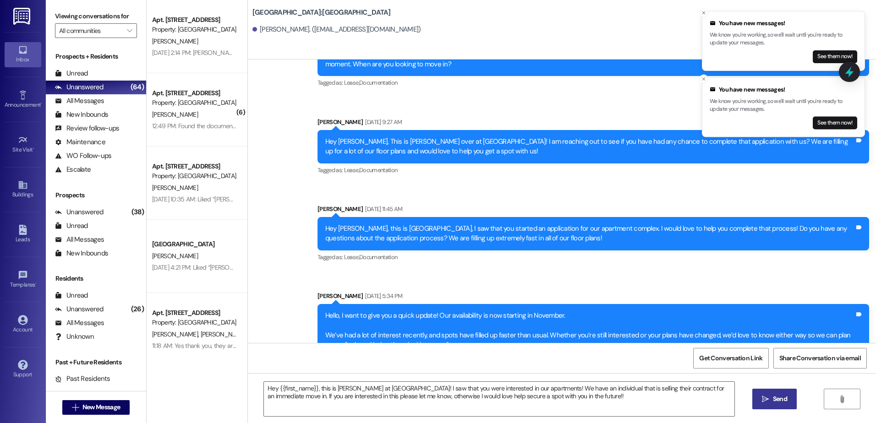
click at [790, 395] on button " Send" at bounding box center [774, 399] width 44 height 21
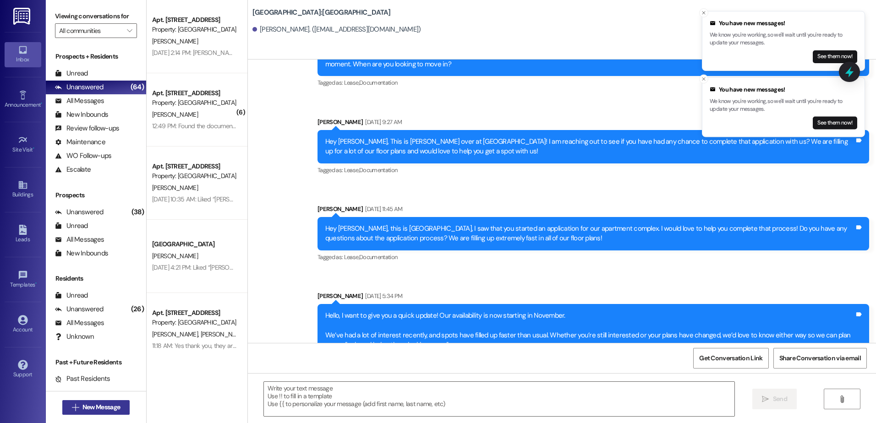
click at [72, 407] on icon "" at bounding box center [75, 407] width 7 height 7
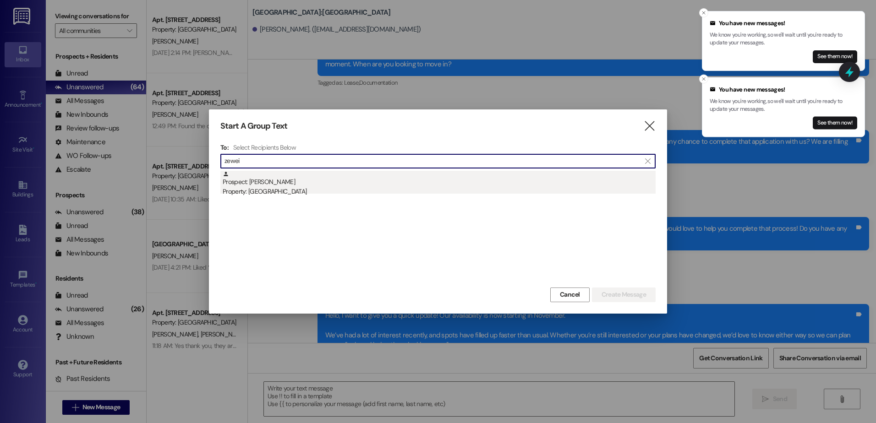
type input "zewei"
click at [319, 180] on div "Prospect: [PERSON_NAME] Property: [GEOGRAPHIC_DATA]" at bounding box center [439, 184] width 433 height 26
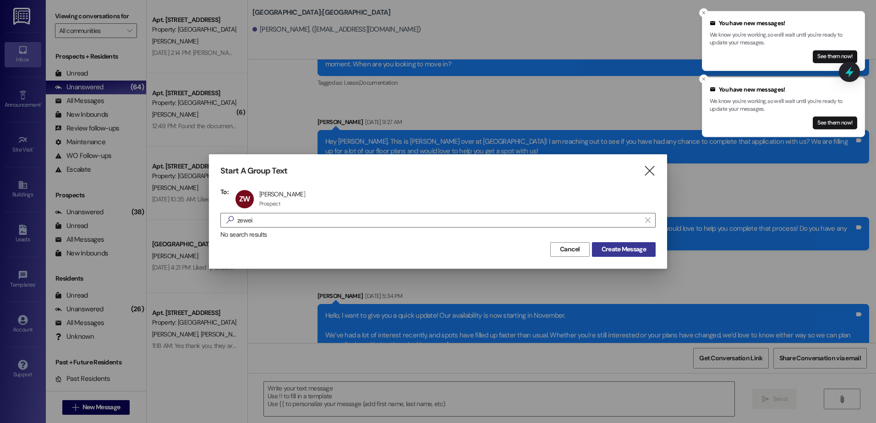
click at [623, 251] on span "Create Message" at bounding box center [624, 250] width 44 height 10
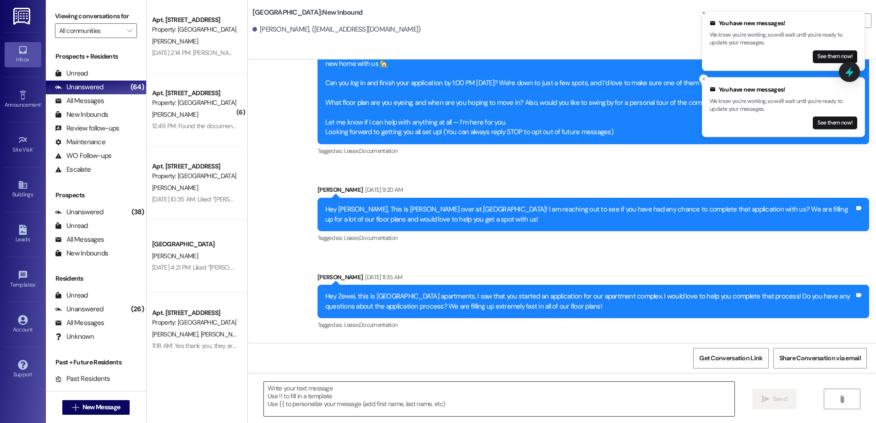
click at [337, 401] on textarea at bounding box center [499, 399] width 470 height 34
paste textarea "Hey {{first_name}}, this is [PERSON_NAME] at [GEOGRAPHIC_DATA]! I saw that you …"
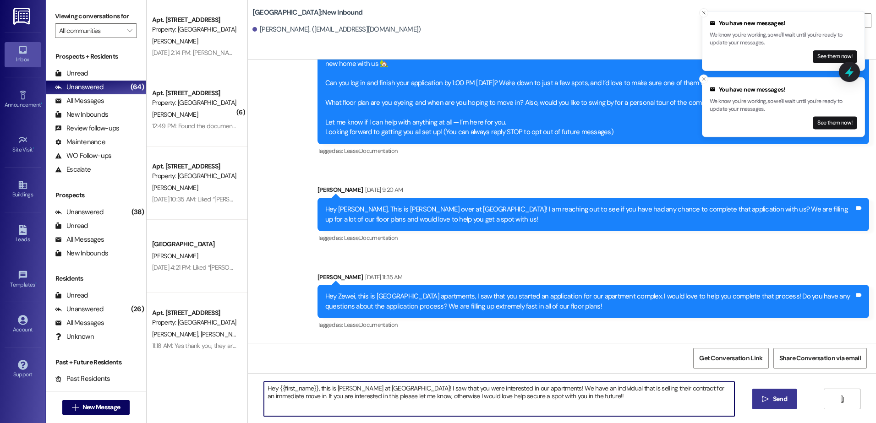
type textarea "Hey {{first_name}}, this is [PERSON_NAME] at [GEOGRAPHIC_DATA]! I saw that you …"
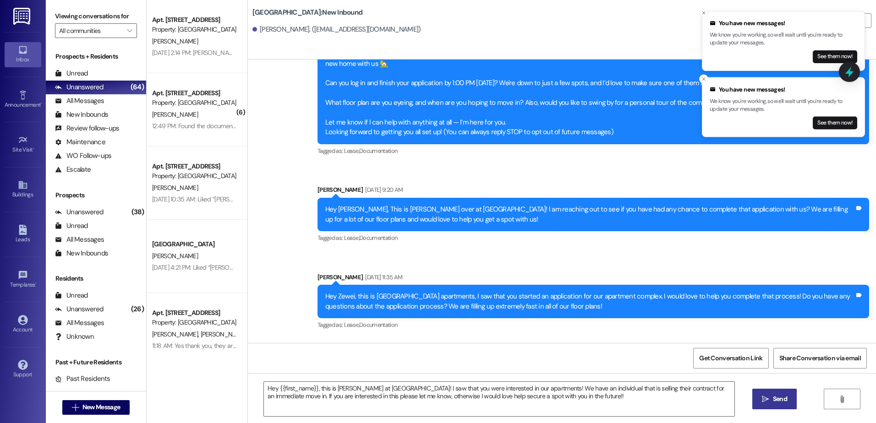
click at [768, 400] on span " Send" at bounding box center [774, 400] width 29 height 10
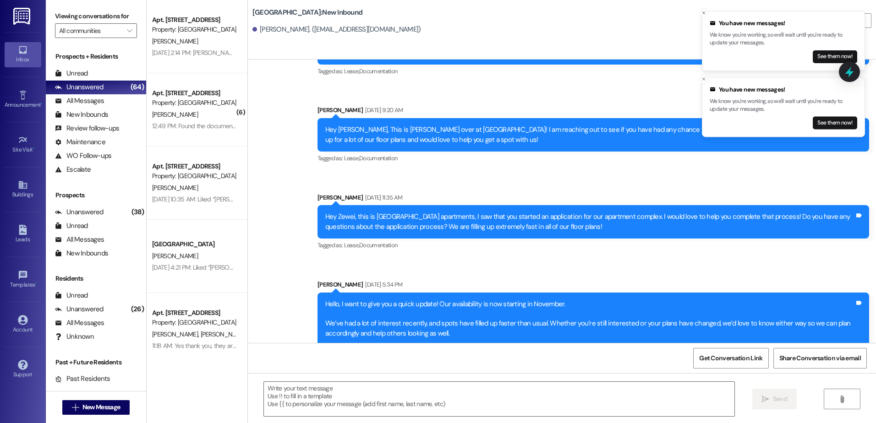
scroll to position [338, 0]
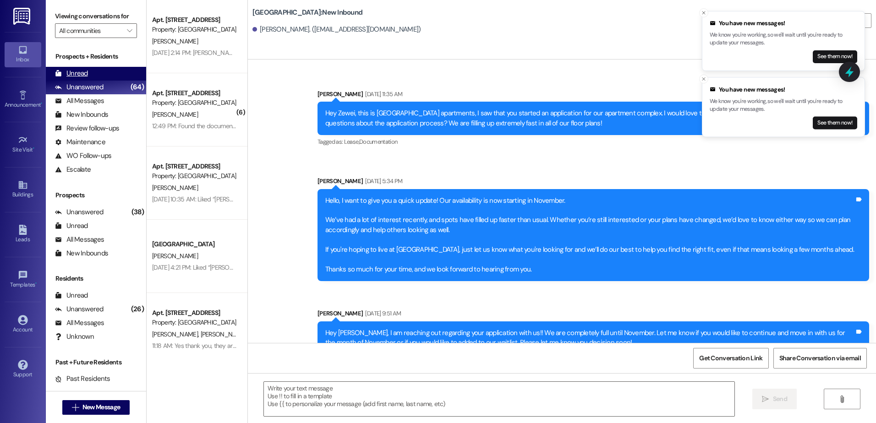
click at [93, 78] on div "Unread (0)" at bounding box center [96, 74] width 100 height 14
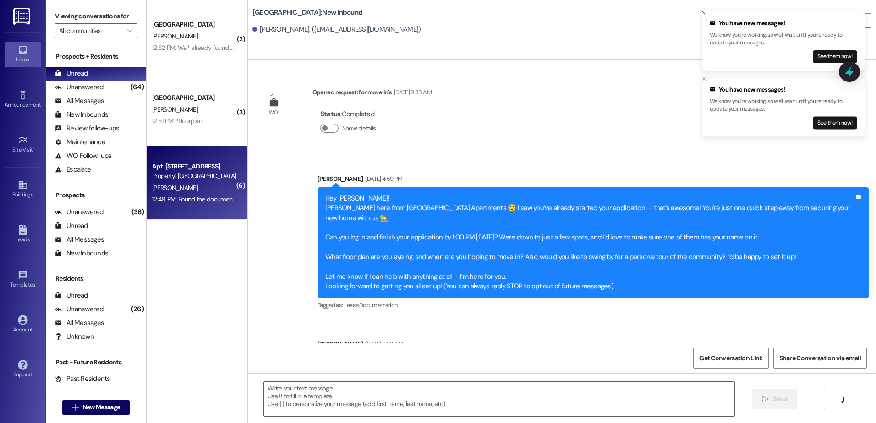
click at [208, 190] on div "[PERSON_NAME]" at bounding box center [194, 187] width 87 height 11
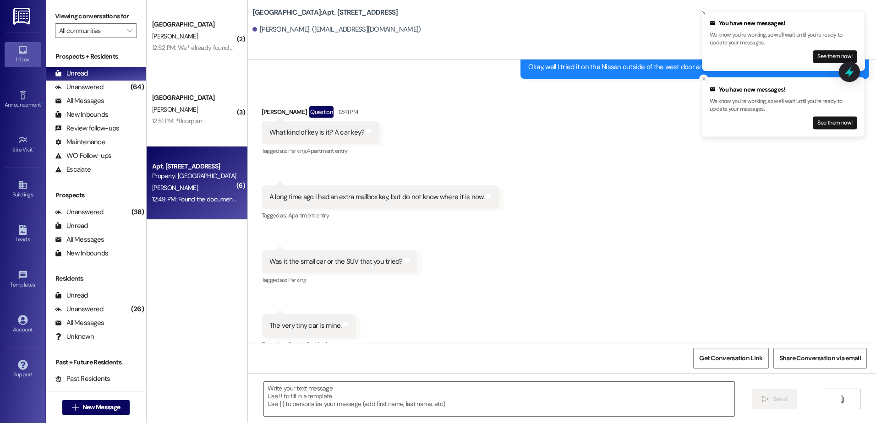
scroll to position [10349, 0]
click at [306, 398] on textarea at bounding box center [499, 399] width 470 height 34
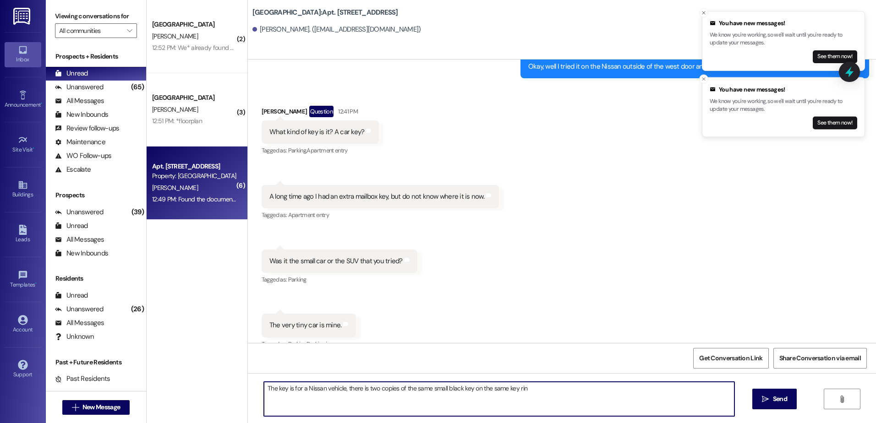
type textarea "The key is for a Nissan vehicle, there is two copies of the same small black ke…"
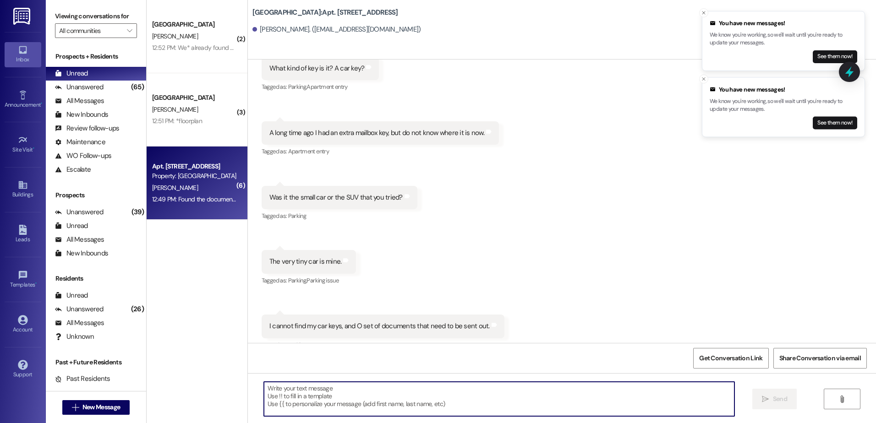
scroll to position [10413, 0]
click at [96, 90] on div "Unanswered" at bounding box center [79, 87] width 49 height 10
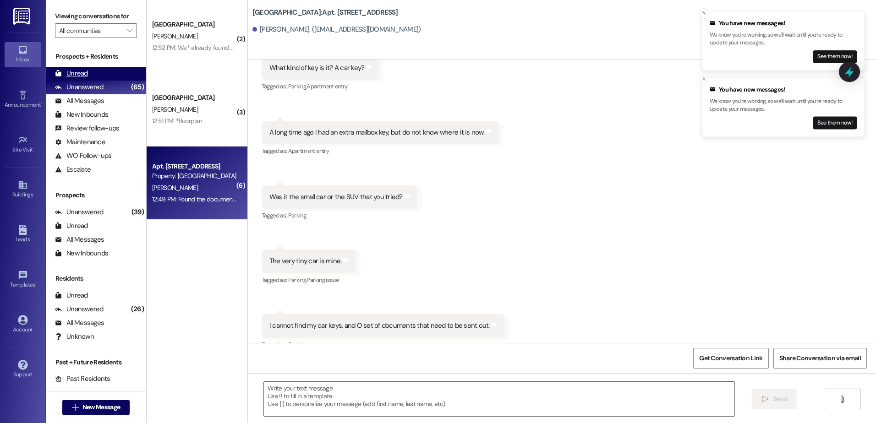
click at [97, 76] on div "Unread (0)" at bounding box center [96, 74] width 100 height 14
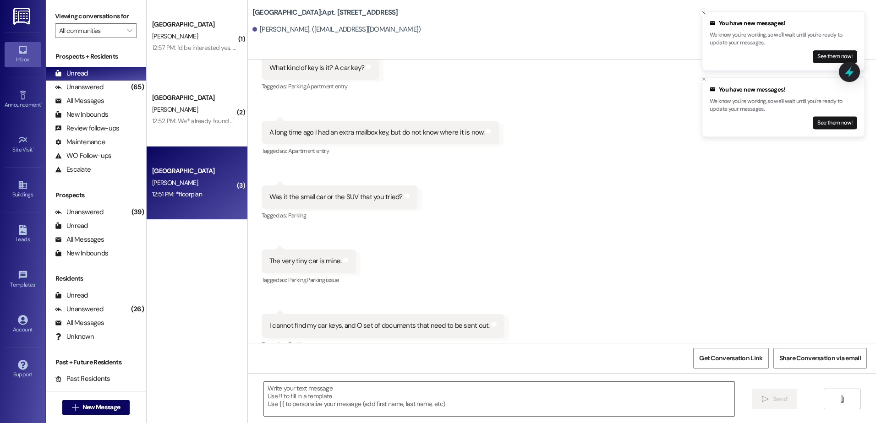
click at [209, 205] on div "[GEOGRAPHIC_DATA] [PERSON_NAME] 12:51 PM: *floorplan 12:51 PM: *floorplan" at bounding box center [197, 183] width 101 height 73
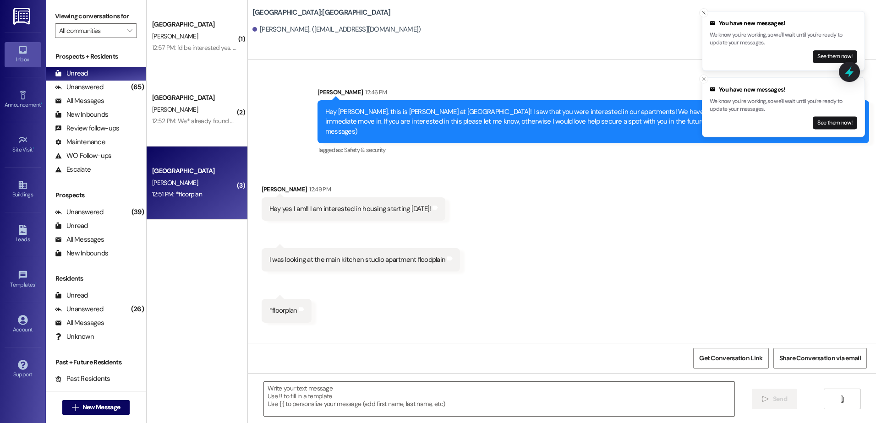
scroll to position [0, 0]
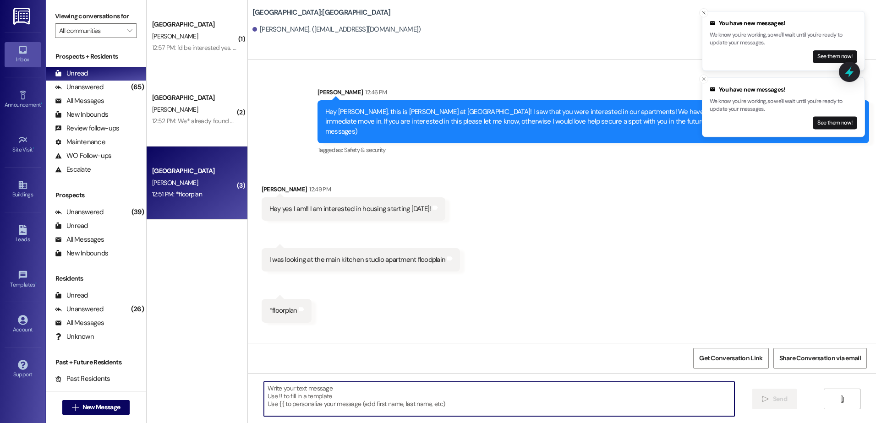
click at [306, 400] on textarea at bounding box center [499, 399] width 470 height 34
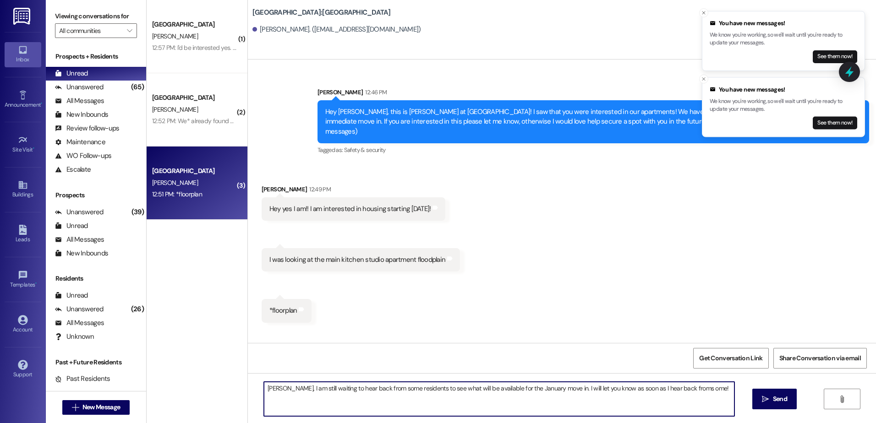
type textarea "[PERSON_NAME], I am still waiting to hear back from some residents to see what …"
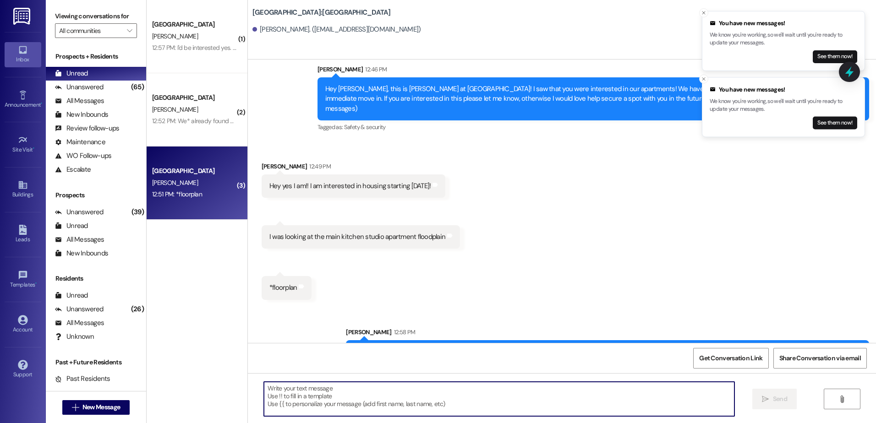
scroll to position [41, 0]
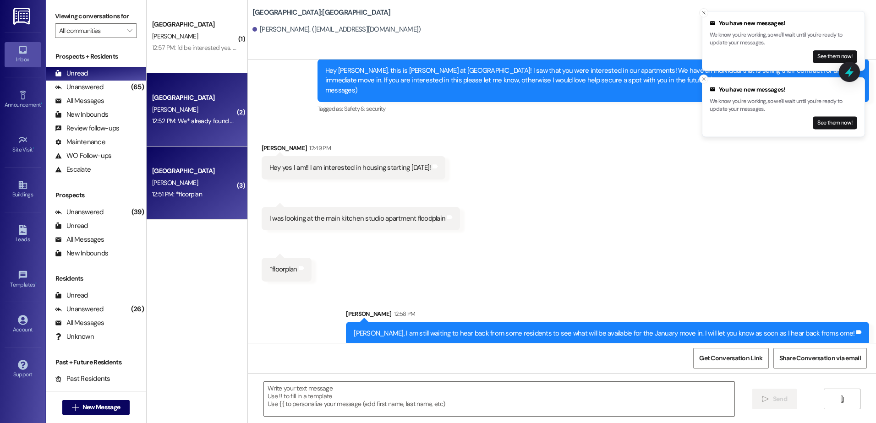
click at [206, 129] on div "[GEOGRAPHIC_DATA] [PERSON_NAME] 12:52 PM: We* already found another place 12:52…" at bounding box center [197, 109] width 101 height 73
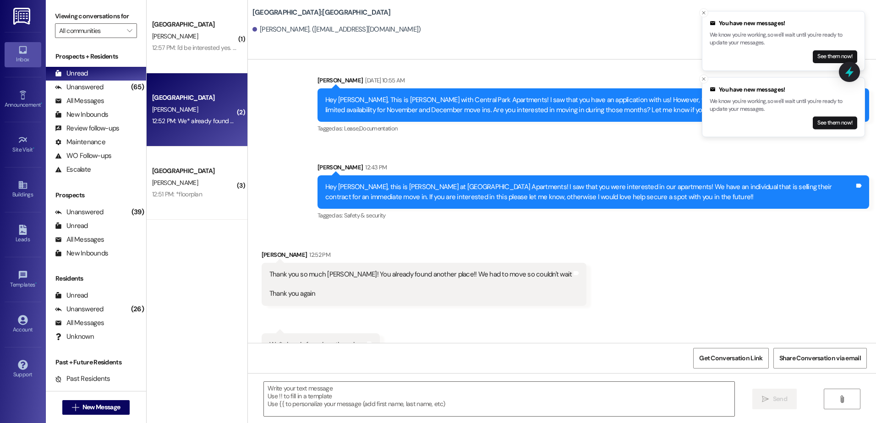
scroll to position [165, 0]
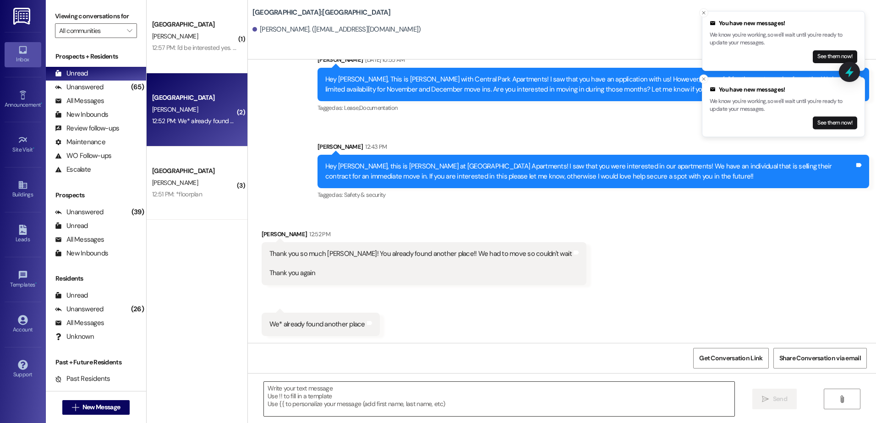
click at [286, 388] on textarea at bounding box center [499, 399] width 470 height 34
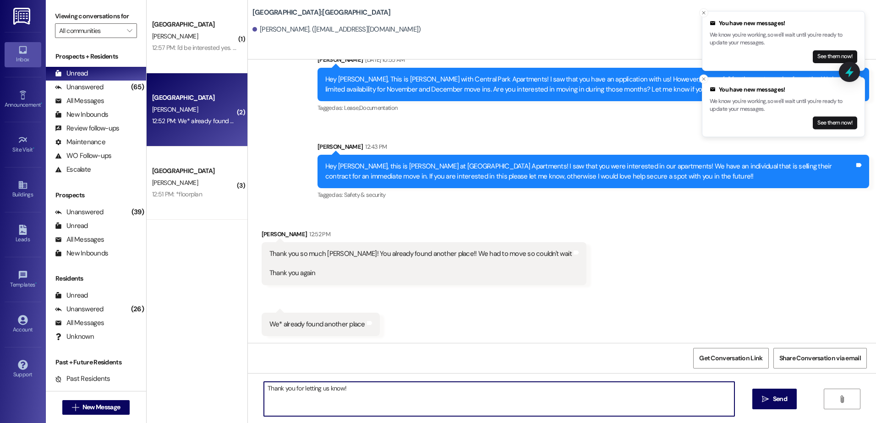
type textarea "Thank you for letting us know!"
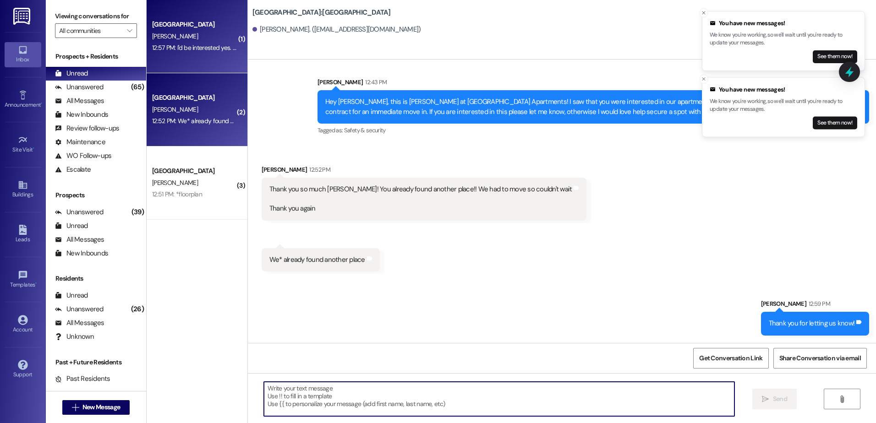
click at [218, 54] on div "[GEOGRAPHIC_DATA] [PERSON_NAME] 12:57 PM: I'd be interested yes. When can I tou…" at bounding box center [197, 36] width 101 height 73
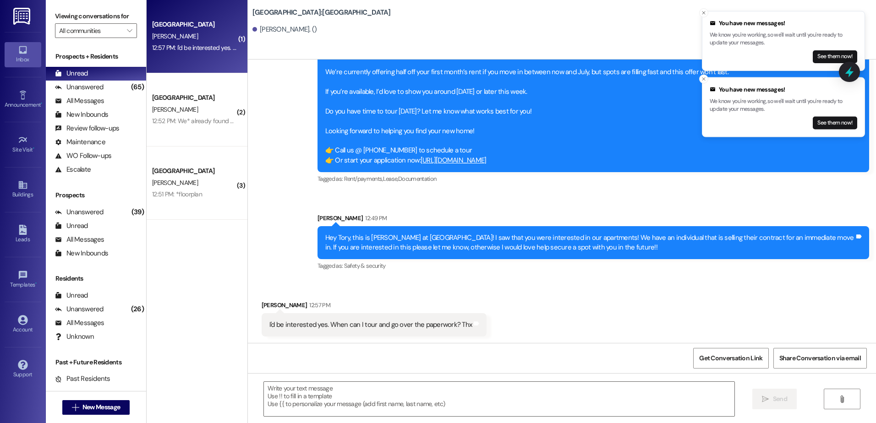
scroll to position [558, 0]
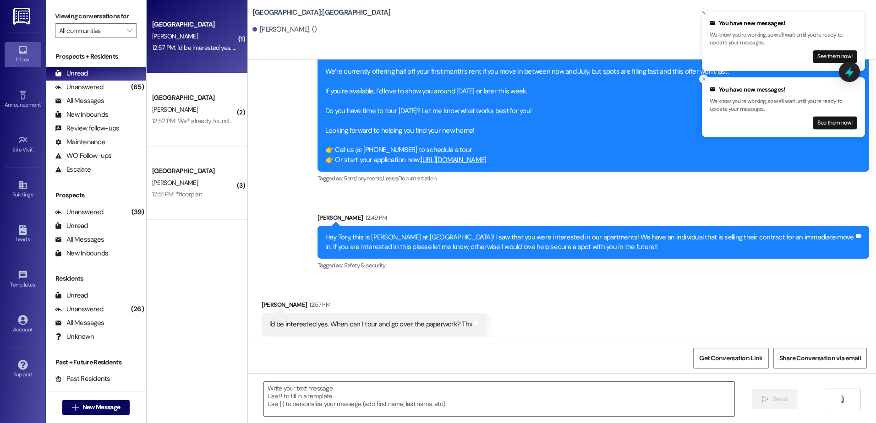
click at [706, 79] on icon "Close toast" at bounding box center [703, 79] width 5 height 5
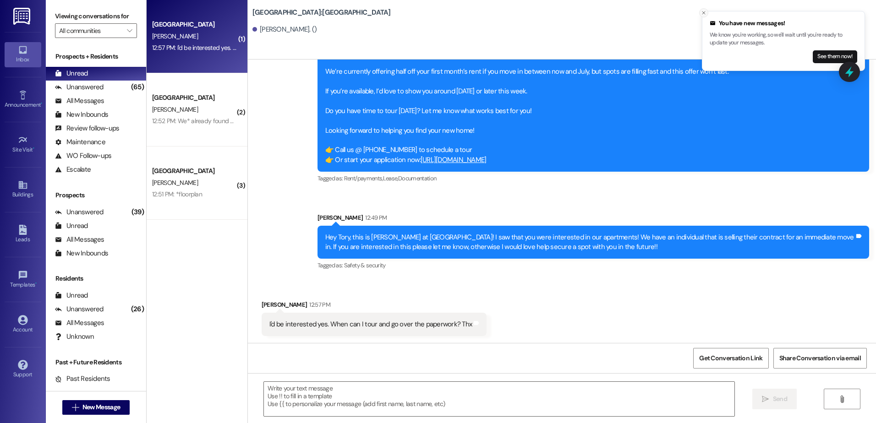
click at [703, 12] on line "Close toast" at bounding box center [703, 12] width 3 height 3
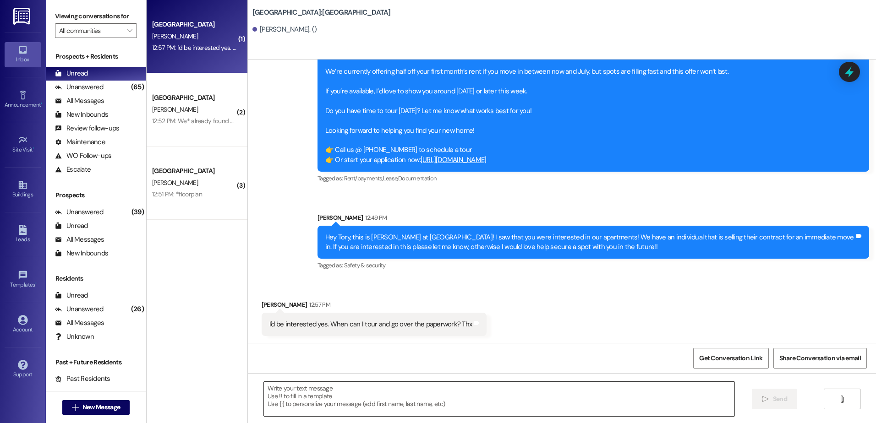
click at [295, 391] on textarea at bounding box center [499, 399] width 470 height 34
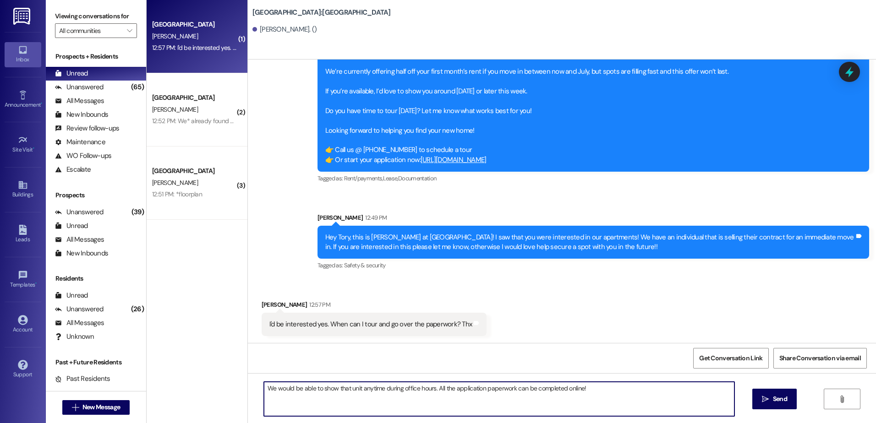
type textarea "We would be able to show that unit anytime during office hours. All the applica…"
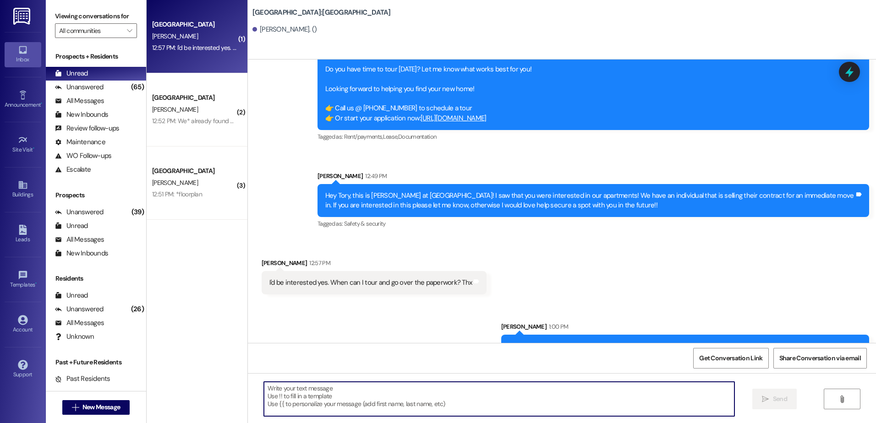
scroll to position [623, 0]
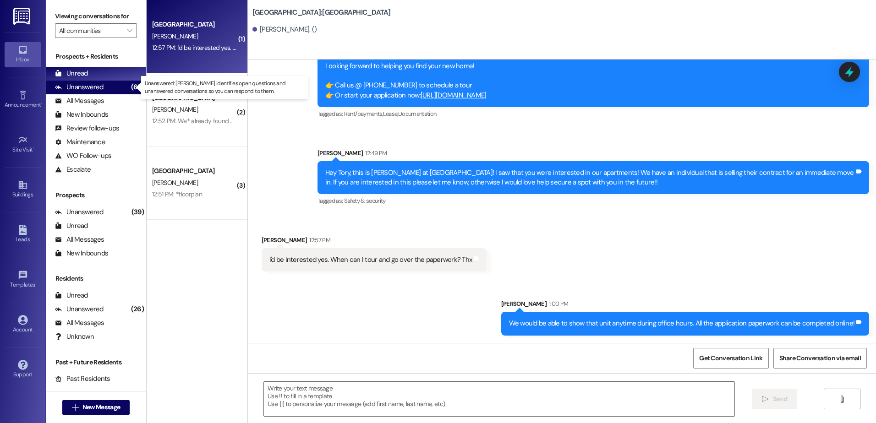
click at [97, 88] on div "Unanswered" at bounding box center [79, 87] width 49 height 10
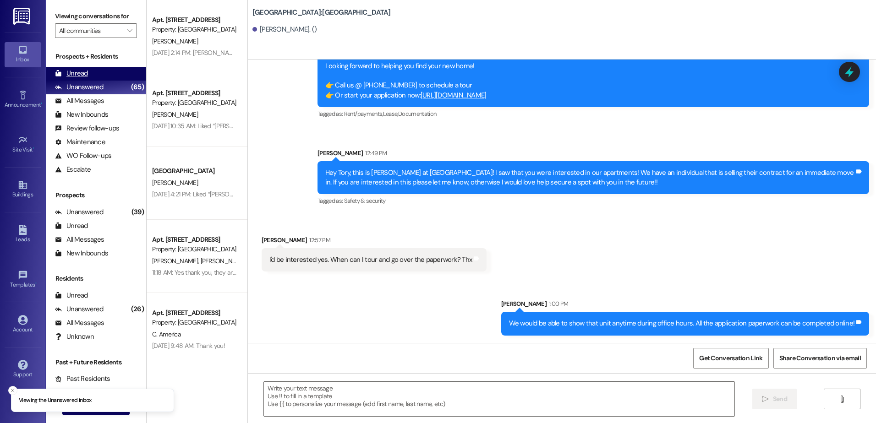
click at [97, 77] on div "Unread (0)" at bounding box center [96, 74] width 100 height 14
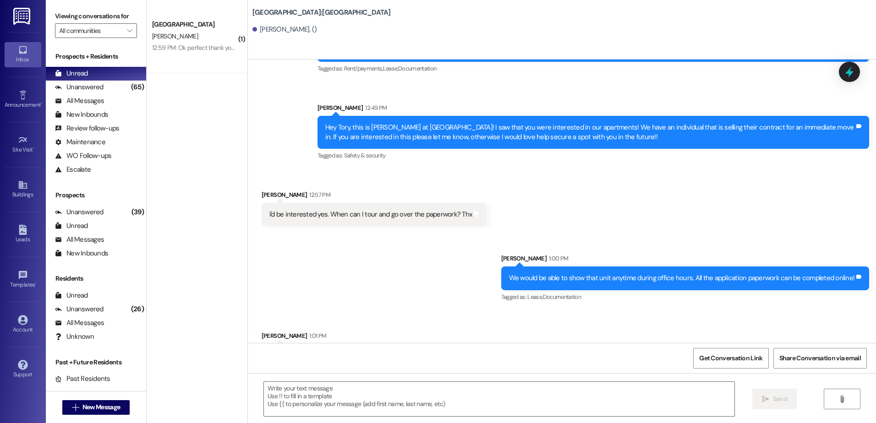
scroll to position [699, 0]
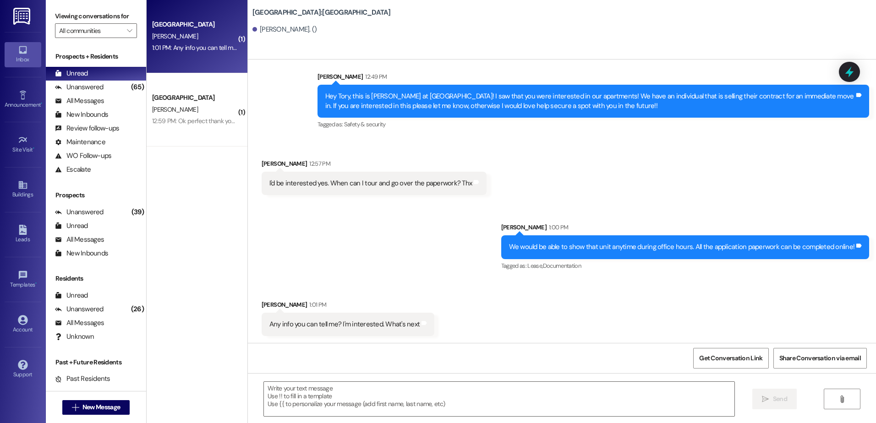
click at [410, 263] on div "Sent via SMS [PERSON_NAME] 1:00 PM We would be able to show that unit anytime d…" at bounding box center [562, 240] width 628 height 77
click at [339, 409] on textarea at bounding box center [499, 399] width 470 height 34
click at [278, 396] on textarea at bounding box center [499, 399] width 470 height 34
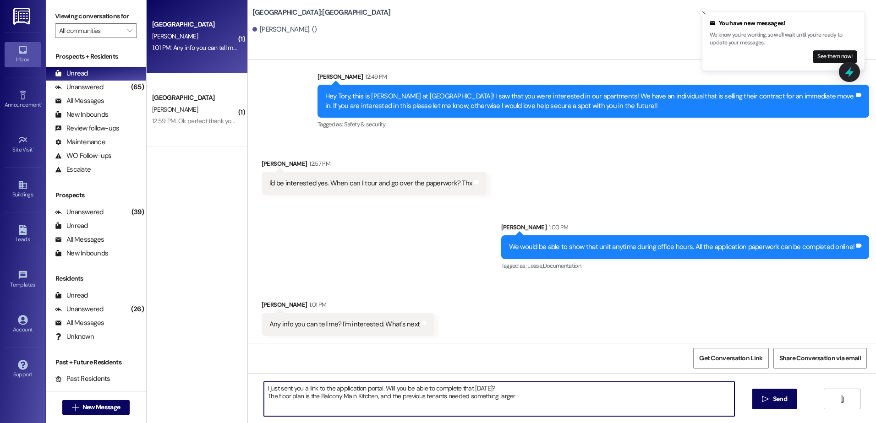
click at [514, 397] on textarea "I just sent you a link to the application portal. Will you be able to complete …" at bounding box center [499, 399] width 470 height 34
type textarea "I just sent you a link to the application portal. Will you be able to complete …"
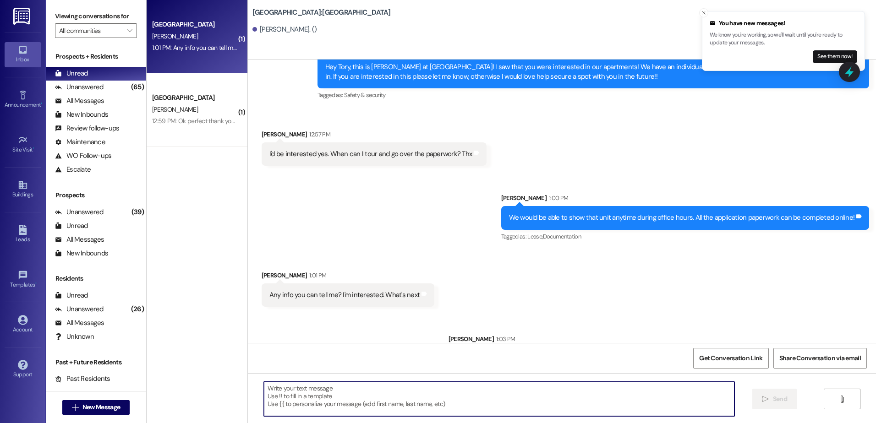
scroll to position [774, 0]
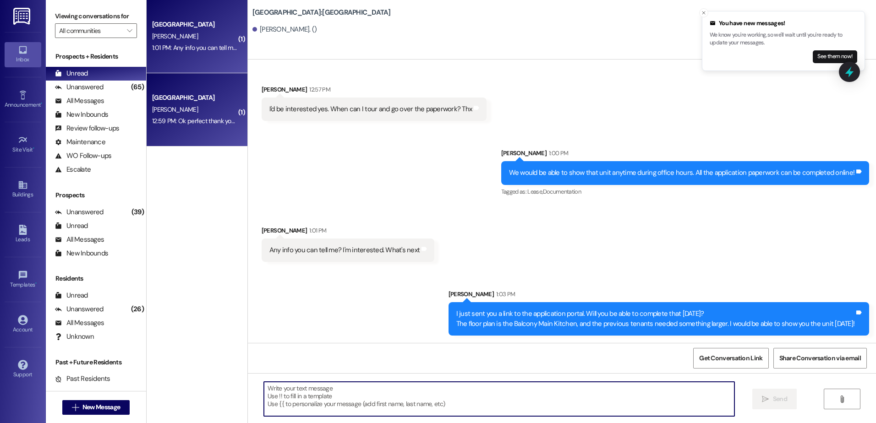
click at [178, 104] on div "[PERSON_NAME]" at bounding box center [194, 109] width 87 height 11
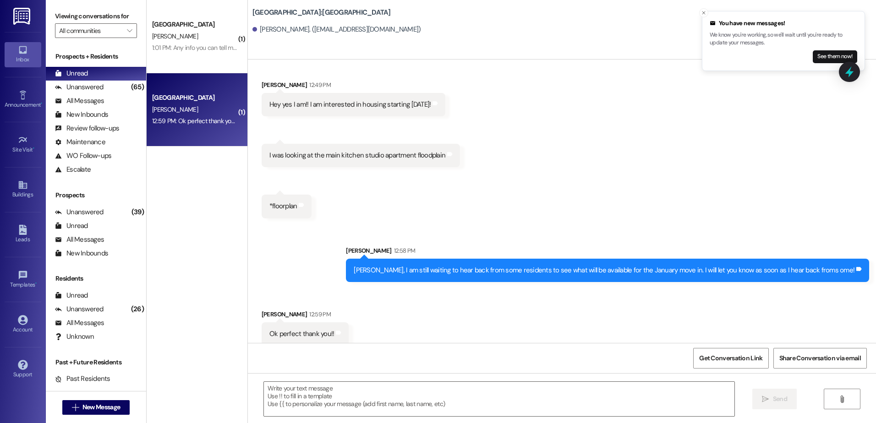
scroll to position [105, 0]
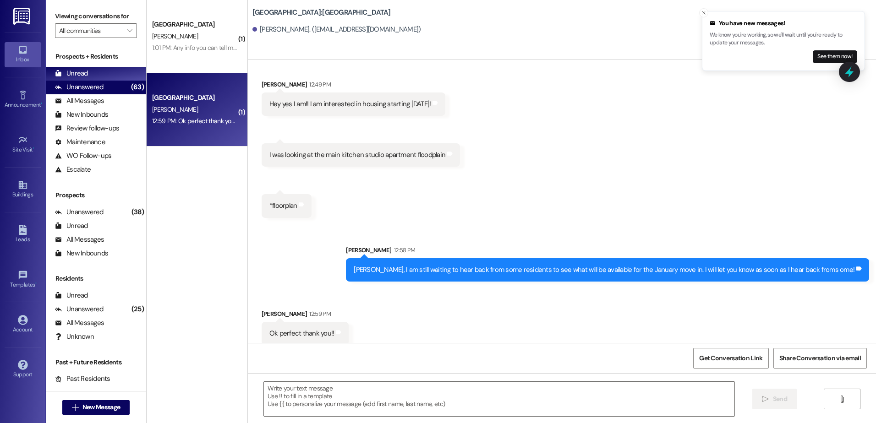
click at [108, 87] on div "Unanswered (63)" at bounding box center [96, 88] width 100 height 14
click at [104, 77] on div "Unread (0)" at bounding box center [96, 74] width 100 height 14
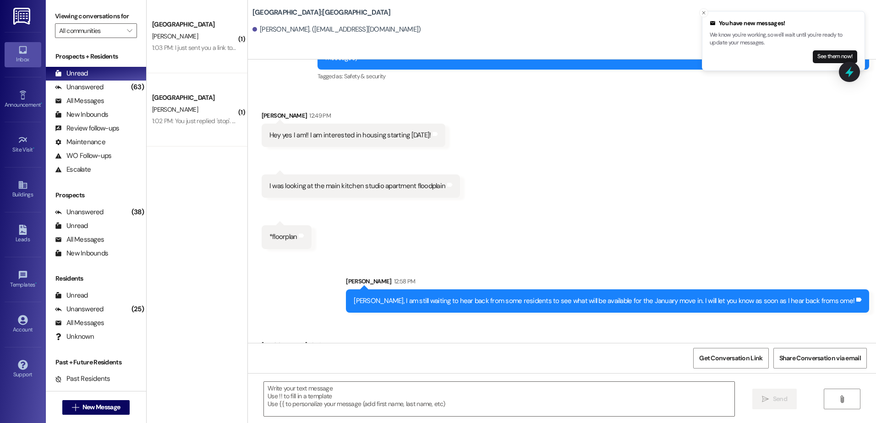
scroll to position [59, 0]
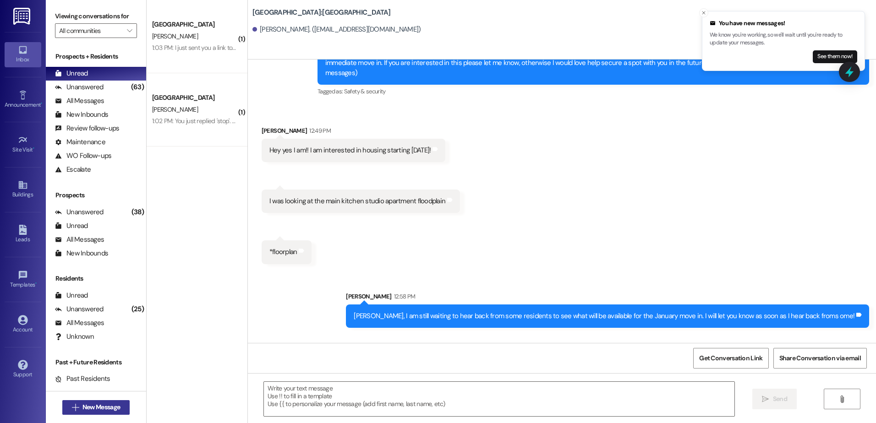
click at [91, 411] on span "New Message" at bounding box center [101, 408] width 38 height 10
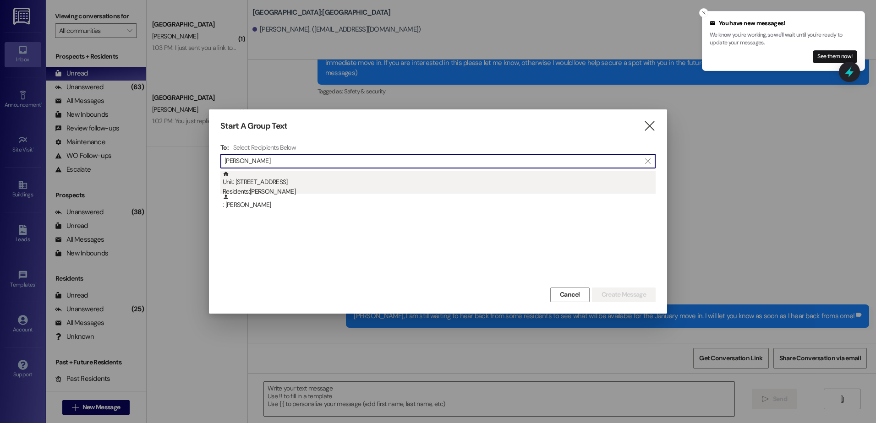
type input "[PERSON_NAME]"
click at [315, 185] on div "Unit: 107 - 1 Central Park Residents: [PERSON_NAME]" at bounding box center [439, 184] width 433 height 26
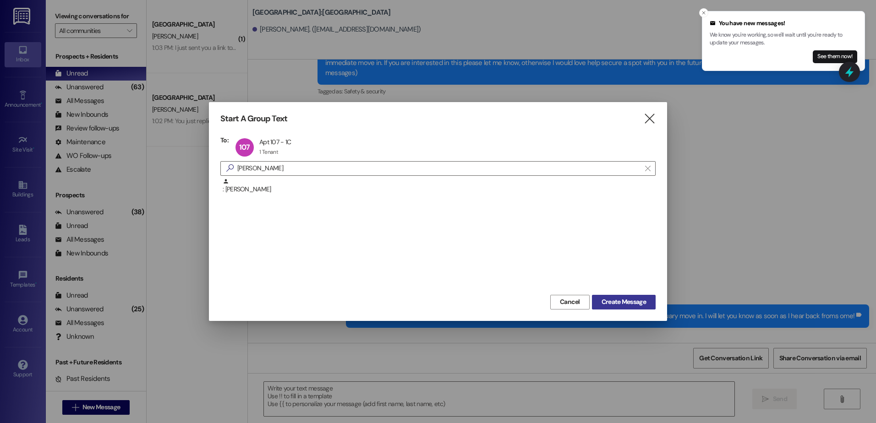
click at [615, 302] on span "Create Message" at bounding box center [624, 302] width 44 height 10
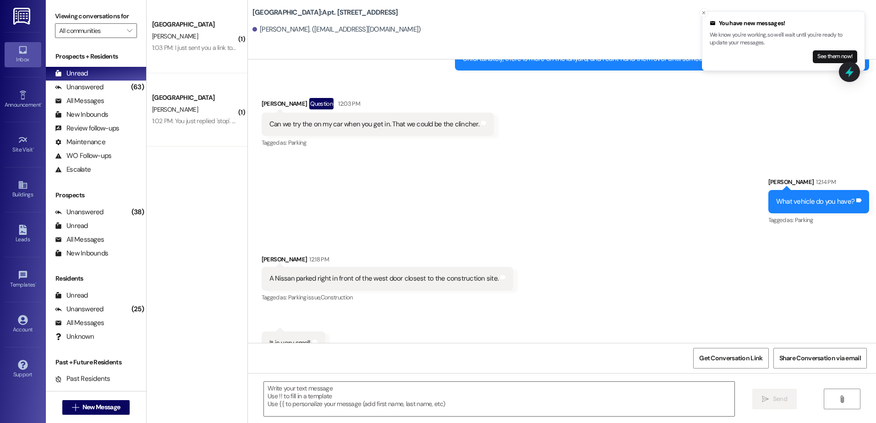
scroll to position [9799, 0]
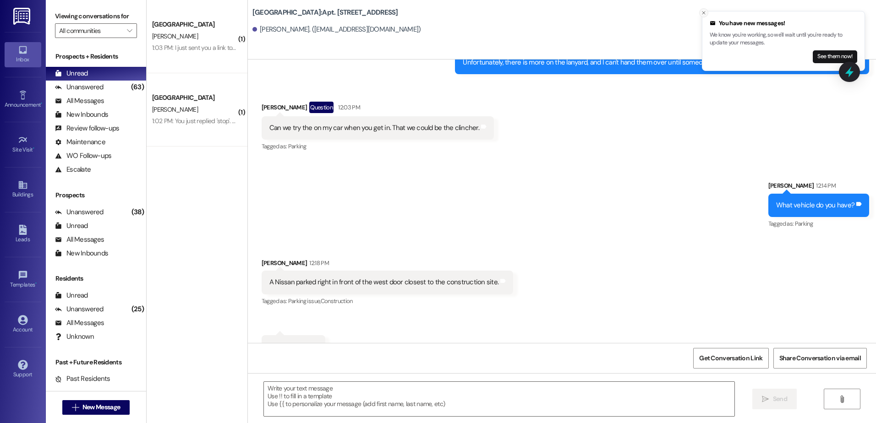
click at [707, 12] on button "Close toast" at bounding box center [703, 12] width 9 height 9
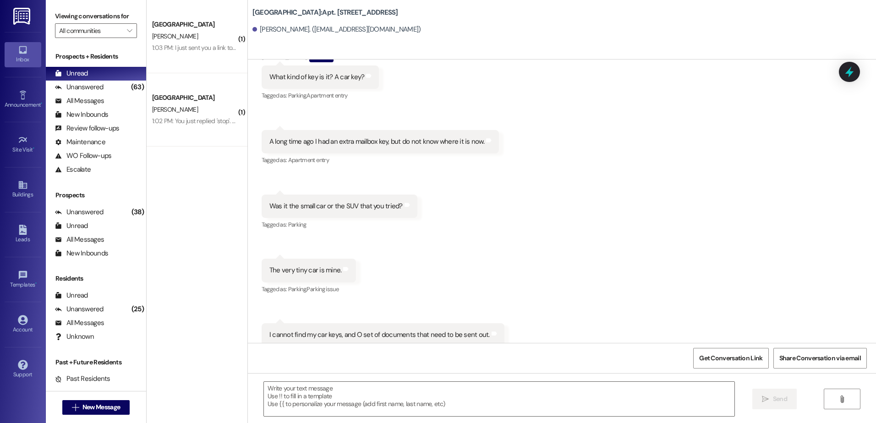
scroll to position [10413, 0]
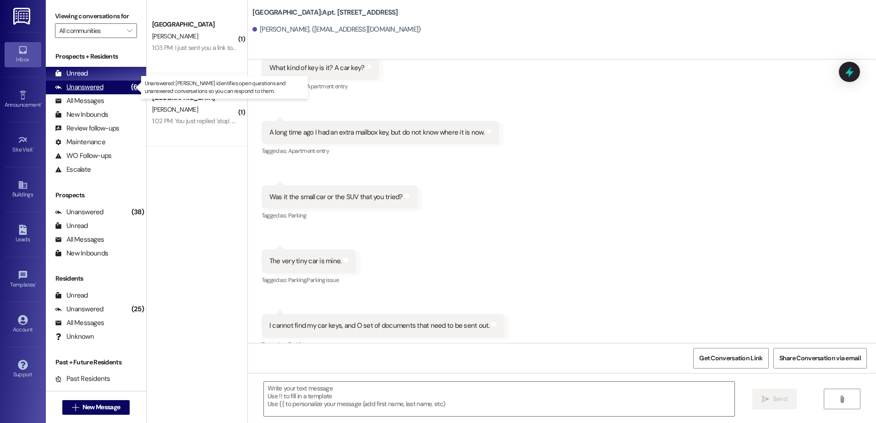
click at [93, 84] on div "Unanswered" at bounding box center [79, 87] width 49 height 10
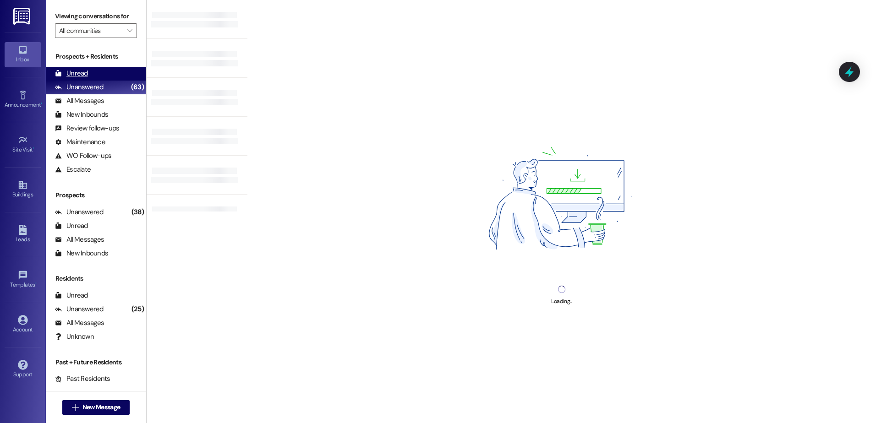
click at [94, 72] on div "Unread (0)" at bounding box center [96, 74] width 100 height 14
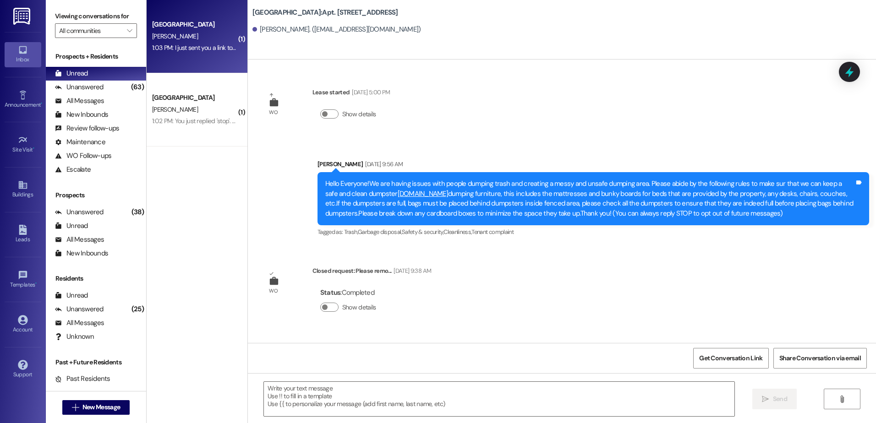
click at [184, 42] on div "1:03 PM: I just sent you a link to the application portal. Will you be able to …" at bounding box center [194, 47] width 87 height 11
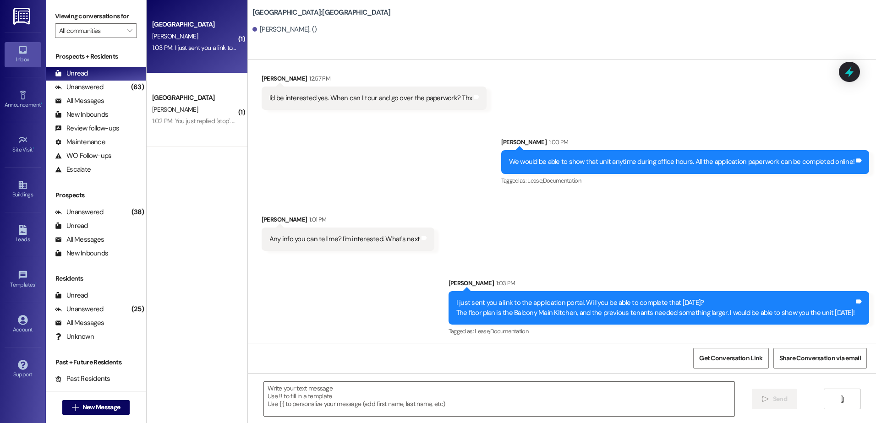
scroll to position [787, 0]
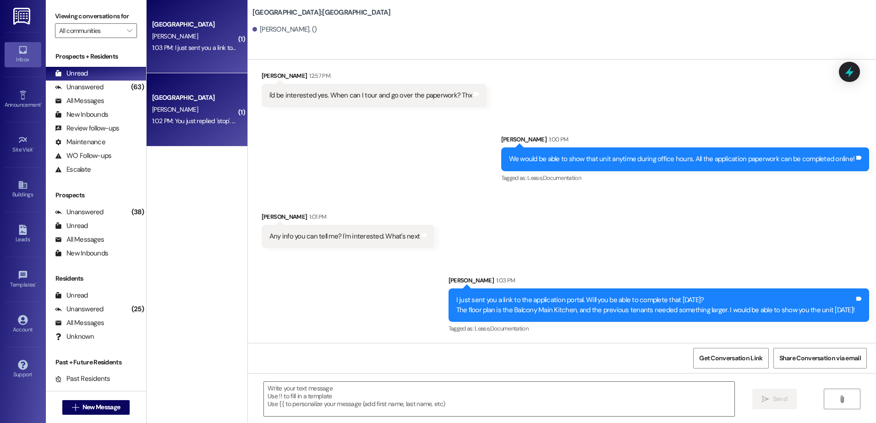
click at [195, 94] on div "[GEOGRAPHIC_DATA]" at bounding box center [194, 98] width 85 height 10
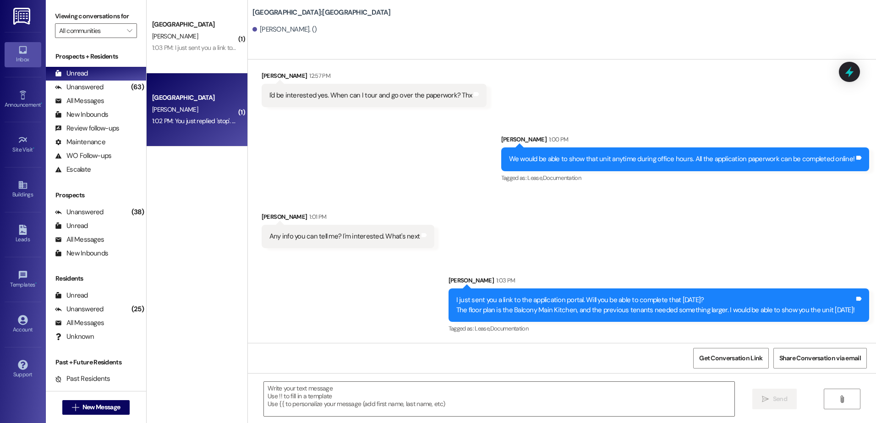
scroll to position [0, 0]
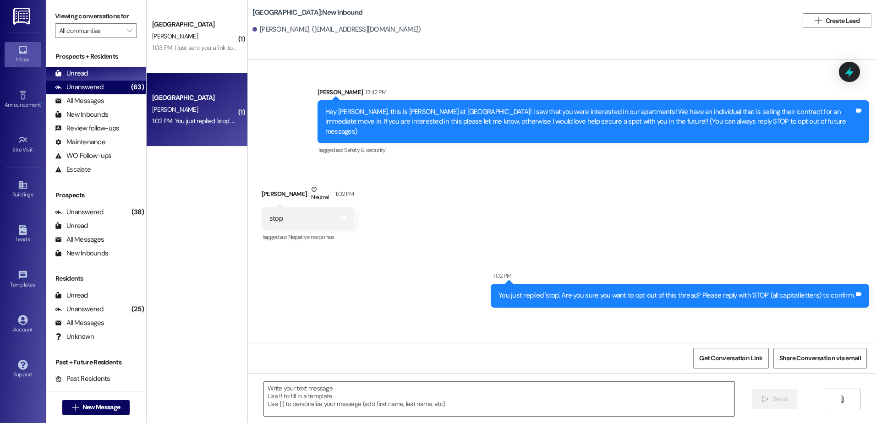
click at [93, 89] on div "Unanswered" at bounding box center [79, 87] width 49 height 10
click at [95, 75] on div "Unread (0)" at bounding box center [96, 74] width 100 height 14
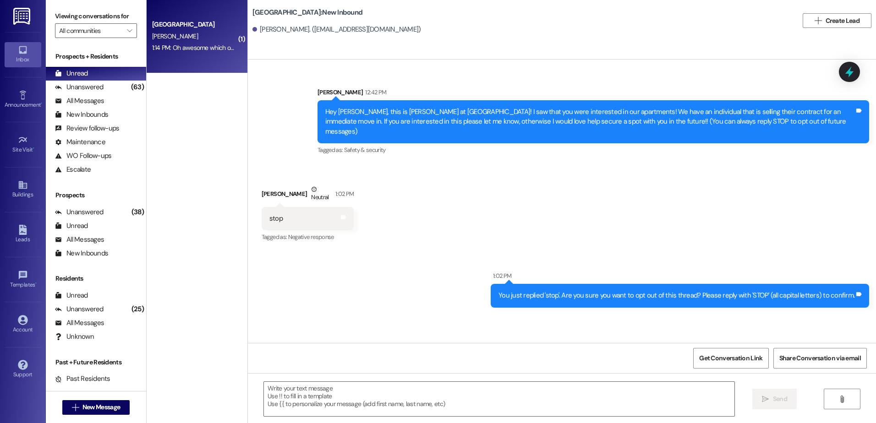
click at [176, 60] on div "[GEOGRAPHIC_DATA] Prospect J. Wall 1:14 PM: Oh awesome which one 1:14 PM: Oh aw…" at bounding box center [197, 36] width 101 height 73
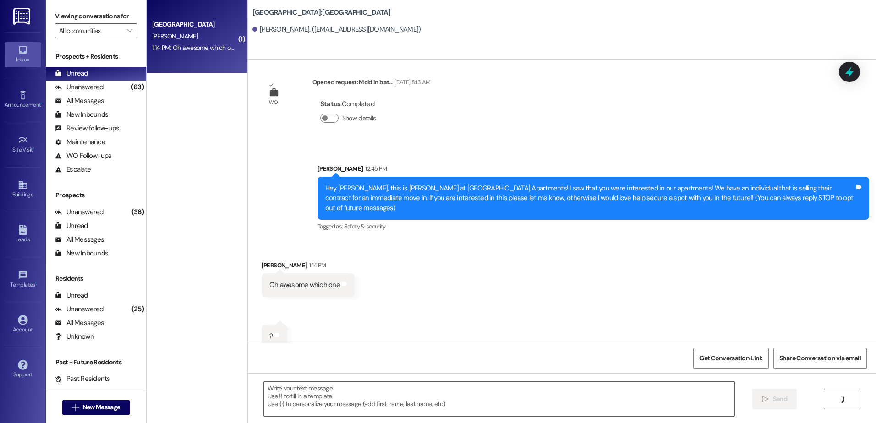
scroll to position [13, 0]
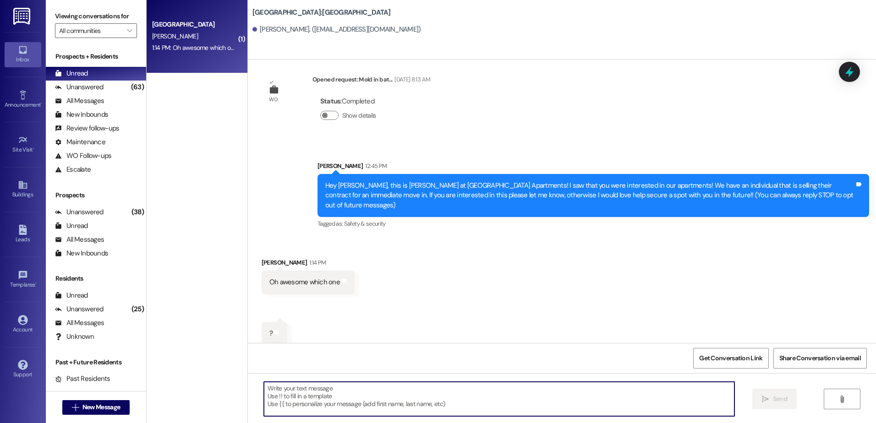
click at [310, 408] on textarea at bounding box center [499, 399] width 470 height 34
type textarea "It is for our Balcony main kitchen layout!"
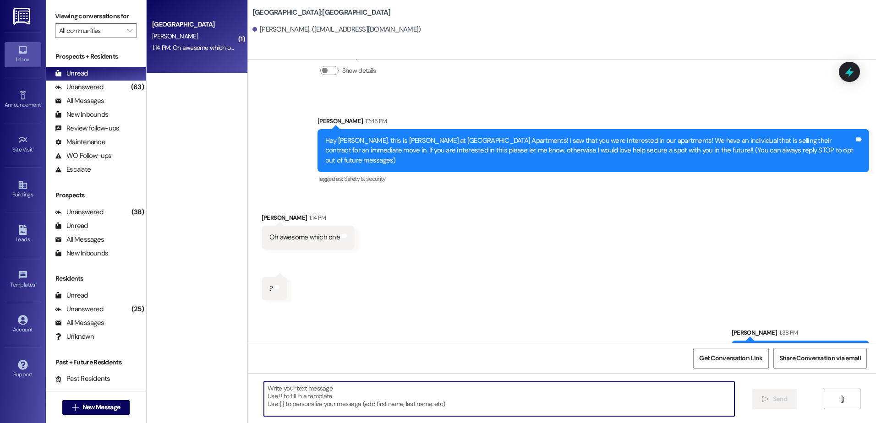
scroll to position [77, 0]
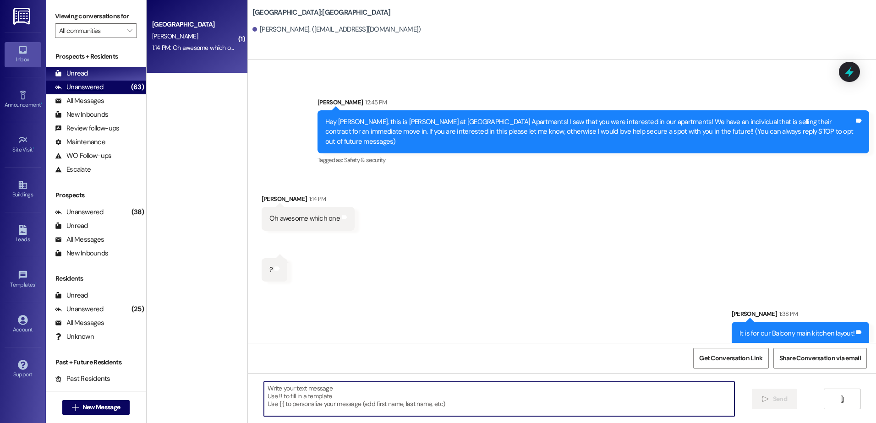
click at [129, 91] on div "(63)" at bounding box center [137, 87] width 17 height 14
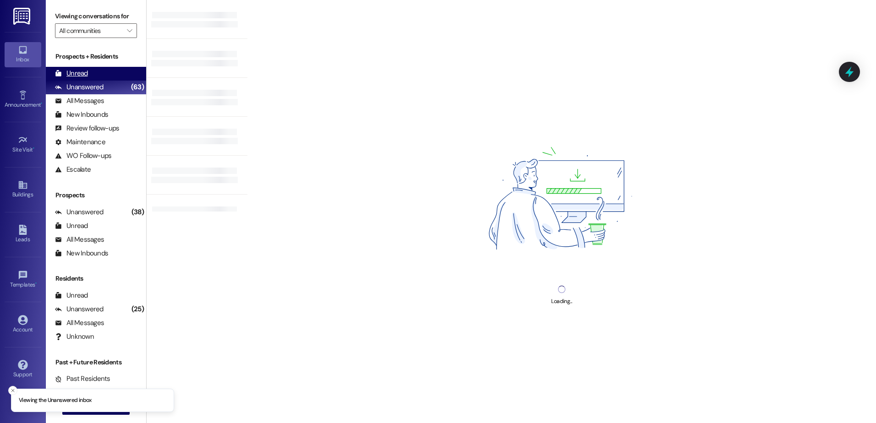
click at [115, 72] on div "Unread (0)" at bounding box center [96, 74] width 100 height 14
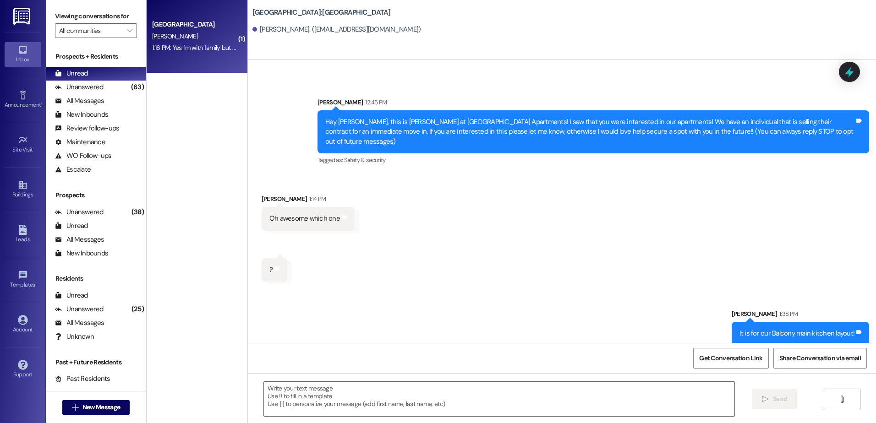
click at [205, 69] on div "[GEOGRAPHIC_DATA] [PERSON_NAME] 1:16 PM: Yes I'm with family but I'll get that …" at bounding box center [197, 36] width 101 height 73
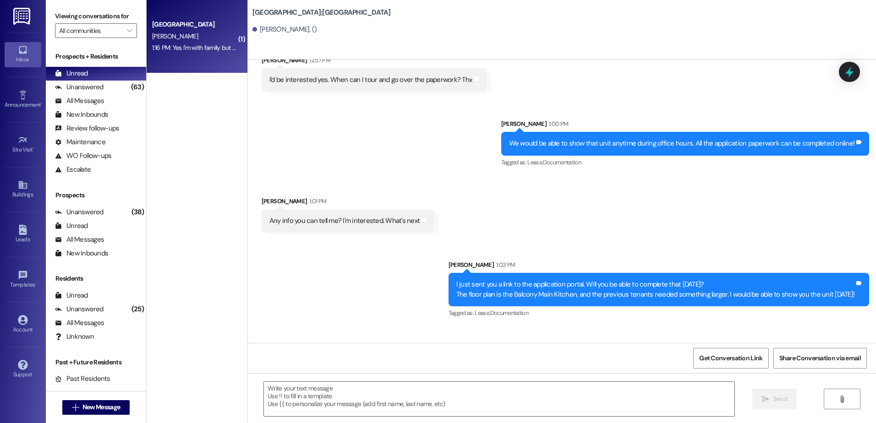
scroll to position [851, 0]
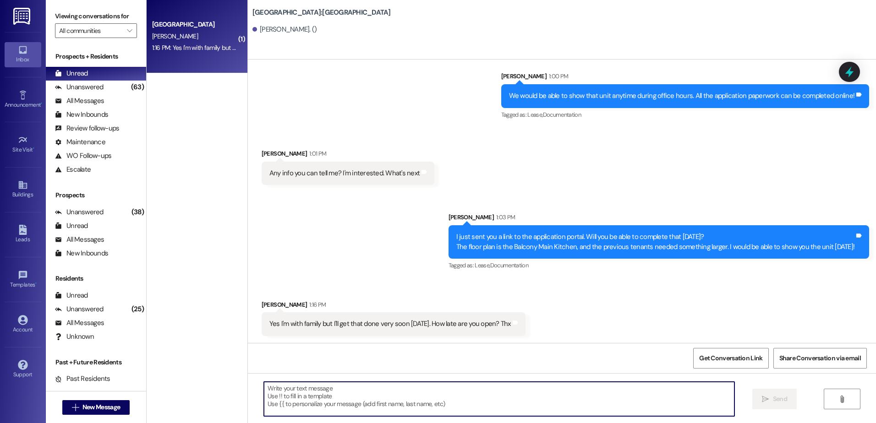
click at [373, 401] on textarea at bounding box center [499, 399] width 470 height 34
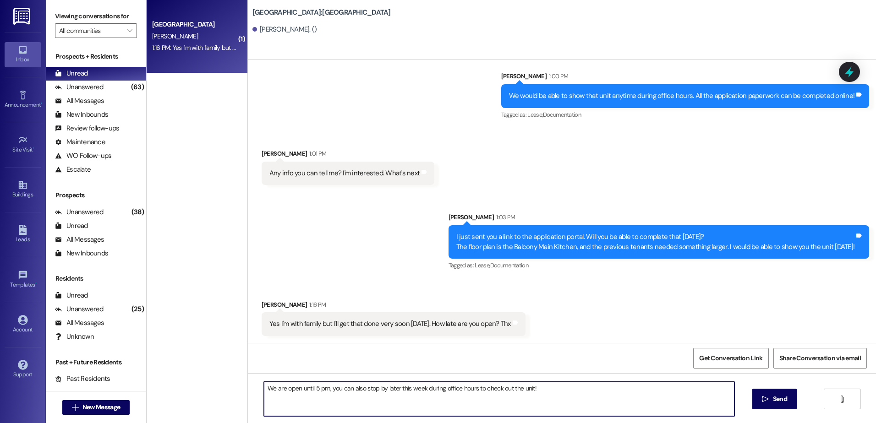
type textarea "We are open until 5 pm, you can also stop by later this week during office hour…"
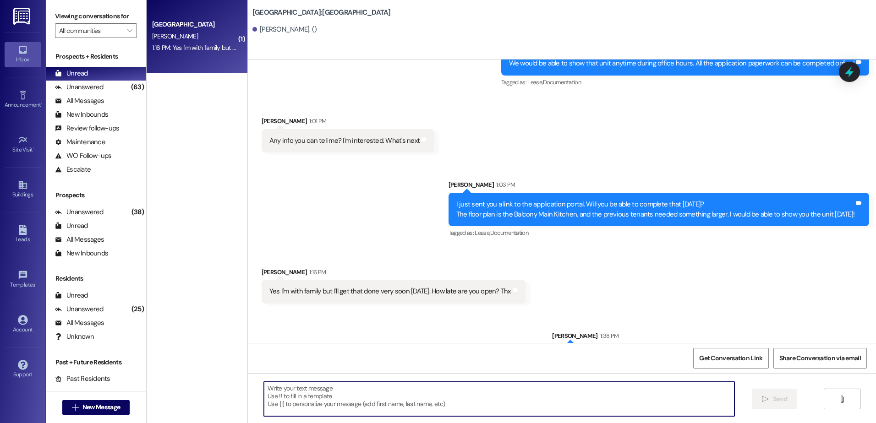
scroll to position [915, 0]
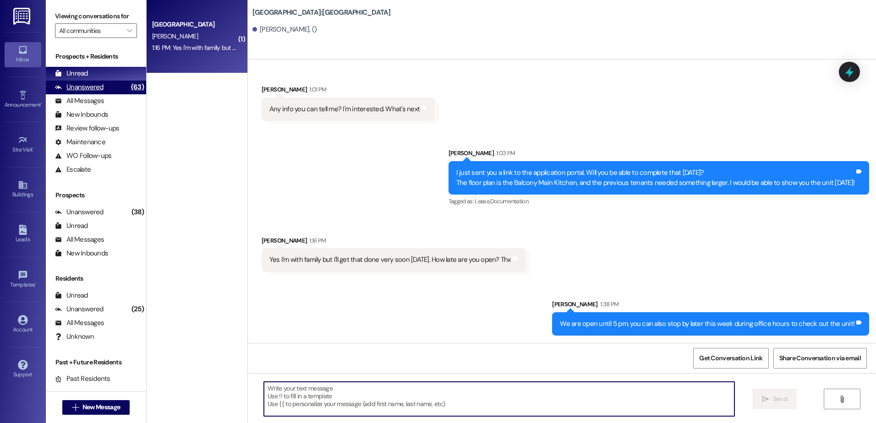
click at [95, 88] on div "Unanswered" at bounding box center [79, 87] width 49 height 10
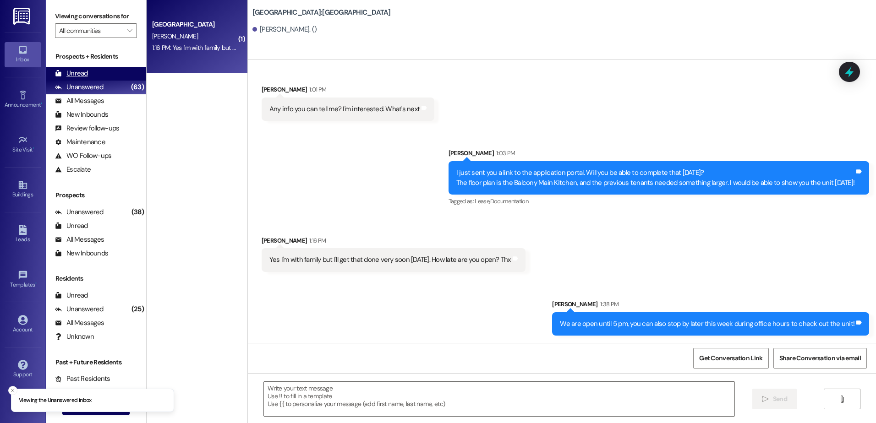
click at [96, 73] on div "Unread (0)" at bounding box center [96, 74] width 100 height 14
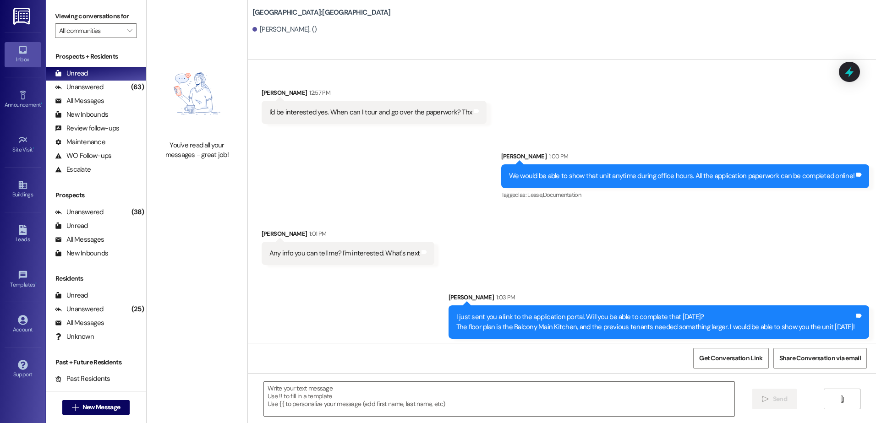
scroll to position [851, 0]
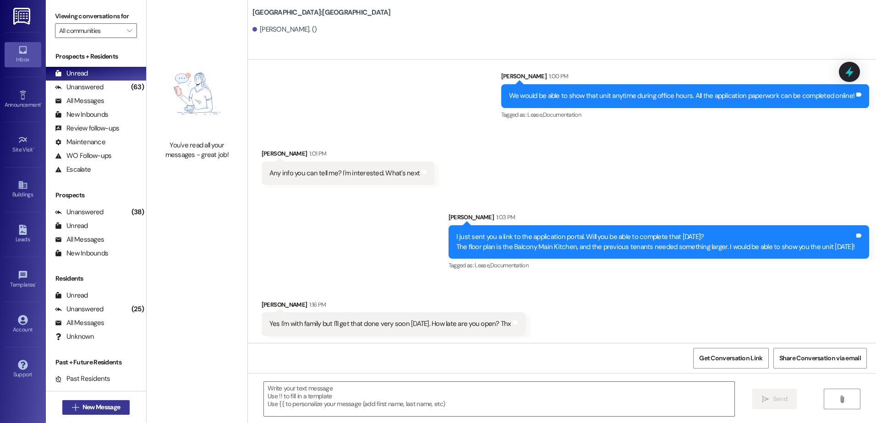
click at [96, 410] on span "New Message" at bounding box center [101, 408] width 38 height 10
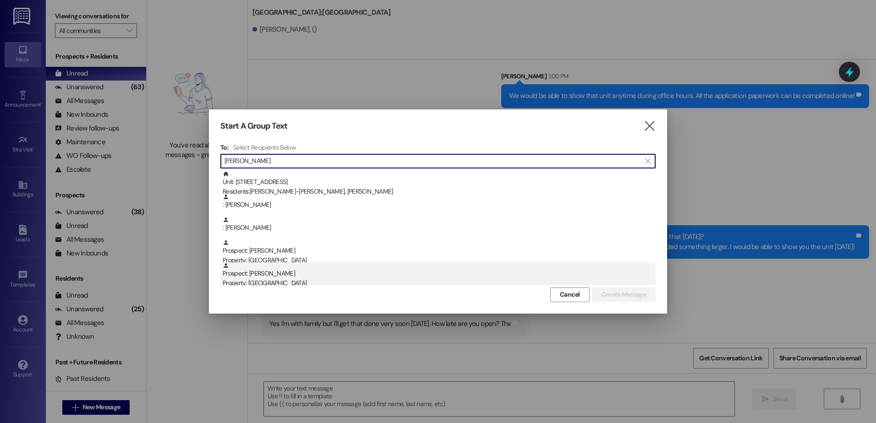
type input "[PERSON_NAME]"
click at [333, 285] on div "Property: [GEOGRAPHIC_DATA]" at bounding box center [439, 284] width 433 height 10
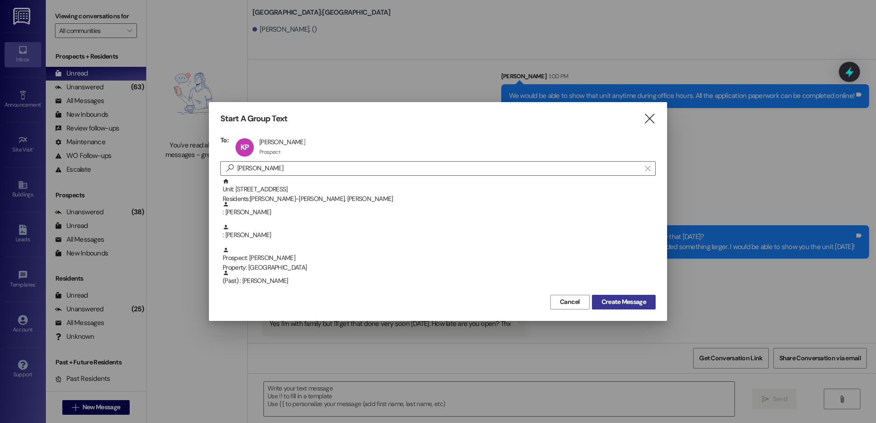
click at [626, 307] on span "Create Message" at bounding box center [624, 302] width 44 height 10
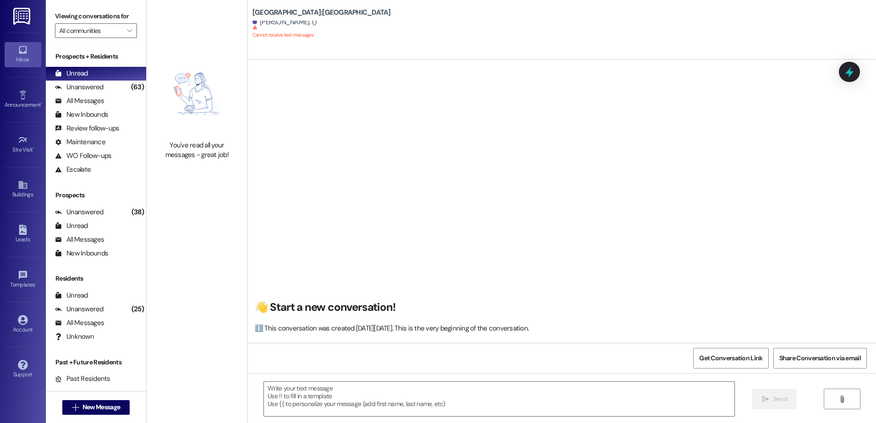
scroll to position [0, 0]
click at [292, 400] on textarea at bounding box center [499, 399] width 470 height 34
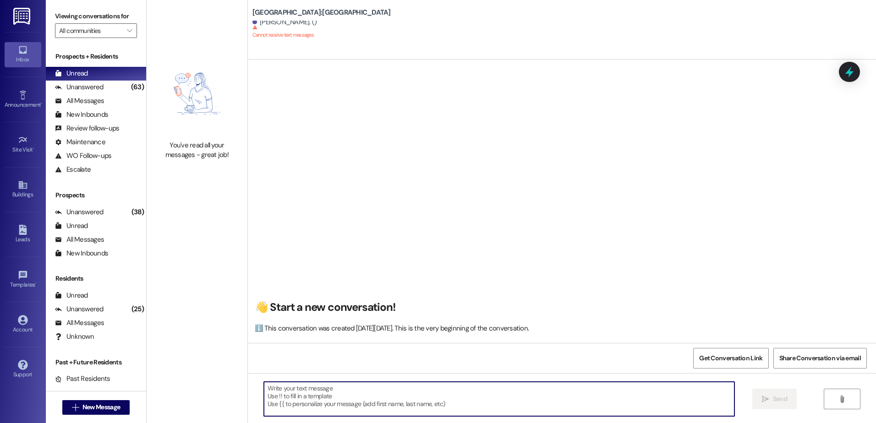
paste textarea "Hey {{first_name}}, this is [PERSON_NAME] at [GEOGRAPHIC_DATA]! I saw that you …"
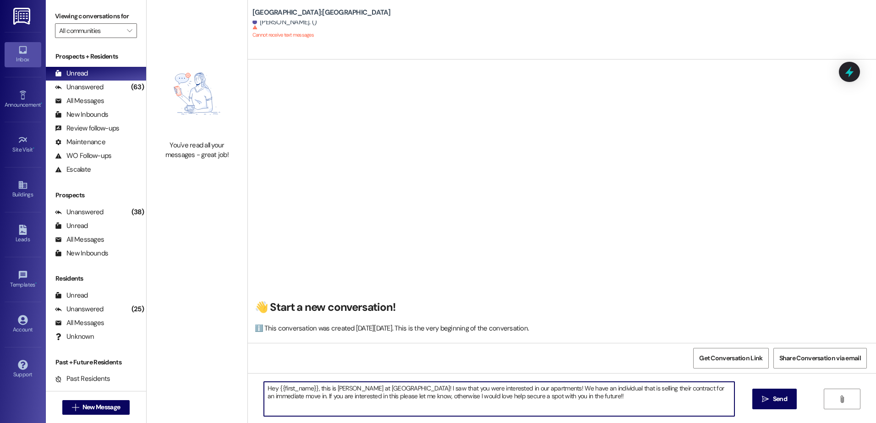
type textarea "Hey {{first_name}}, this is [PERSON_NAME] at [GEOGRAPHIC_DATA]! I saw that you …"
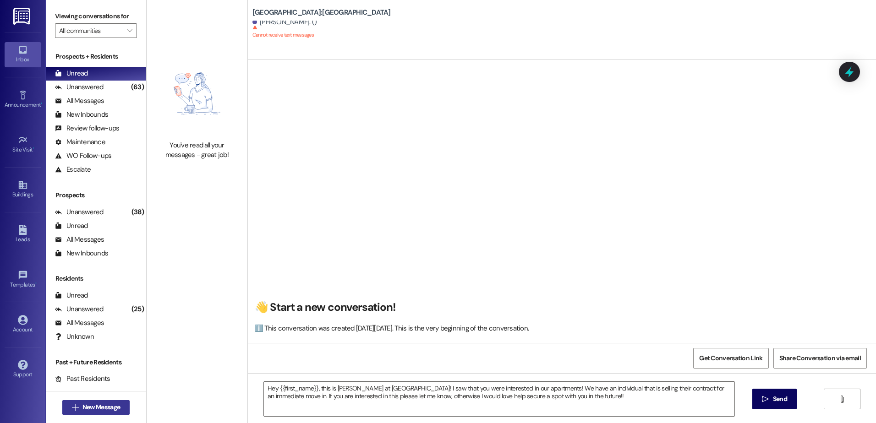
click at [82, 406] on span "New Message" at bounding box center [101, 408] width 38 height 10
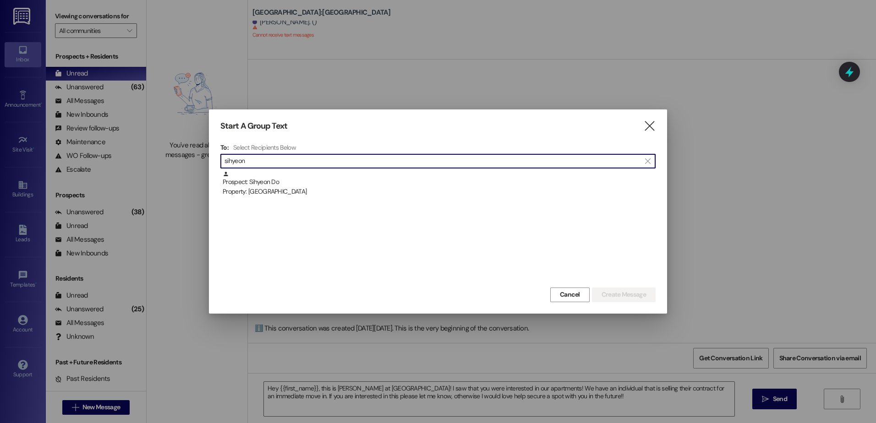
type input "sihyeon"
click at [344, 181] on div "Prospect: Sihyeon Do Property: [GEOGRAPHIC_DATA]" at bounding box center [439, 184] width 433 height 26
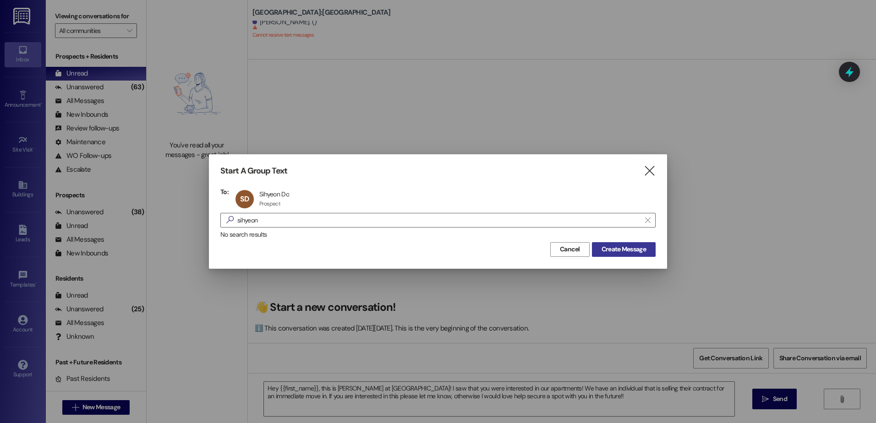
click at [637, 247] on span "Create Message" at bounding box center [624, 250] width 44 height 10
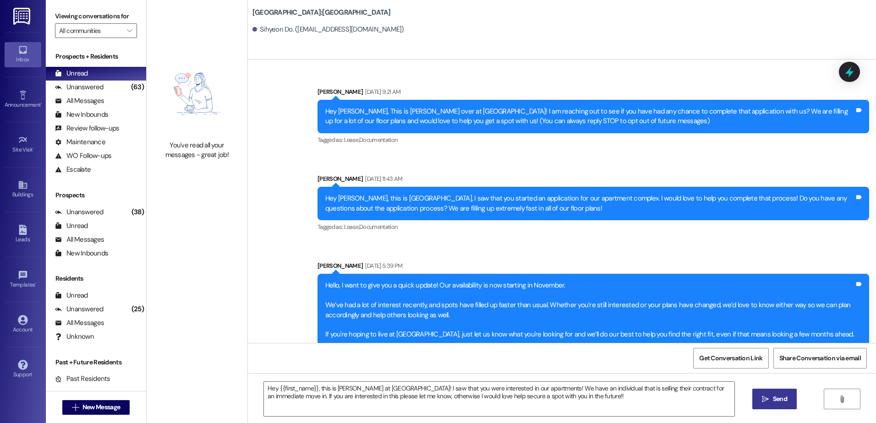
click at [774, 396] on span "Send" at bounding box center [780, 400] width 14 height 10
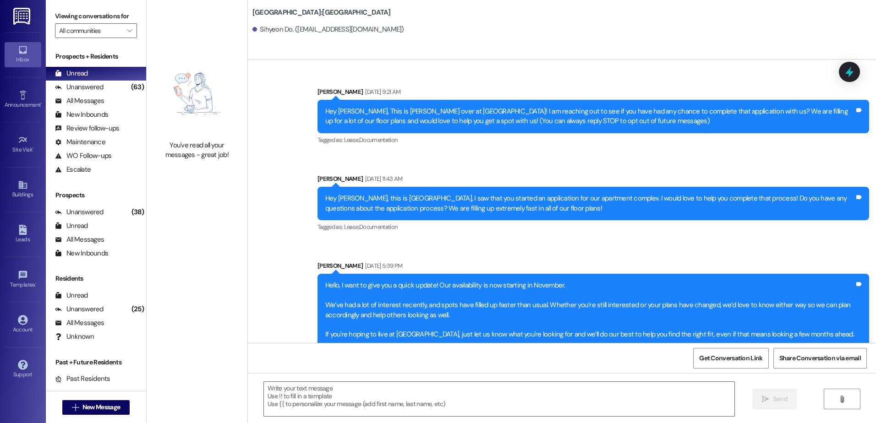
click at [98, 399] on div " New Message" at bounding box center [96, 407] width 68 height 23
click at [98, 403] on span "New Message" at bounding box center [101, 408] width 38 height 10
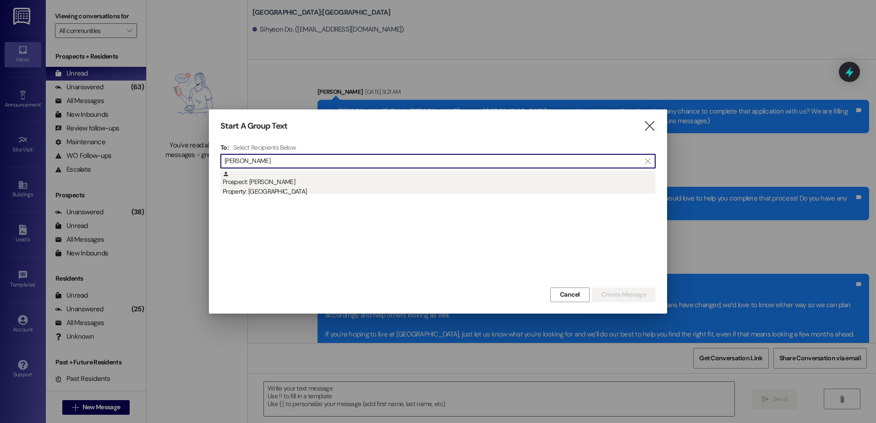
type input "[PERSON_NAME]"
click at [302, 189] on div "Property: [GEOGRAPHIC_DATA]" at bounding box center [439, 192] width 433 height 10
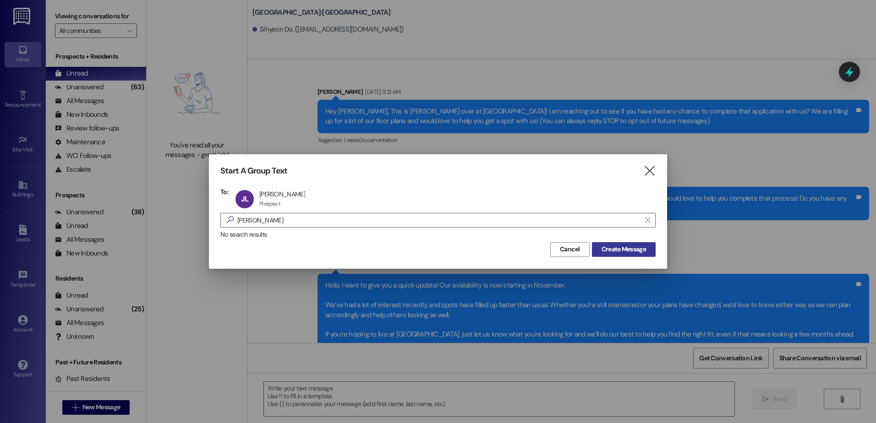
click at [625, 248] on span "Create Message" at bounding box center [624, 250] width 44 height 10
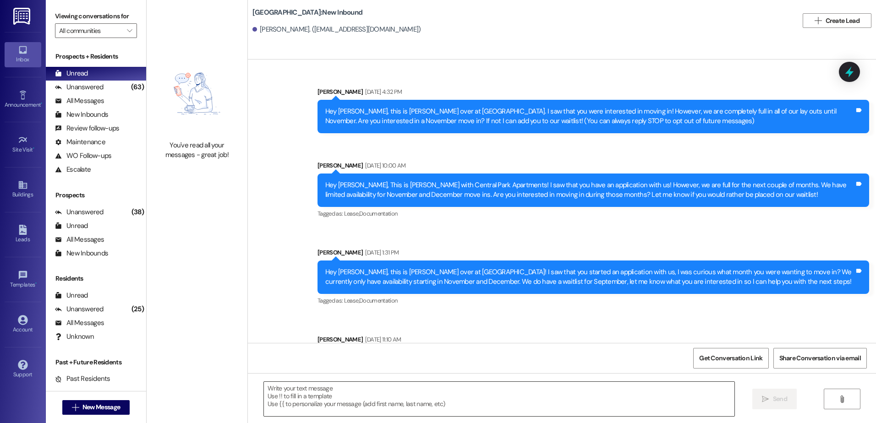
click at [304, 402] on textarea at bounding box center [499, 399] width 470 height 34
paste textarea "Hey {{first_name}}, this is [PERSON_NAME] at [GEOGRAPHIC_DATA]! I saw that you …"
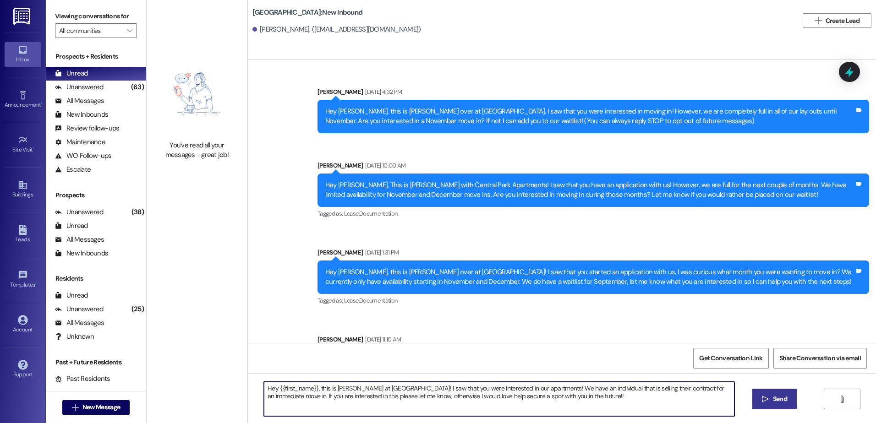
type textarea "Hey {{first_name}}, this is [PERSON_NAME] at [GEOGRAPHIC_DATA]! I saw that you …"
click at [788, 405] on button " Send" at bounding box center [774, 399] width 44 height 21
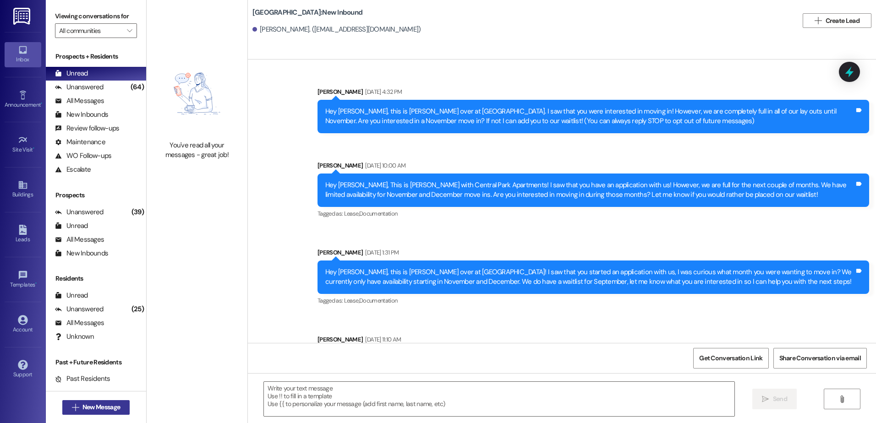
click at [70, 403] on span " New Message" at bounding box center [96, 408] width 52 height 10
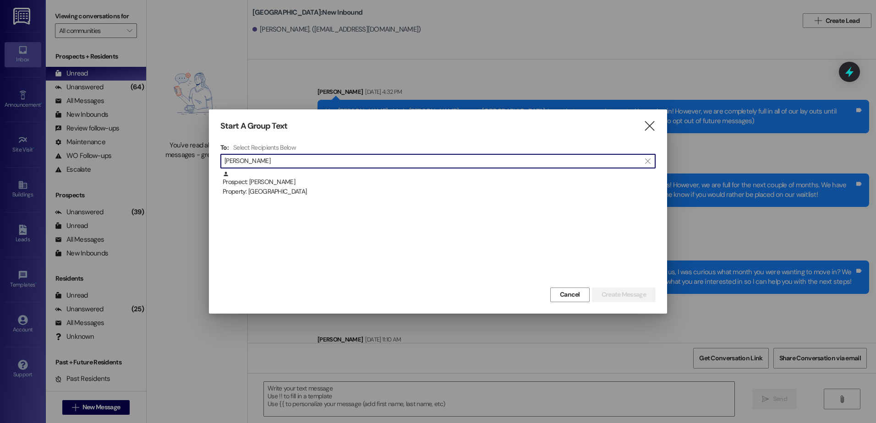
type input "[PERSON_NAME]"
click at [360, 202] on div "Prospect: [PERSON_NAME] Property: [GEOGRAPHIC_DATA]" at bounding box center [437, 228] width 435 height 115
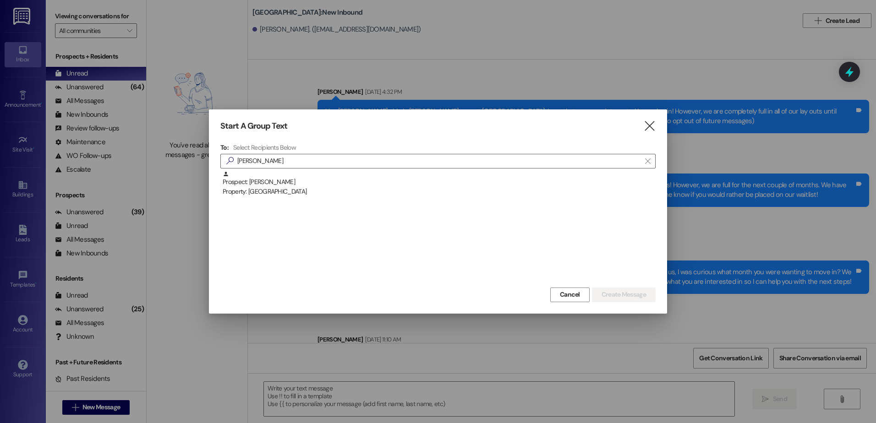
click at [358, 198] on div "Prospect: [PERSON_NAME] Property: [GEOGRAPHIC_DATA]" at bounding box center [437, 228] width 435 height 115
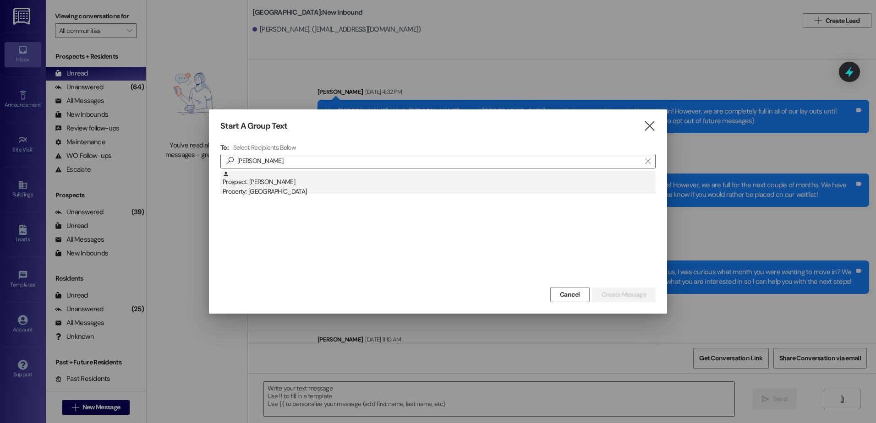
click at [347, 187] on div "Property: [GEOGRAPHIC_DATA]" at bounding box center [439, 192] width 433 height 10
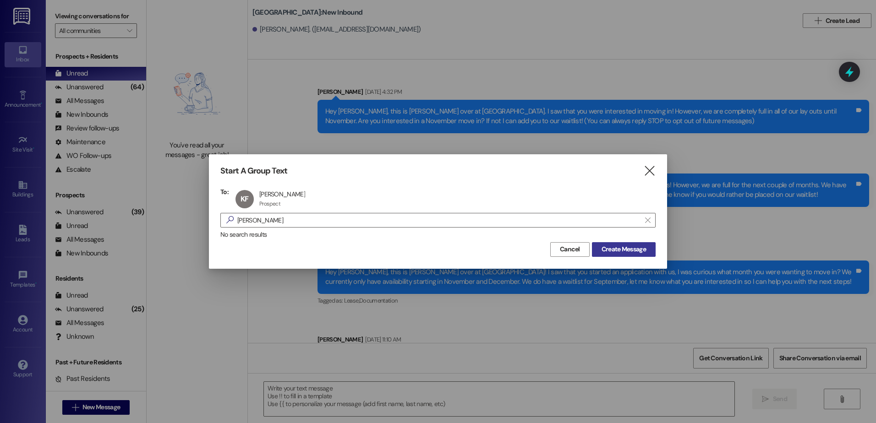
click at [616, 252] on span "Create Message" at bounding box center [624, 250] width 44 height 10
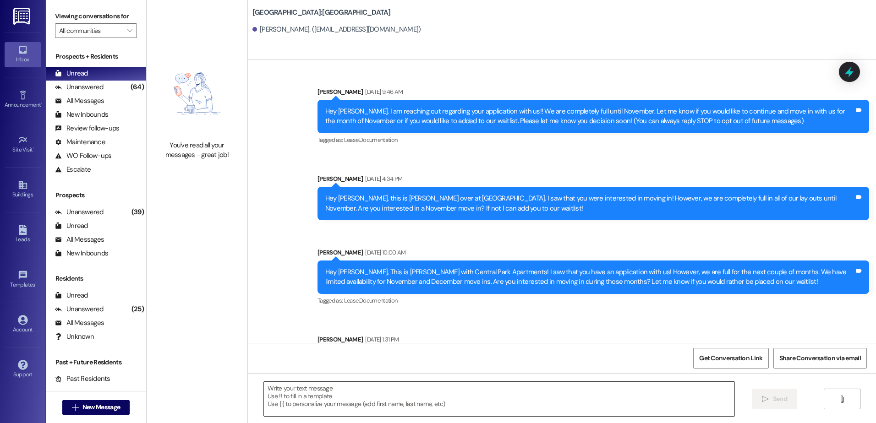
click at [274, 409] on textarea at bounding box center [499, 399] width 470 height 34
paste textarea "Hey {{first_name}}, this is [PERSON_NAME] at [GEOGRAPHIC_DATA]! I saw that you …"
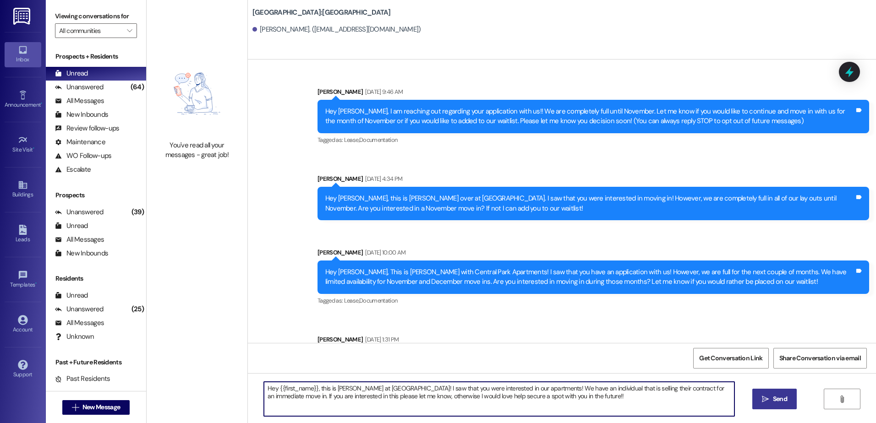
type textarea "Hey {{first_name}}, this is [PERSON_NAME] at [GEOGRAPHIC_DATA]! I saw that you …"
click at [756, 404] on button " Send" at bounding box center [774, 399] width 44 height 21
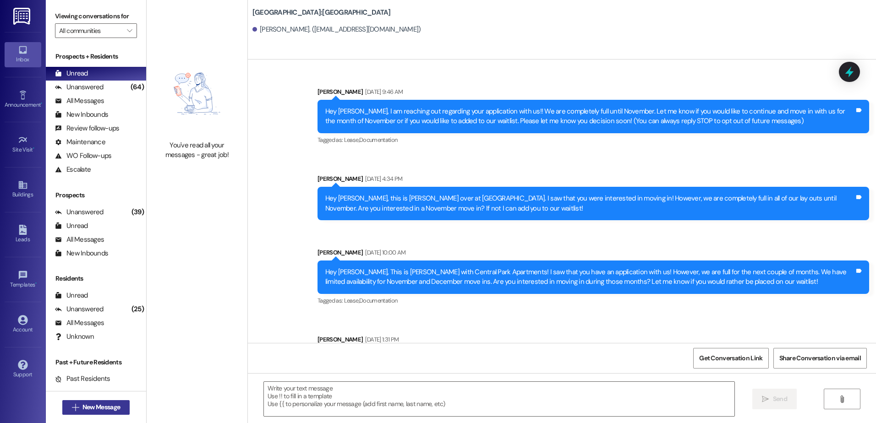
click at [82, 410] on span "New Message" at bounding box center [101, 408] width 38 height 10
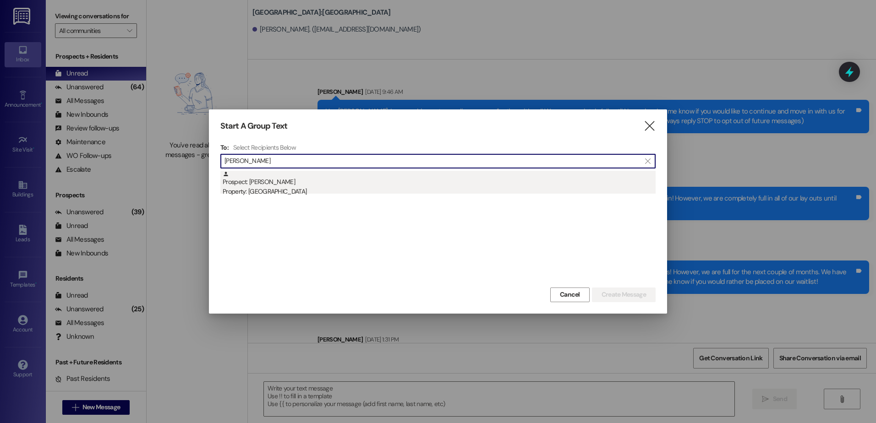
type input "[PERSON_NAME]"
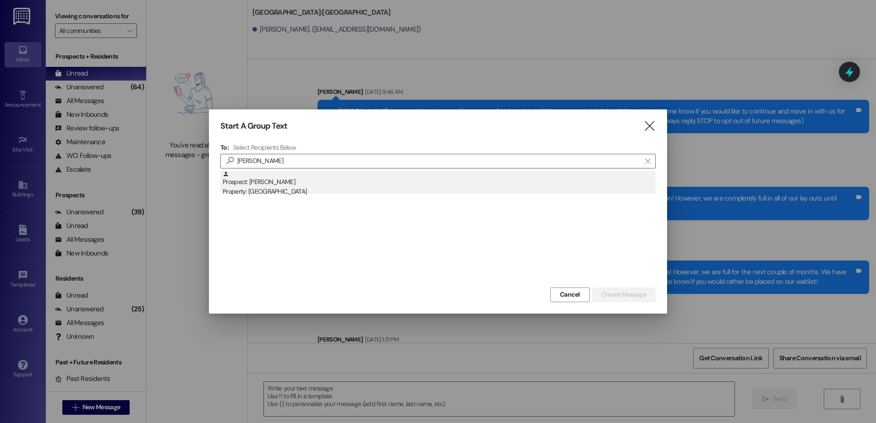
click at [246, 187] on div "Prospect: [PERSON_NAME] Property: [GEOGRAPHIC_DATA]" at bounding box center [439, 184] width 433 height 26
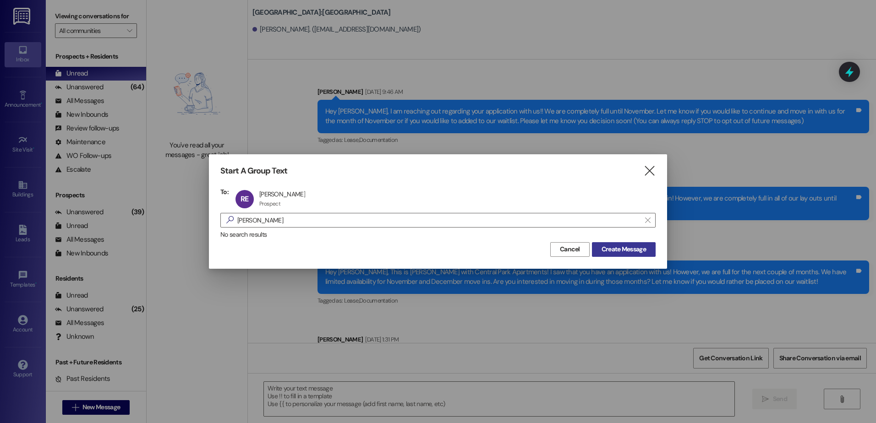
click at [636, 249] on span "Create Message" at bounding box center [624, 250] width 44 height 10
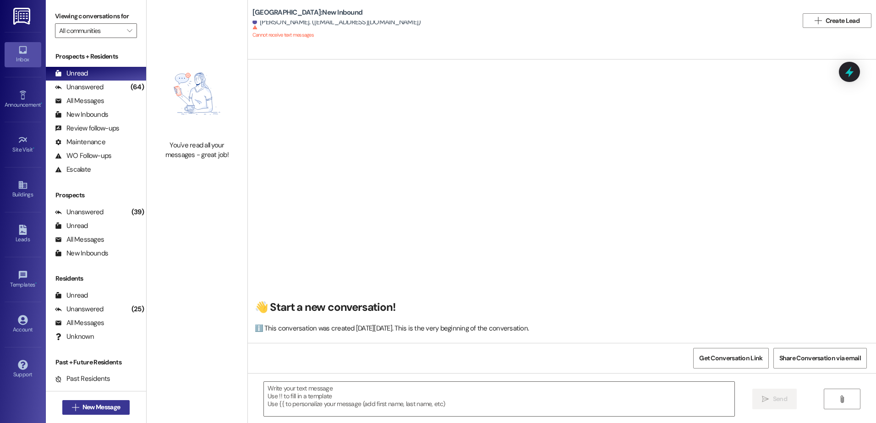
click at [116, 409] on span "New Message" at bounding box center [101, 408] width 38 height 10
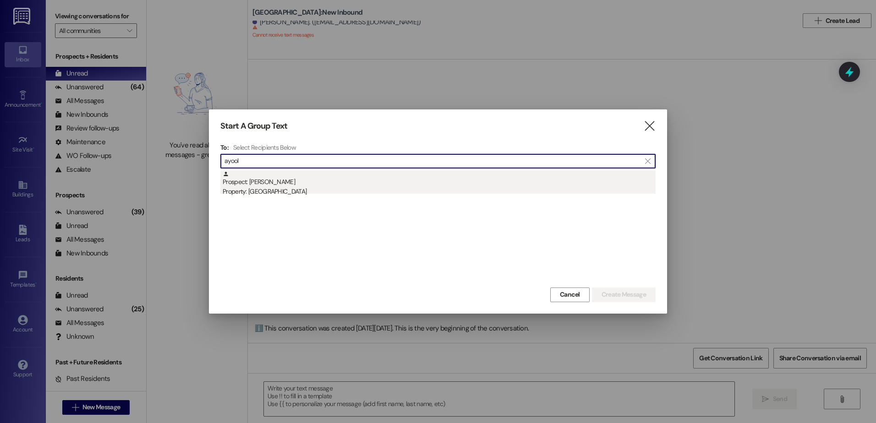
type input "ayool"
click at [364, 187] on div "Prospect: [GEOGRAPHIC_DATA] O Property: [GEOGRAPHIC_DATA]" at bounding box center [439, 184] width 433 height 26
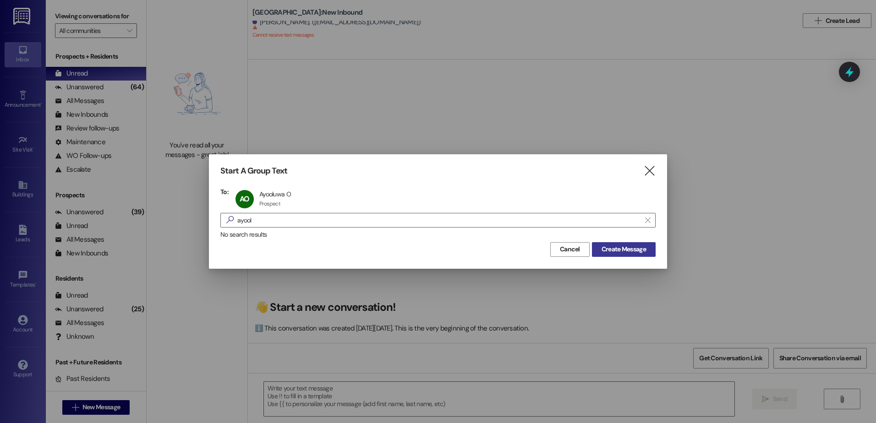
click at [615, 244] on button "Create Message" at bounding box center [624, 249] width 64 height 15
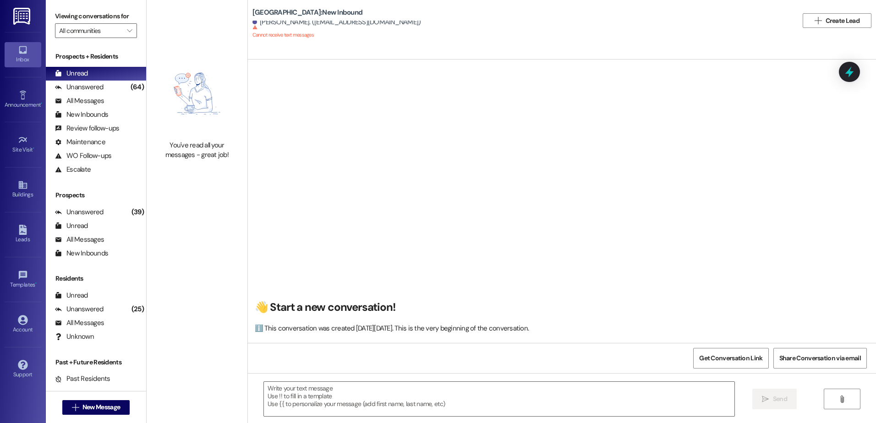
scroll to position [0, 0]
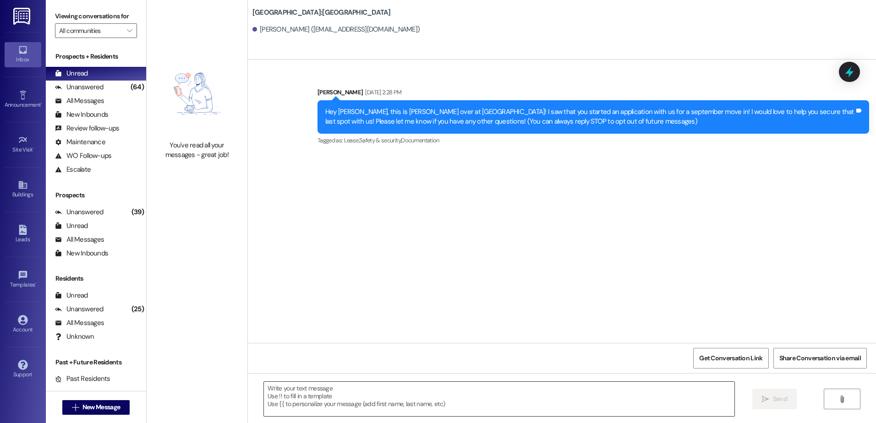
click at [308, 401] on textarea at bounding box center [499, 399] width 470 height 34
paste textarea "Hey {{first_name}}, this is [PERSON_NAME] at [GEOGRAPHIC_DATA]! I saw that you …"
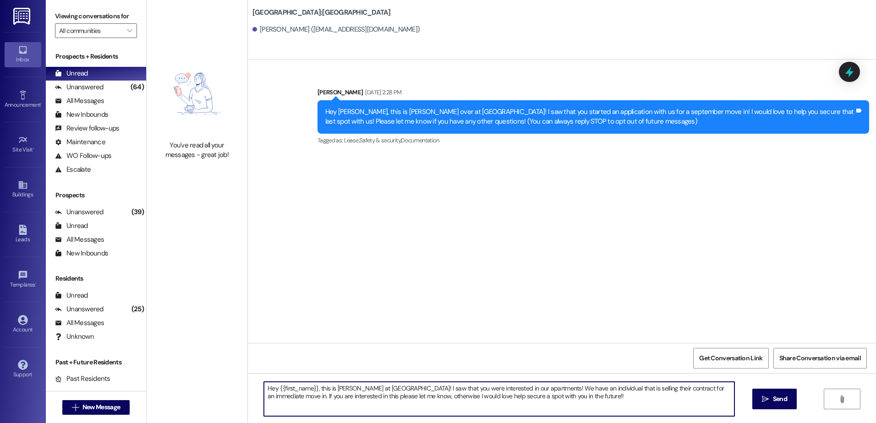
type textarea "Hey {{first_name}}, this is [PERSON_NAME] at [GEOGRAPHIC_DATA]! I saw that you …"
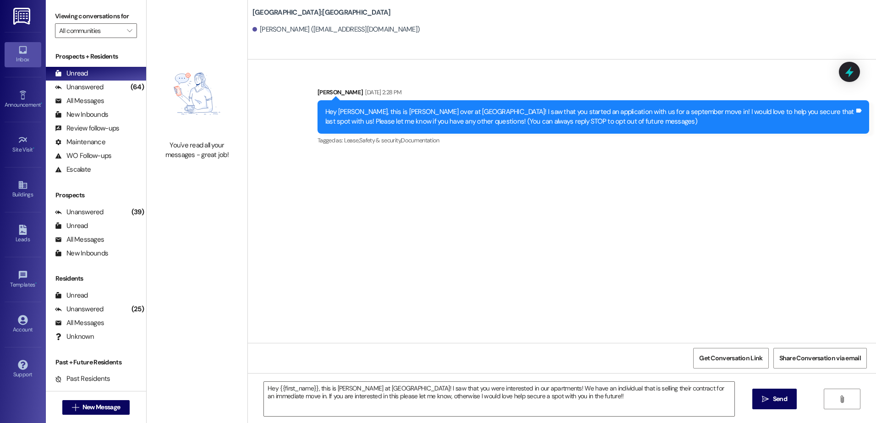
click at [773, 395] on span "Send" at bounding box center [780, 400] width 14 height 10
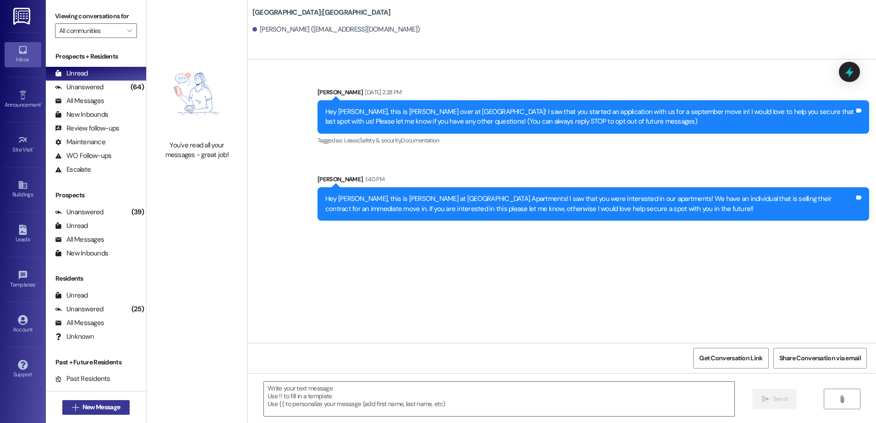
click at [88, 405] on span "New Message" at bounding box center [101, 408] width 38 height 10
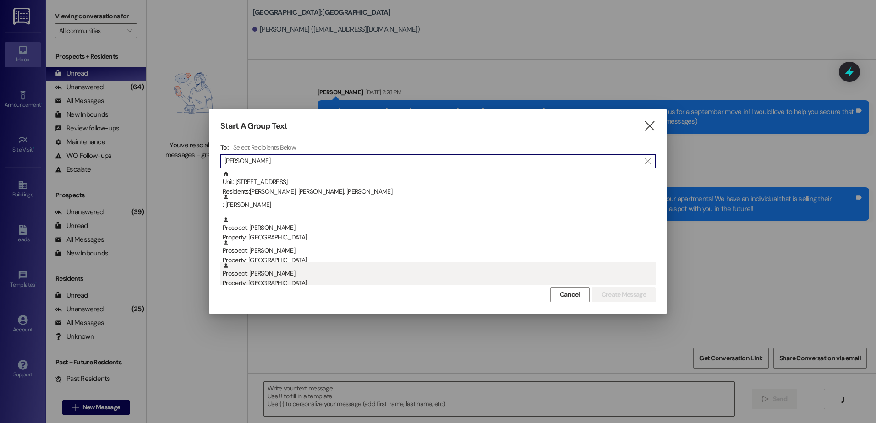
type input "[PERSON_NAME]"
click at [308, 276] on div "Prospect: [PERSON_NAME] Property: [GEOGRAPHIC_DATA]" at bounding box center [439, 276] width 433 height 26
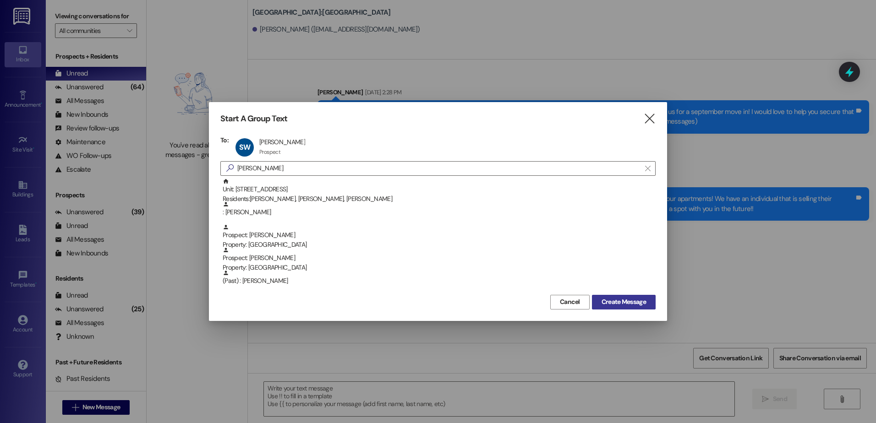
click at [622, 305] on span "Create Message" at bounding box center [624, 302] width 44 height 10
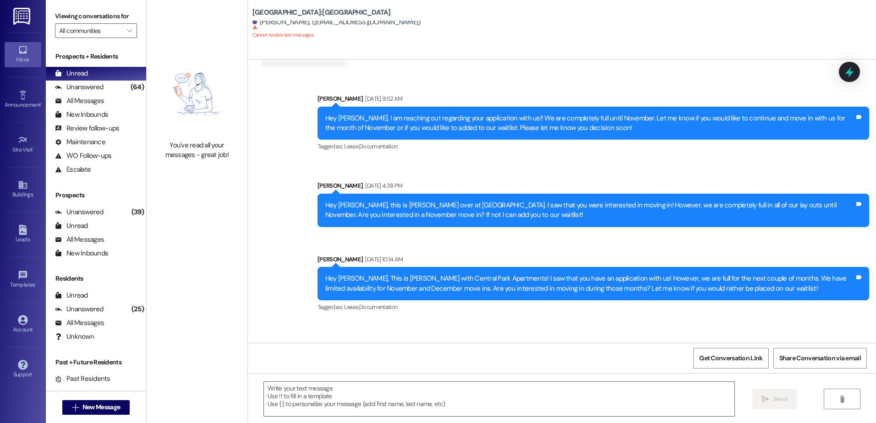
scroll to position [488, 0]
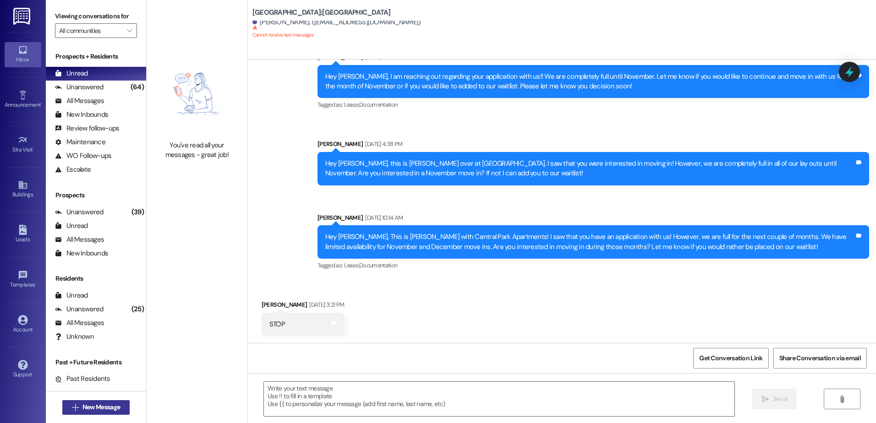
click at [72, 408] on icon "" at bounding box center [75, 407] width 7 height 7
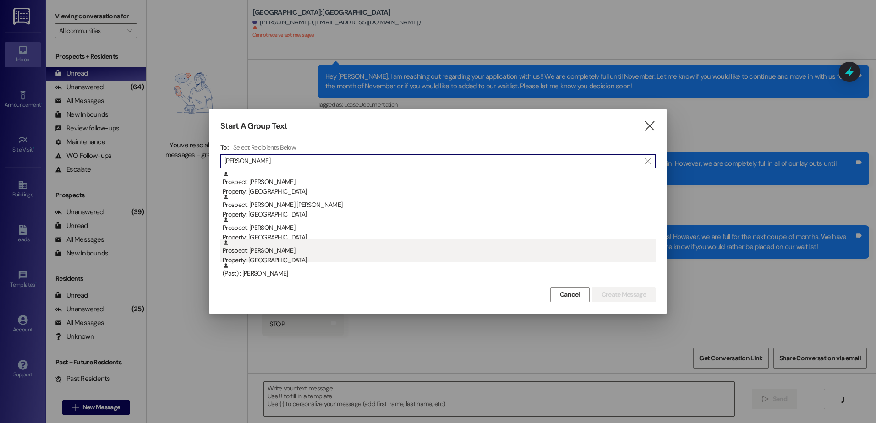
type input "[PERSON_NAME]"
click at [298, 261] on div "Property: [GEOGRAPHIC_DATA]" at bounding box center [439, 261] width 433 height 10
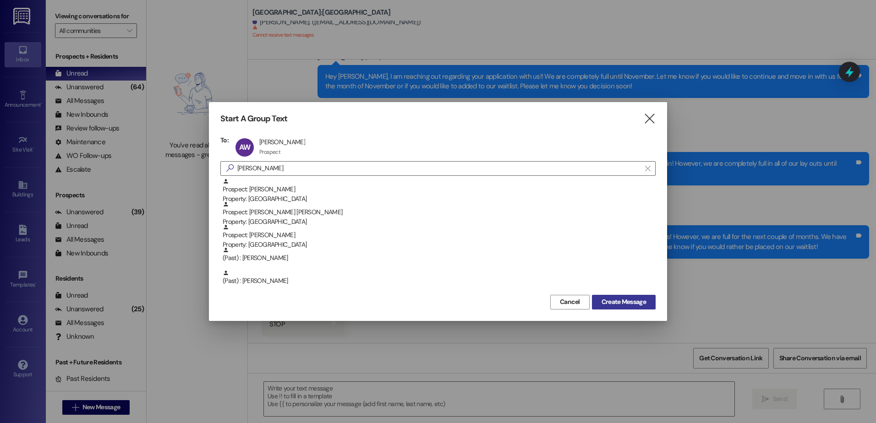
click at [637, 298] on span "Create Message" at bounding box center [624, 302] width 44 height 10
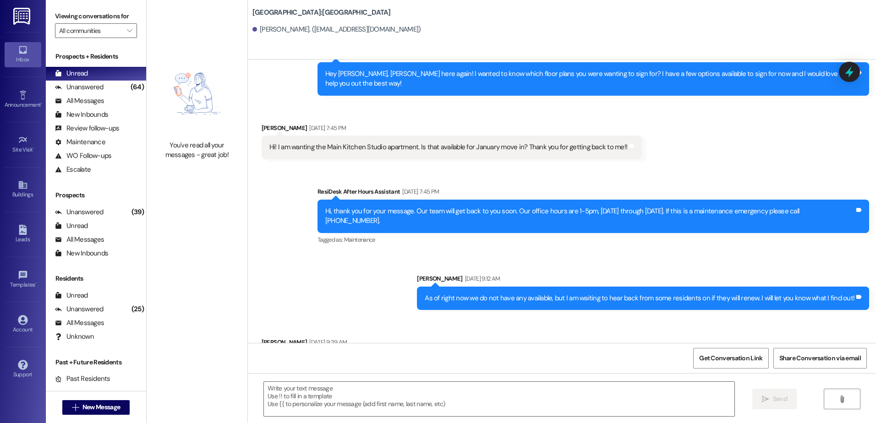
scroll to position [744, 0]
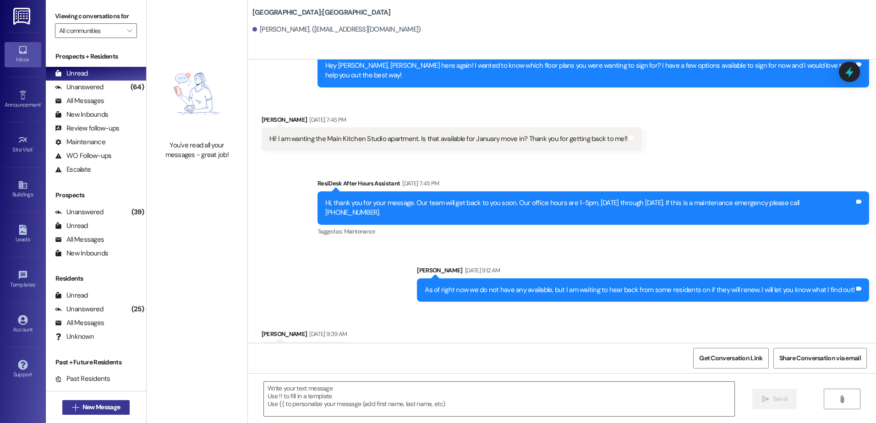
click at [90, 409] on span "New Message" at bounding box center [101, 408] width 38 height 10
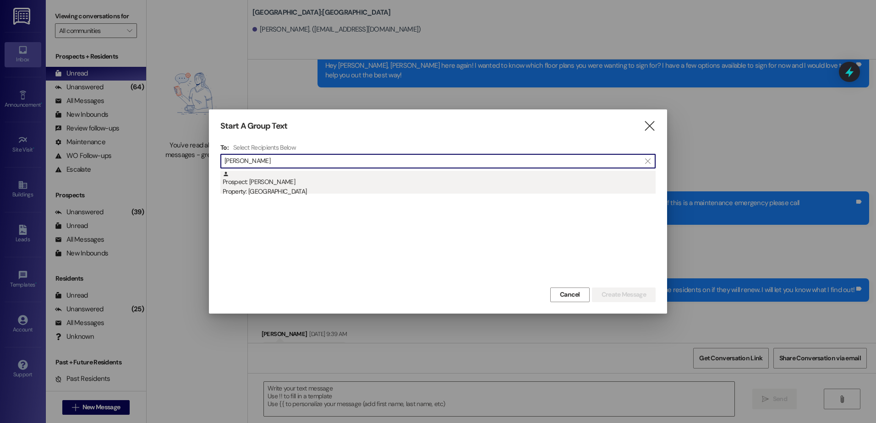
type input "[PERSON_NAME]"
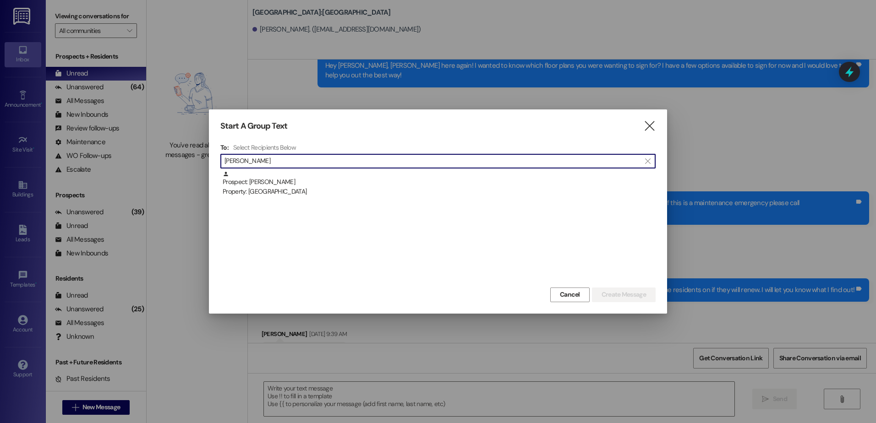
drag, startPoint x: 284, startPoint y: 177, endPoint x: 371, endPoint y: 219, distance: 96.7
click at [284, 178] on div "Prospect: [PERSON_NAME] Property: [GEOGRAPHIC_DATA]" at bounding box center [439, 184] width 433 height 26
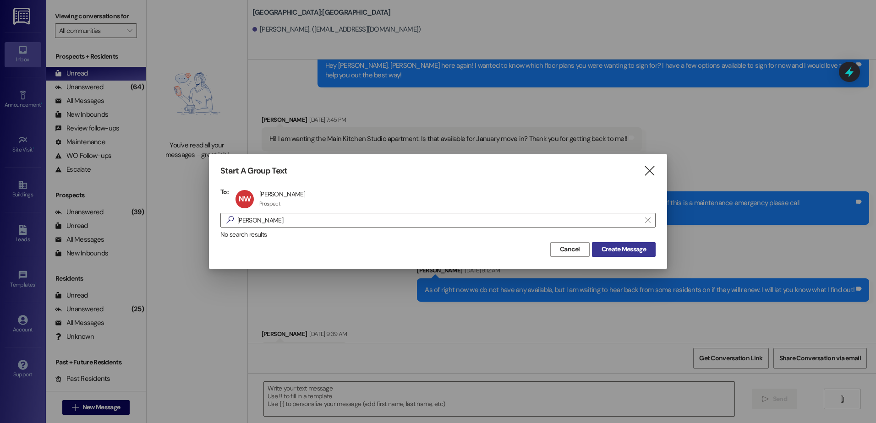
click at [632, 249] on span "Create Message" at bounding box center [624, 250] width 44 height 10
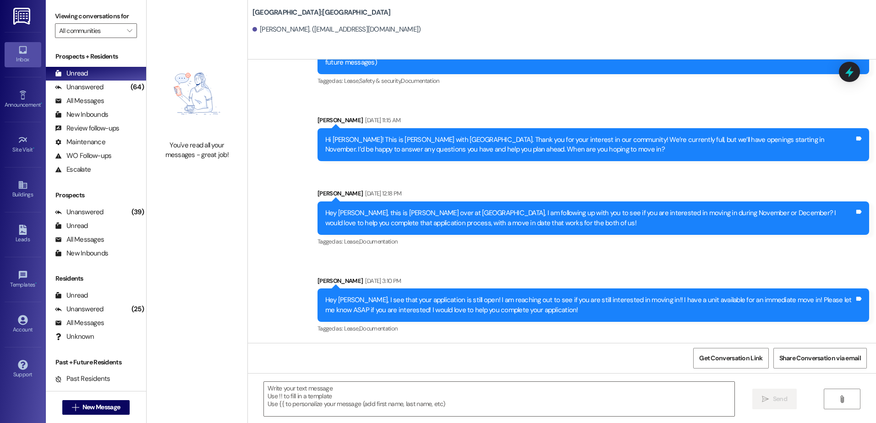
scroll to position [59, 0]
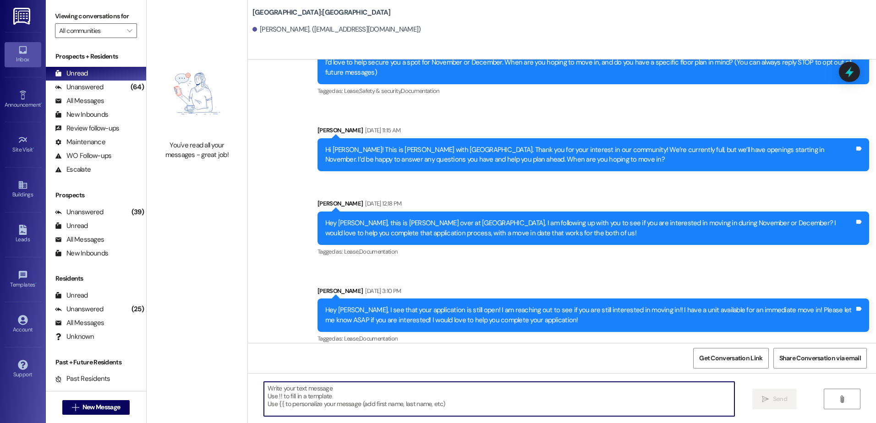
click at [314, 393] on textarea at bounding box center [499, 399] width 470 height 34
paste textarea "Hey {{first_name}}, this is [PERSON_NAME] at [GEOGRAPHIC_DATA]! I saw that you …"
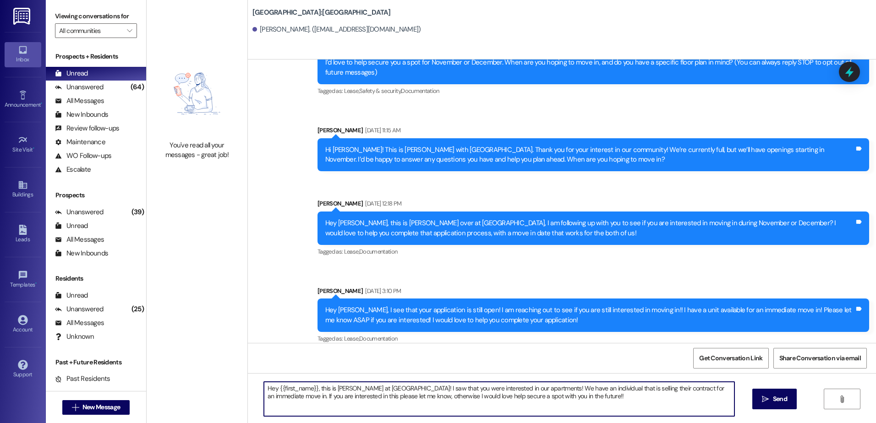
type textarea "Hey {{first_name}}, this is [PERSON_NAME] at [GEOGRAPHIC_DATA]! I saw that you …"
click at [765, 404] on span " Send" at bounding box center [774, 400] width 29 height 10
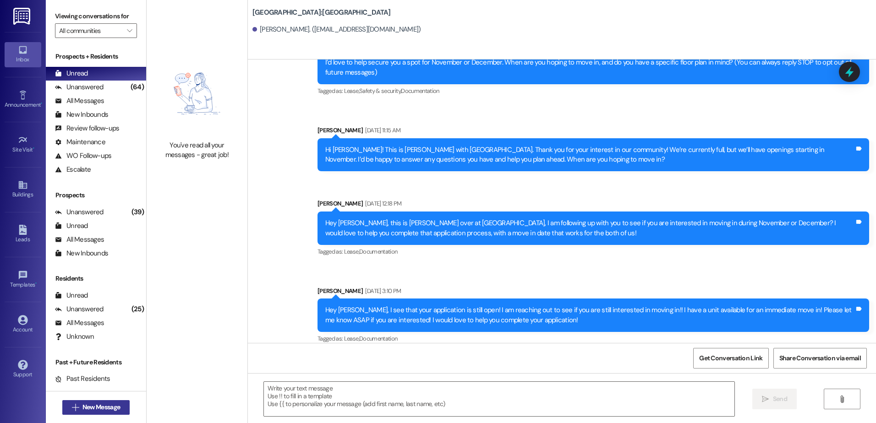
click at [82, 402] on button " New Message" at bounding box center [96, 408] width 68 height 15
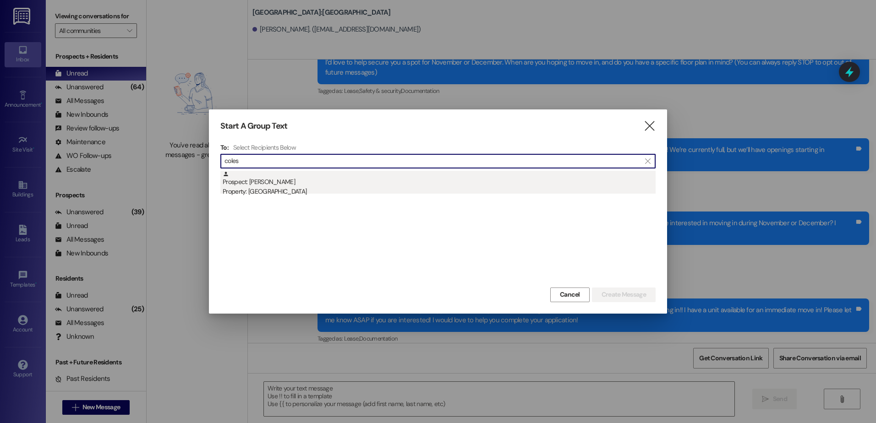
type input "coles"
click at [278, 190] on div "Property: [GEOGRAPHIC_DATA]" at bounding box center [439, 192] width 433 height 10
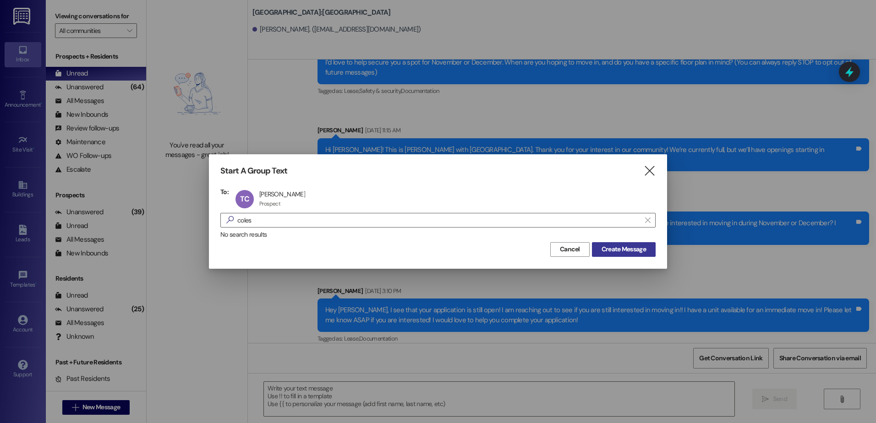
click at [628, 251] on span "Create Message" at bounding box center [624, 250] width 44 height 10
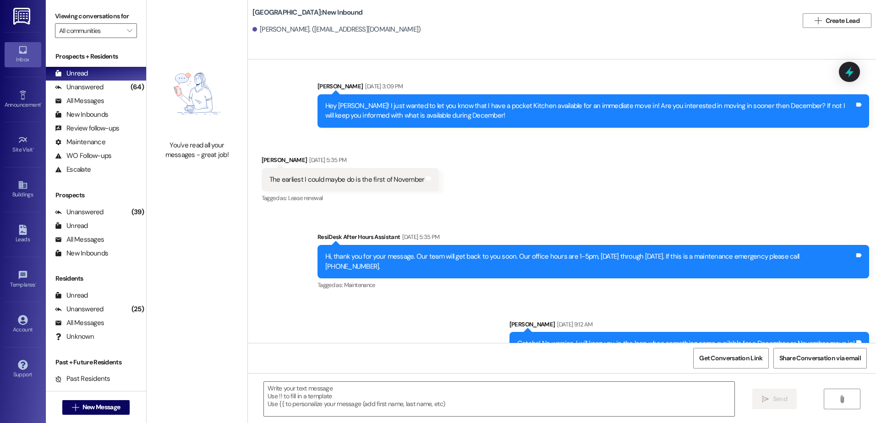
scroll to position [395, 0]
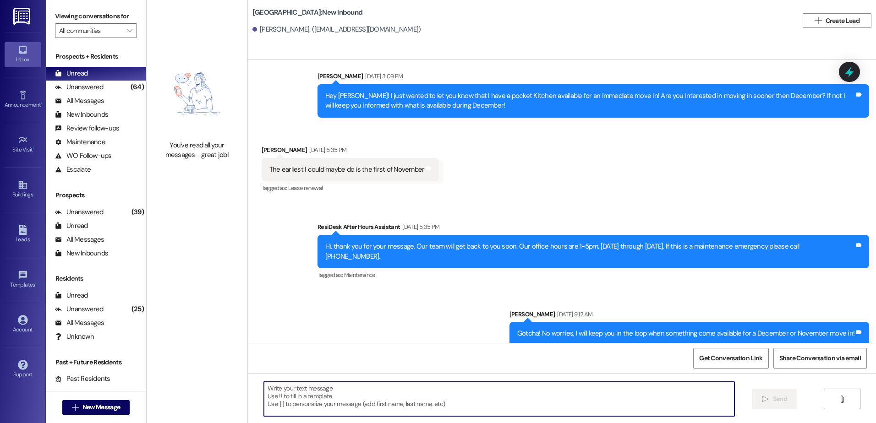
click at [373, 401] on textarea at bounding box center [499, 399] width 470 height 34
click at [309, 394] on textarea at bounding box center [499, 399] width 470 height 34
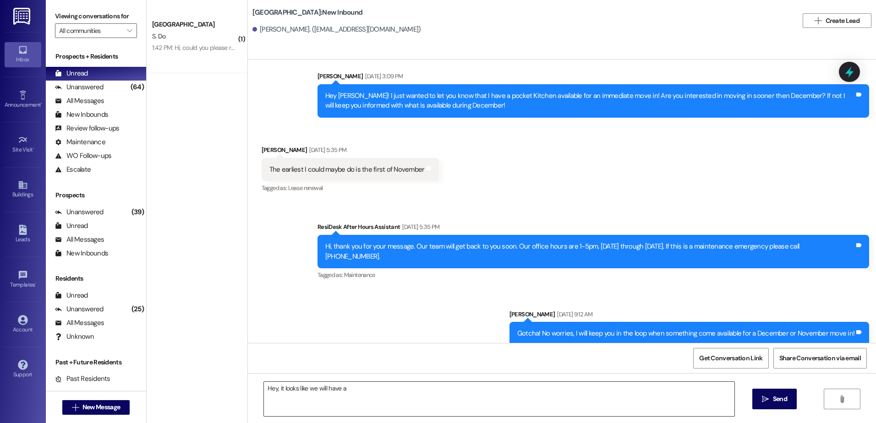
click at [352, 392] on textarea "Hey, it looks like we will have a" at bounding box center [499, 399] width 470 height 34
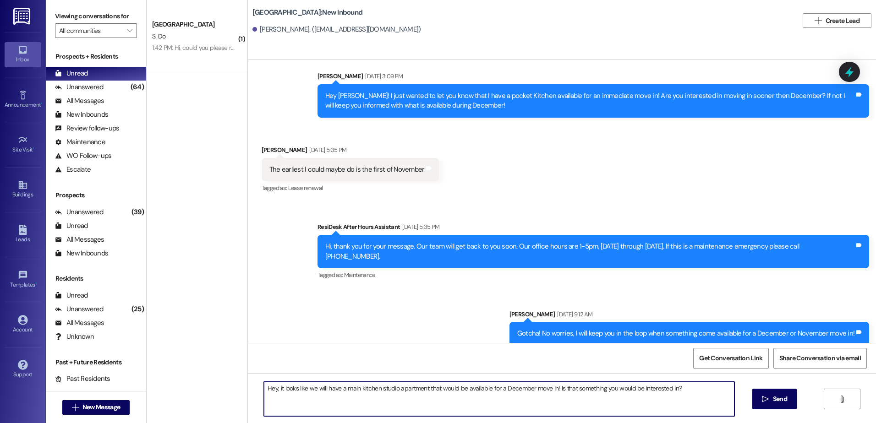
type textarea "Hey, it looks like we will have a main kitchen studio apartment that would be a…"
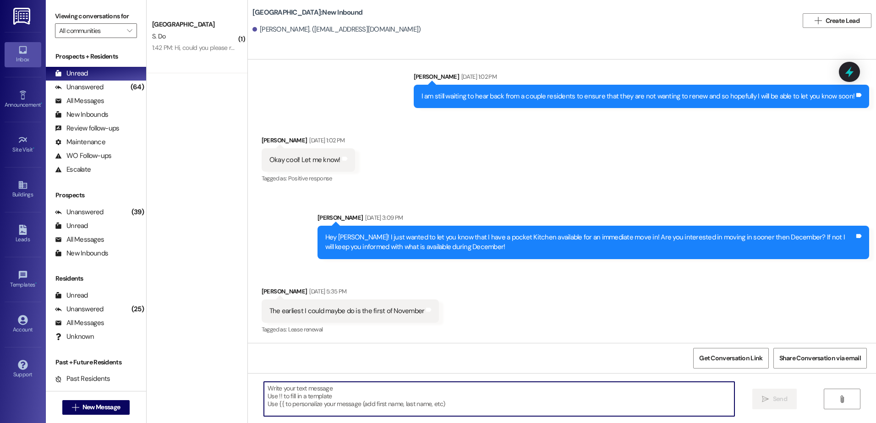
scroll to position [460, 0]
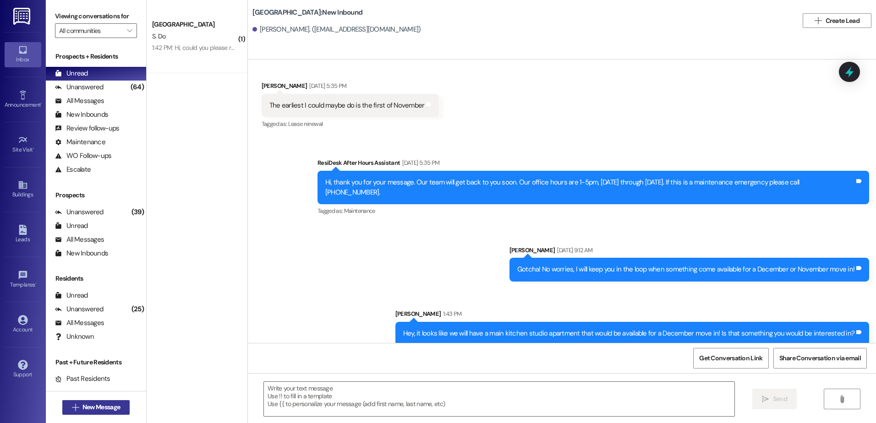
click at [101, 406] on span "New Message" at bounding box center [101, 408] width 38 height 10
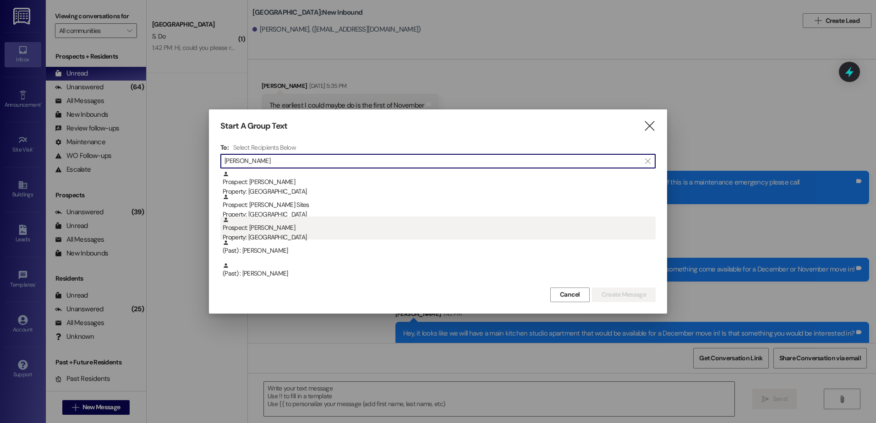
type input "[PERSON_NAME]"
click at [291, 235] on div "Property: [GEOGRAPHIC_DATA]" at bounding box center [439, 238] width 433 height 10
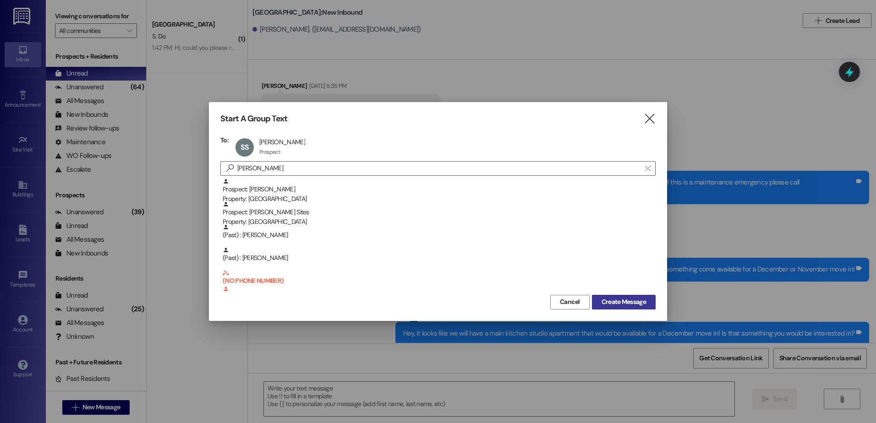
click at [642, 303] on span "Create Message" at bounding box center [624, 302] width 44 height 10
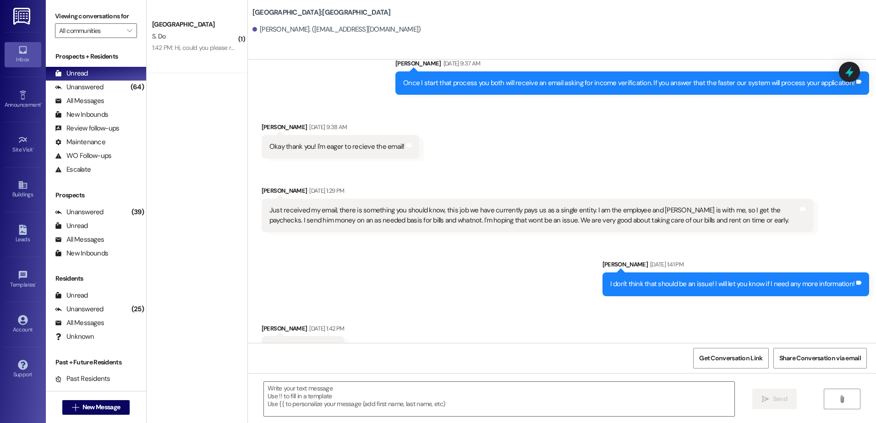
scroll to position [1013, 0]
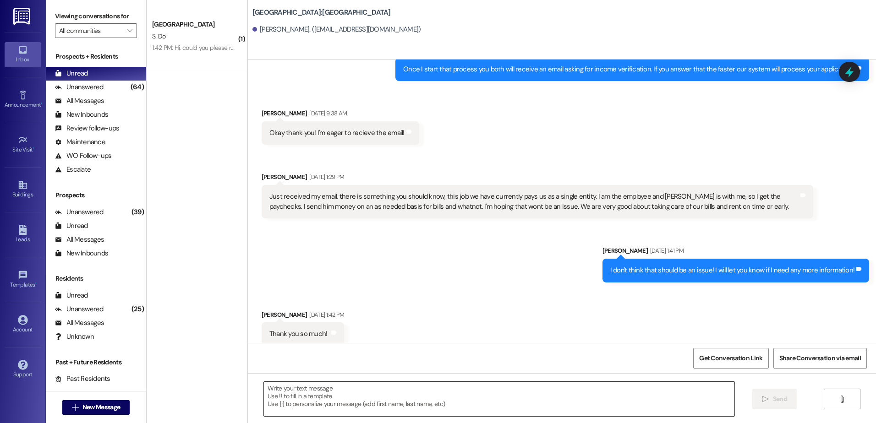
click at [313, 403] on textarea at bounding box center [499, 399] width 470 height 34
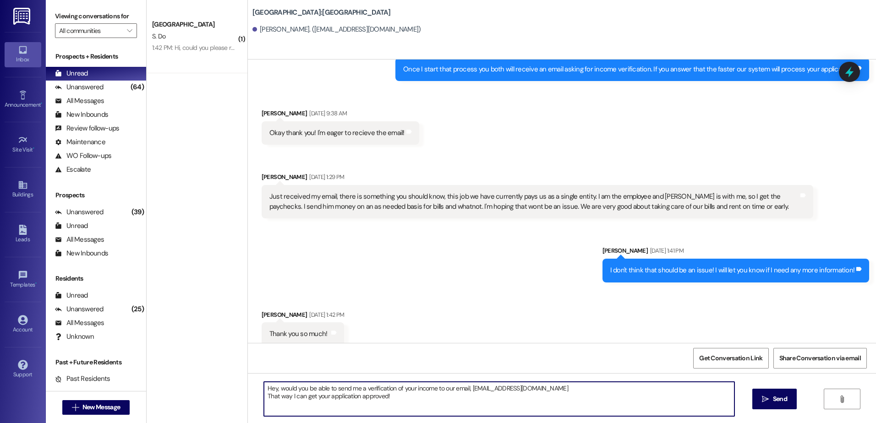
type textarea "Hey, would you be able to send me a verification of your income to our email, […"
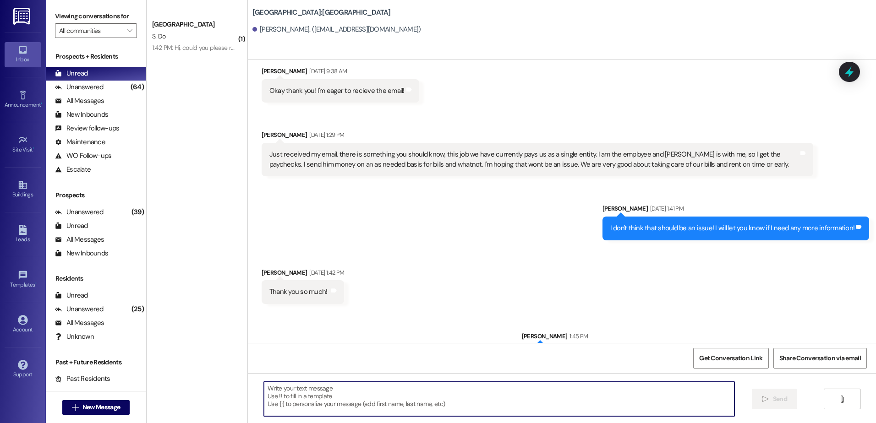
scroll to position [1087, 0]
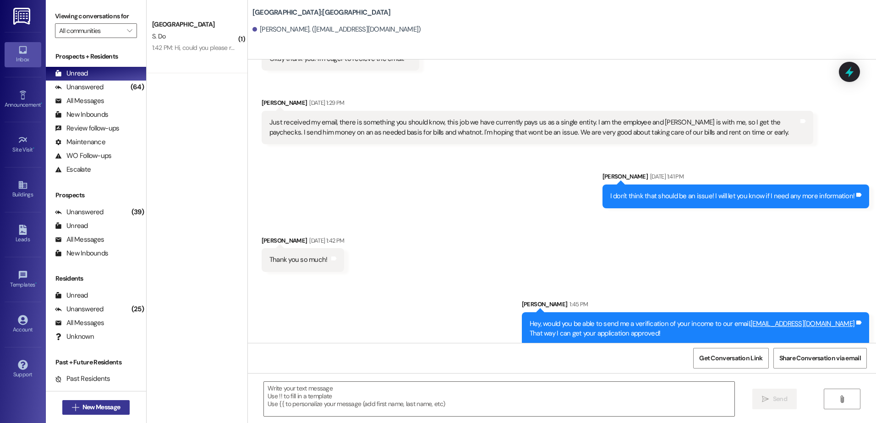
click at [89, 406] on span "New Message" at bounding box center [101, 408] width 38 height 10
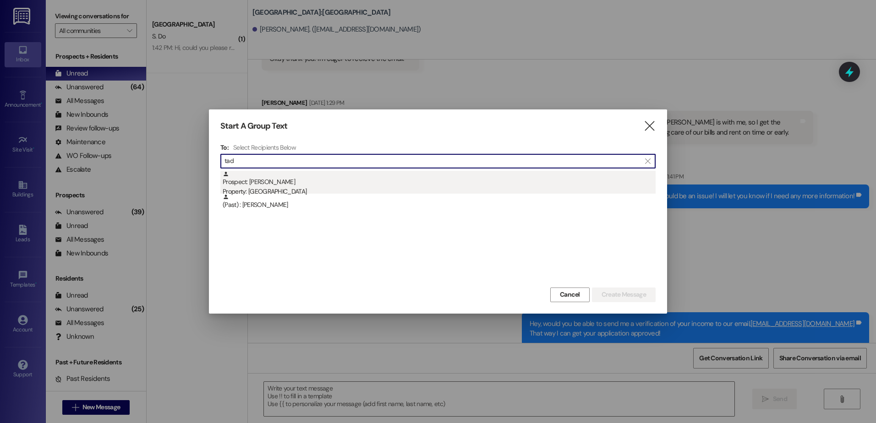
type input "tad"
click at [322, 192] on div "Property: [GEOGRAPHIC_DATA]" at bounding box center [439, 192] width 433 height 10
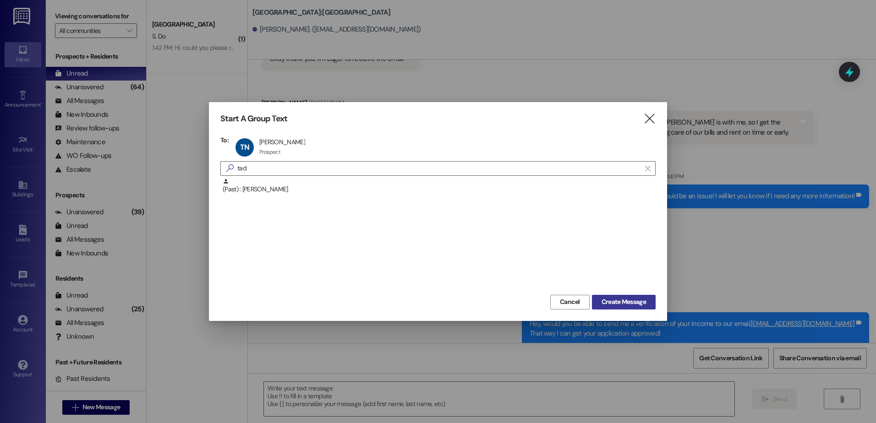
click at [638, 295] on button "Create Message" at bounding box center [624, 302] width 64 height 15
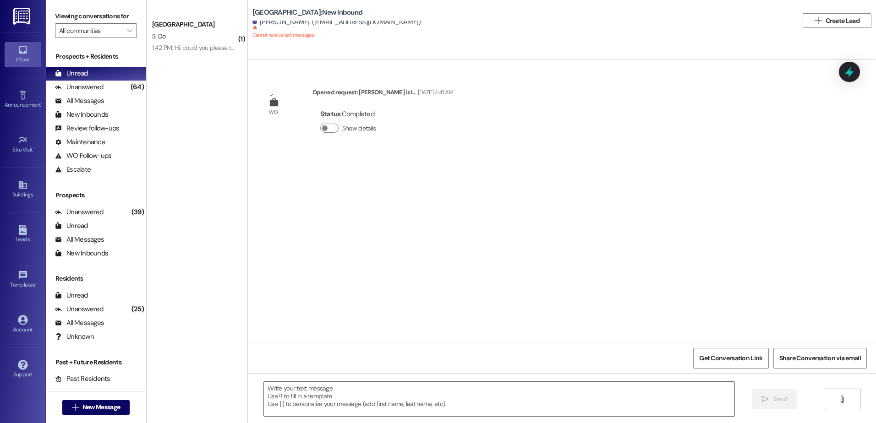
scroll to position [0, 0]
drag, startPoint x: 101, startPoint y: 88, endPoint x: 100, endPoint y: 78, distance: 9.7
click at [101, 88] on div "Unanswered" at bounding box center [79, 87] width 49 height 10
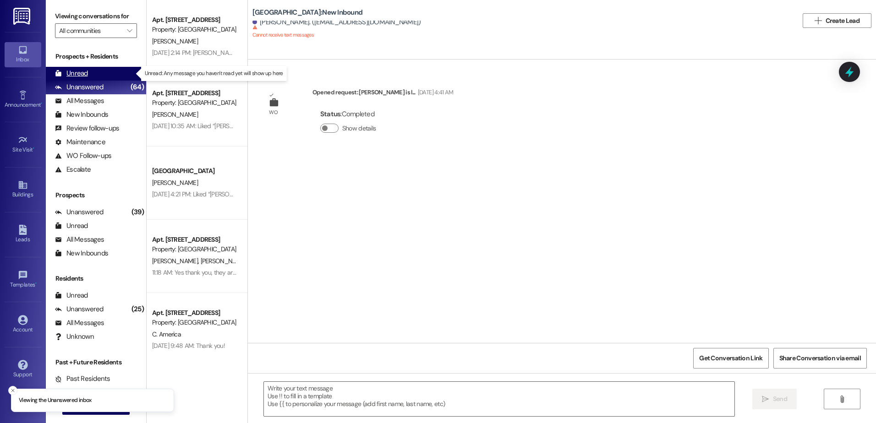
click at [100, 75] on div "Unread (0)" at bounding box center [96, 74] width 100 height 14
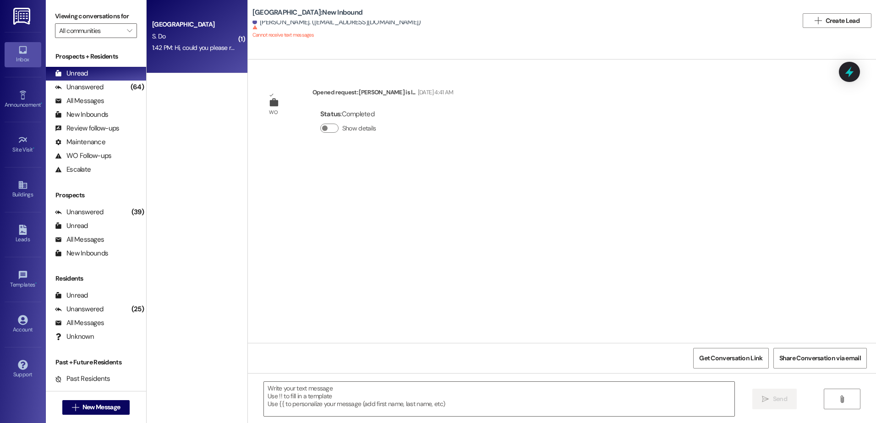
click at [200, 22] on div "[GEOGRAPHIC_DATA]" at bounding box center [194, 25] width 85 height 10
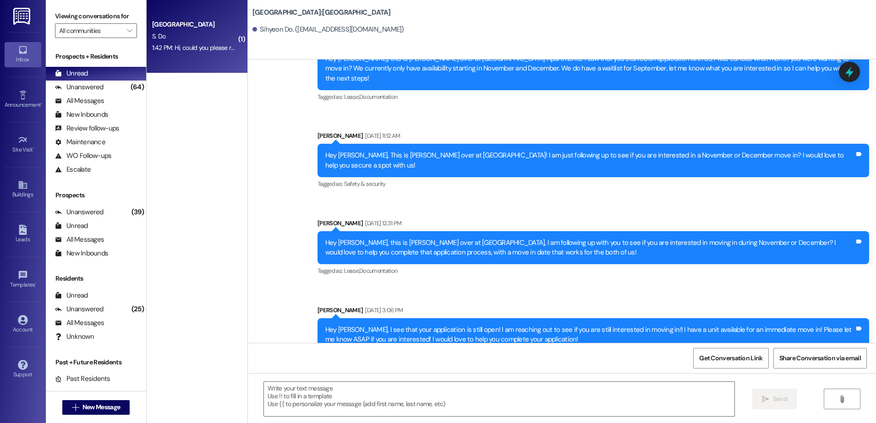
scroll to position [768, 0]
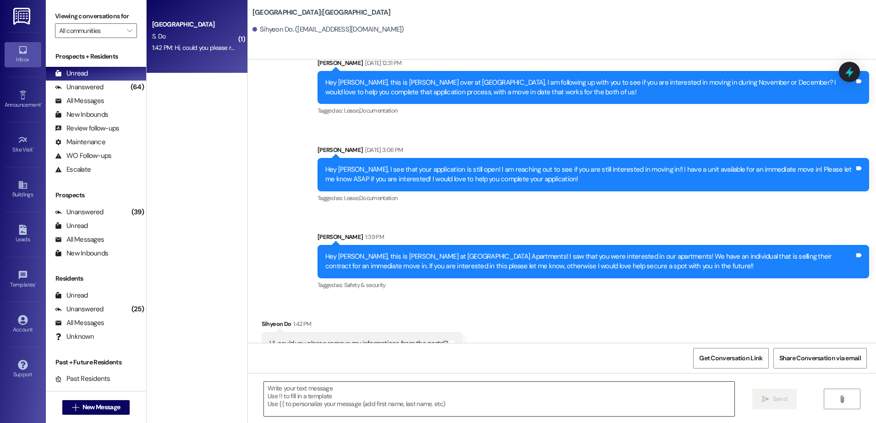
click at [298, 405] on textarea at bounding box center [499, 399] width 470 height 34
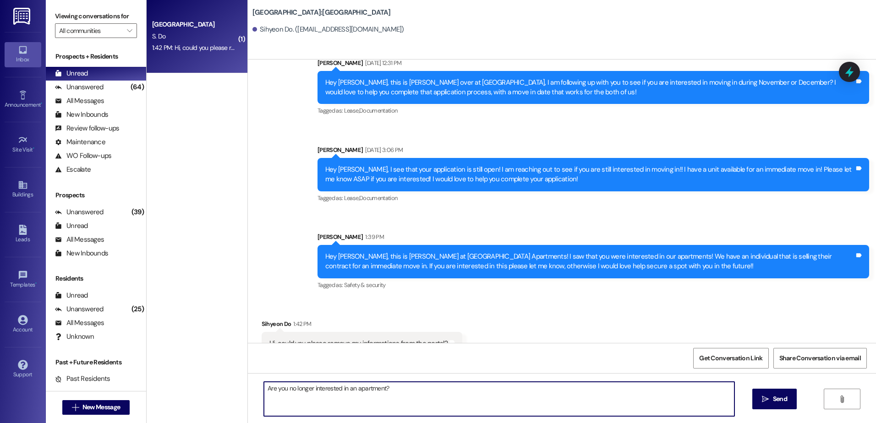
type textarea "Are you no longer interested in an apartment?"
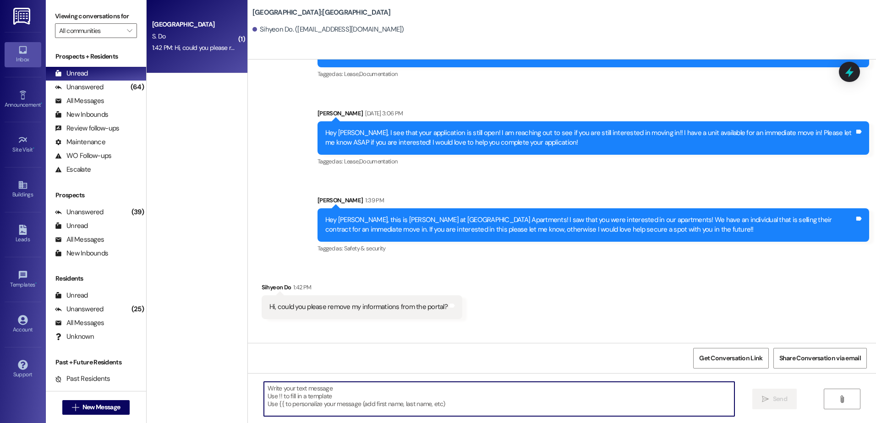
scroll to position [833, 0]
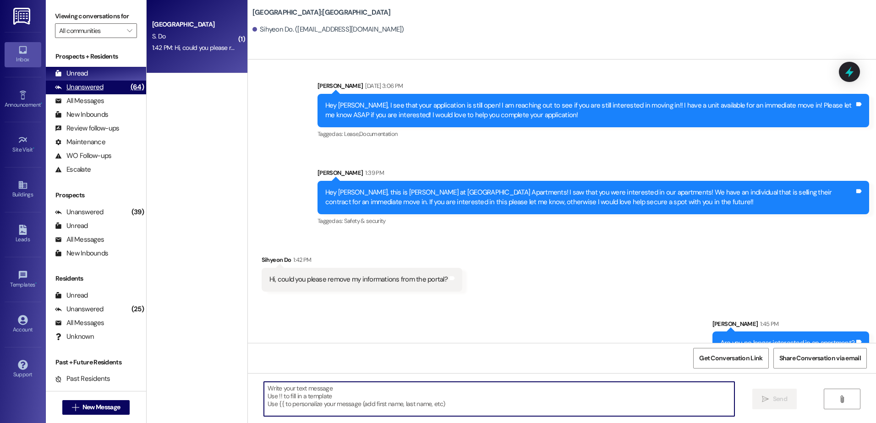
click at [118, 89] on div "Unanswered (64)" at bounding box center [96, 88] width 100 height 14
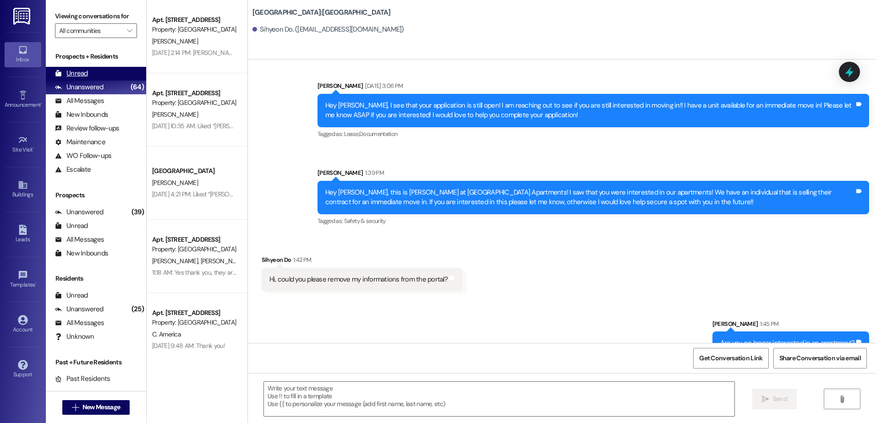
click at [97, 71] on div "Unread (0)" at bounding box center [96, 74] width 100 height 14
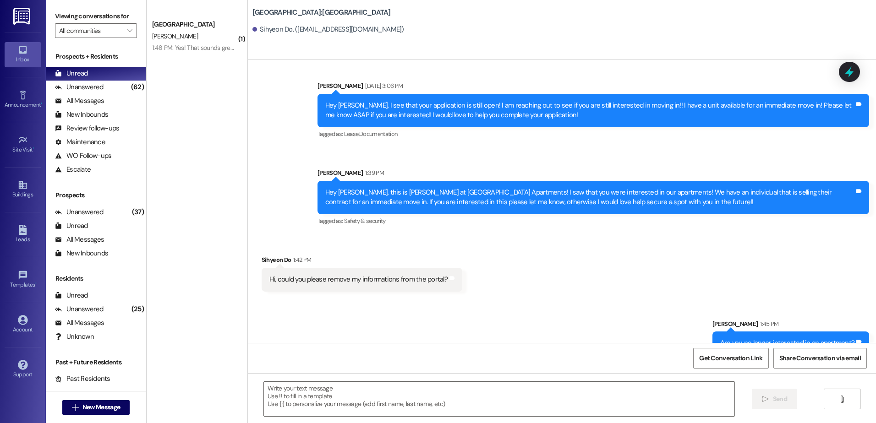
scroll to position [896, 0]
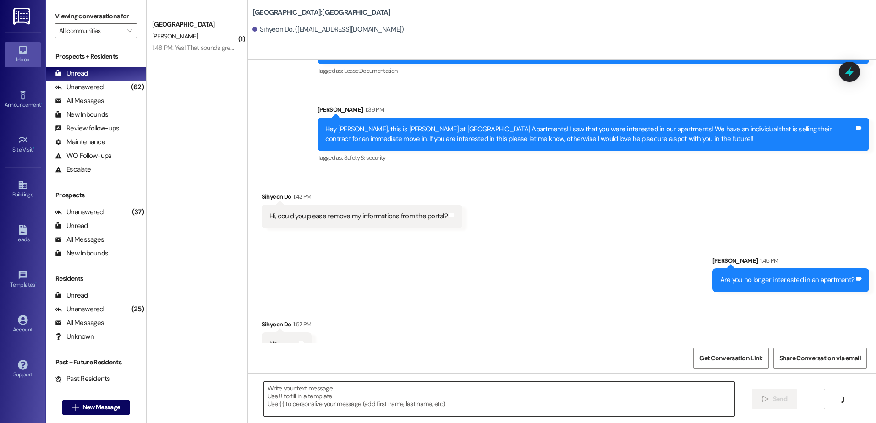
click at [293, 400] on textarea at bounding box center [499, 399] width 470 height 34
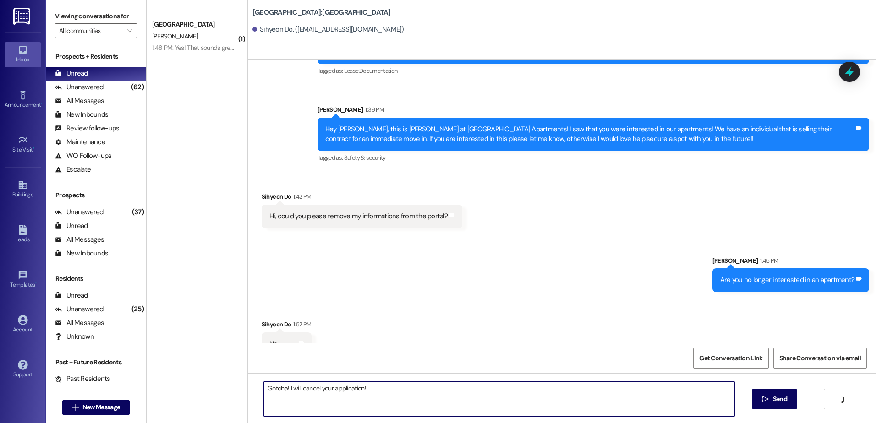
type textarea "Gotcha! I will cancel your application!"
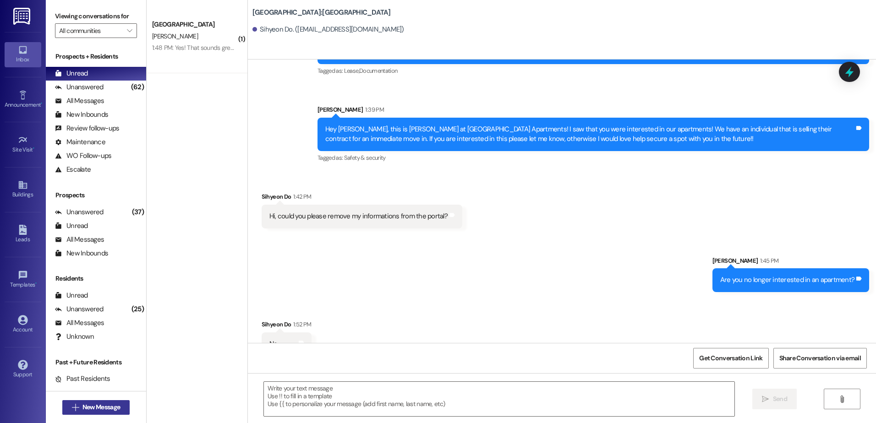
click at [109, 413] on button " New Message" at bounding box center [96, 408] width 68 height 15
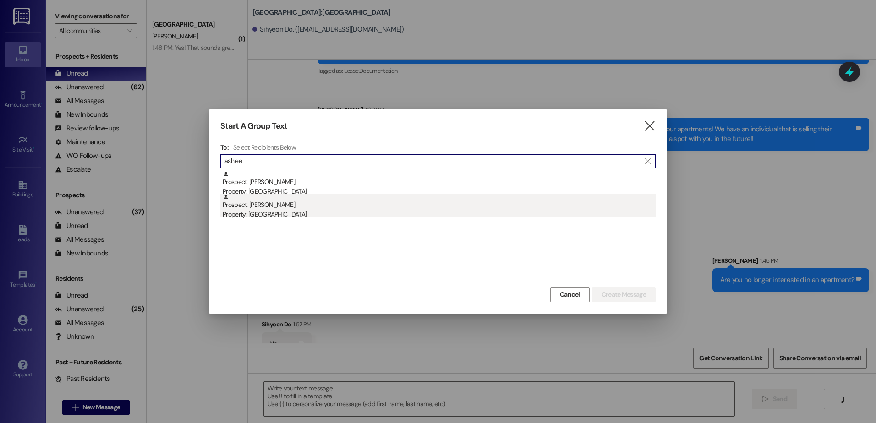
type input "ashlee"
click at [280, 212] on div "Property: [GEOGRAPHIC_DATA]" at bounding box center [439, 215] width 433 height 10
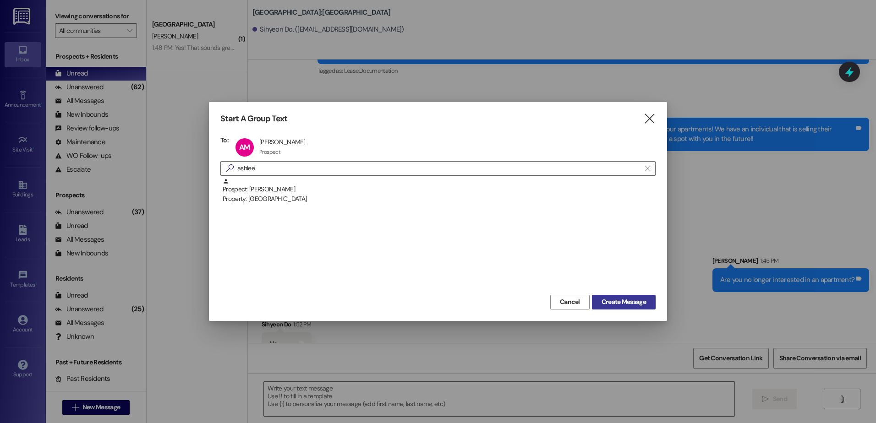
click at [613, 296] on button "Create Message" at bounding box center [624, 302] width 64 height 15
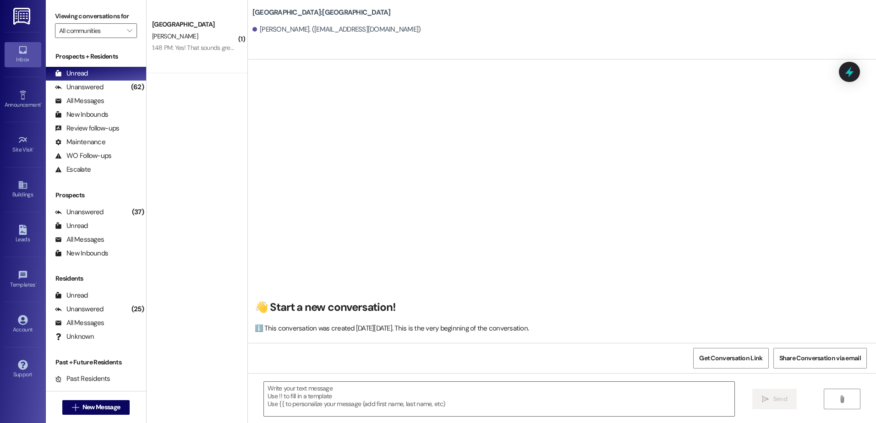
scroll to position [0, 0]
click at [317, 394] on textarea at bounding box center [499, 399] width 470 height 34
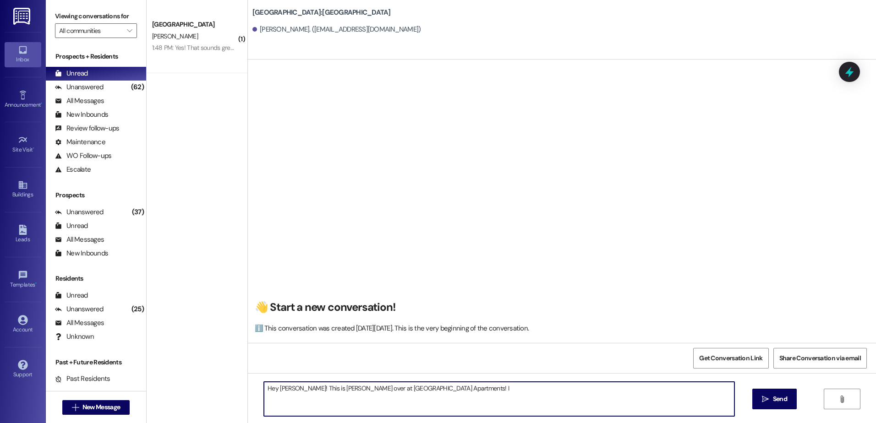
click at [441, 389] on textarea "Hey [PERSON_NAME]! This is [PERSON_NAME] over at [GEOGRAPHIC_DATA] Apartments! I" at bounding box center [499, 399] width 470 height 34
type textarea "Hey [PERSON_NAME]! This is [PERSON_NAME] over at [GEOGRAPHIC_DATA] Apartments! …"
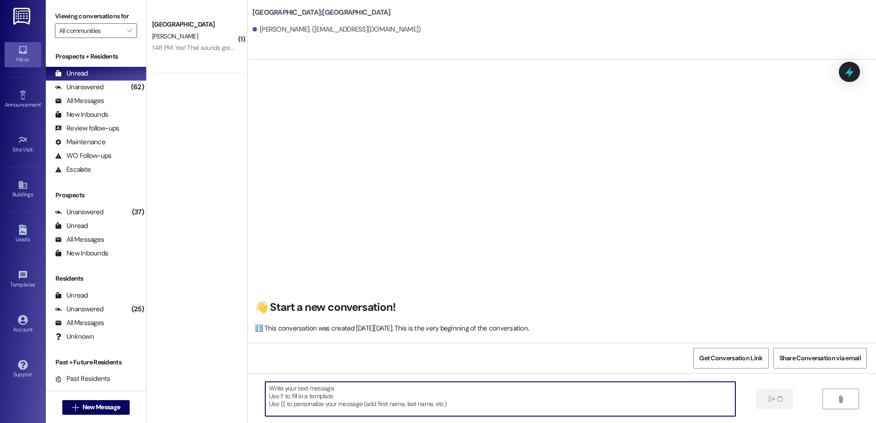
scroll to position [0, 0]
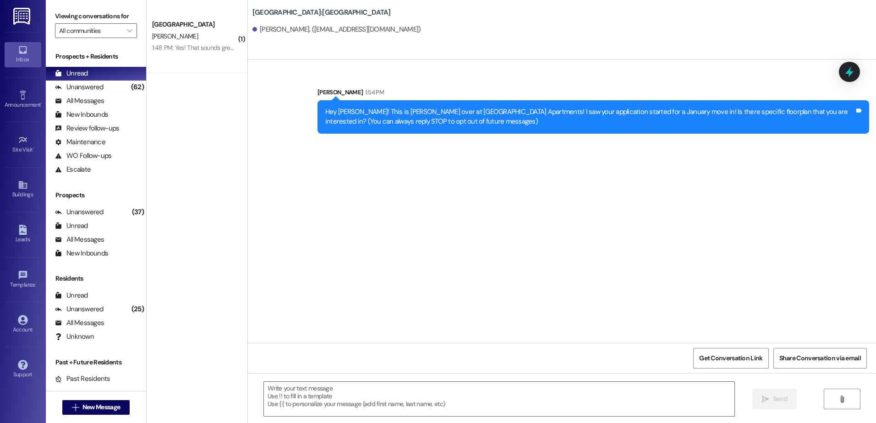
click at [377, 109] on div "Hey [PERSON_NAME]! This is [PERSON_NAME] over at [GEOGRAPHIC_DATA] Apartments! …" at bounding box center [589, 117] width 529 height 20
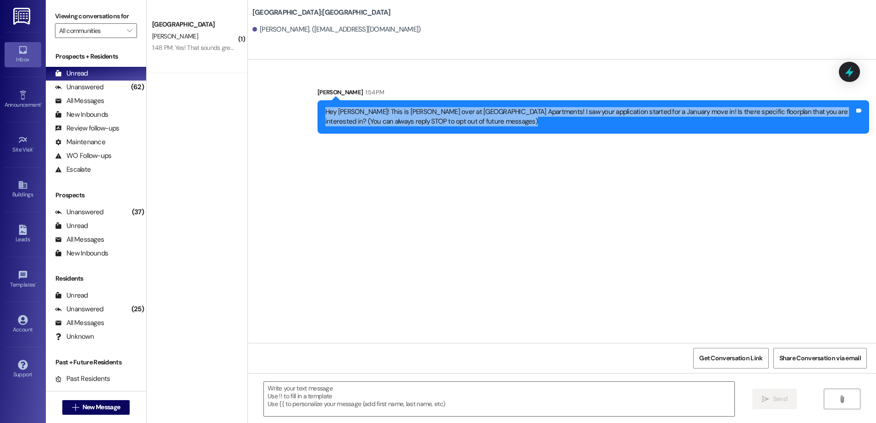
click at [377, 109] on div "Hey [PERSON_NAME]! This is [PERSON_NAME] over at [GEOGRAPHIC_DATA] Apartments! …" at bounding box center [589, 117] width 529 height 20
copy div "Hey [PERSON_NAME]! This is [PERSON_NAME] over at [GEOGRAPHIC_DATA] Apartments! …"
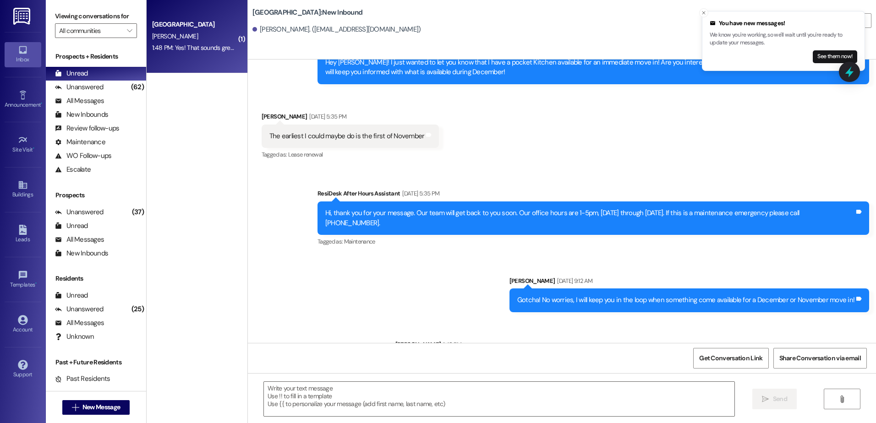
scroll to position [537, 0]
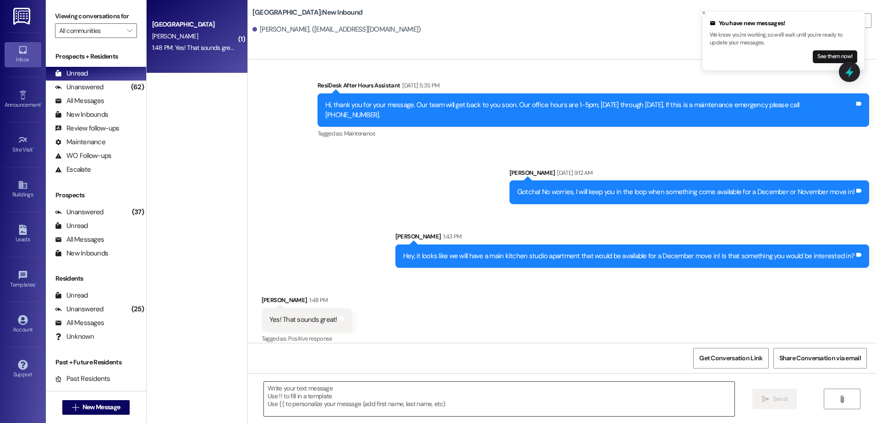
click at [329, 402] on textarea at bounding box center [499, 399] width 470 height 34
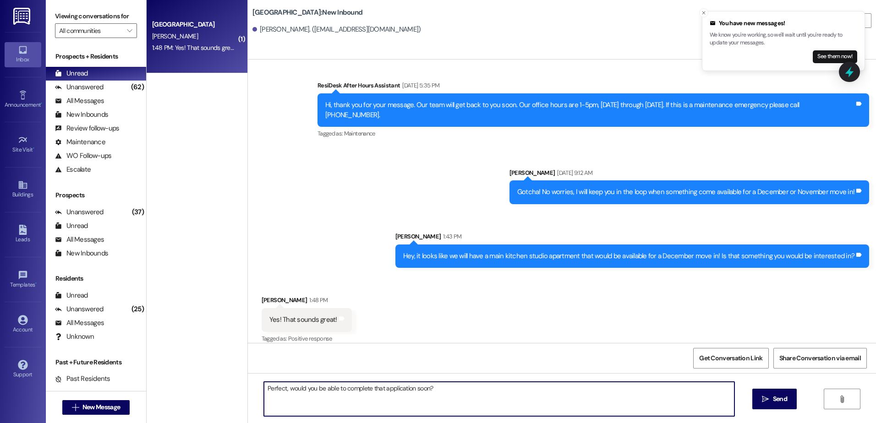
type textarea "Perfect, would you be able to complete that application soon?"
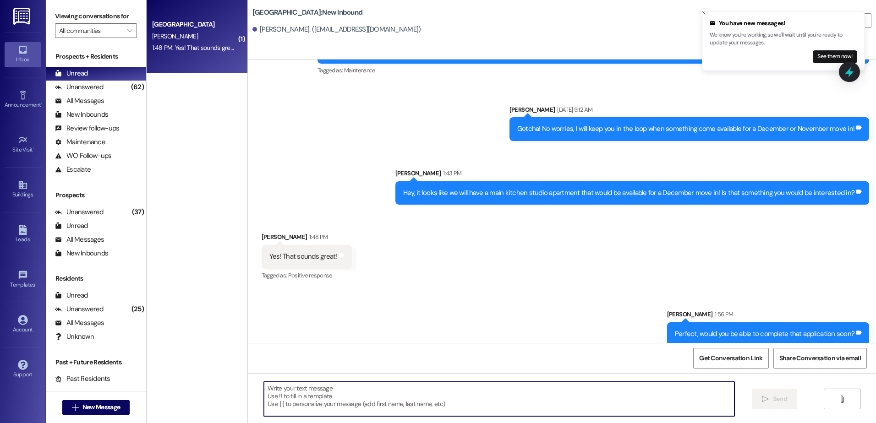
scroll to position [601, 0]
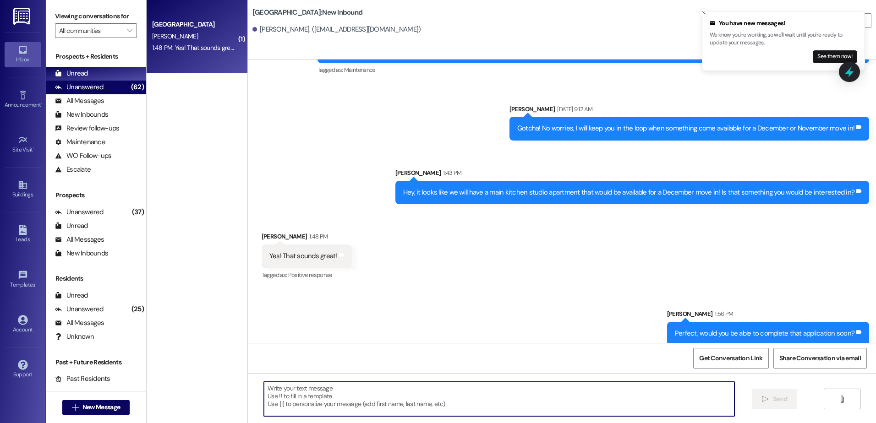
click at [112, 90] on div "Unanswered (62)" at bounding box center [96, 88] width 100 height 14
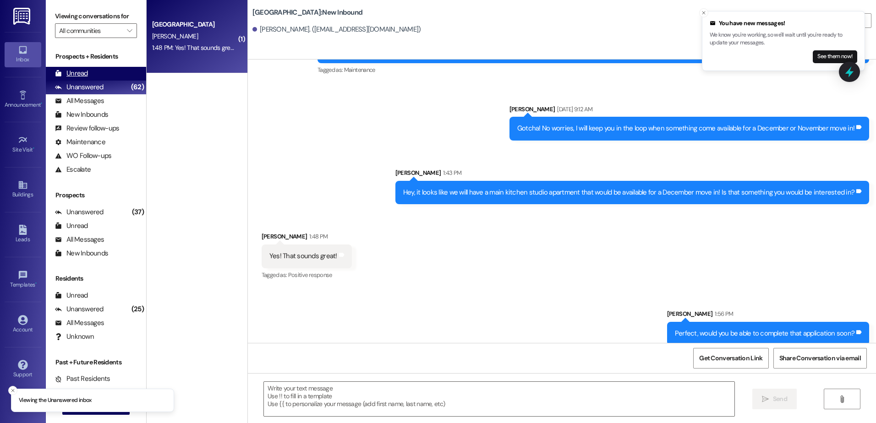
click at [108, 76] on div "Unread (0)" at bounding box center [96, 74] width 100 height 14
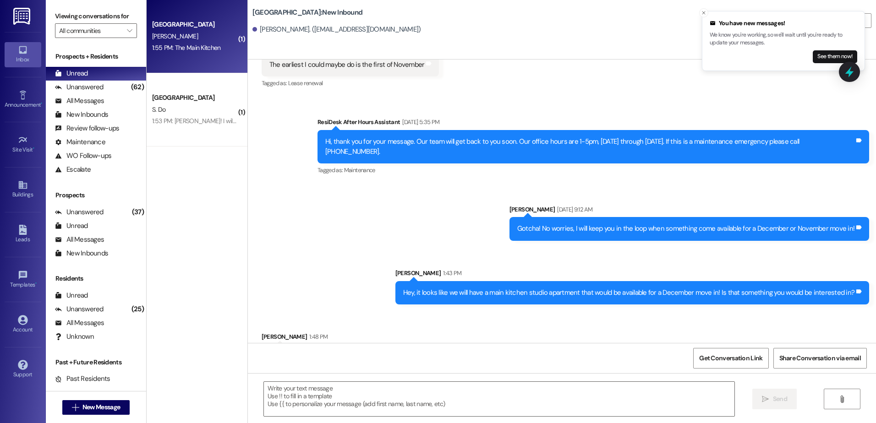
scroll to position [537, 0]
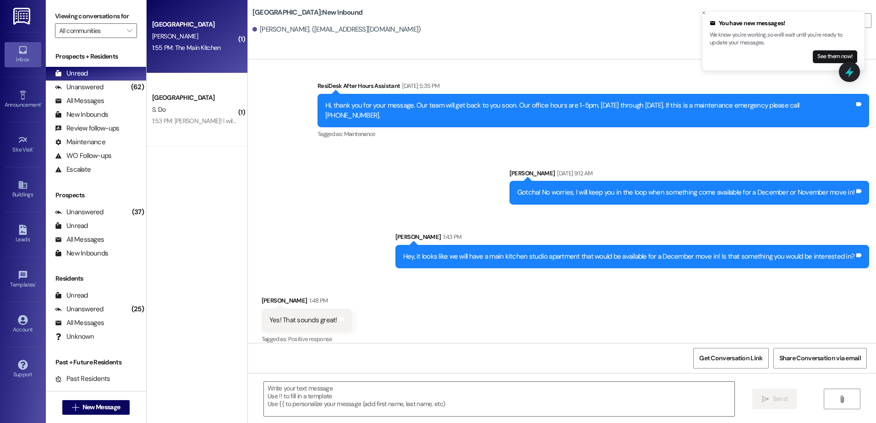
click at [192, 44] on div "1:55 PM: The Main Kitchen 1:55 PM: The Main Kitchen" at bounding box center [186, 48] width 69 height 8
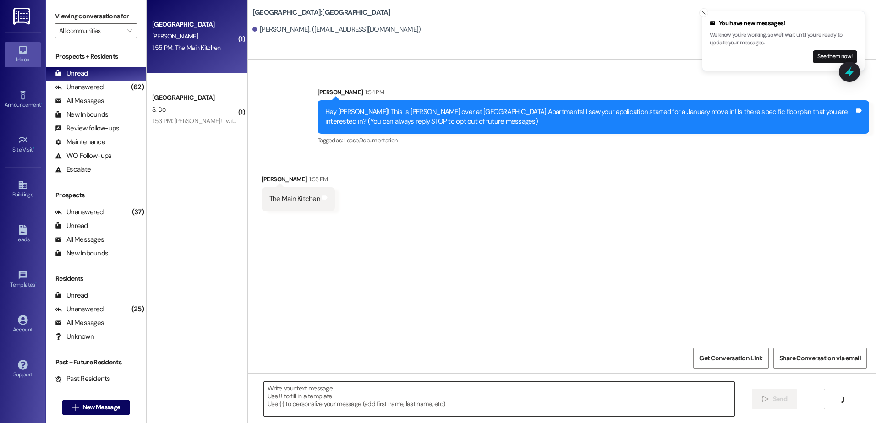
click at [305, 392] on textarea at bounding box center [499, 399] width 470 height 34
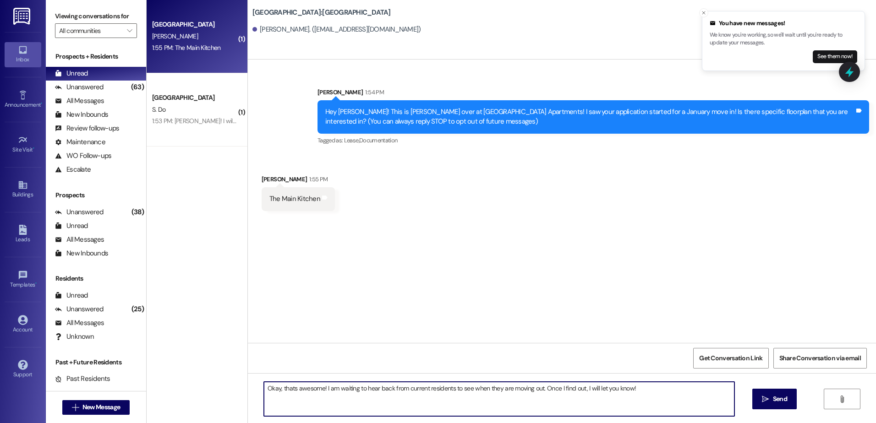
type textarea "Okay, thats awesome! I am waiting to hear back from current residents to see wh…"
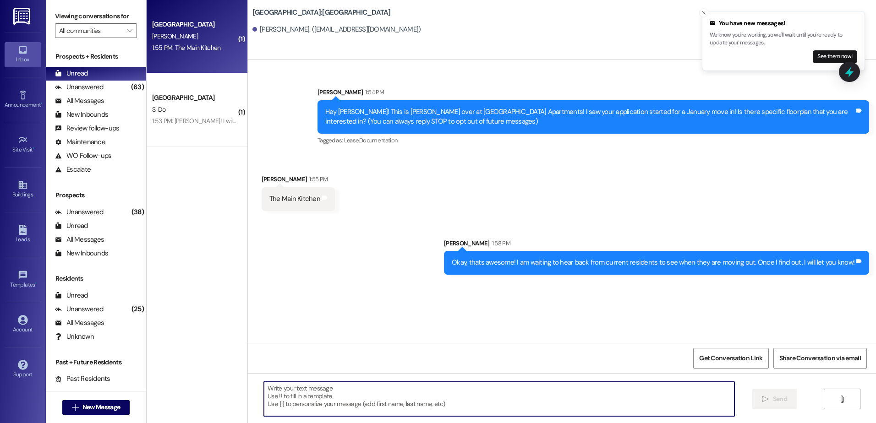
scroll to position [2, 0]
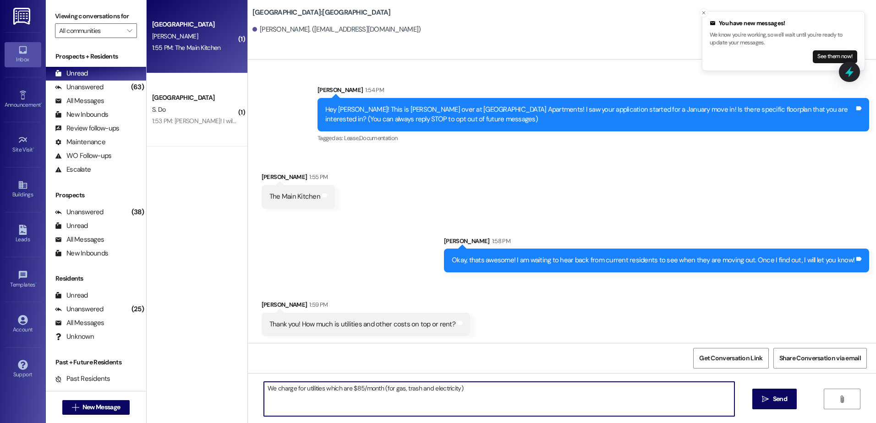
click at [462, 385] on textarea "We charge for utilities which are $85/month (for gas, trash and electricity)" at bounding box center [499, 399] width 470 height 34
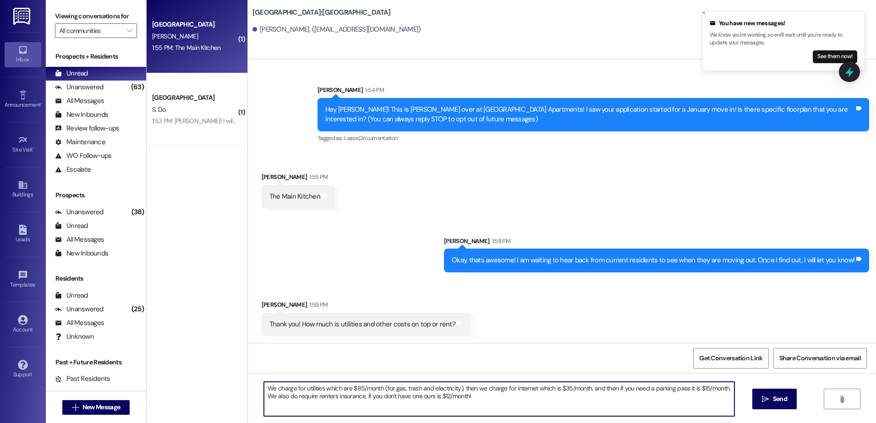
type textarea "We charge for utilities which are $85/month (for gas, trash and electricity), t…"
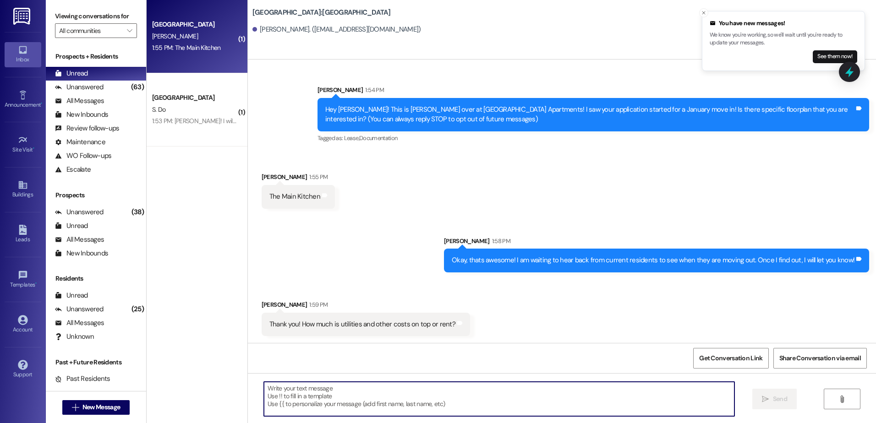
scroll to position [77, 0]
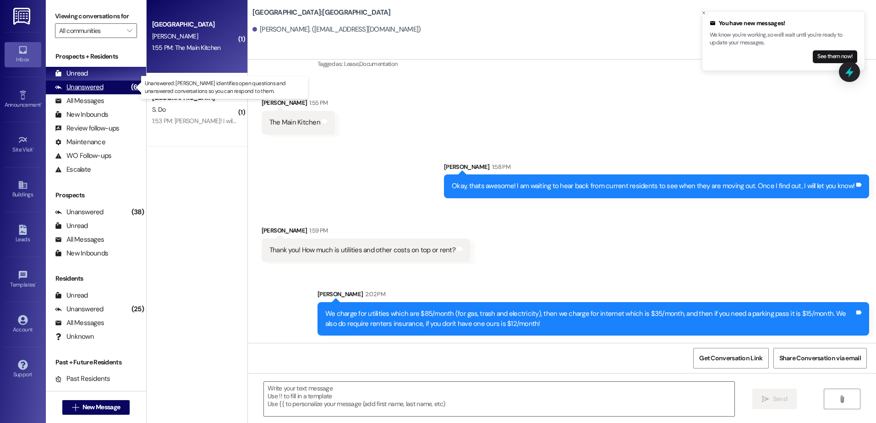
click at [99, 87] on div "Unanswered" at bounding box center [79, 87] width 49 height 10
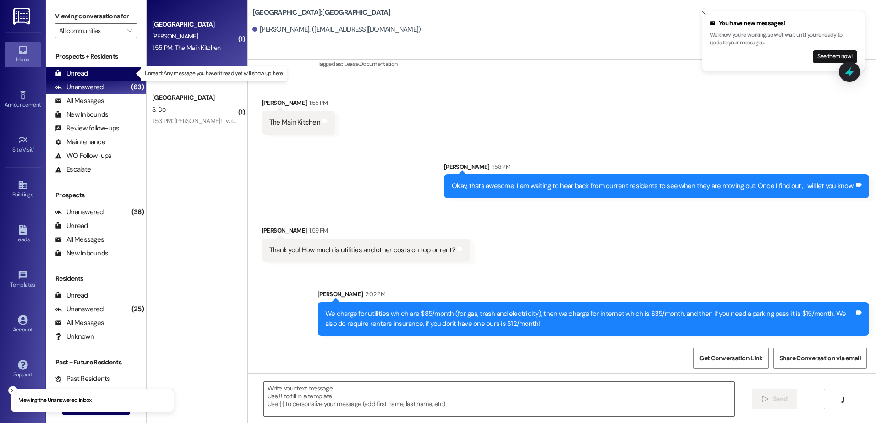
click at [95, 77] on div "Unread (0)" at bounding box center [96, 74] width 100 height 14
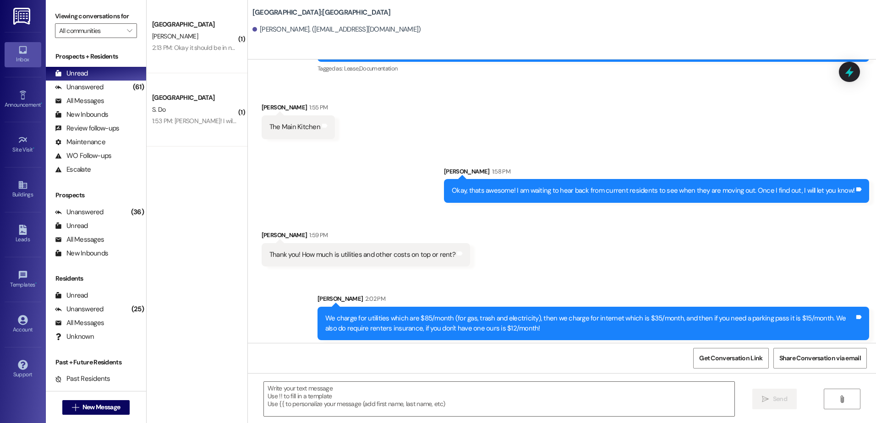
scroll to position [90, 0]
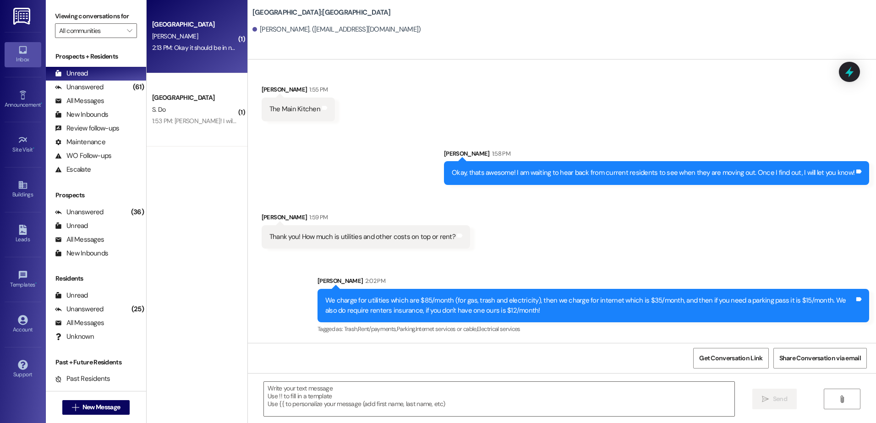
click at [214, 54] on div "2:13 PM: Okay it should be in now 2:13 PM: Okay it should be in now" at bounding box center [194, 47] width 87 height 11
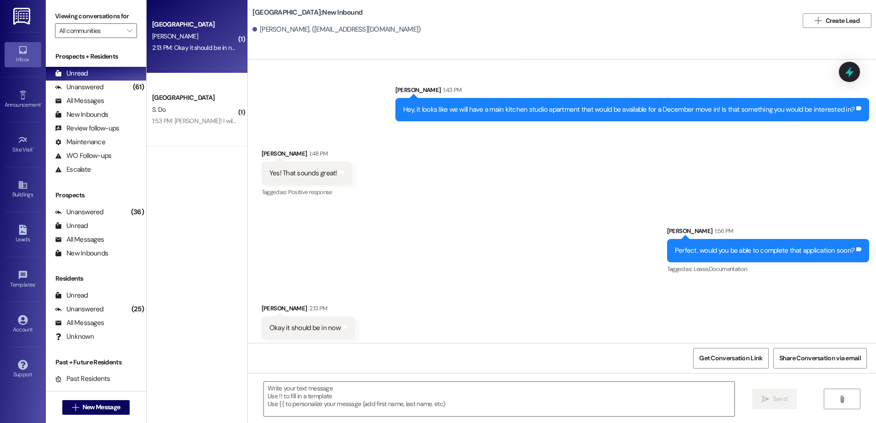
scroll to position [691, 0]
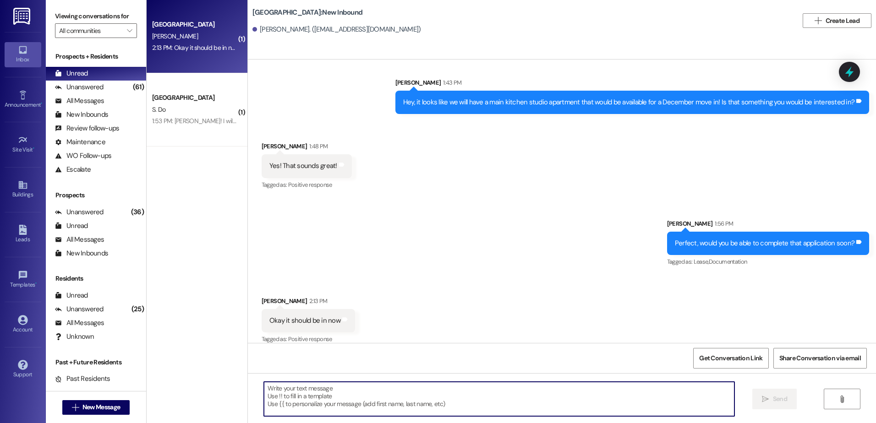
click at [335, 406] on textarea at bounding box center [499, 399] width 470 height 34
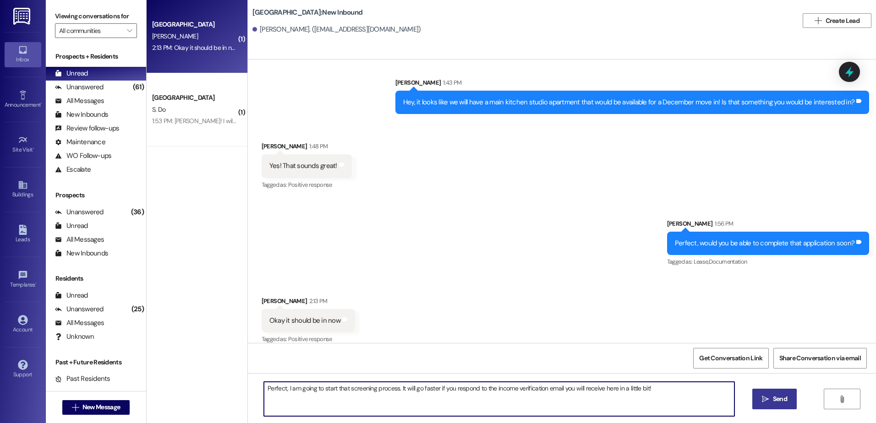
type textarea "Perfect, I am going to start that screening process. It will go faster if you r…"
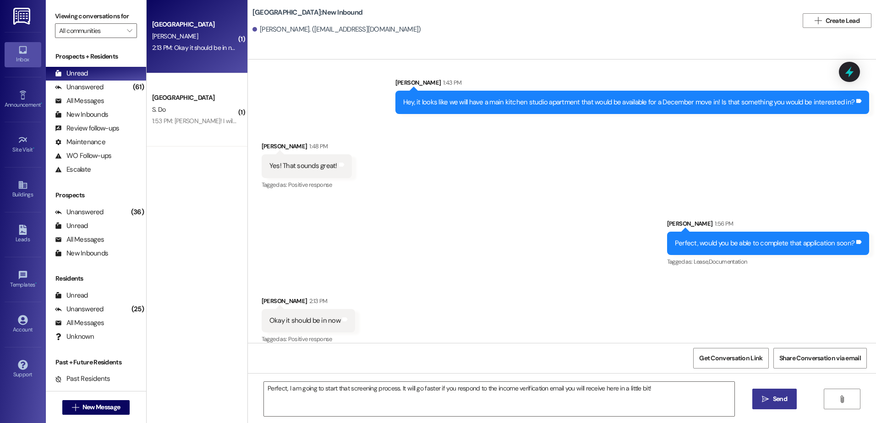
click at [782, 399] on span "Send" at bounding box center [780, 400] width 14 height 10
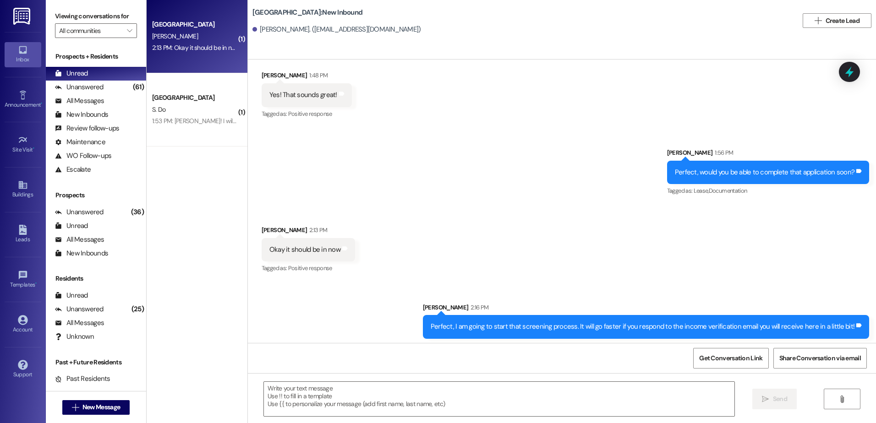
scroll to position [819, 0]
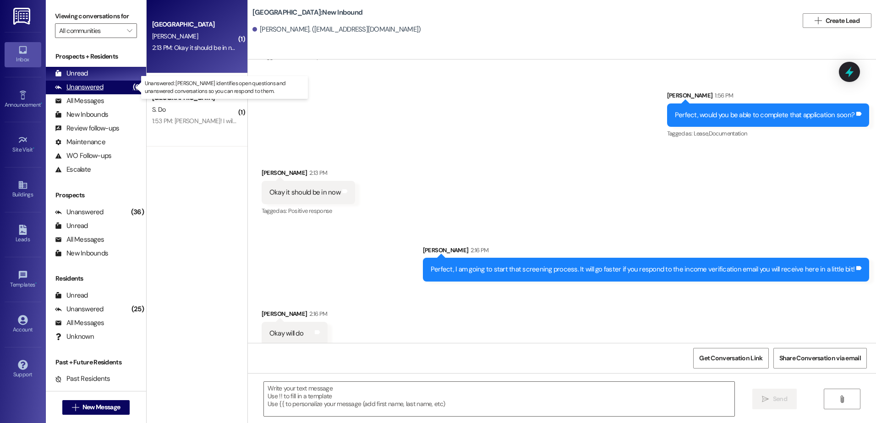
click at [79, 86] on div "Unanswered" at bounding box center [79, 87] width 49 height 10
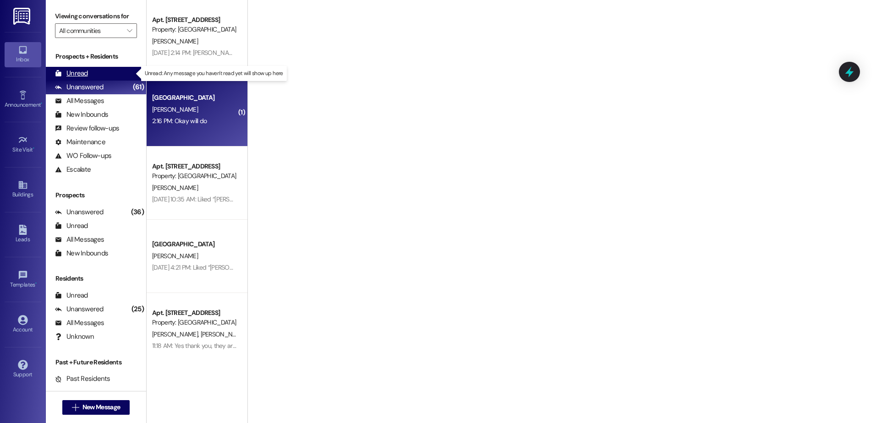
click at [78, 77] on div "Unread" at bounding box center [71, 74] width 33 height 10
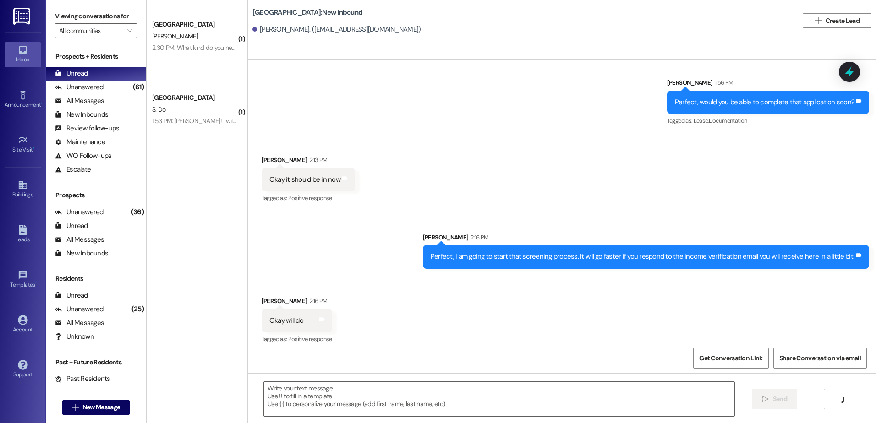
scroll to position [833, 0]
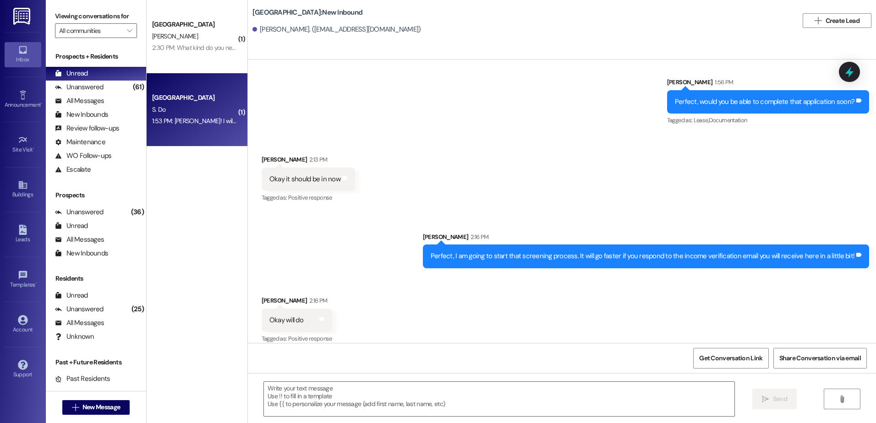
click at [147, 115] on div "[GEOGRAPHIC_DATA] S. Do 1:53 PM: Gotcha! I will cancel your application! 1:53 P…" at bounding box center [197, 109] width 101 height 73
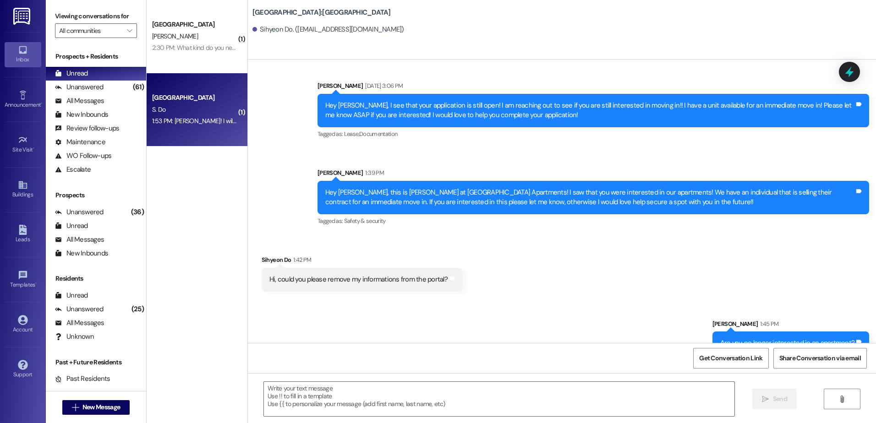
scroll to position [832, 0]
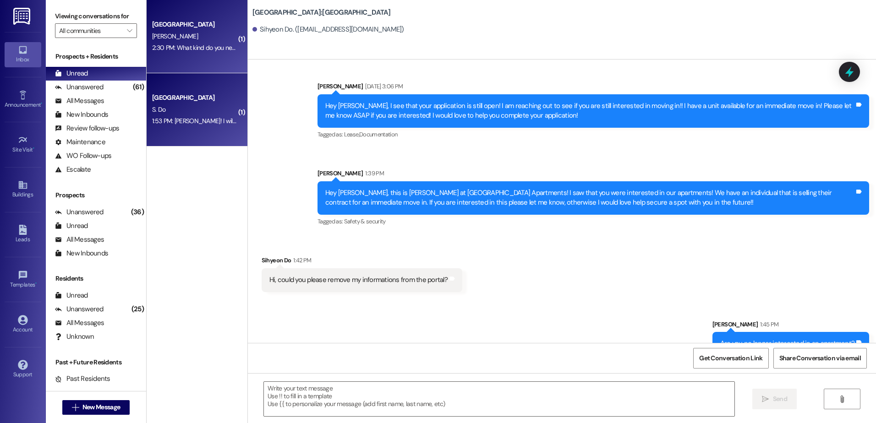
click at [173, 50] on div "2:30 PM: What kind do you need? A paycheck? Sorry I'm a little confused, I thou…" at bounding box center [394, 48] width 485 height 8
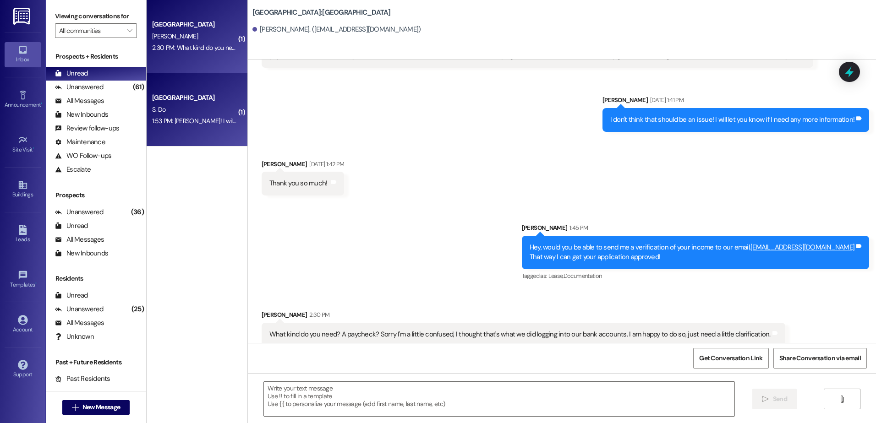
scroll to position [1164, 0]
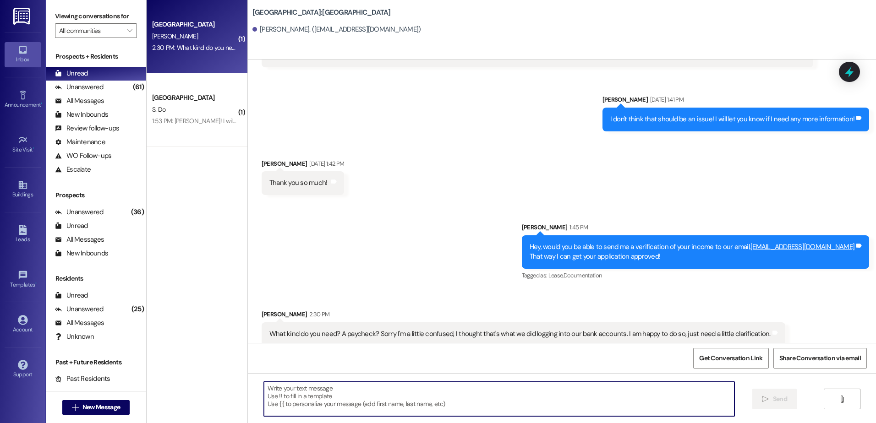
click at [426, 386] on textarea at bounding box center [499, 399] width 470 height 34
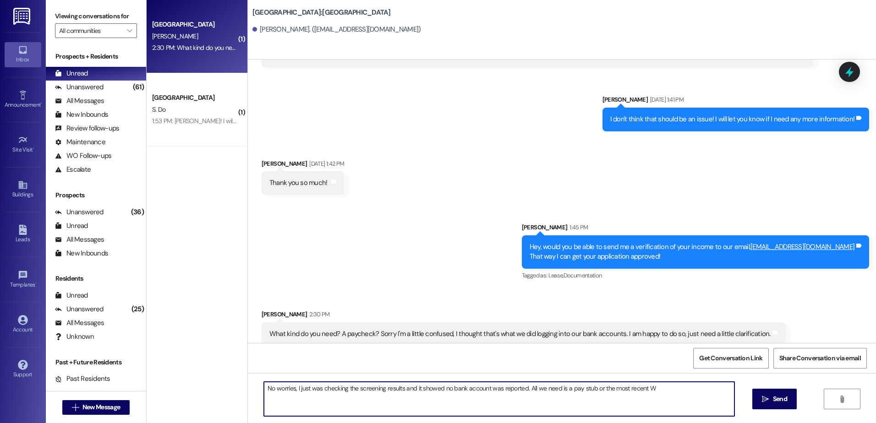
type textarea "No worries, I just was checking the screening results and it showed no bank acc…"
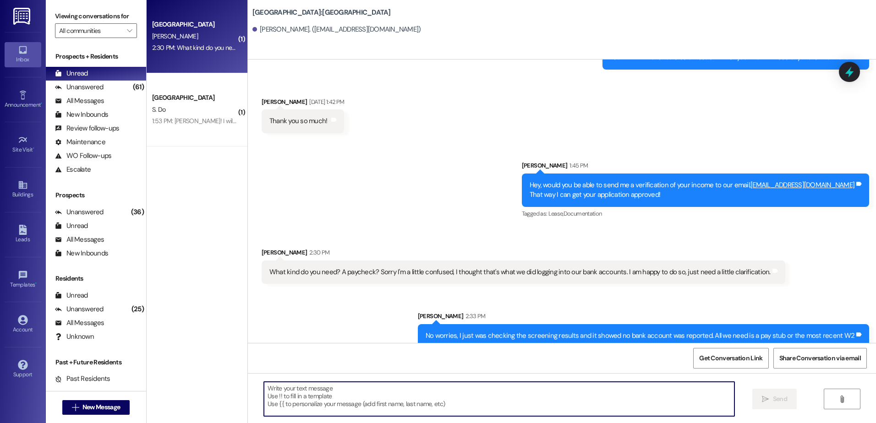
scroll to position [1228, 0]
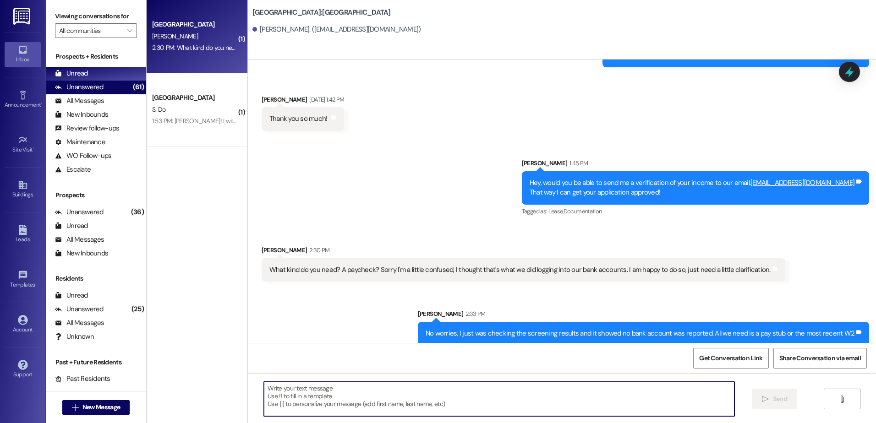
click at [73, 90] on div "Unanswered" at bounding box center [79, 87] width 49 height 10
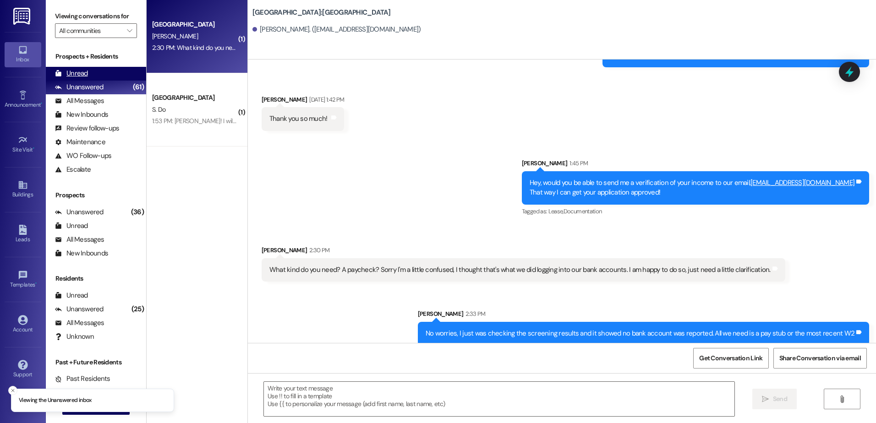
click at [76, 76] on div "Unread" at bounding box center [71, 74] width 33 height 10
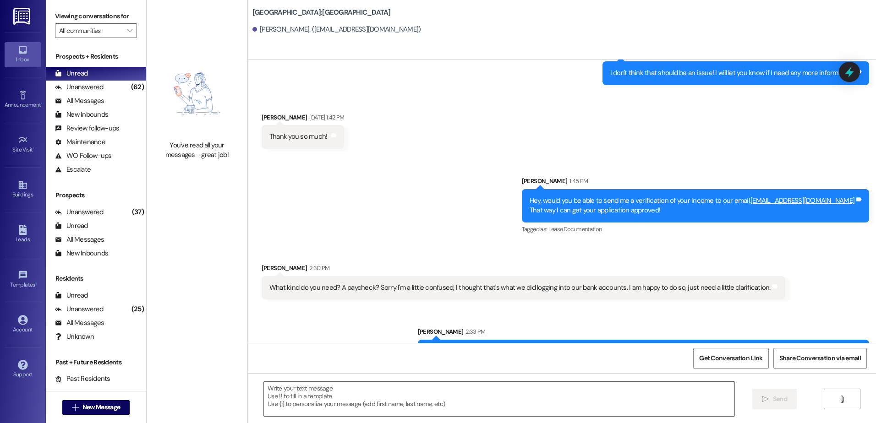
scroll to position [1242, 0]
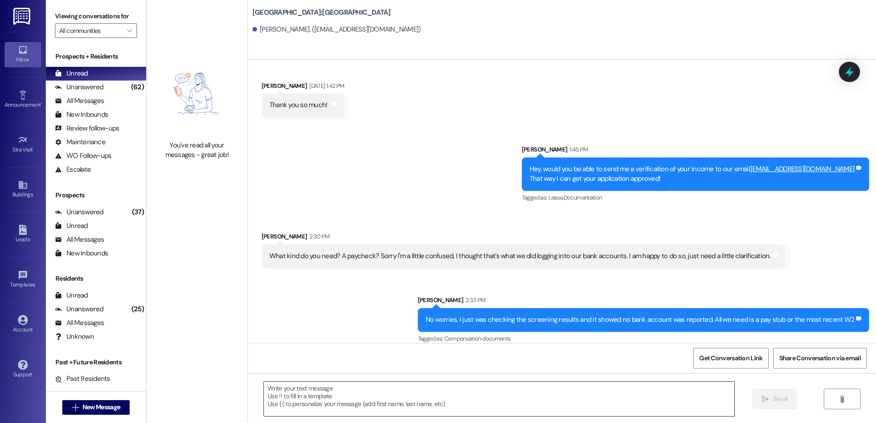
click at [330, 398] on textarea at bounding box center [499, 399] width 470 height 34
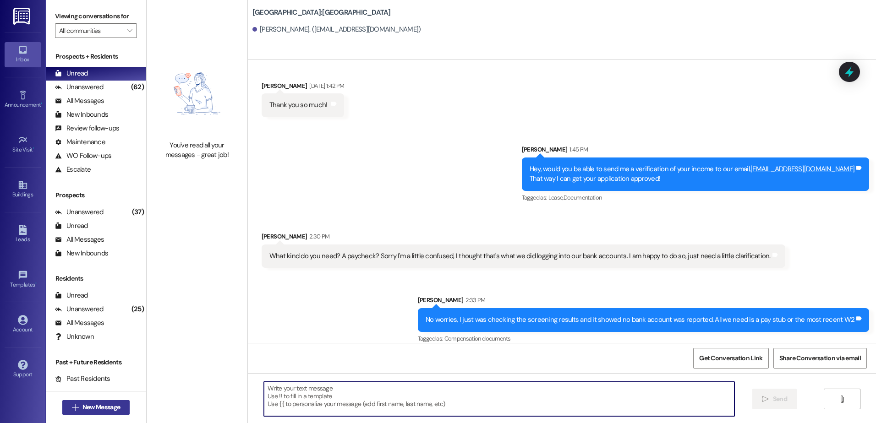
click at [107, 411] on span "New Message" at bounding box center [101, 408] width 38 height 10
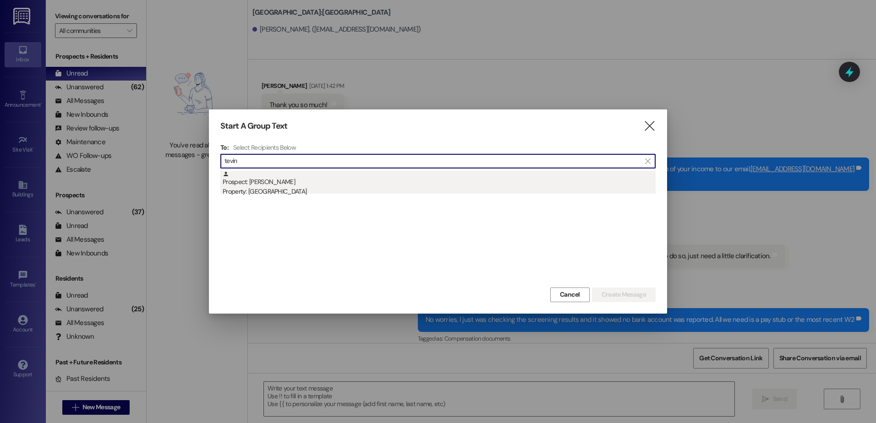
type input "tevin"
click at [329, 180] on div "Prospect: [PERSON_NAME] Property: [GEOGRAPHIC_DATA]" at bounding box center [439, 184] width 433 height 26
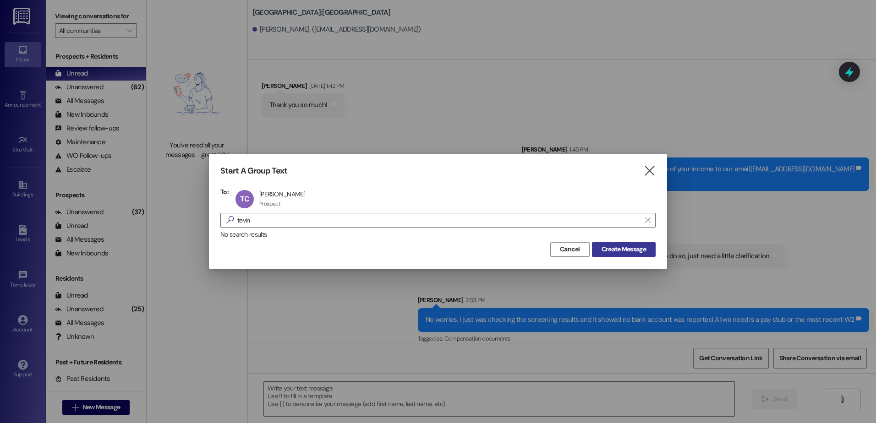
click at [606, 252] on span "Create Message" at bounding box center [624, 250] width 44 height 10
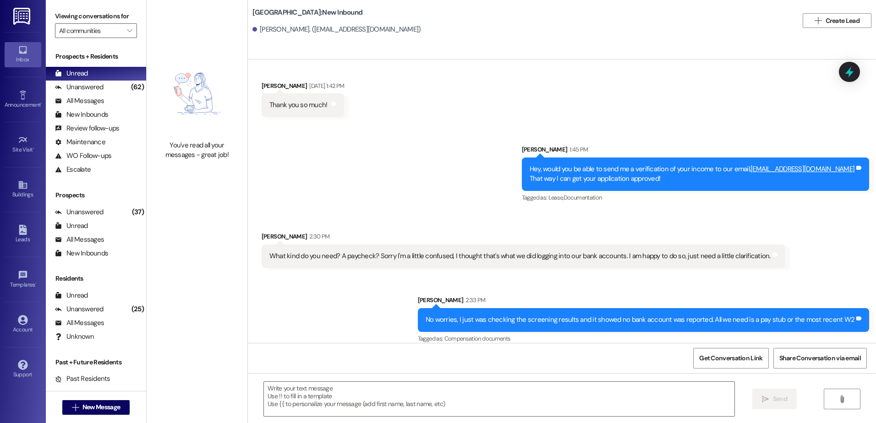
scroll to position [833, 0]
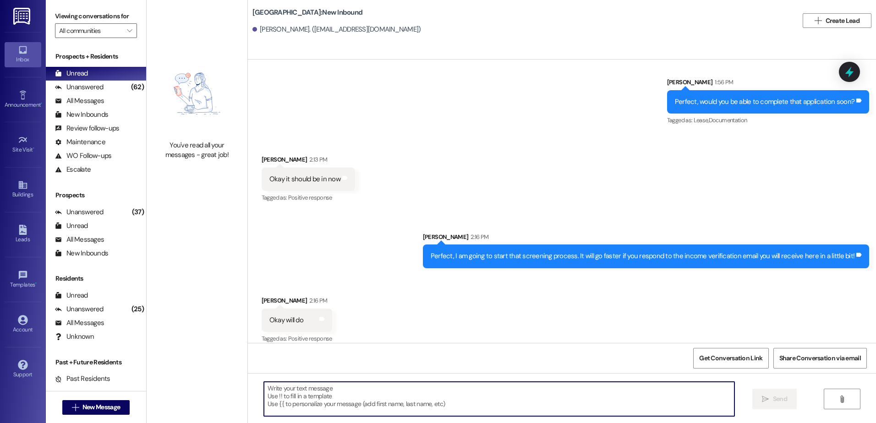
click at [372, 410] on textarea at bounding box center [499, 399] width 470 height 34
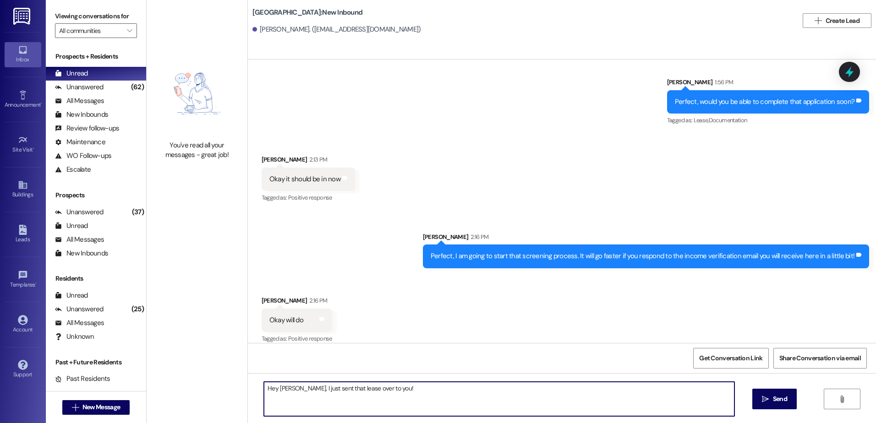
click at [391, 388] on textarea "Hey [PERSON_NAME], I just sent that lease over to you!" at bounding box center [499, 399] width 470 height 34
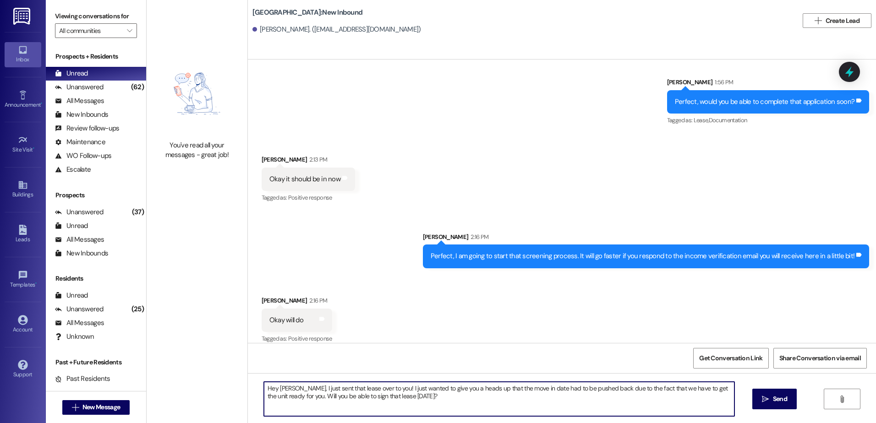
type textarea "Hey [PERSON_NAME], I just sent that lease over to you! I just wanted to give yo…"
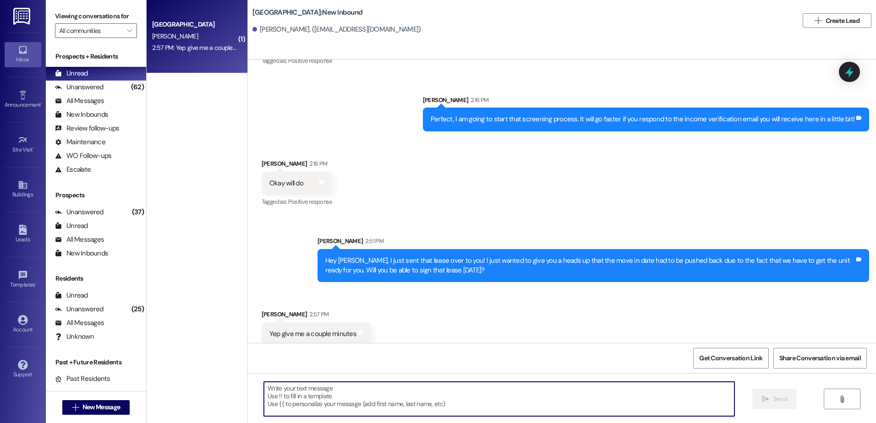
scroll to position [970, 0]
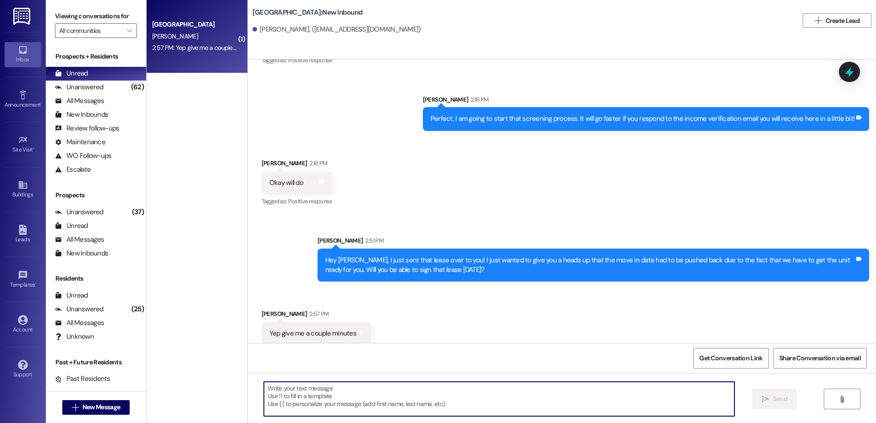
click at [292, 405] on textarea at bounding box center [499, 399] width 470 height 34
type textarea "Perfect thank you!"
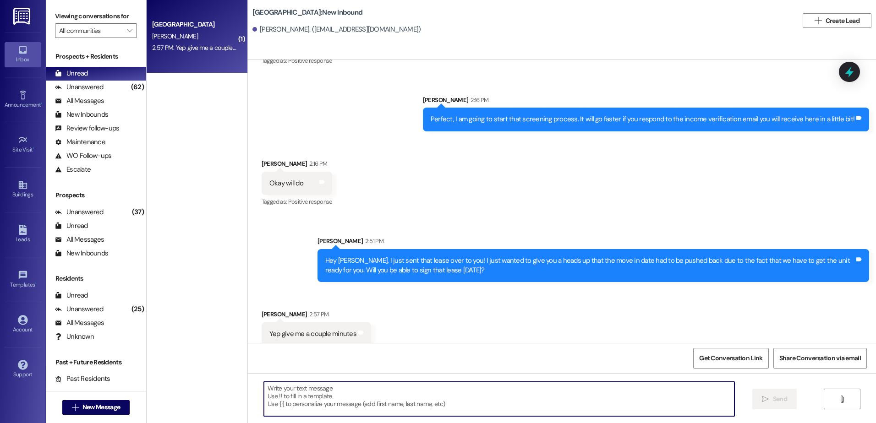
scroll to position [1034, 0]
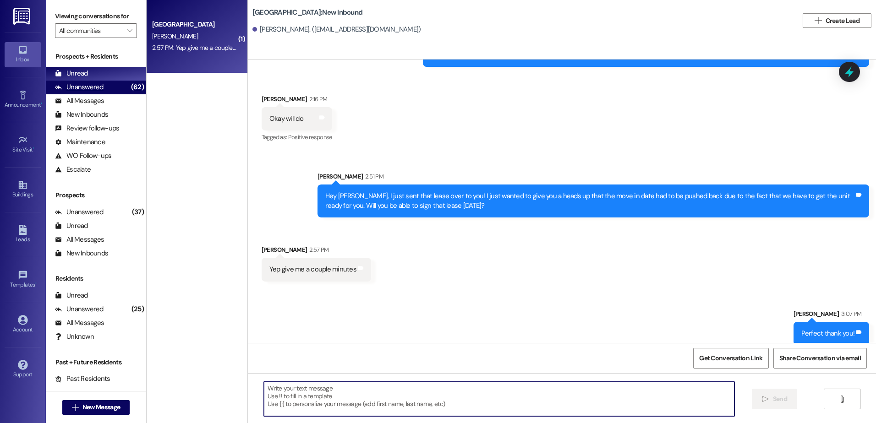
click at [89, 82] on div "Unanswered (62)" at bounding box center [96, 88] width 100 height 14
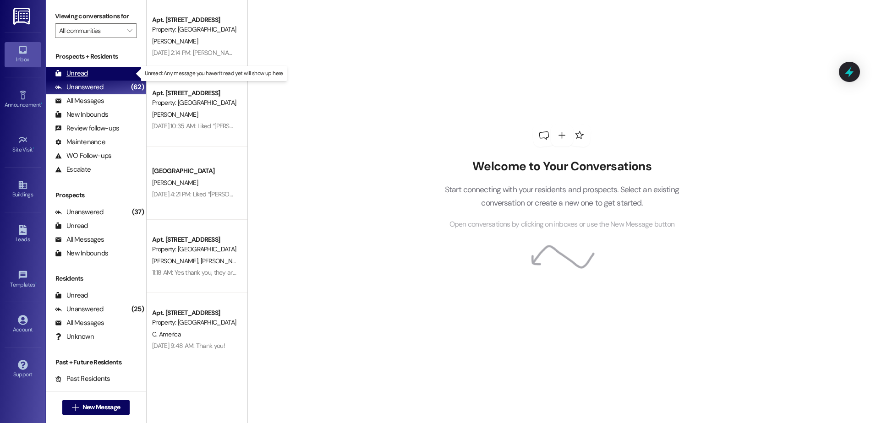
click at [87, 75] on div "Unread" at bounding box center [71, 74] width 33 height 10
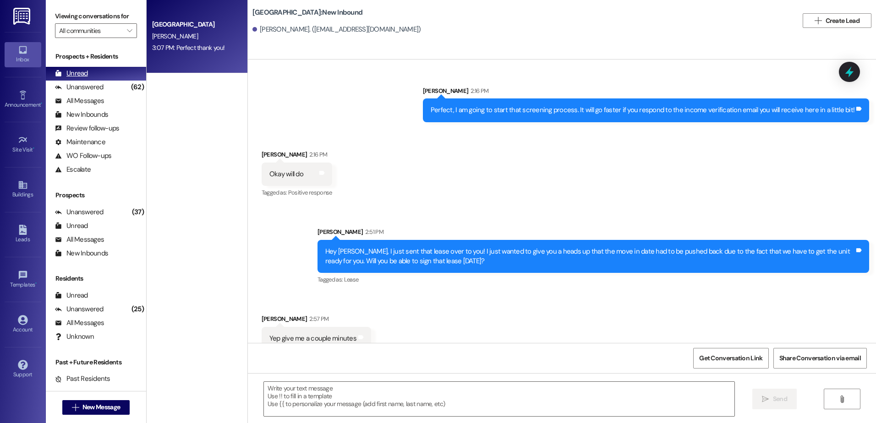
scroll to position [997, 0]
